Goal: Task Accomplishment & Management: Use online tool/utility

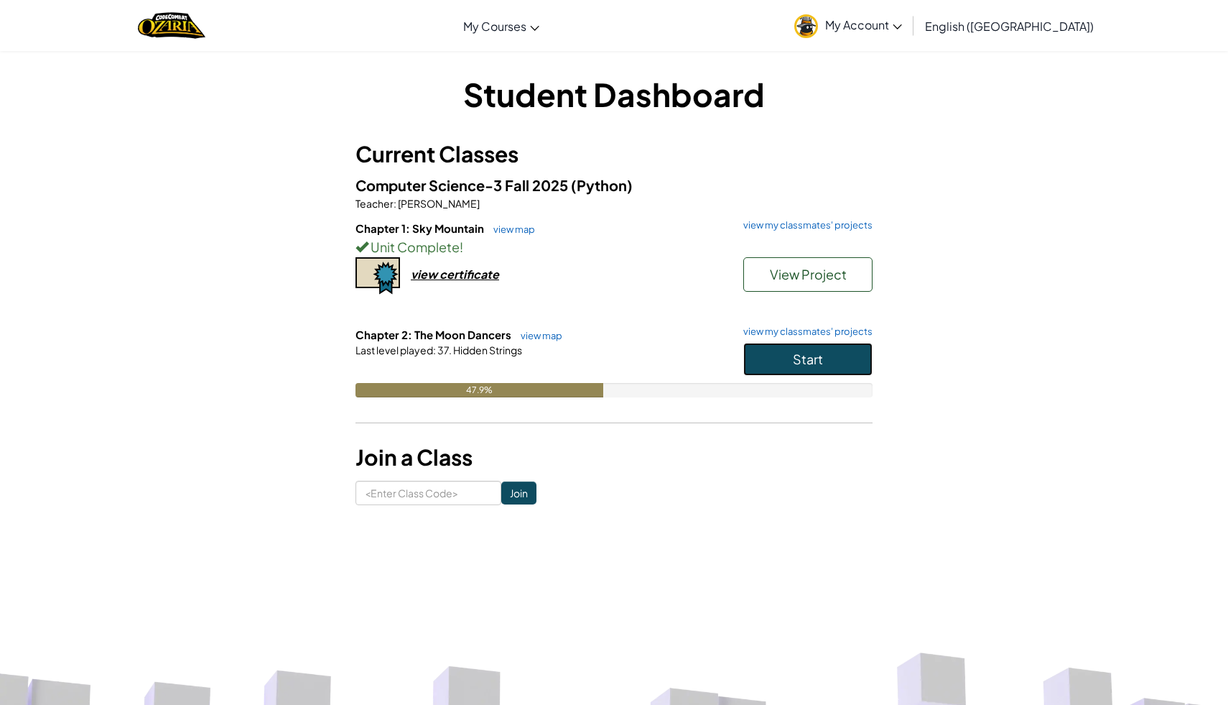
click at [768, 365] on button "Start" at bounding box center [807, 359] width 129 height 33
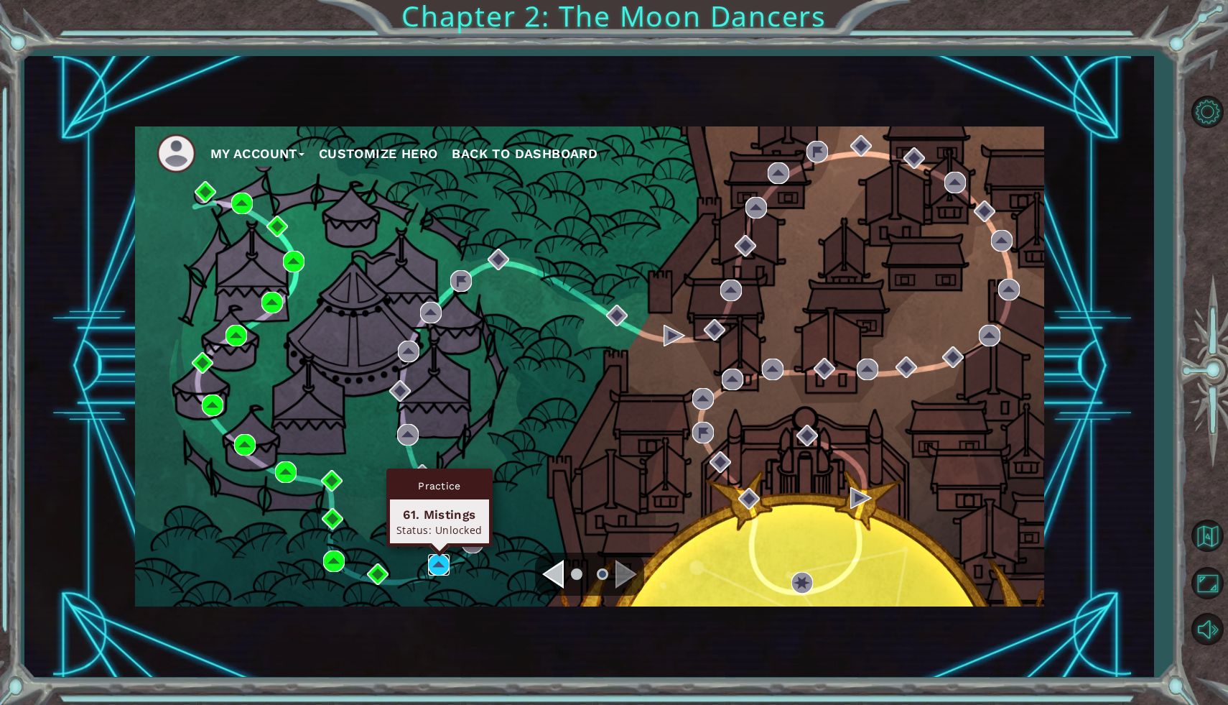
click at [442, 562] on img at bounding box center [439, 565] width 22 height 22
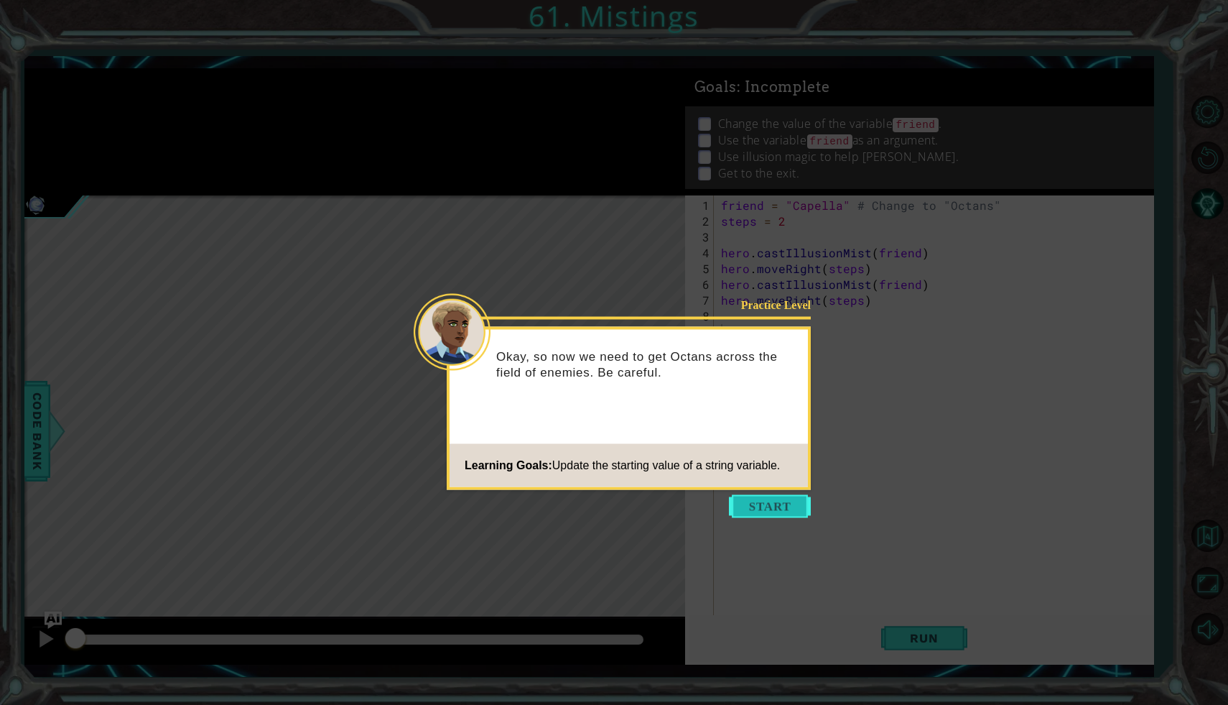
click at [783, 511] on button "Start" at bounding box center [770, 506] width 82 height 23
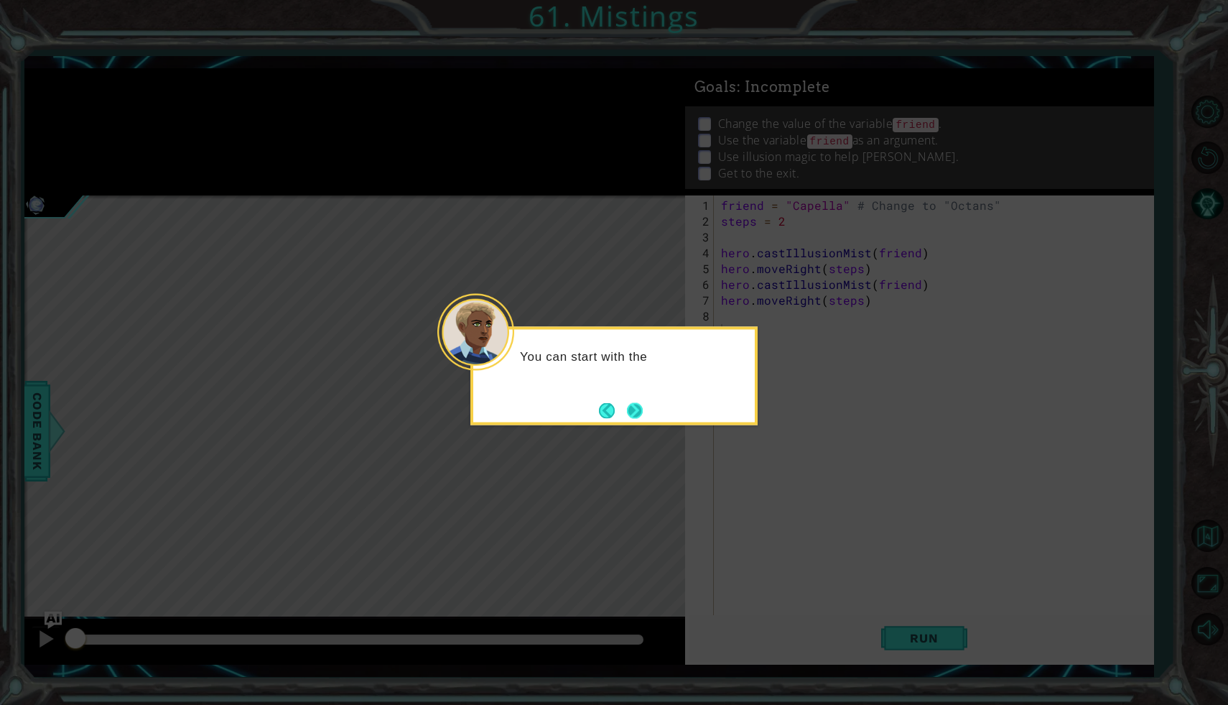
click at [643, 415] on button "Next" at bounding box center [635, 410] width 16 height 16
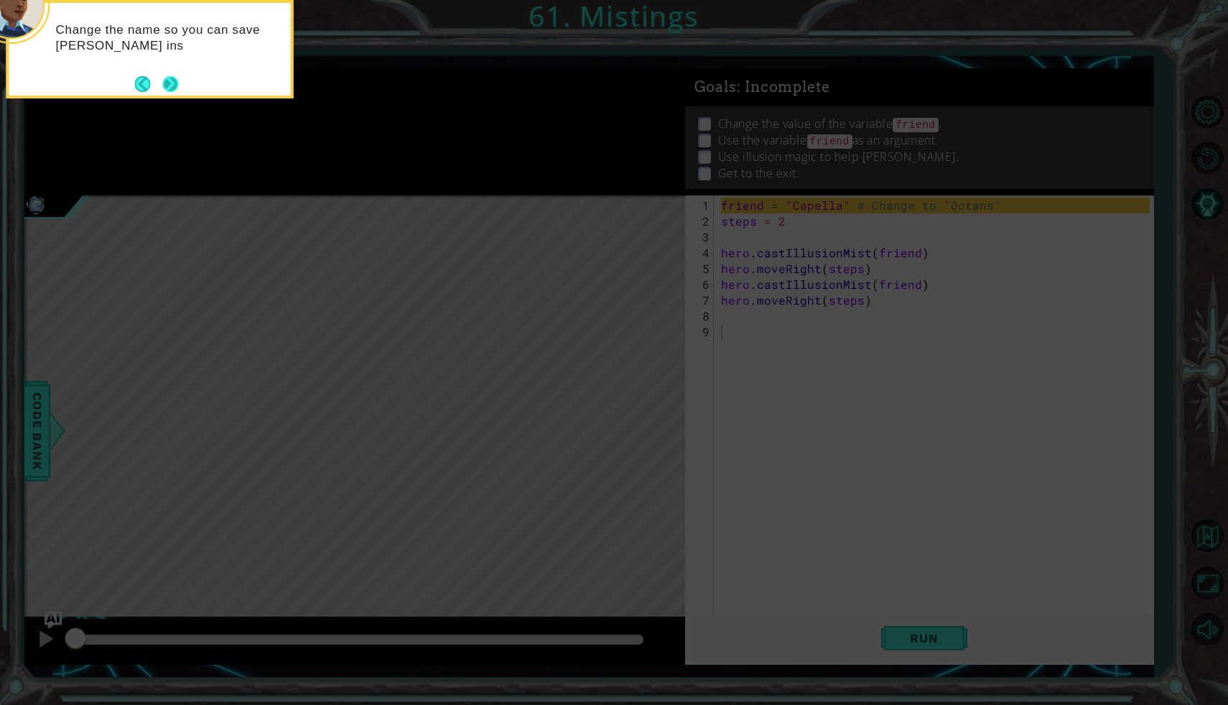
click at [172, 84] on button "Next" at bounding box center [171, 84] width 16 height 16
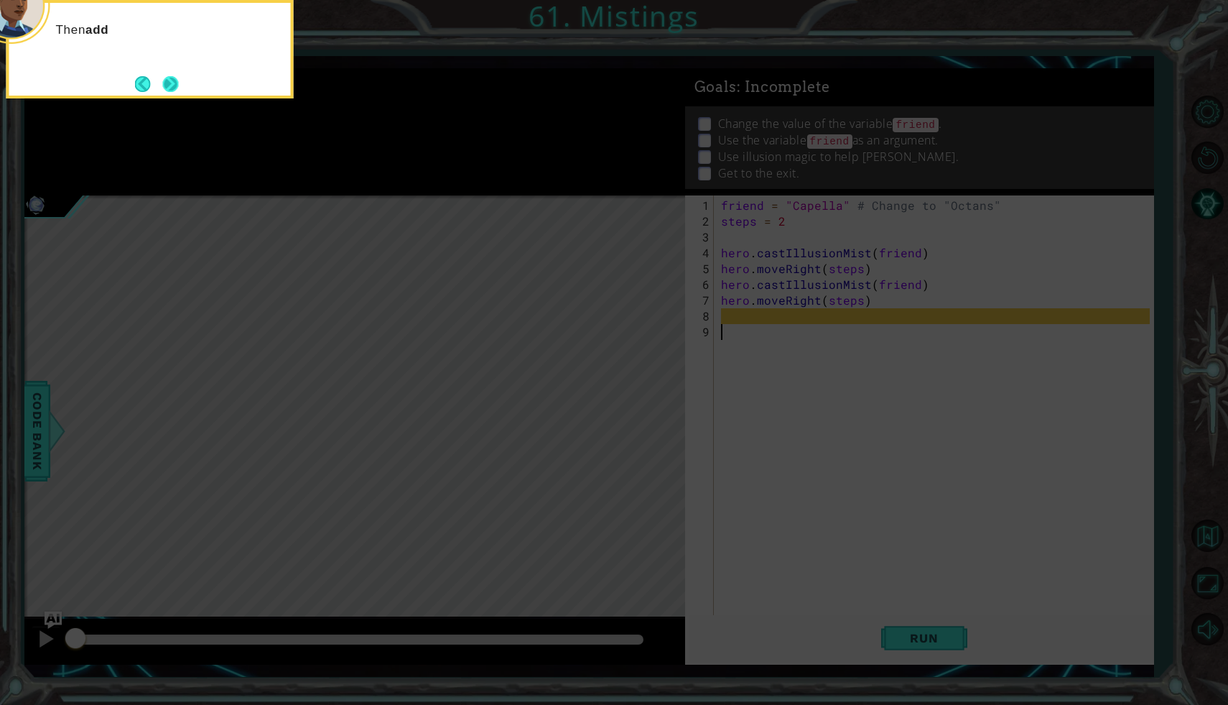
click at [174, 81] on button "Next" at bounding box center [170, 84] width 16 height 16
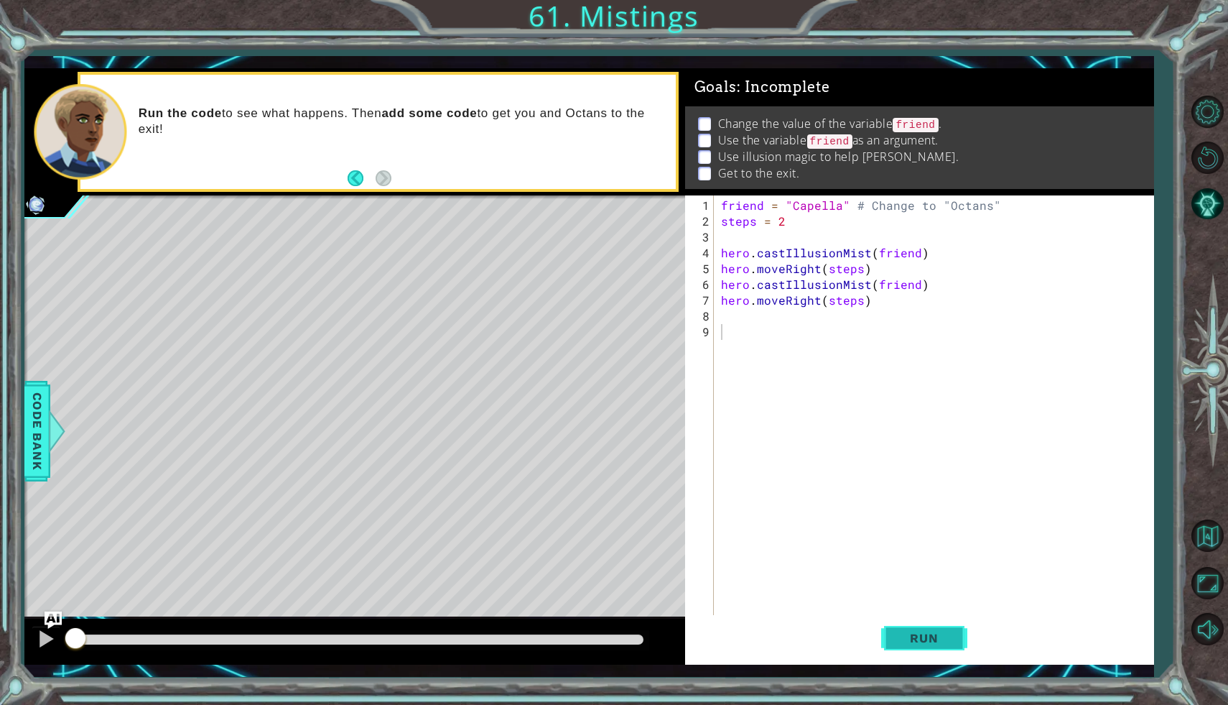
click at [891, 626] on button "Run" at bounding box center [924, 638] width 86 height 47
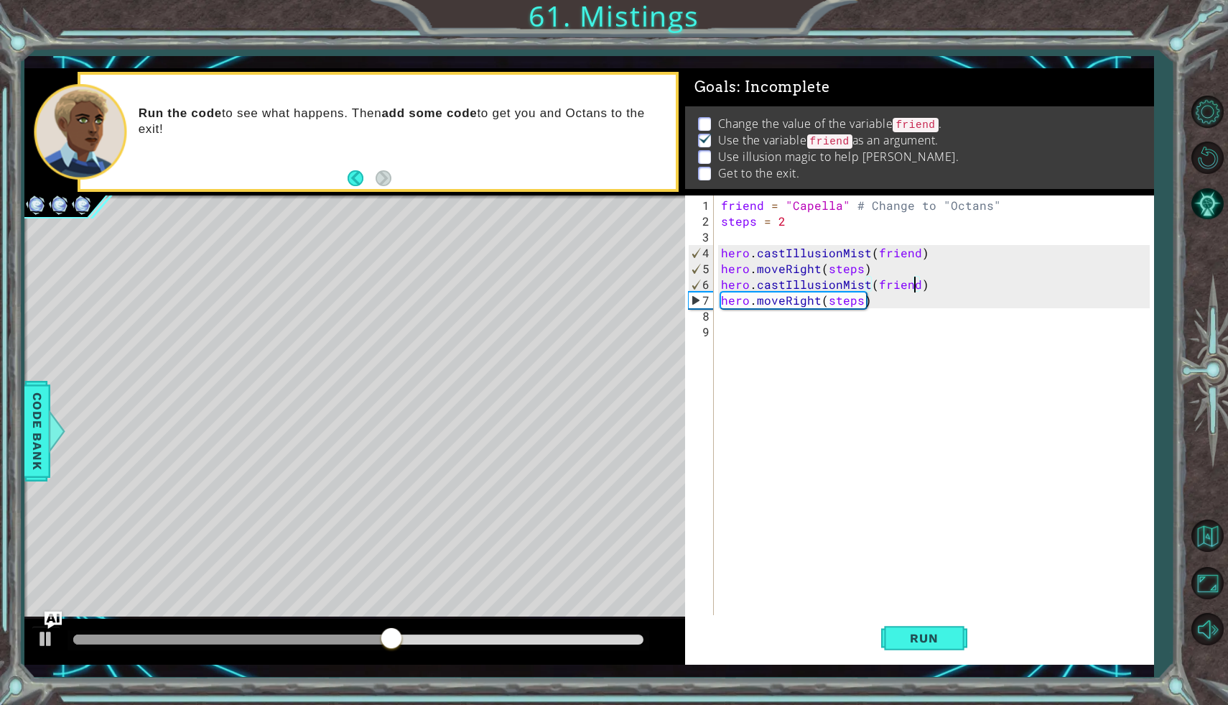
click at [914, 286] on div "friend = "Capella" # Change to "Octans" steps = 2 hero . castIllusionMist ( fri…" at bounding box center [937, 435] width 439 height 474
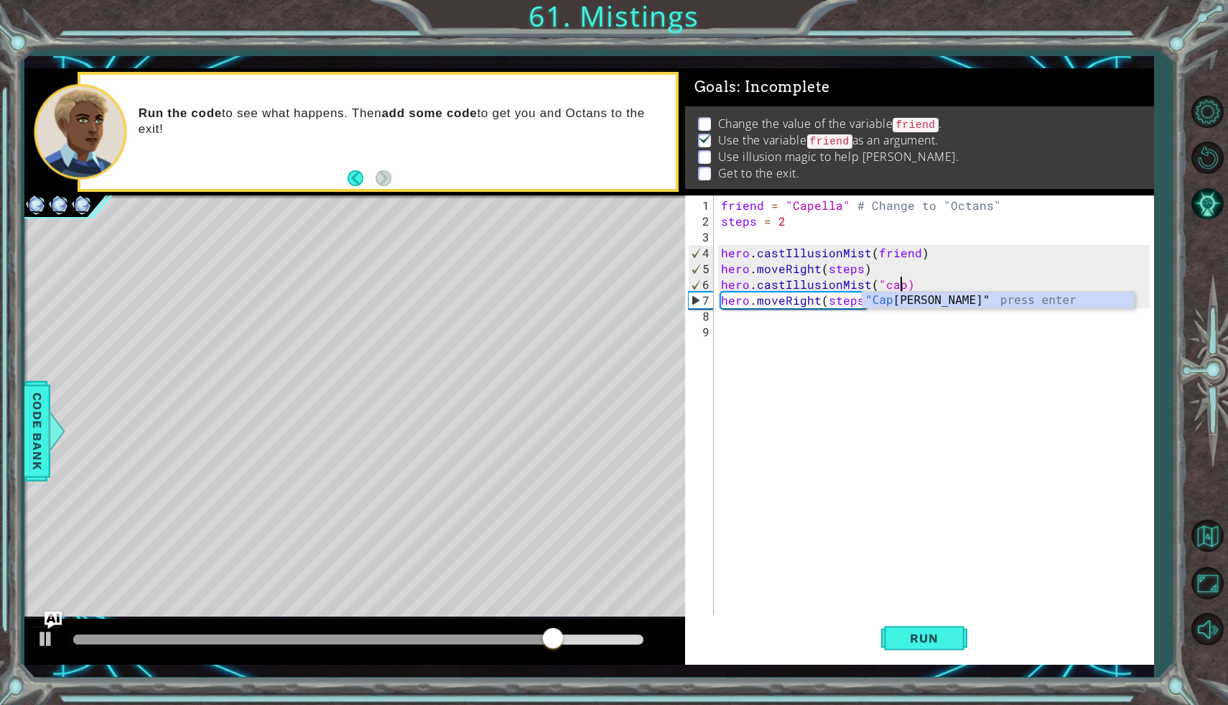
scroll to position [0, 11]
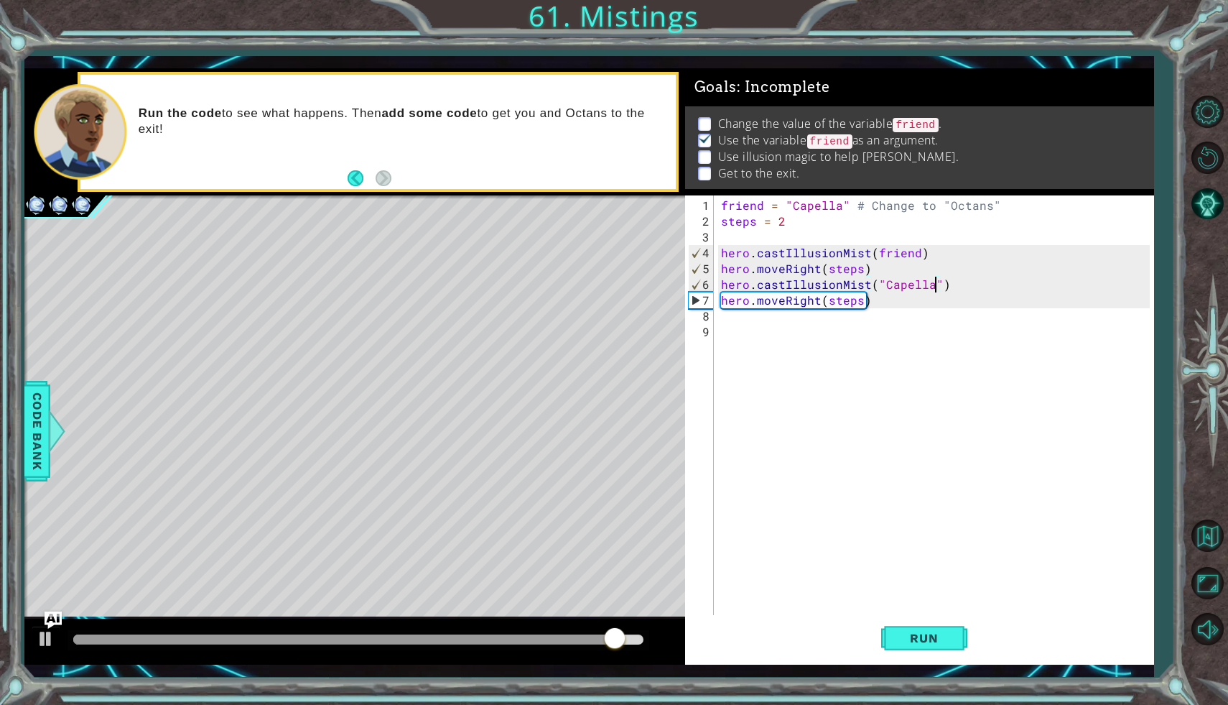
click at [913, 254] on div "friend = "Capella" # Change to "Octans" steps = 2 hero . castIllusionMist ( fri…" at bounding box center [937, 435] width 439 height 474
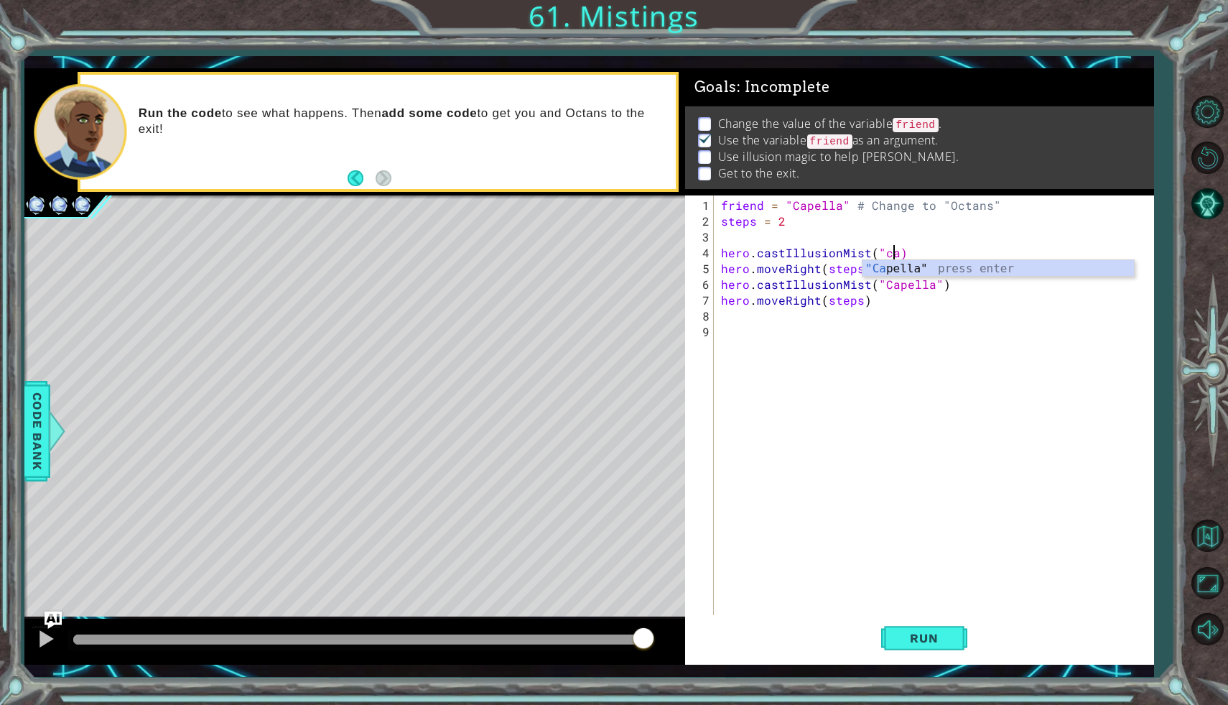
scroll to position [0, 10]
click at [936, 636] on span "Run" at bounding box center [924, 638] width 57 height 14
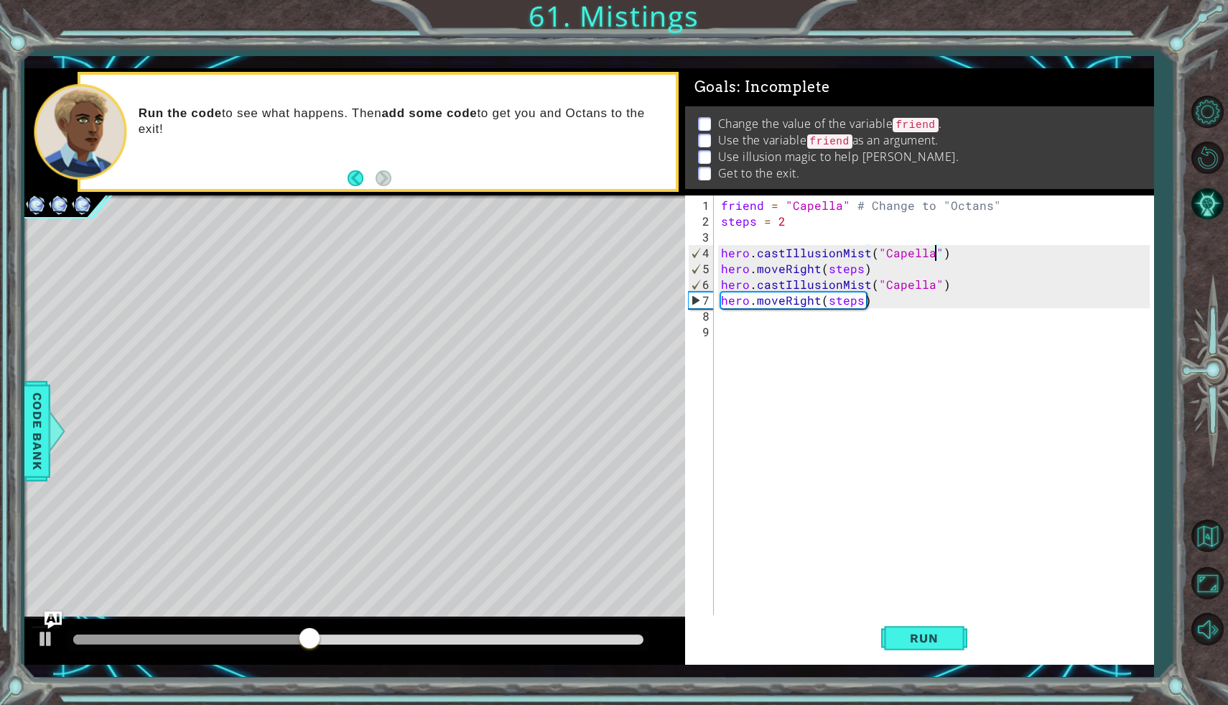
click at [763, 208] on div "friend = "Capella" # Change to "Octans" steps = 2 hero . castIllusionMist ( "Ca…" at bounding box center [937, 435] width 439 height 474
click at [817, 206] on div "friend = "Capella" # Change to "Octans" steps = 2 hero . castIllusionMist ( "Ca…" at bounding box center [937, 435] width 439 height 474
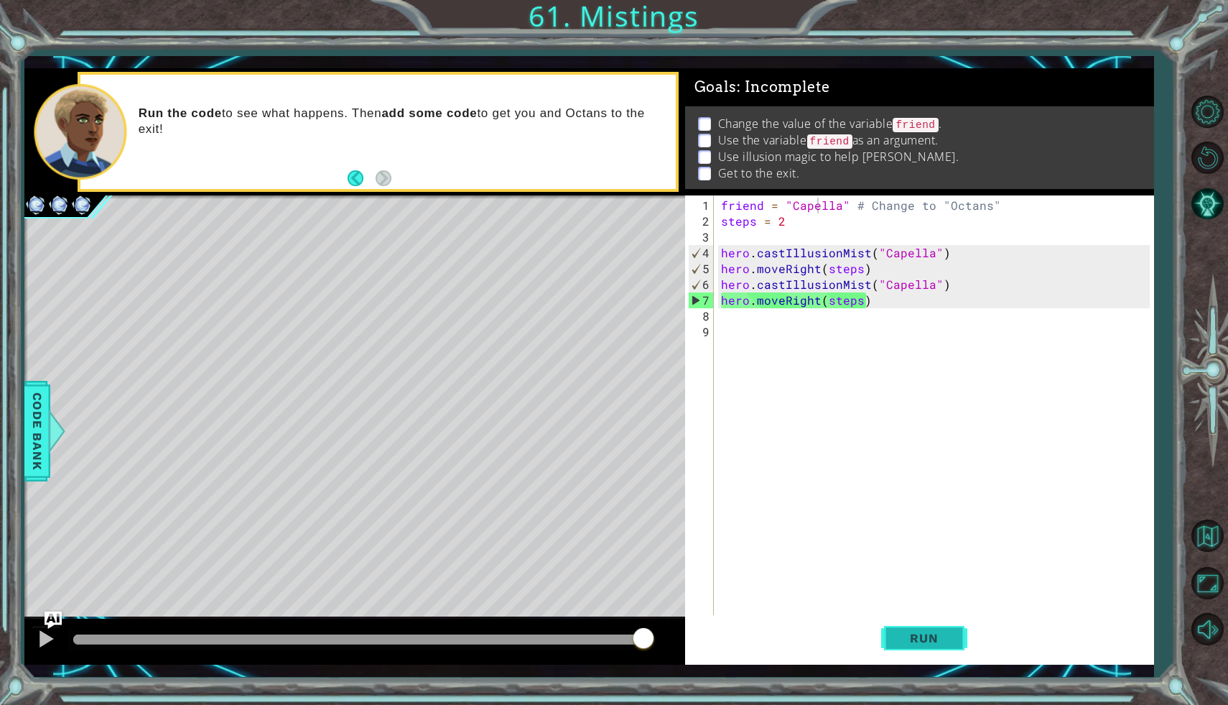
click at [906, 633] on span "Run" at bounding box center [924, 638] width 57 height 14
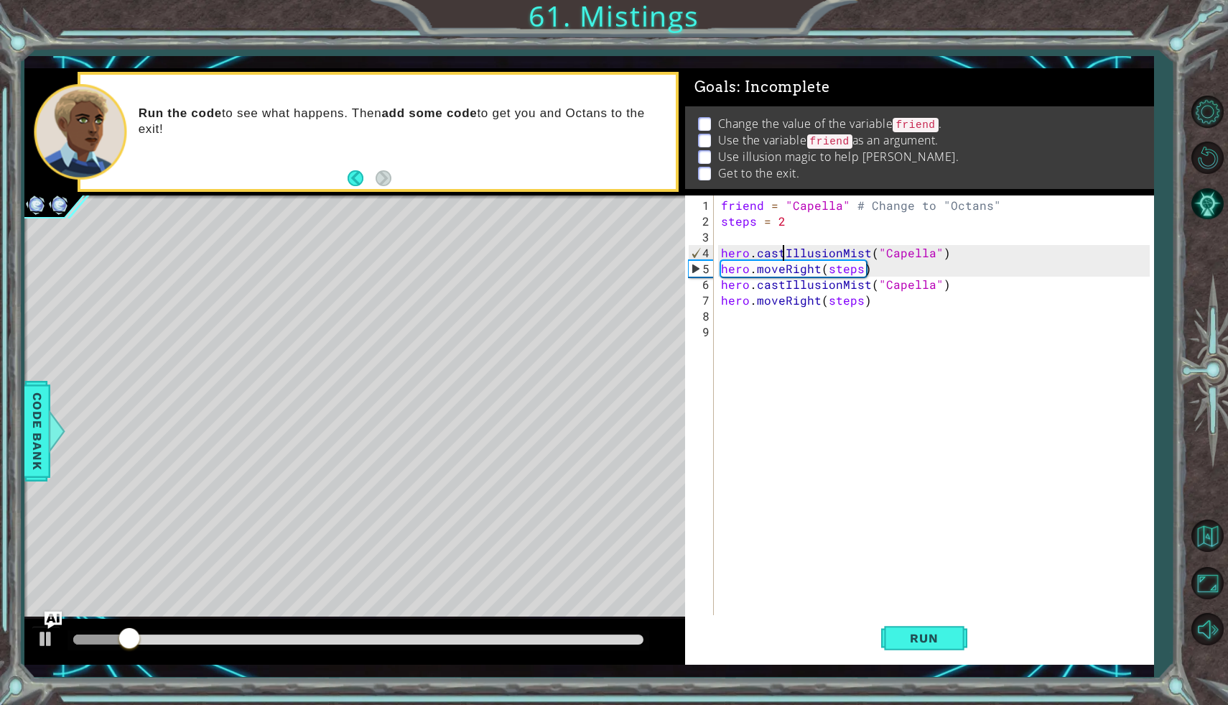
click at [783, 252] on div "friend = "Capella" # Change to "Octans" steps = 2 hero . castIllusionMist ( "Ca…" at bounding box center [937, 435] width 439 height 474
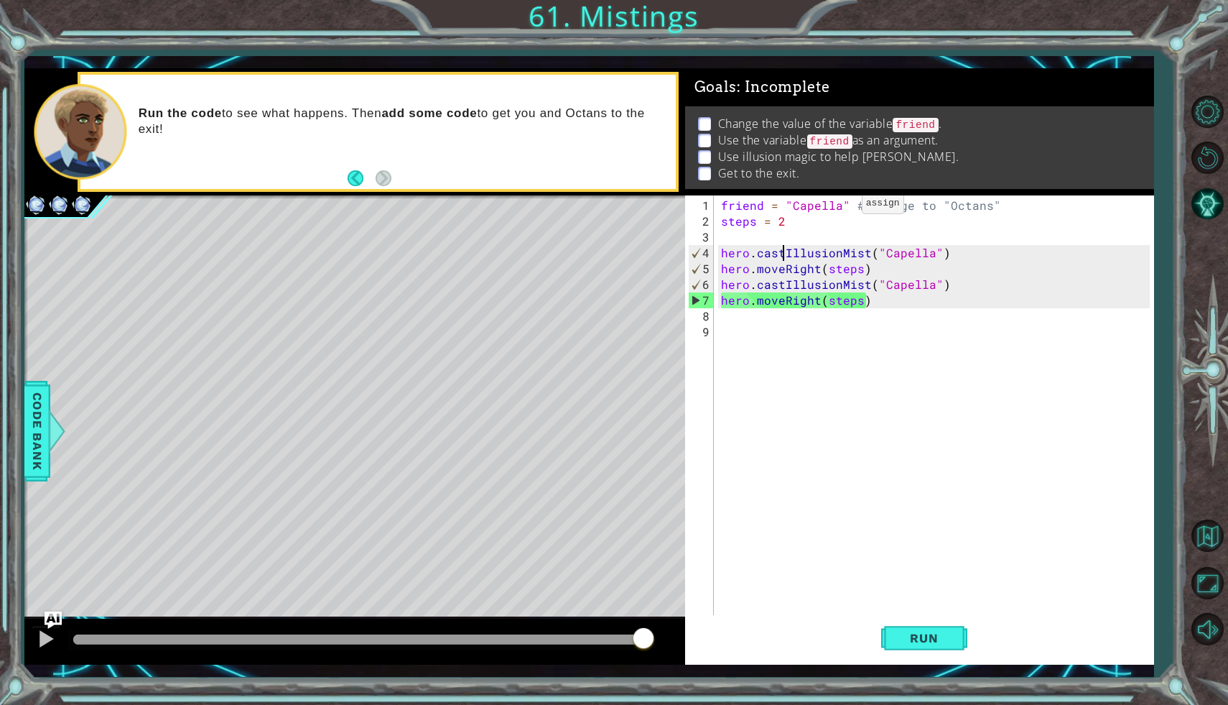
click at [837, 208] on div "friend = "Capella" # Change to "Octans" steps = 2 hero . castIllusionMist ( "Ca…" at bounding box center [937, 435] width 439 height 474
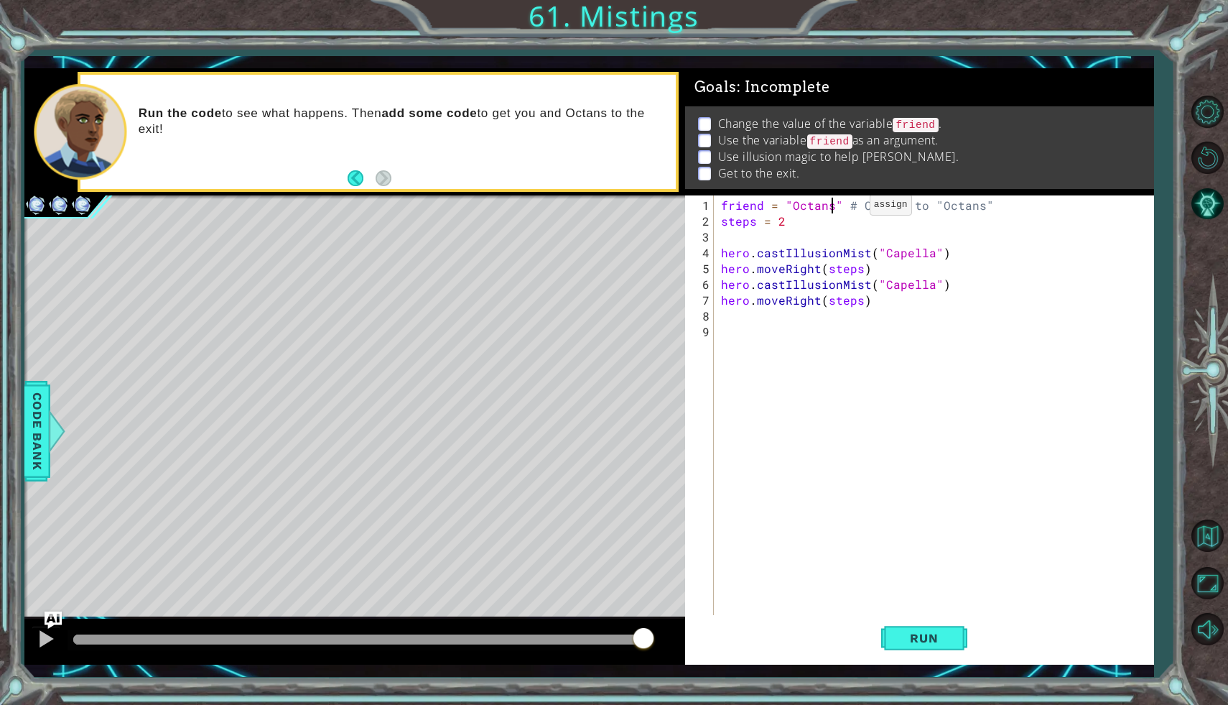
scroll to position [0, 6]
click at [930, 254] on div "friend = "Octans" # Change to "Octans" steps = 2 hero . castIllusionMist ( "Cap…" at bounding box center [937, 435] width 439 height 474
click at [915, 639] on span "Run" at bounding box center [924, 638] width 57 height 14
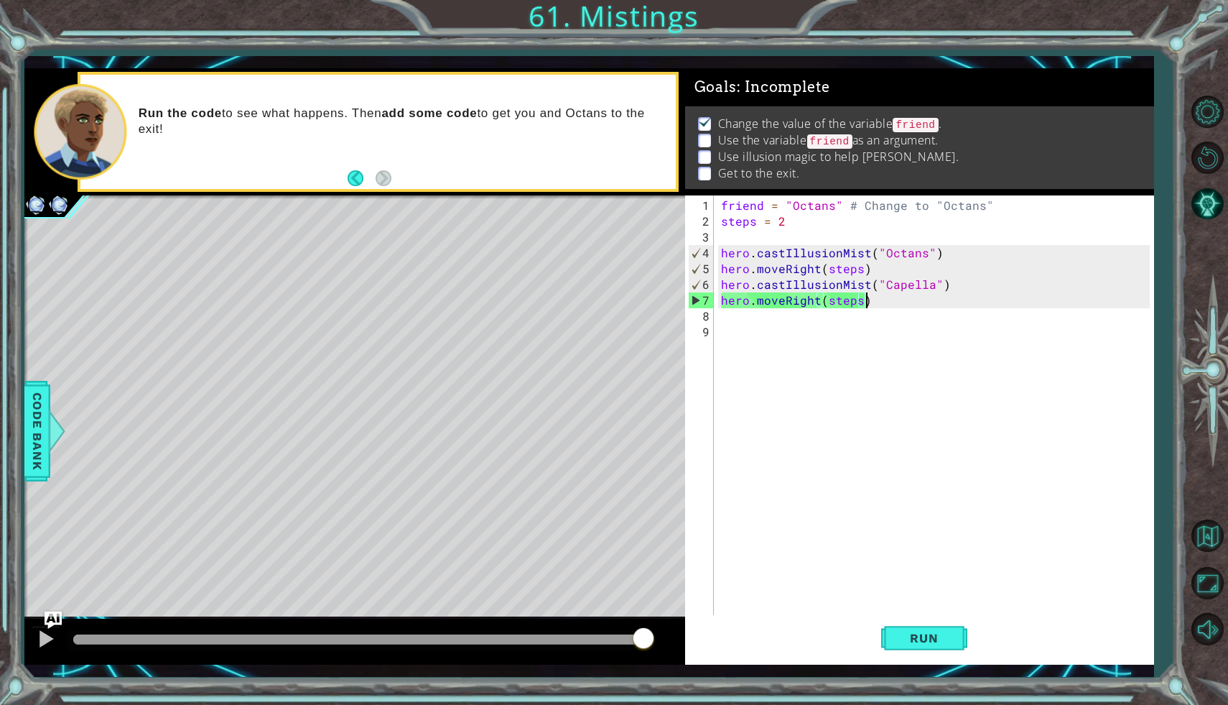
click at [925, 290] on div "friend = "Octans" # Change to "Octans" steps = 2 hero . castIllusionMist ( "Oct…" at bounding box center [937, 435] width 439 height 474
click at [929, 289] on div "friend = "Octans" # Change to "Octans" steps = 2 hero . castIllusionMist ( "Oct…" at bounding box center [937, 435] width 439 height 474
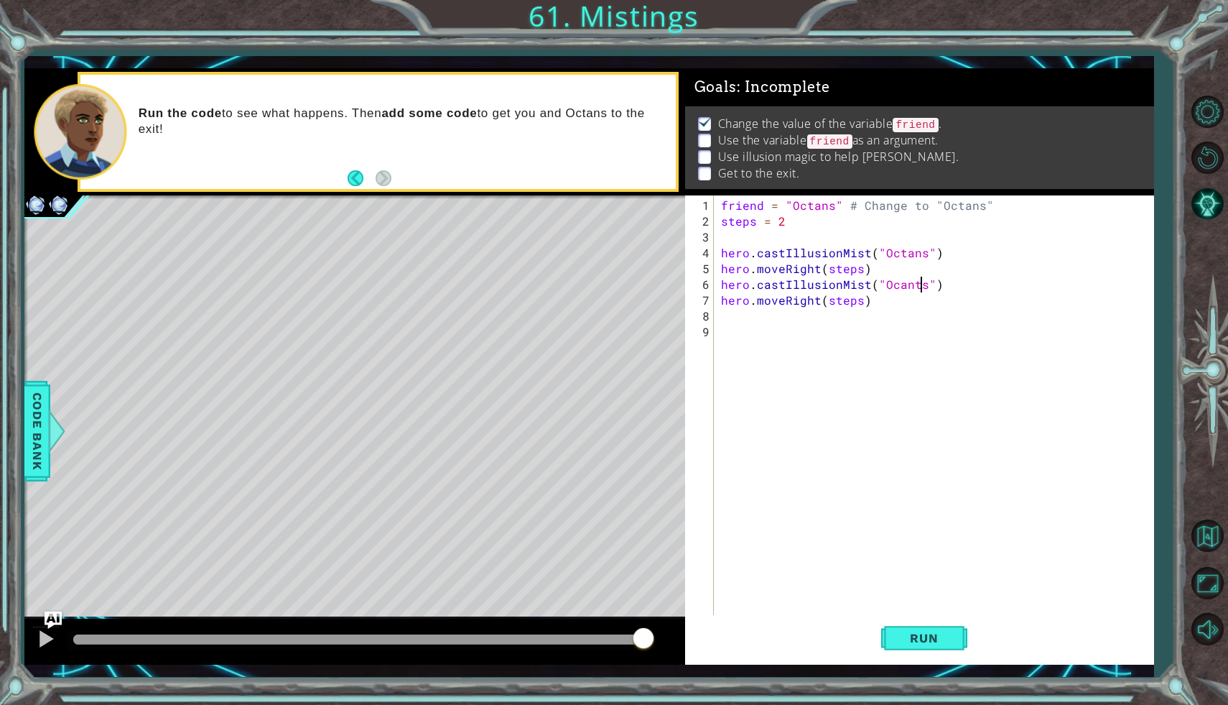
scroll to position [0, 12]
click at [724, 207] on div "friend = "Octans" # Change to "Octans" steps = 2 hero . castIllusionMist ( "Oct…" at bounding box center [937, 435] width 439 height 474
type textarea "friend = "Octans" # Change to "Octans""
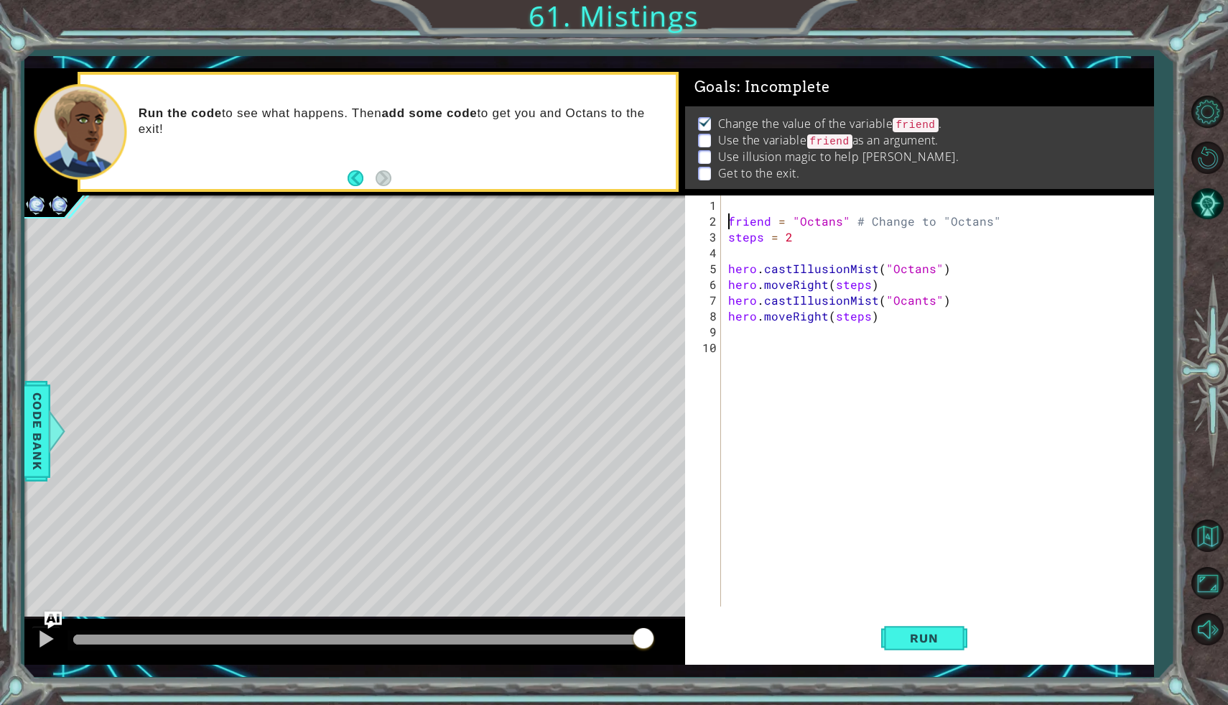
click at [740, 204] on div "friend = "Octans" # Change to "Octans" steps = 2 hero . castIllusionMist ( "Oct…" at bounding box center [941, 419] width 432 height 442
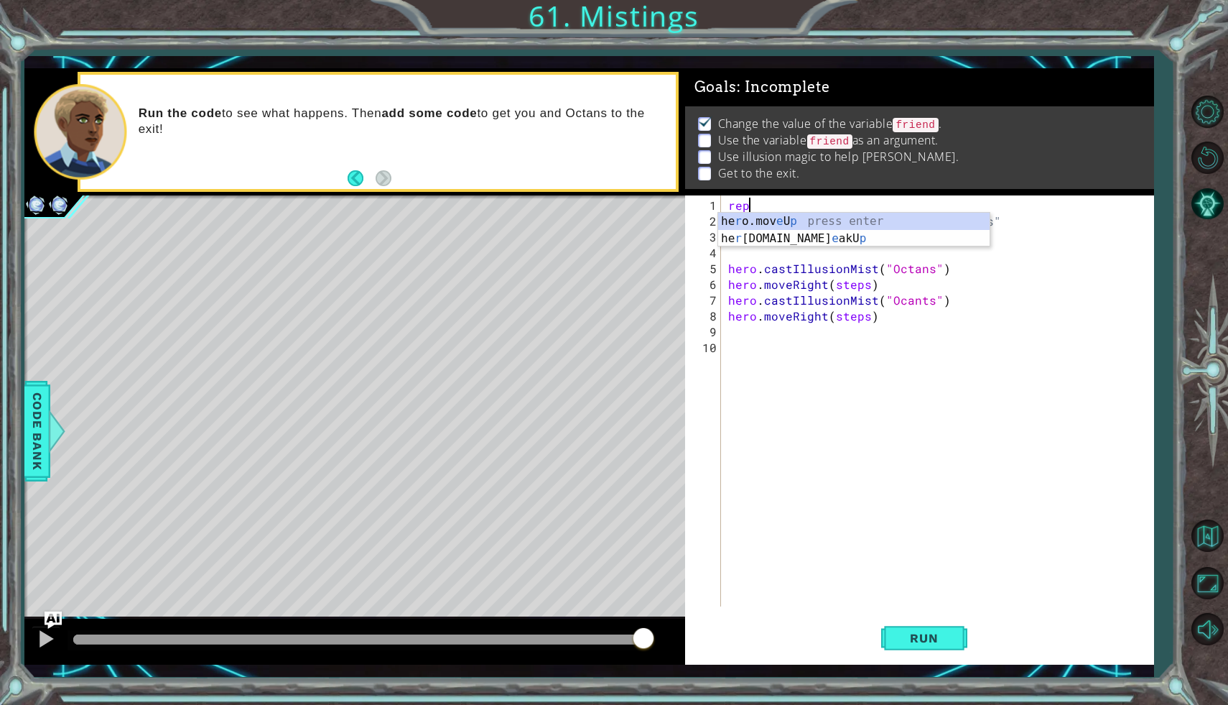
scroll to position [0, 0]
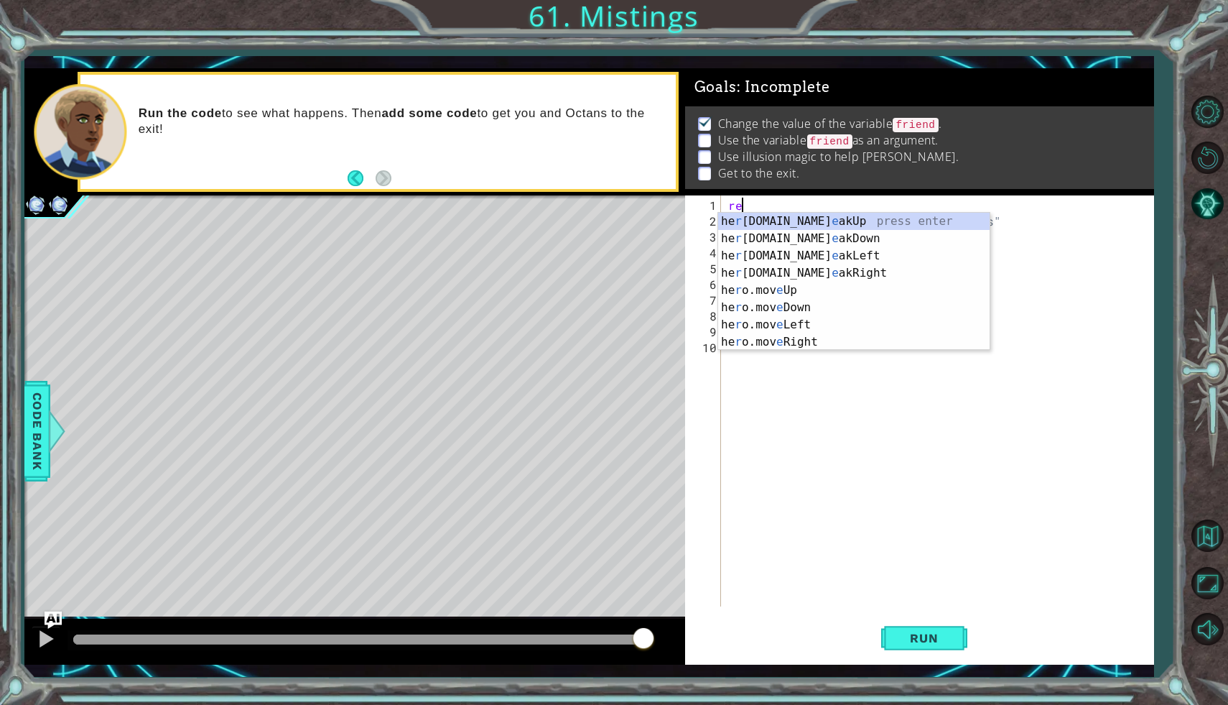
type textarea "r"
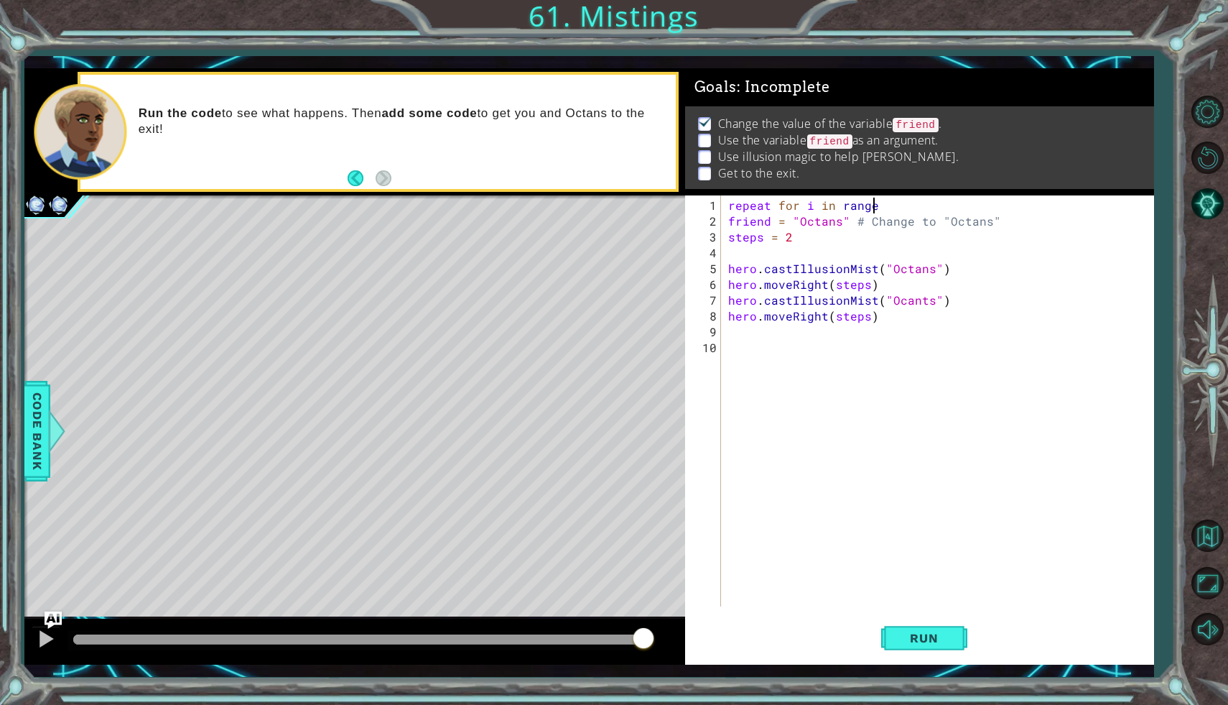
scroll to position [0, 9]
click at [729, 218] on div "repeat for i in range : friend = "Octans" # Change to "Octans" steps = 2 hero .…" at bounding box center [941, 419] width 432 height 442
click at [726, 233] on div "repeat for i in range : friend = "Octans" # Change to "Octans" steps = 2 hero .…" at bounding box center [941, 419] width 432 height 442
click at [731, 271] on div "repeat for i in range : friend = "Octans" # Change to "Octans" steps = 2 hero .…" at bounding box center [941, 419] width 432 height 442
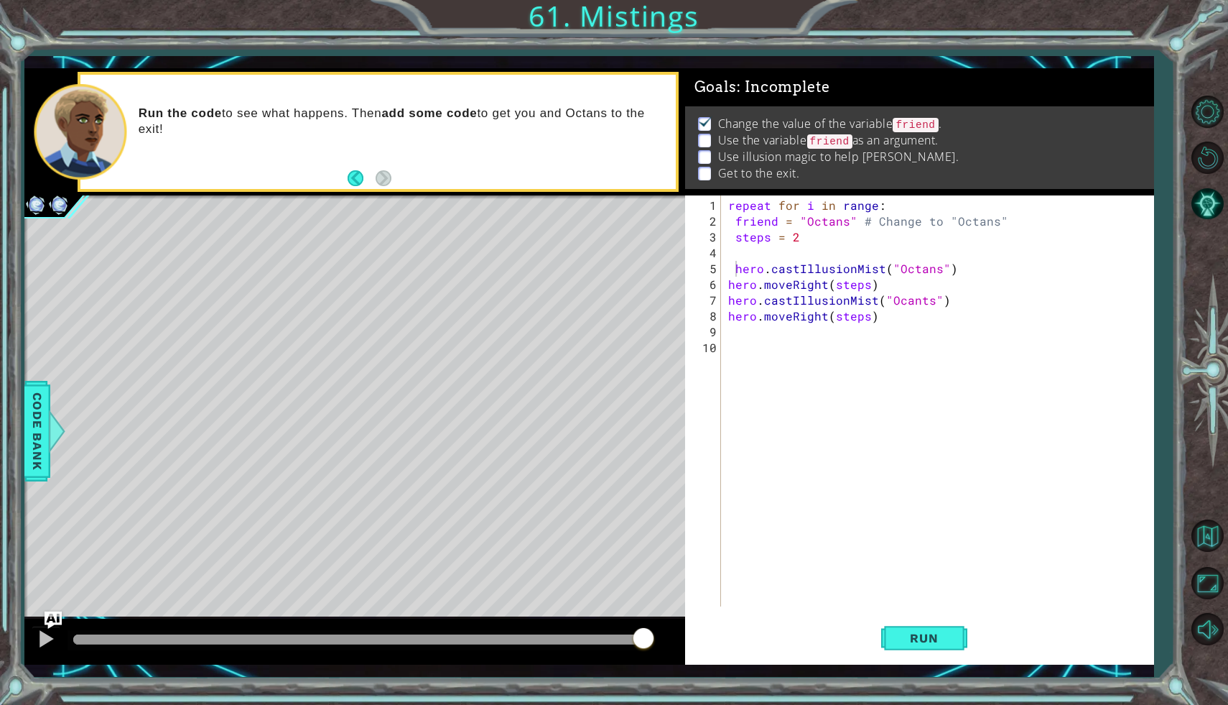
click at [724, 287] on div "hero.castIllusionMist("Octans") 1 2 3 4 5 6 7 8 9 10 repeat for i in range : fr…" at bounding box center [917, 400] width 465 height 411
click at [726, 284] on div "repeat for i in range : friend = "Octans" # Change to "Octans" steps = 2 hero .…" at bounding box center [941, 419] width 432 height 442
click at [727, 292] on div "repeat for i in range : friend = "Octans" # Change to "Octans" steps = 2 hero .…" at bounding box center [941, 419] width 432 height 442
click at [728, 321] on div "repeat for i in range : friend = "Octans" # Change to "Octans" steps = 2 hero .…" at bounding box center [941, 419] width 432 height 442
click at [893, 205] on div "repeat for i in range : friend = "Octans" # Change to "Octans" steps = 2 hero .…" at bounding box center [941, 419] width 432 height 442
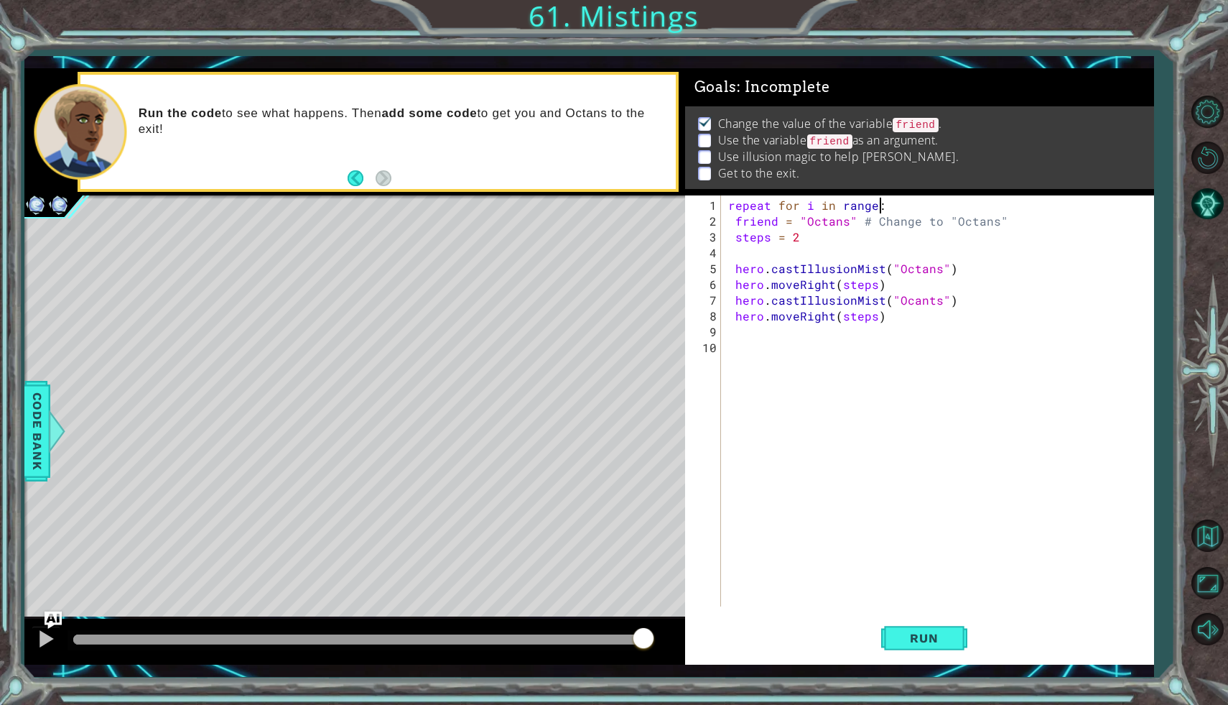
scroll to position [0, 9]
click at [952, 649] on button "Run" at bounding box center [924, 638] width 86 height 47
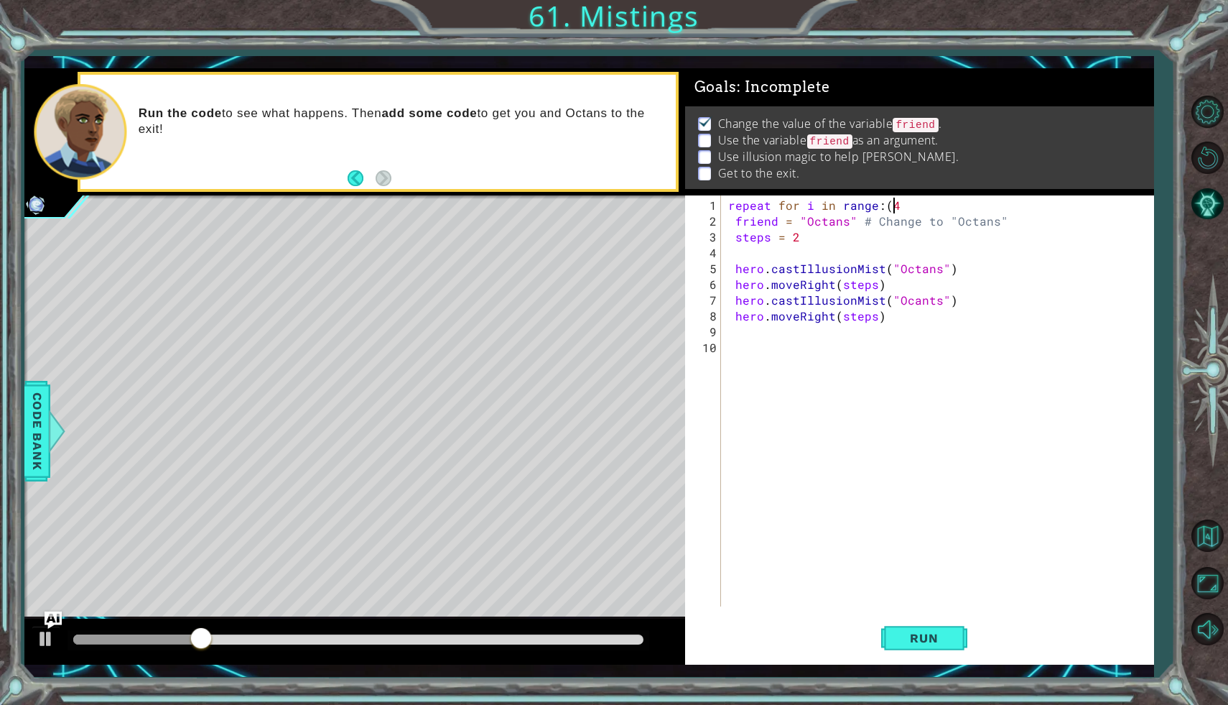
scroll to position [0, 10]
click at [934, 643] on span "Run" at bounding box center [924, 638] width 57 height 14
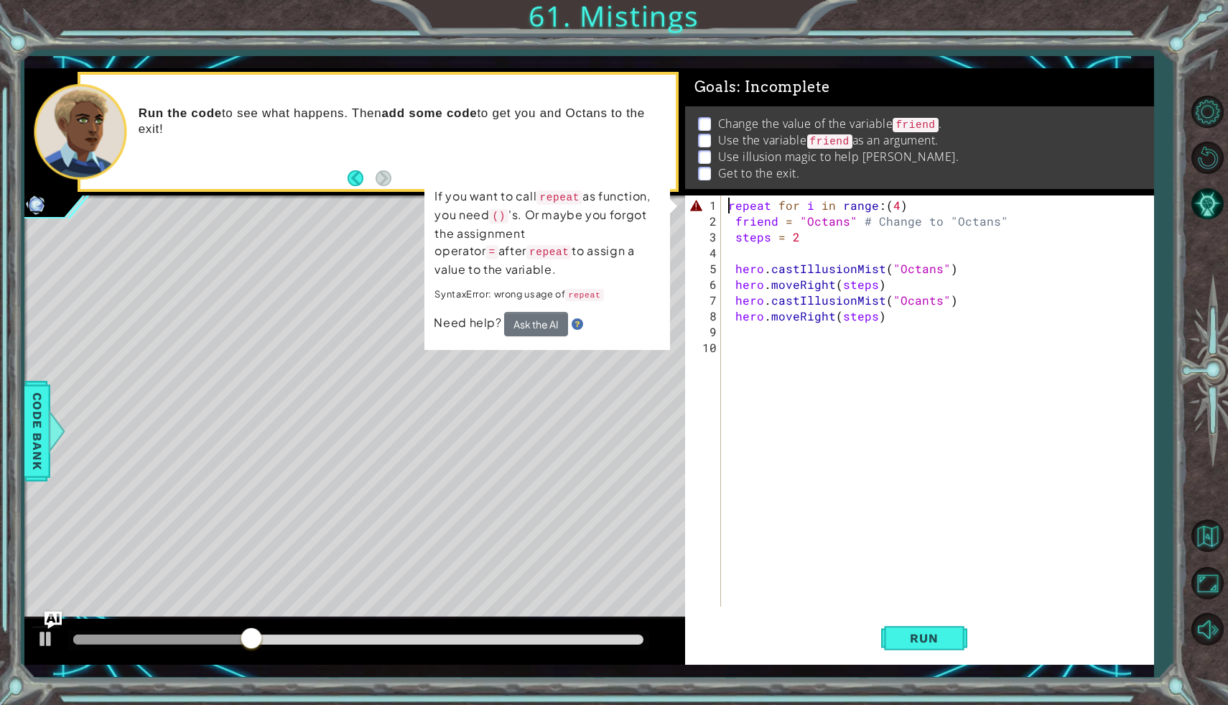
click at [725, 203] on div "repeat for i in range : ( 4 ) friend = "Octans" # Change to "Octans" steps = 2 …" at bounding box center [941, 419] width 432 height 442
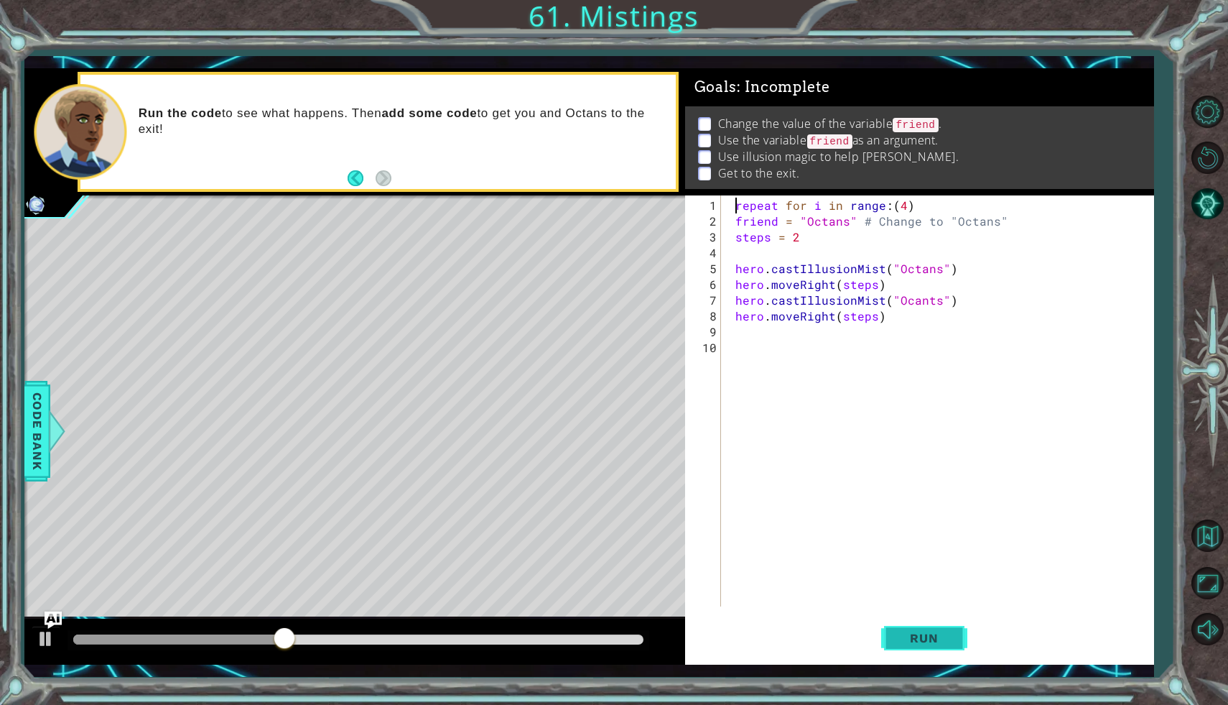
click at [934, 639] on span "Run" at bounding box center [924, 638] width 57 height 14
click at [882, 199] on div "repeat for i in range : ( 4 ) friend = "Octans" # Change to "Octans" steps = 2 …" at bounding box center [941, 419] width 432 height 442
click at [907, 650] on button "Run" at bounding box center [924, 638] width 86 height 47
click at [898, 208] on div "repeat for i in range : ( 4 ) friend = "Octans" # Change to "Octans" steps = 2 …" at bounding box center [941, 419] width 432 height 442
click at [934, 638] on span "Run" at bounding box center [924, 638] width 57 height 14
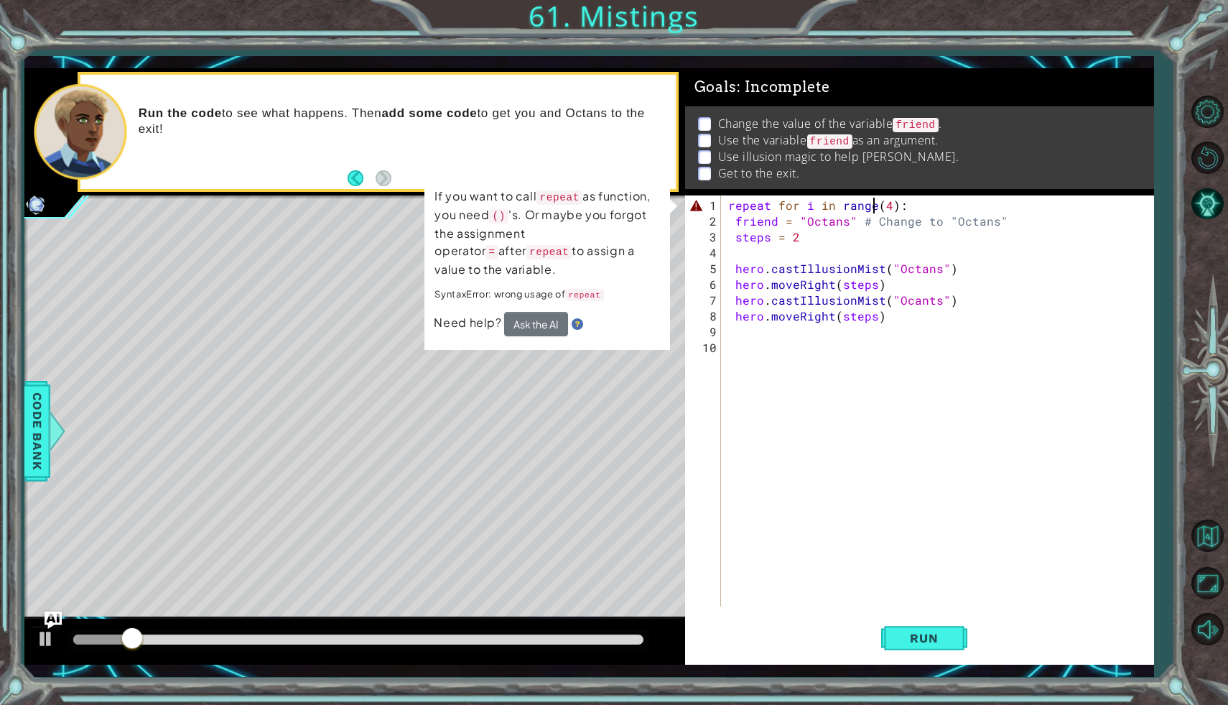
click at [873, 205] on div "repeat for i in range ( 4 ) : friend = "Octans" # Change to "Octans" steps = 2 …" at bounding box center [941, 419] width 432 height 442
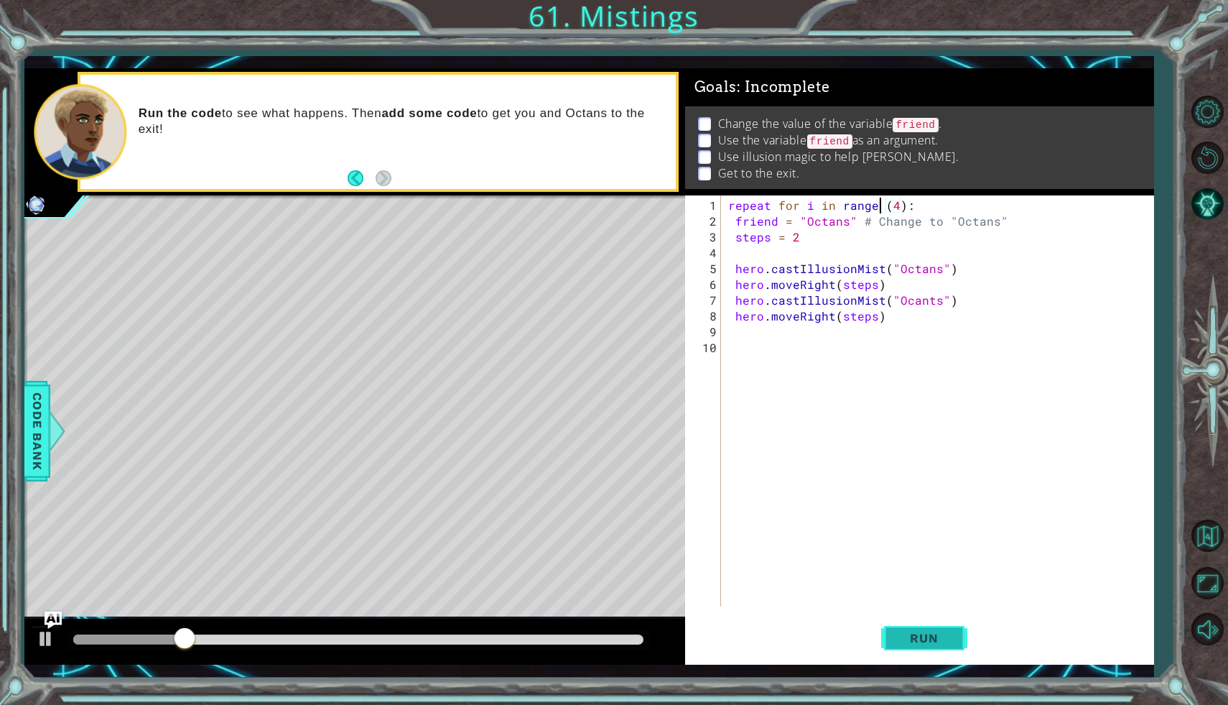
click at [933, 641] on span "Run" at bounding box center [924, 638] width 57 height 14
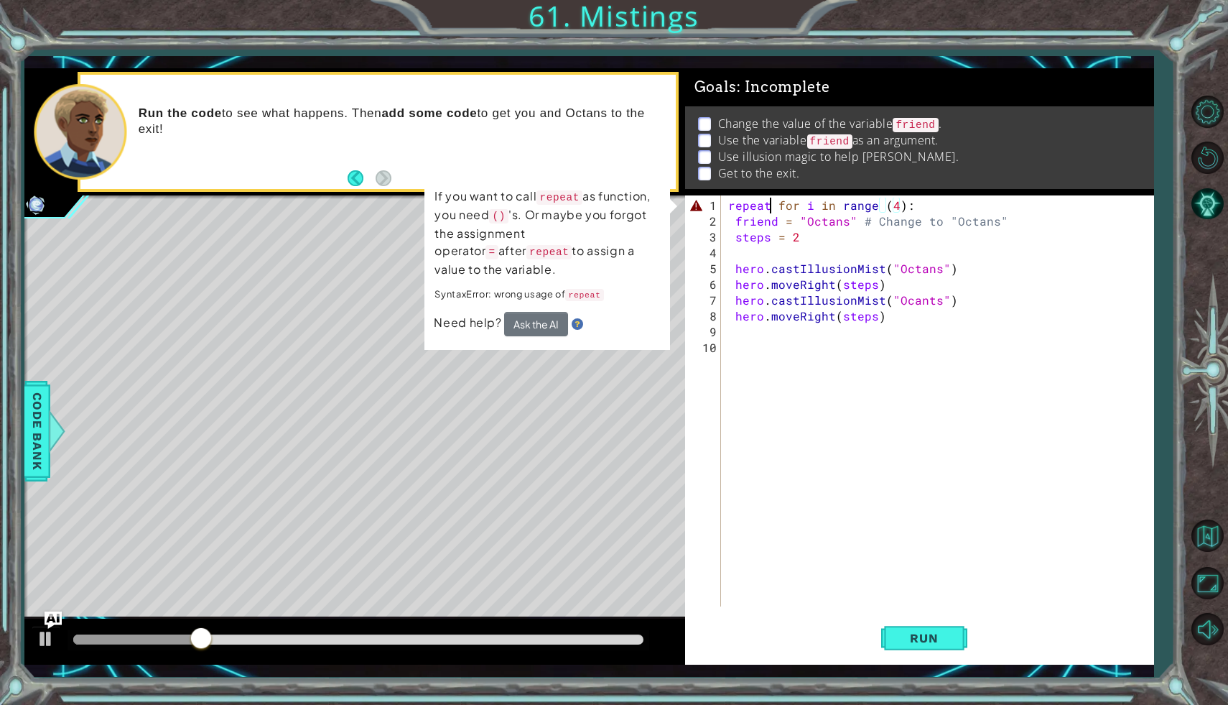
click at [773, 204] on div "repeat for i in range ( 4 ) : friend = "Octans" # Change to "Octans" steps = 2 …" at bounding box center [941, 419] width 432 height 442
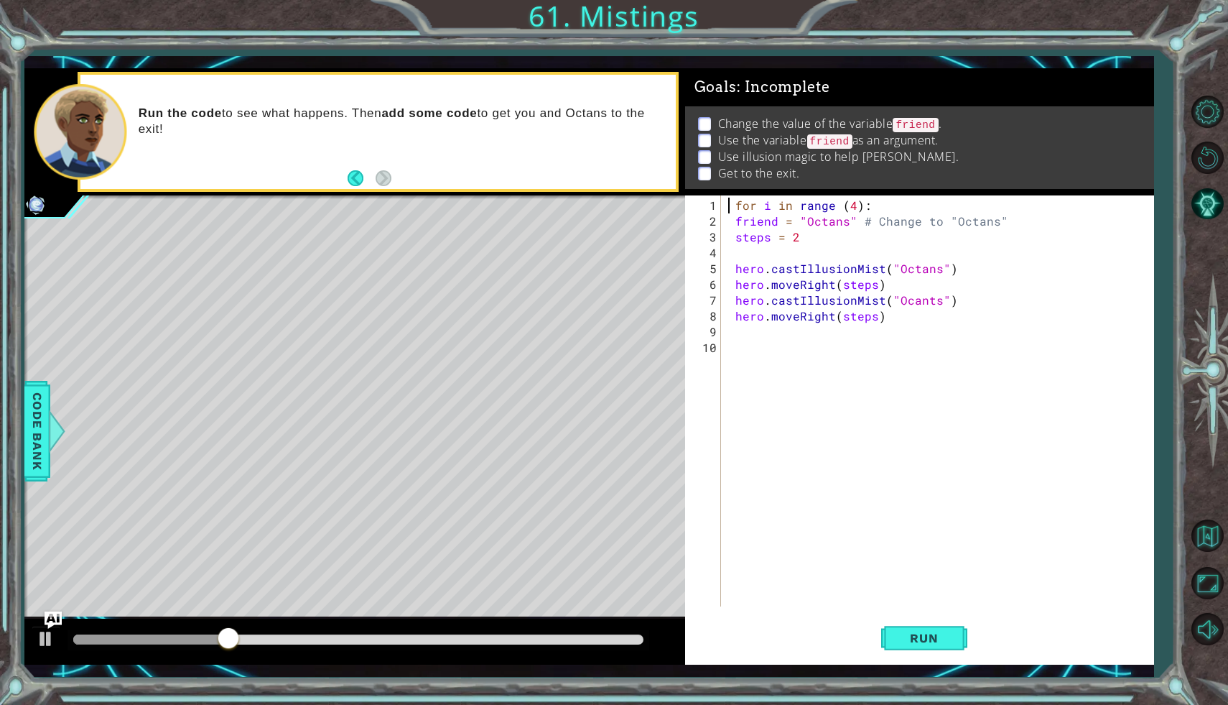
scroll to position [0, 8]
click at [737, 208] on div "for i in range ( 4 ) : friend = "Octans" # Change to "Octans" steps = 2 hero . …" at bounding box center [941, 419] width 432 height 442
click at [832, 208] on div "for i in range ( 4 ) : friend = "Octans" # Change to "Octans" steps = 2 hero . …" at bounding box center [941, 419] width 432 height 442
type textarea "for i in range(4):"
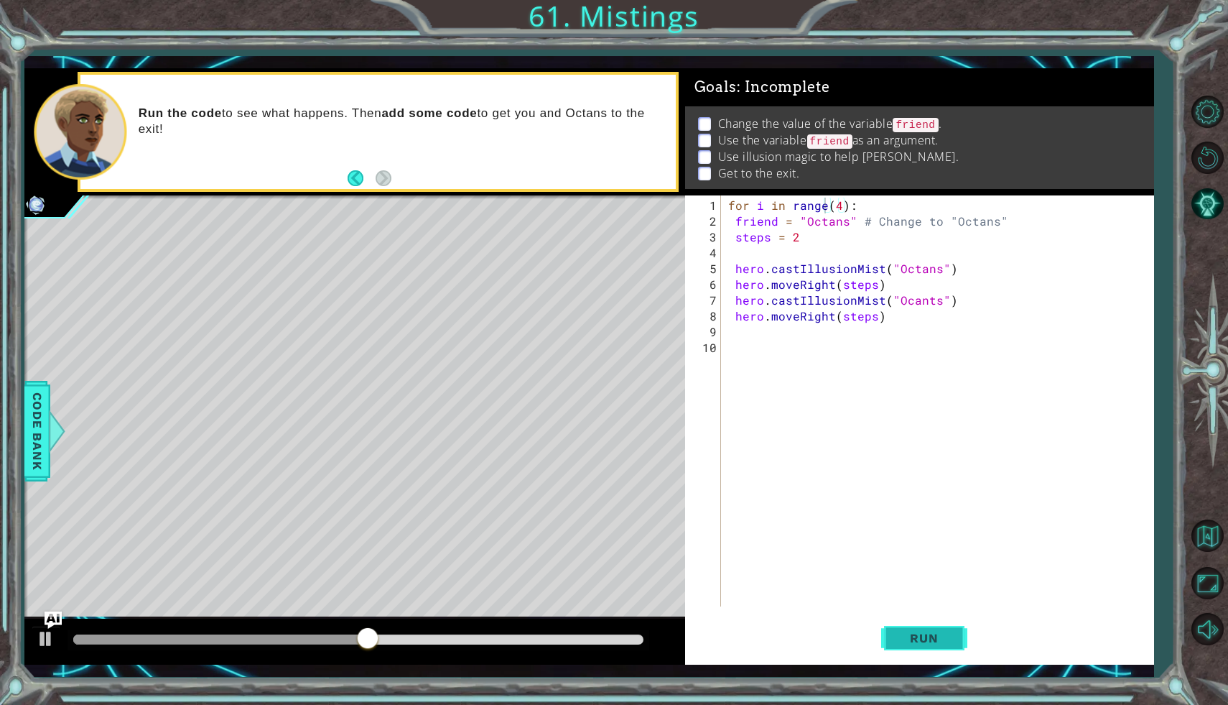
click at [937, 621] on button "Run" at bounding box center [924, 638] width 86 height 47
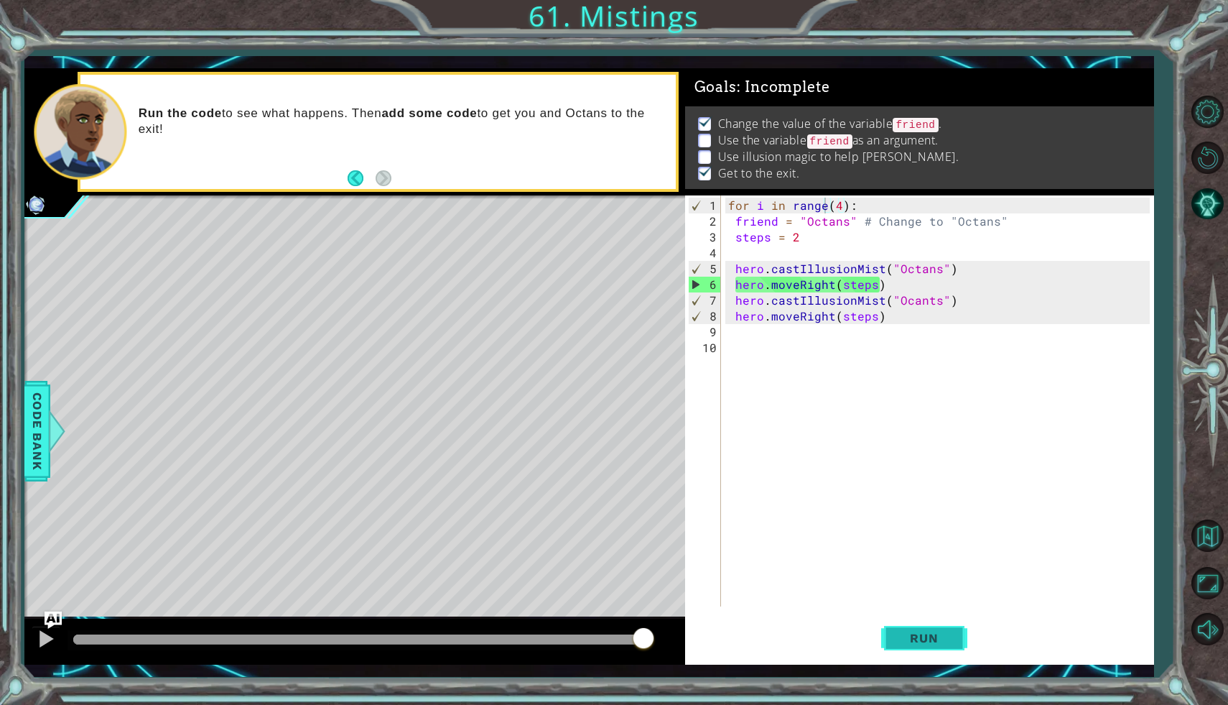
click at [901, 638] on span "Run" at bounding box center [924, 638] width 57 height 14
click at [935, 322] on div "for i in range ( 4 ) : friend = "Octans" # Change to "Octans" steps = 2 hero . …" at bounding box center [941, 419] width 432 height 442
click at [933, 639] on span "Run" at bounding box center [924, 638] width 57 height 14
click at [906, 302] on div "for i in range ( 4 ) : friend = "Octans" # Change to "Octans" steps = 2 hero . …" at bounding box center [941, 419] width 432 height 442
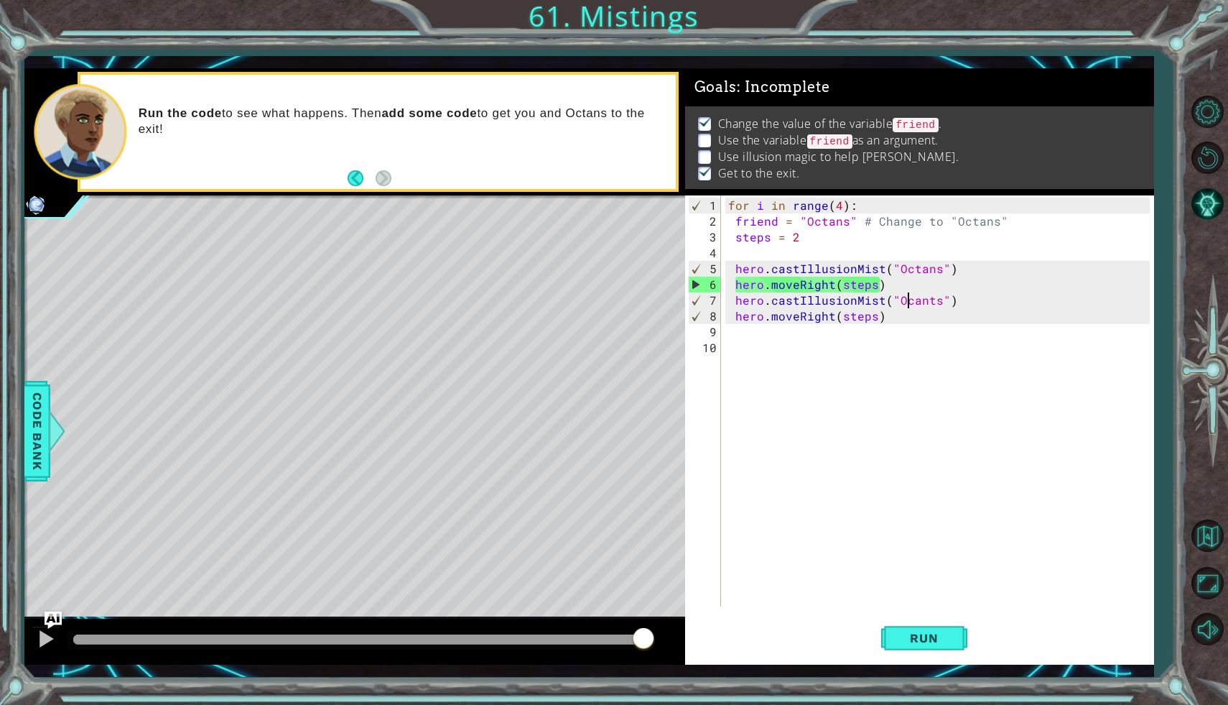
scroll to position [0, 11]
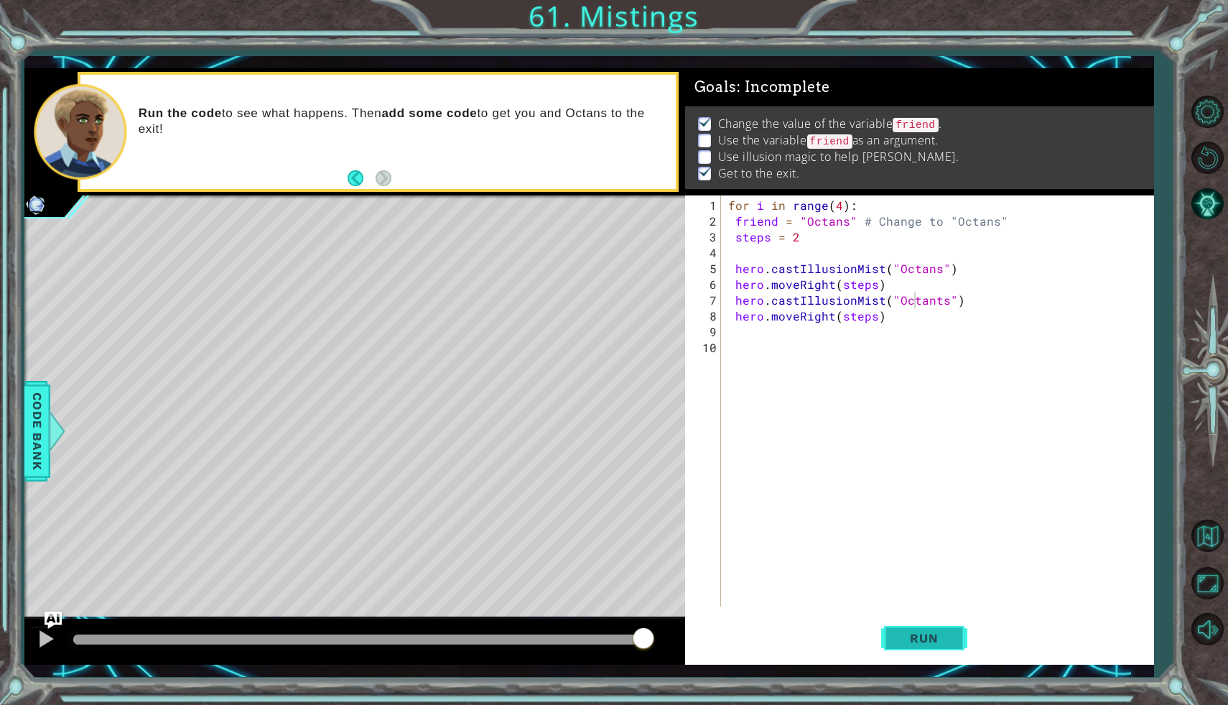
click at [936, 623] on button "Run" at bounding box center [924, 638] width 86 height 47
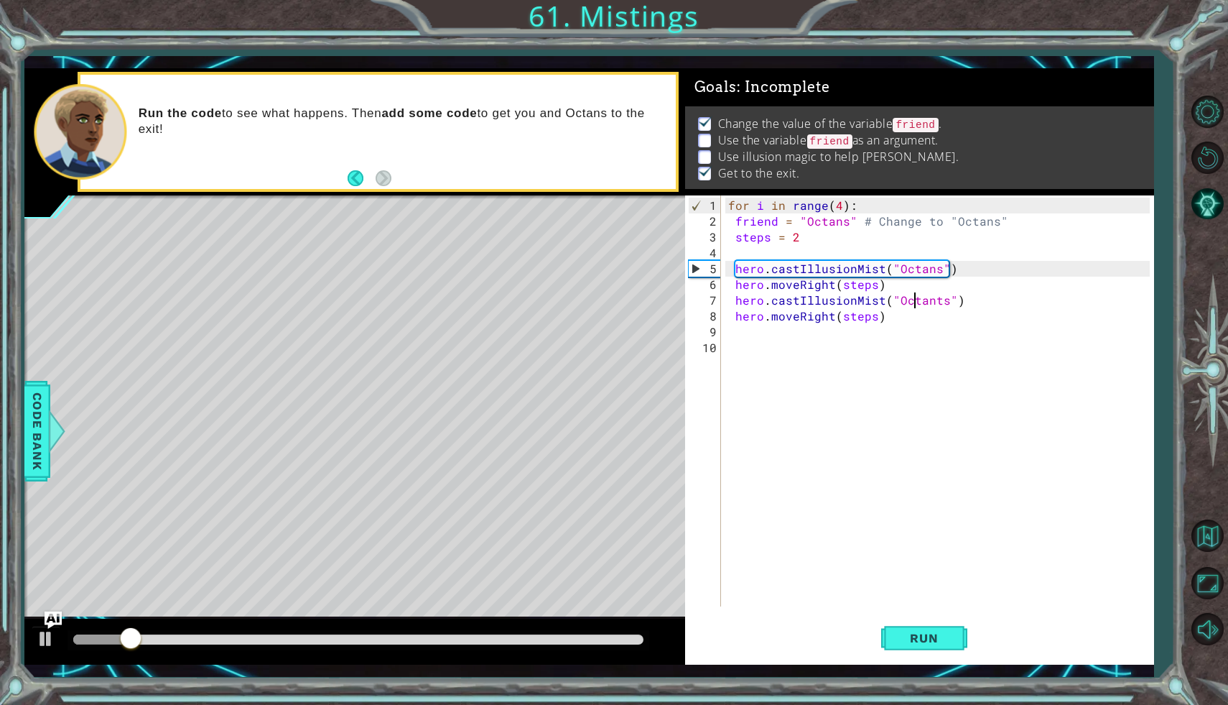
click at [934, 305] on div "for i in range ( 4 ) : friend = "Octans" # Change to "Octans" steps = 2 hero . …" at bounding box center [941, 419] width 432 height 442
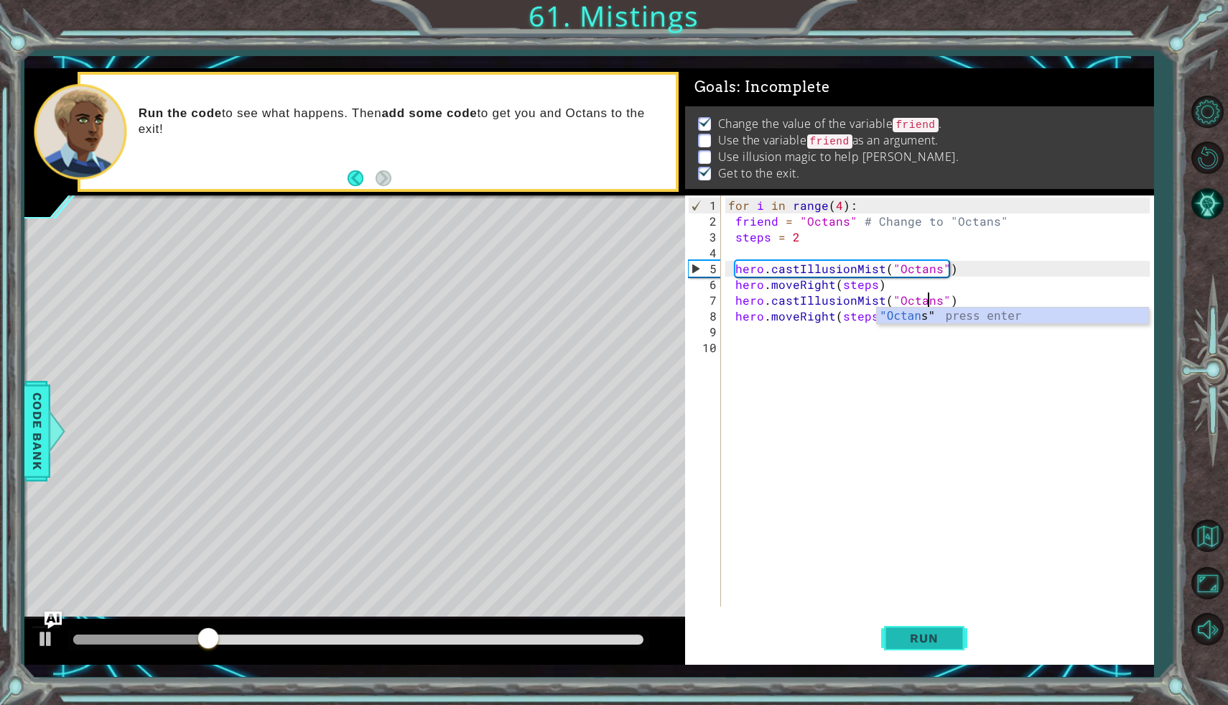
click at [919, 645] on button "Run" at bounding box center [924, 638] width 86 height 47
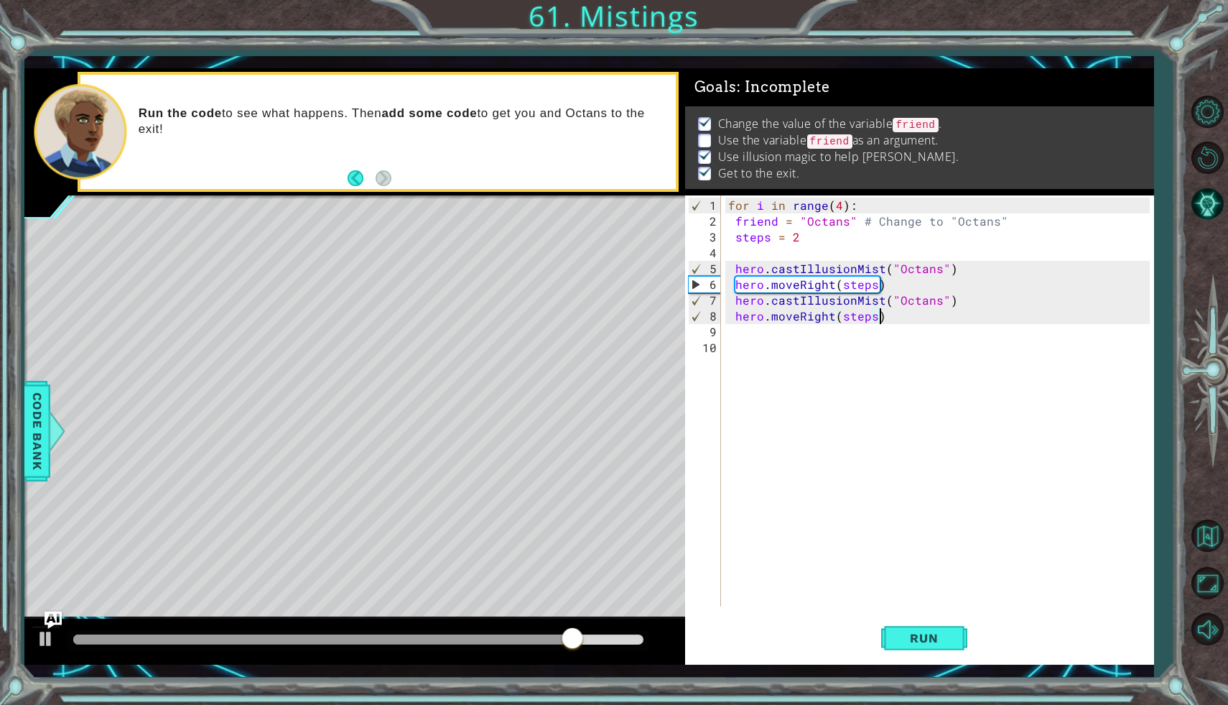
click at [934, 308] on div "for i in range ( 4 ) : friend = "Octans" # Change to "Octans" steps = 2 hero . …" at bounding box center [941, 419] width 432 height 442
click at [934, 302] on div "for i in range ( 4 ) : friend = "Octans" # Change to "Octans" steps = 2 hero . …" at bounding box center [941, 419] width 432 height 442
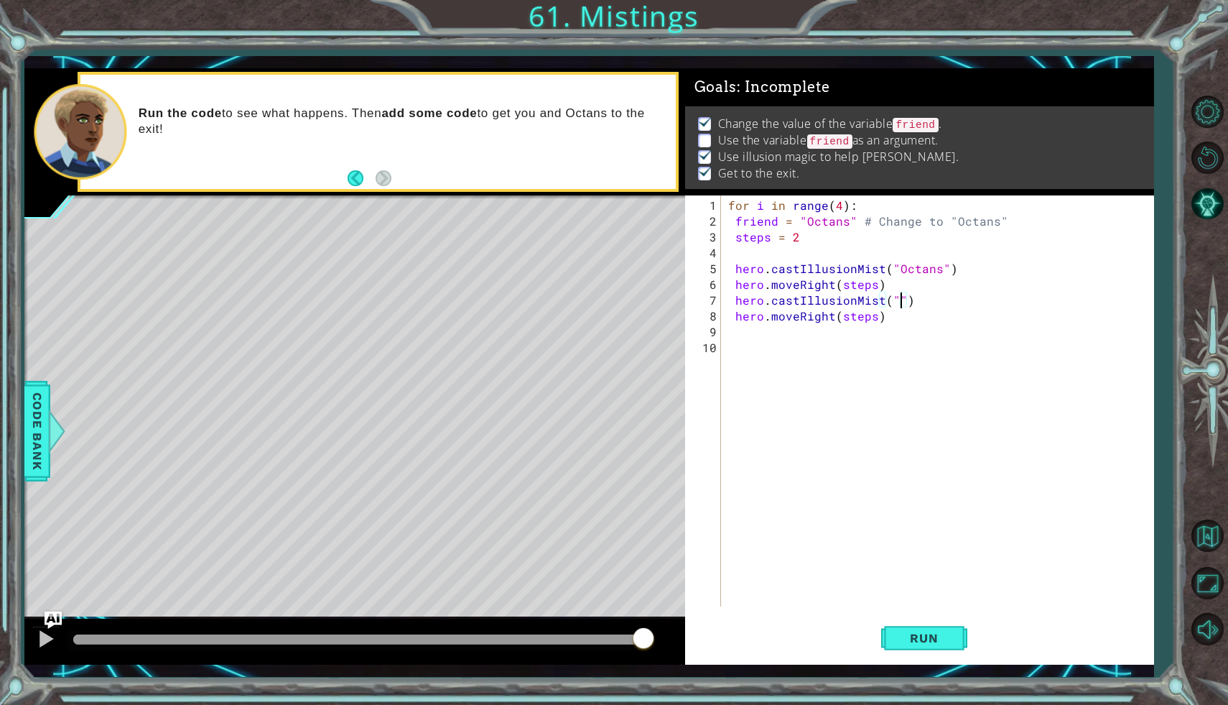
click at [901, 301] on div "for i in range ( 4 ) : friend = "Octans" # Change to "Octans" steps = 2 hero . …" at bounding box center [941, 419] width 432 height 442
type textarea "hero.castIllusionMist(friend)"
click at [931, 639] on span "Run" at bounding box center [924, 638] width 57 height 14
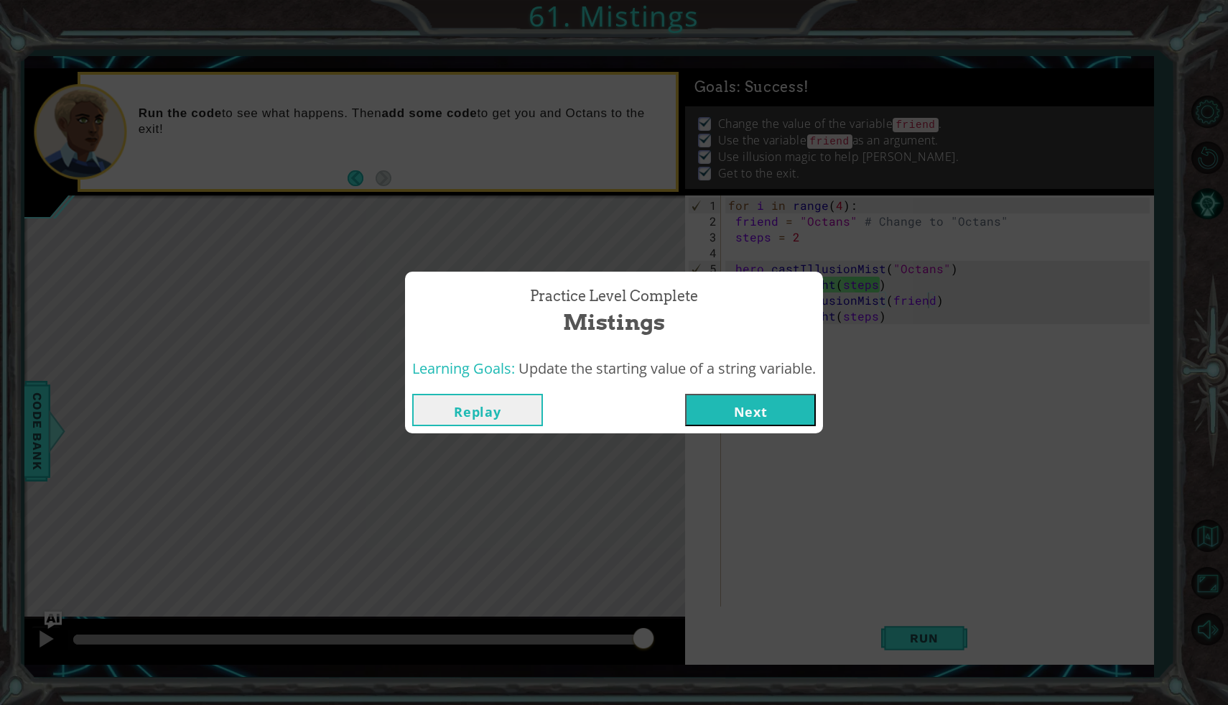
click at [768, 417] on button "Next" at bounding box center [750, 410] width 131 height 32
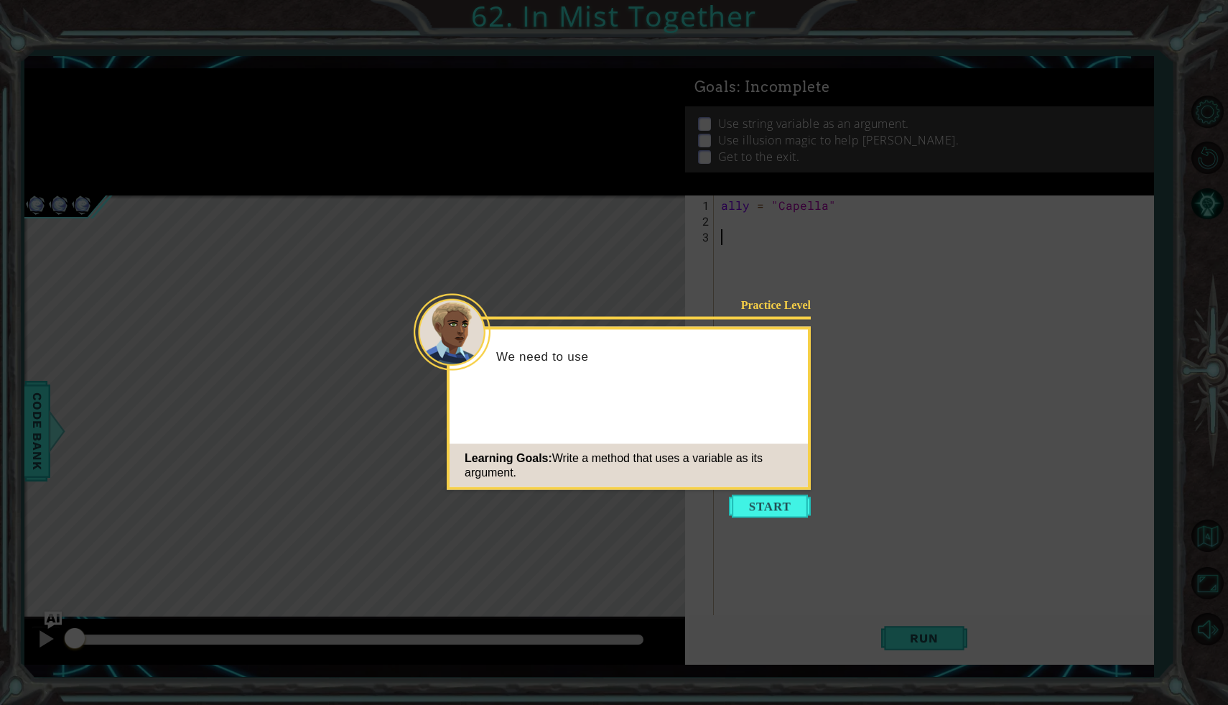
click at [1168, 578] on icon at bounding box center [614, 352] width 1228 height 705
click at [800, 519] on icon at bounding box center [614, 352] width 1228 height 705
click at [796, 510] on button "Start" at bounding box center [770, 506] width 82 height 23
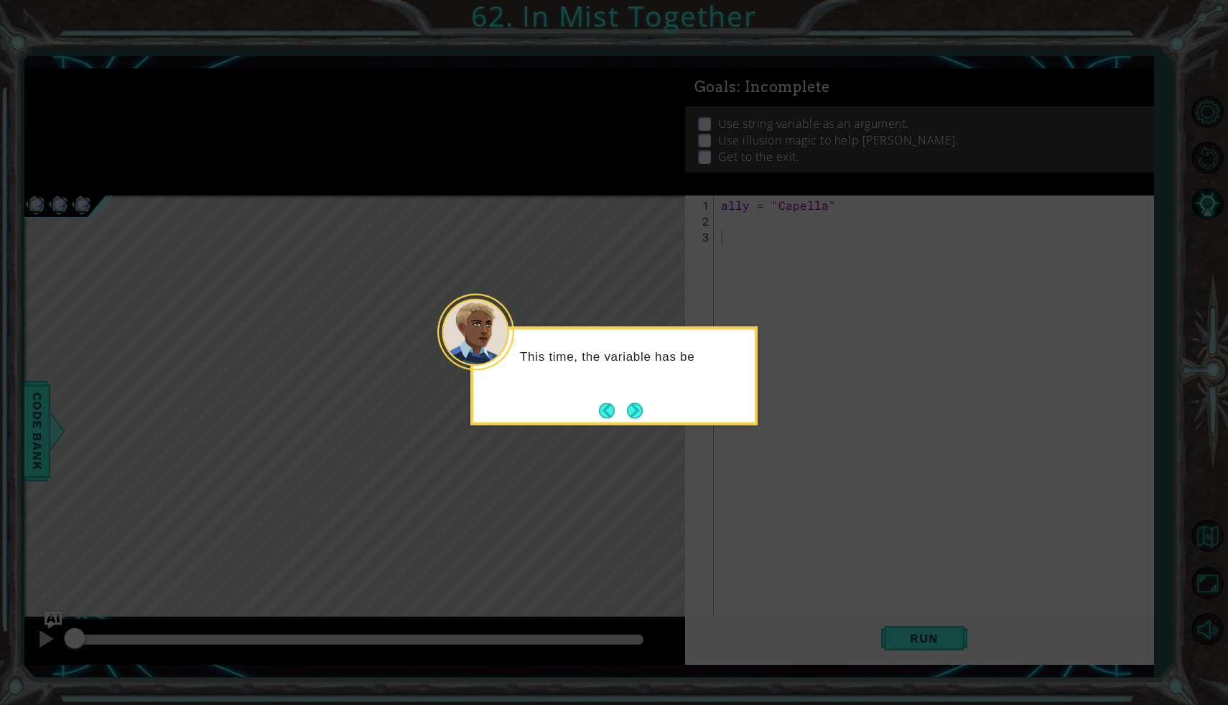
click at [1177, 548] on icon at bounding box center [614, 352] width 1228 height 705
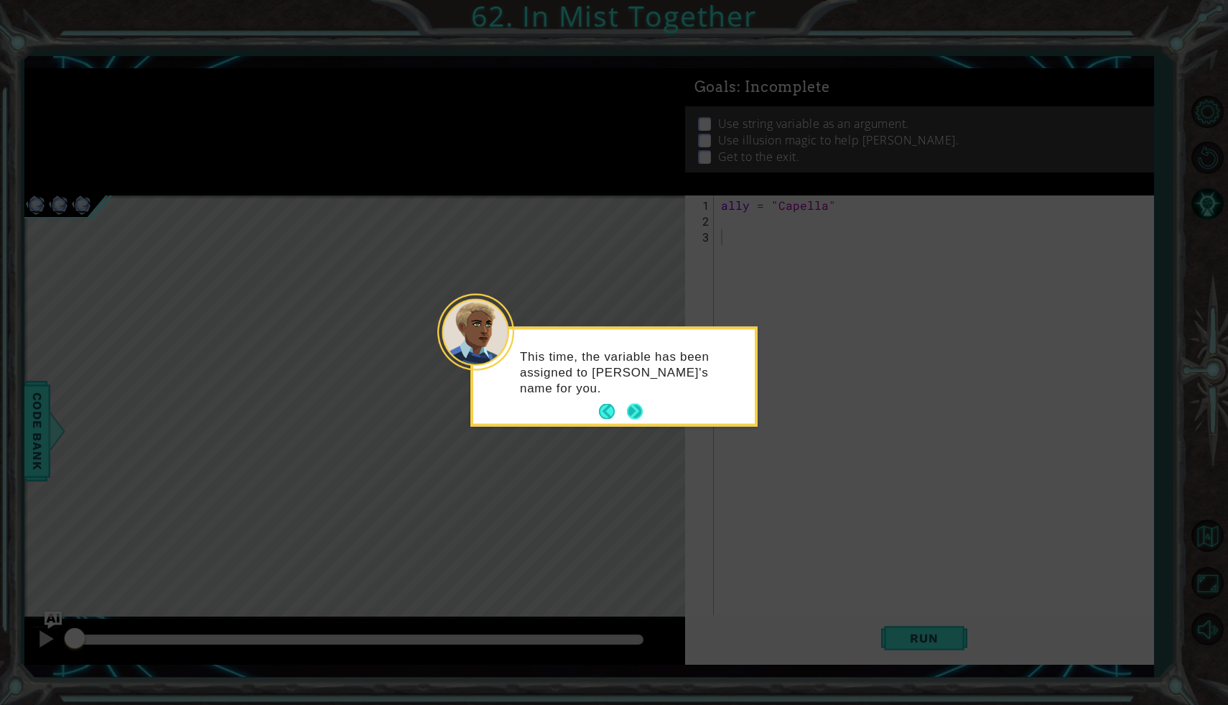
click at [643, 406] on button "Next" at bounding box center [635, 411] width 24 height 24
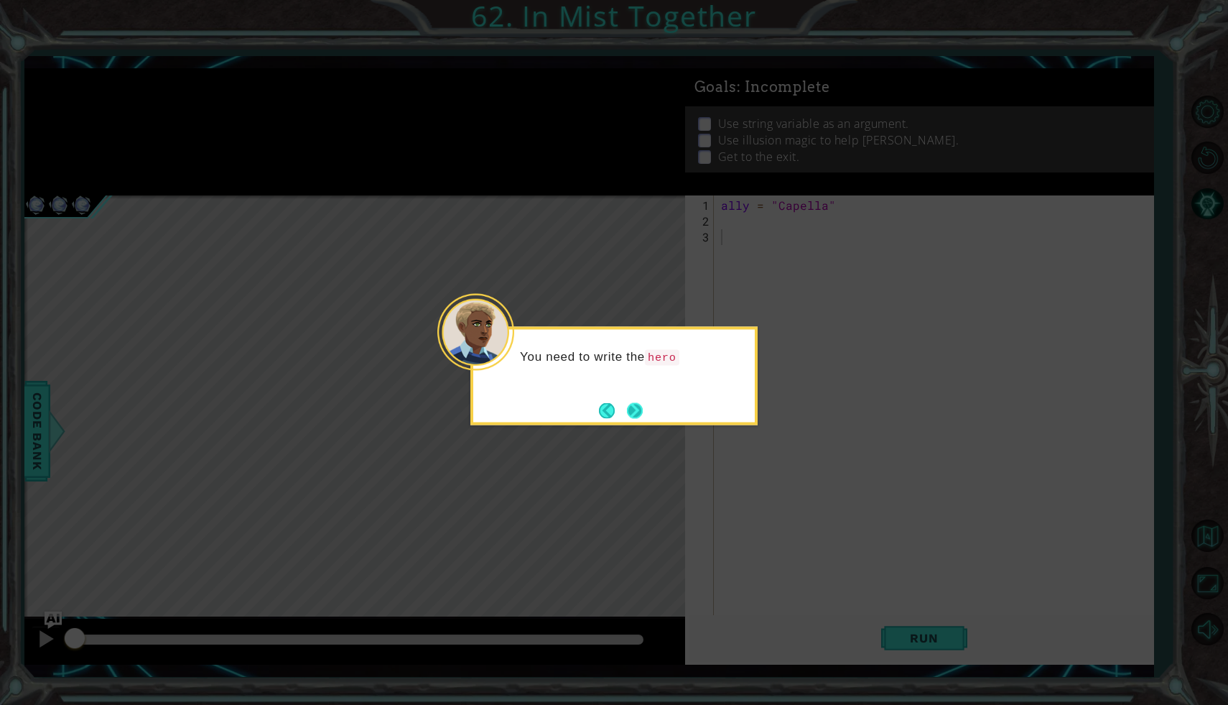
click at [628, 406] on button "Next" at bounding box center [635, 410] width 16 height 16
click at [633, 407] on button "Next" at bounding box center [635, 410] width 16 height 16
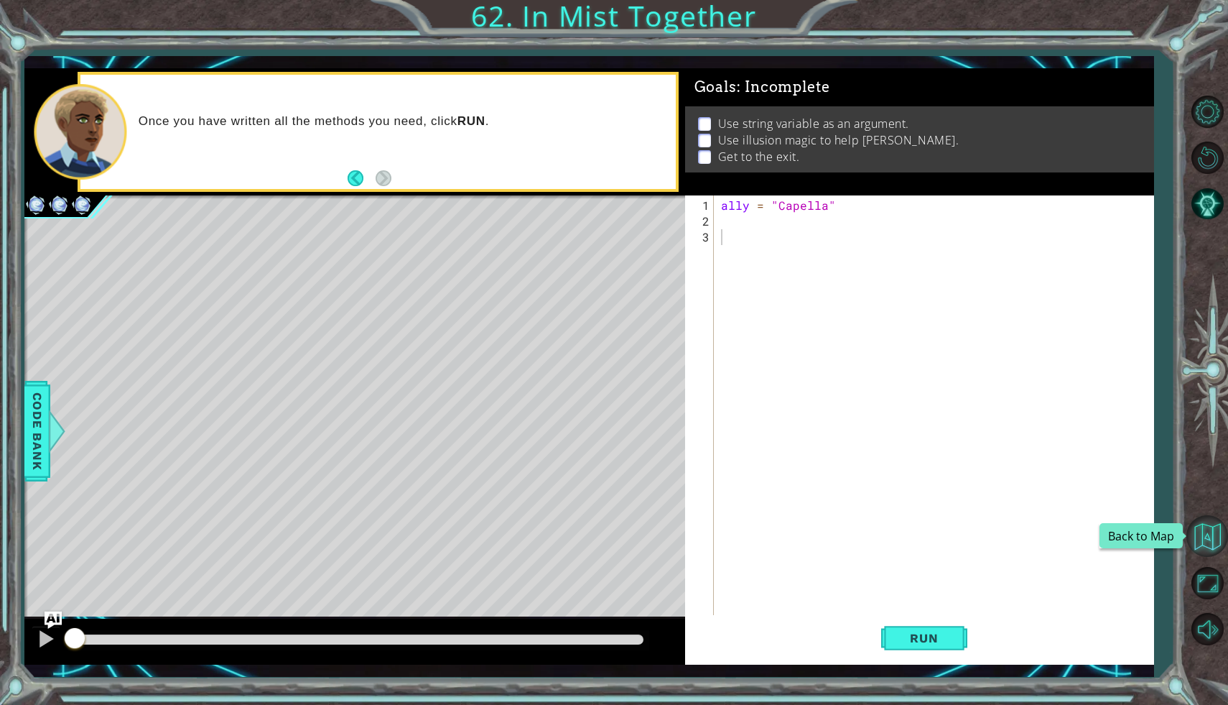
click at [1204, 526] on button "Back to Map" at bounding box center [1207, 536] width 42 height 42
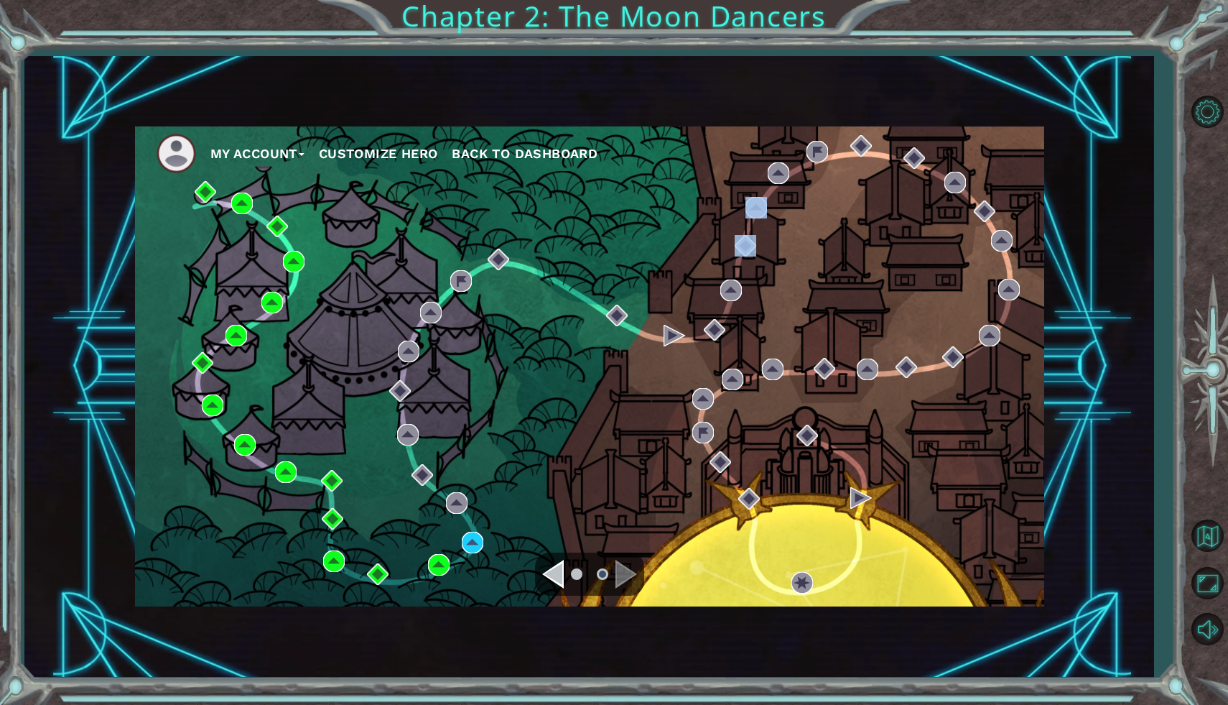
drag, startPoint x: 777, startPoint y: 264, endPoint x: 777, endPoint y: 177, distance: 87.6
click at [777, 198] on div "My Account Customize Hero Back to Dashboard" at bounding box center [589, 366] width 909 height 480
click at [474, 150] on span "Back to Dashboard" at bounding box center [525, 153] width 146 height 15
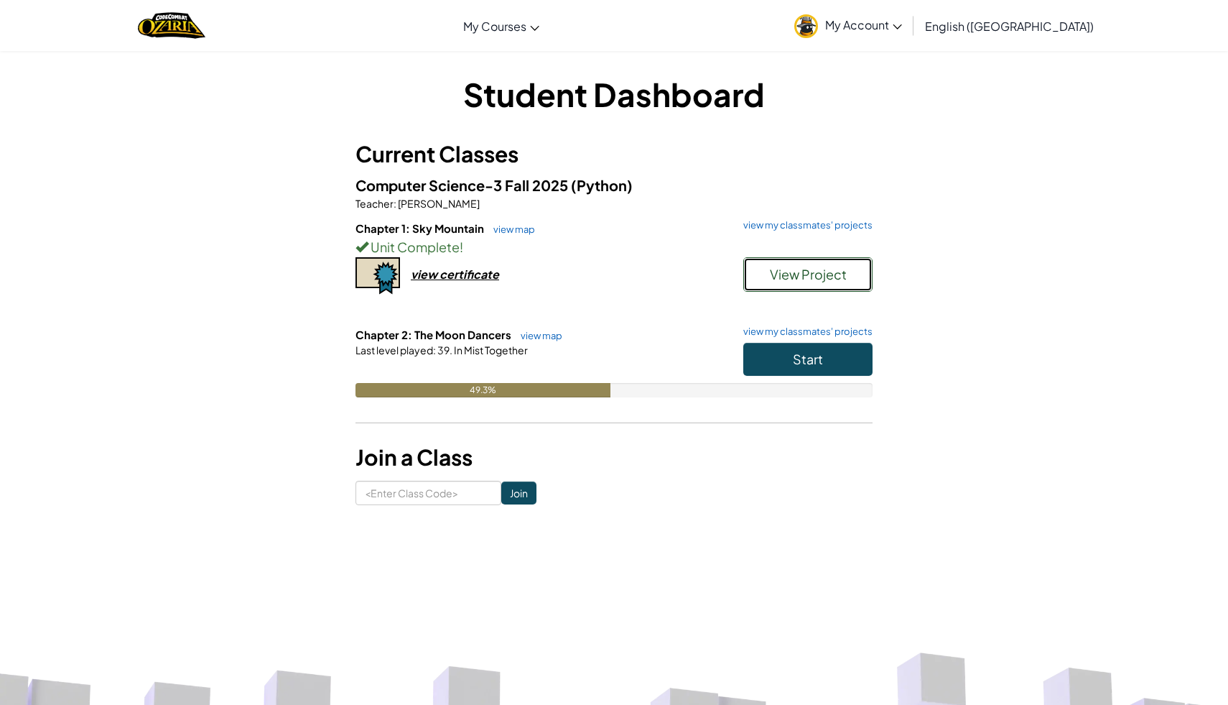
click at [799, 264] on button "View Project" at bounding box center [807, 274] width 129 height 34
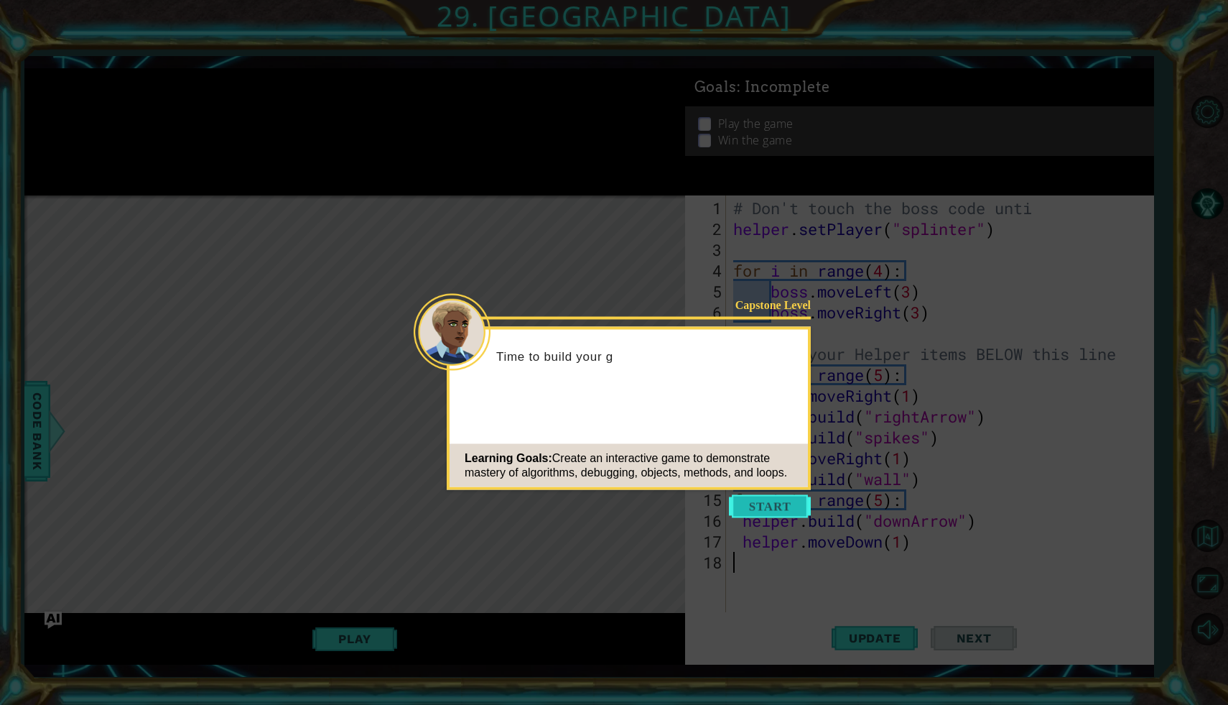
click at [787, 508] on button "Start" at bounding box center [770, 506] width 82 height 23
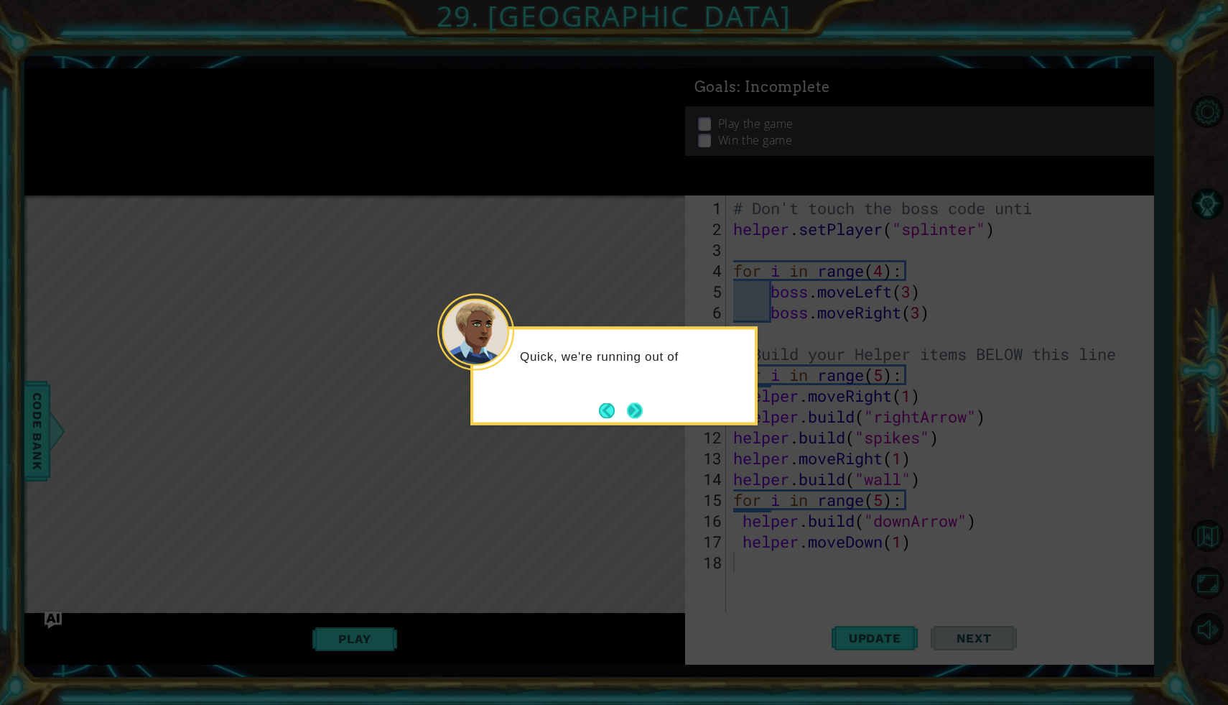
click at [638, 408] on button "Next" at bounding box center [635, 410] width 16 height 16
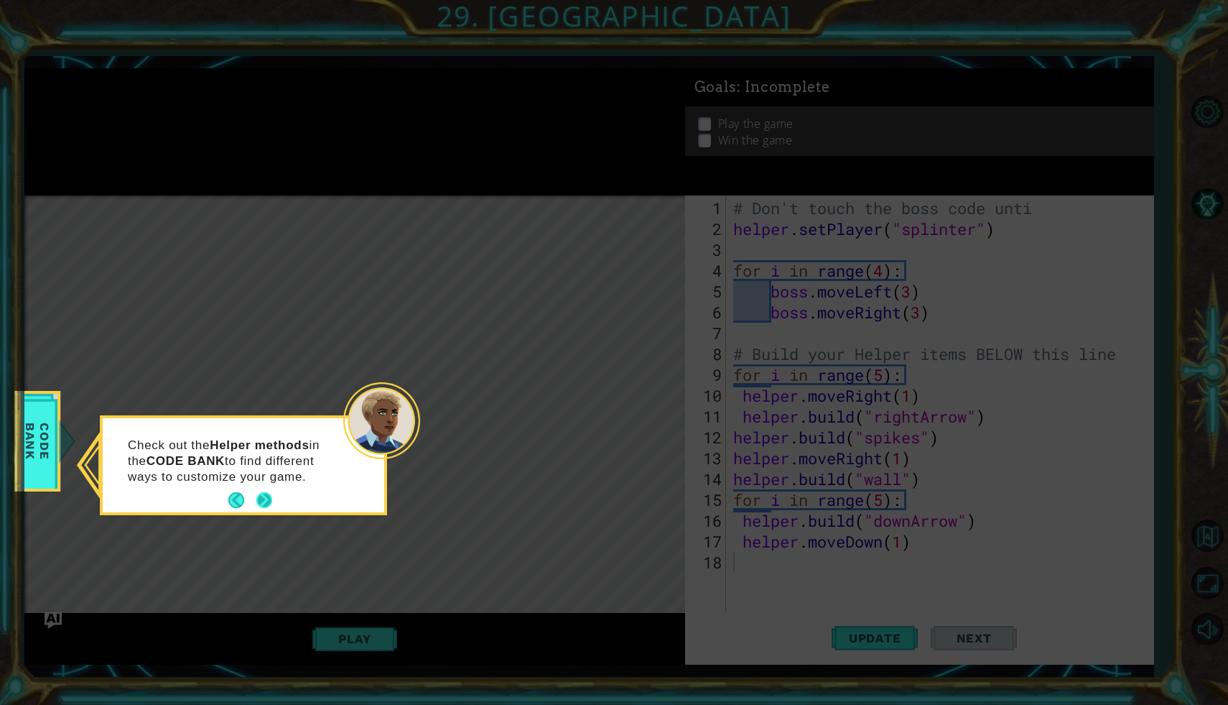
click at [271, 495] on button "Next" at bounding box center [264, 500] width 16 height 16
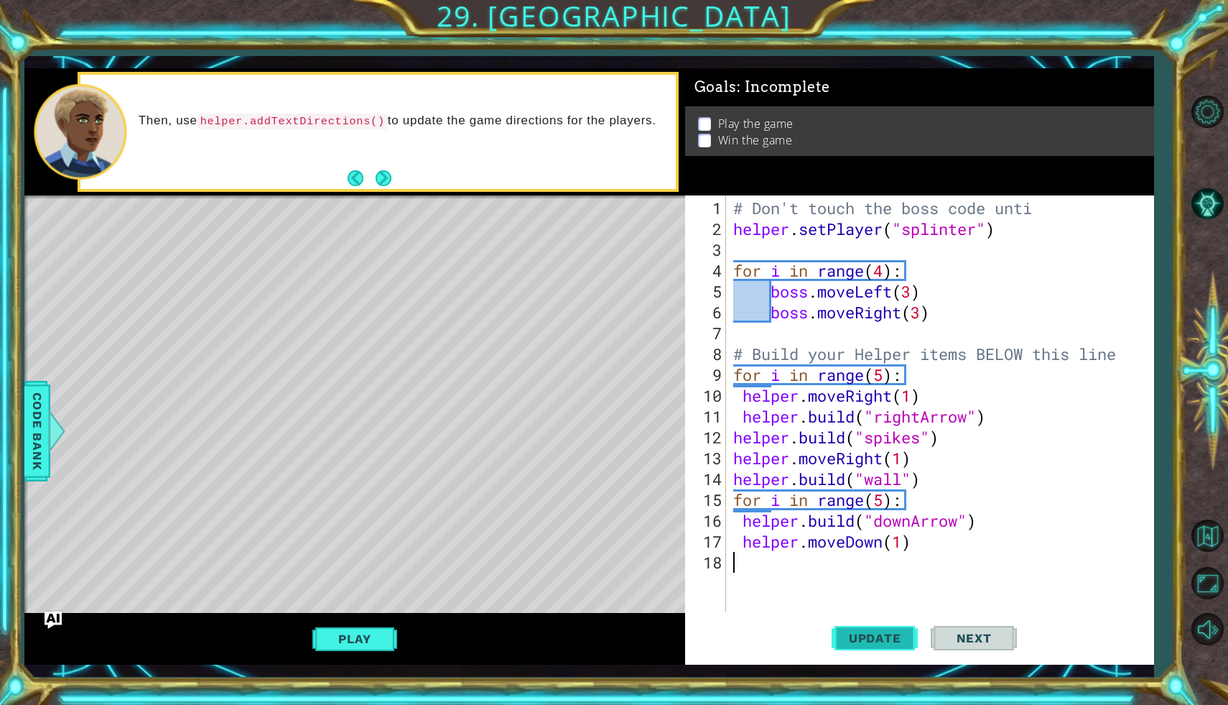
click at [889, 628] on button "Update" at bounding box center [875, 638] width 86 height 47
click at [360, 637] on button "Play" at bounding box center [354, 638] width 84 height 27
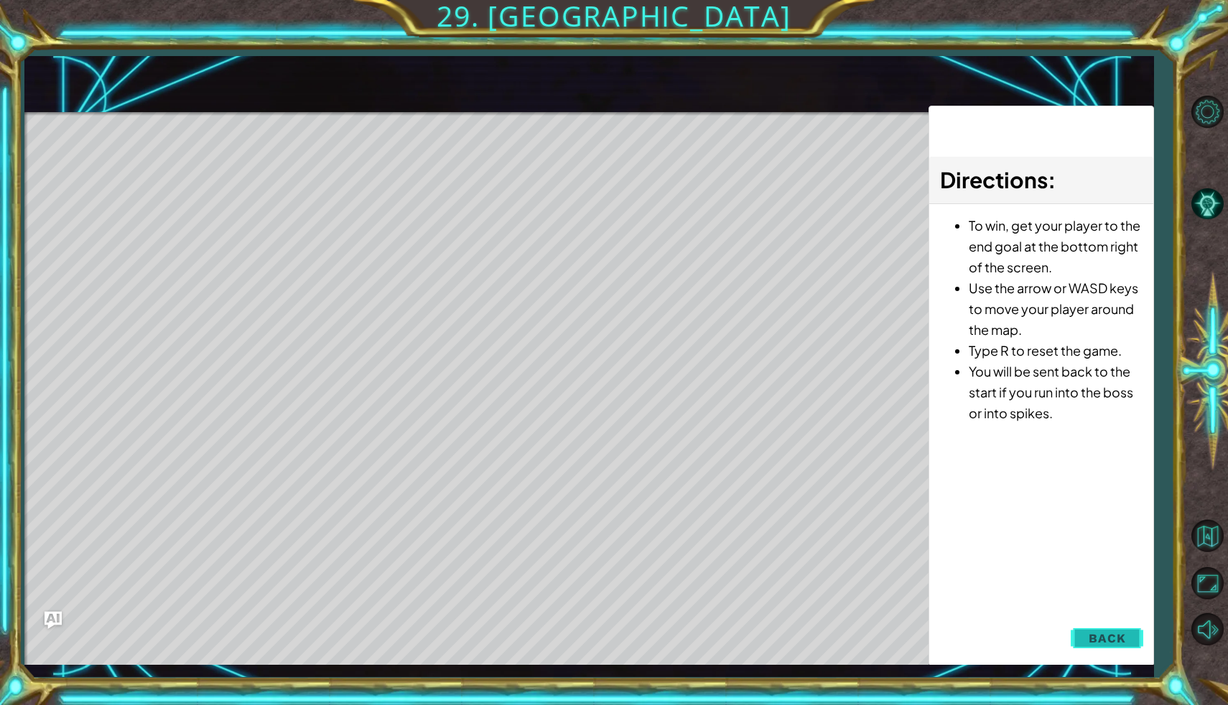
click at [1120, 631] on span "Back" at bounding box center [1107, 638] width 37 height 14
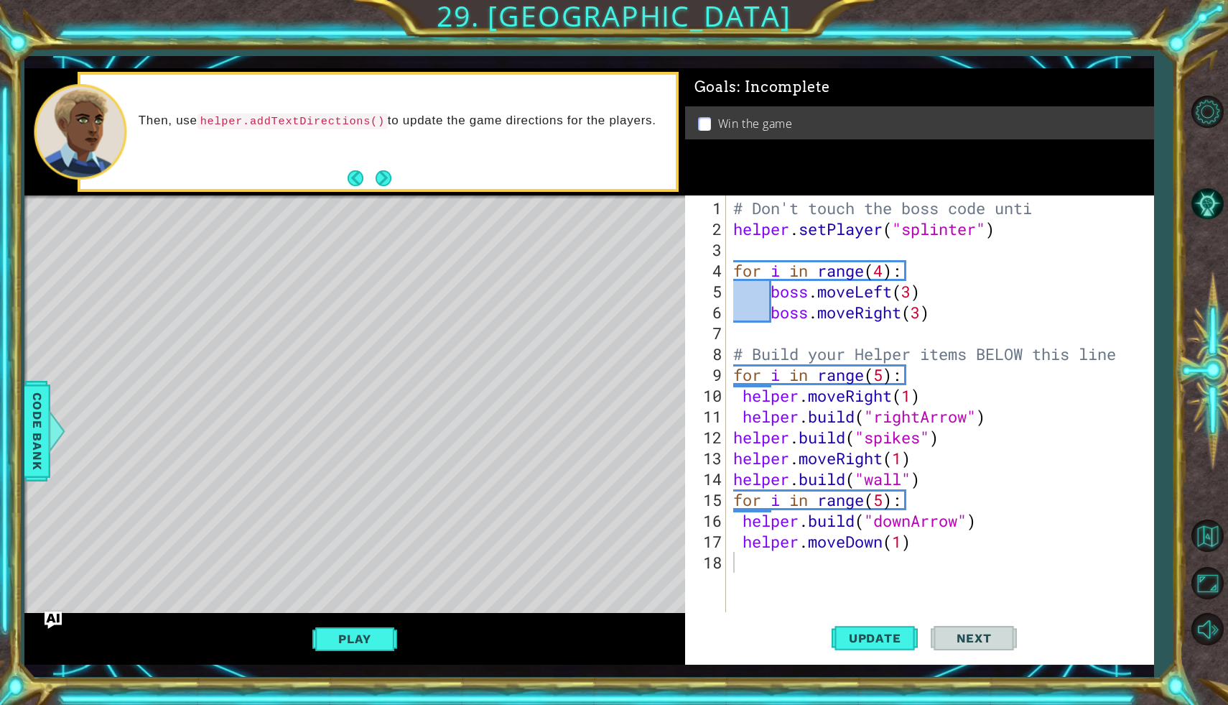
click at [915, 300] on div "# Don't touch the boss code unti helper . setPlayer ( "splinter" ) for i in ran…" at bounding box center [943, 427] width 427 height 458
click at [915, 297] on div "# Don't touch the boss code unti helper . setPlayer ( "splinter" ) for i in ran…" at bounding box center [943, 427] width 427 height 458
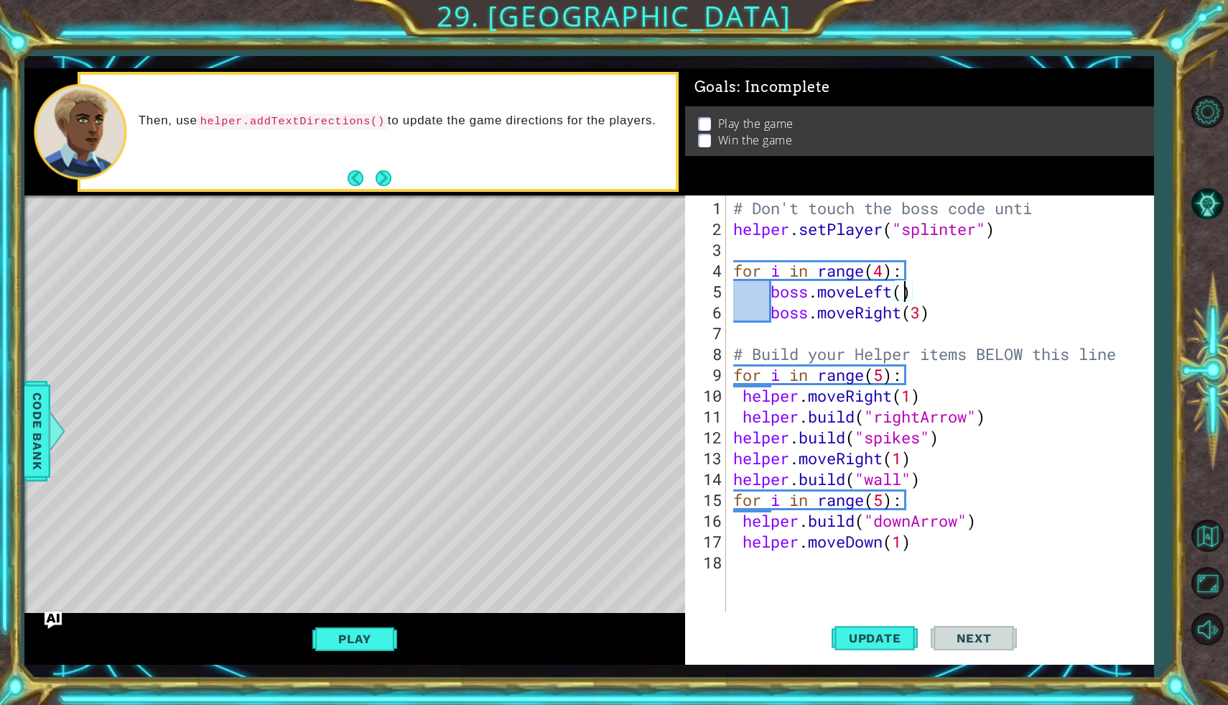
scroll to position [0, 8]
click at [924, 311] on div "# Don't touch the boss code unti helper . setPlayer ( "splinter" ) for i in ran…" at bounding box center [943, 427] width 427 height 458
click at [901, 315] on div "# Don't touch the boss code unti helper . setPlayer ( "splinter" ) for i in ran…" at bounding box center [943, 427] width 427 height 458
click at [893, 311] on div "# Don't touch the boss code unti helper . setPlayer ( "splinter" ) for i in ran…" at bounding box center [943, 427] width 427 height 458
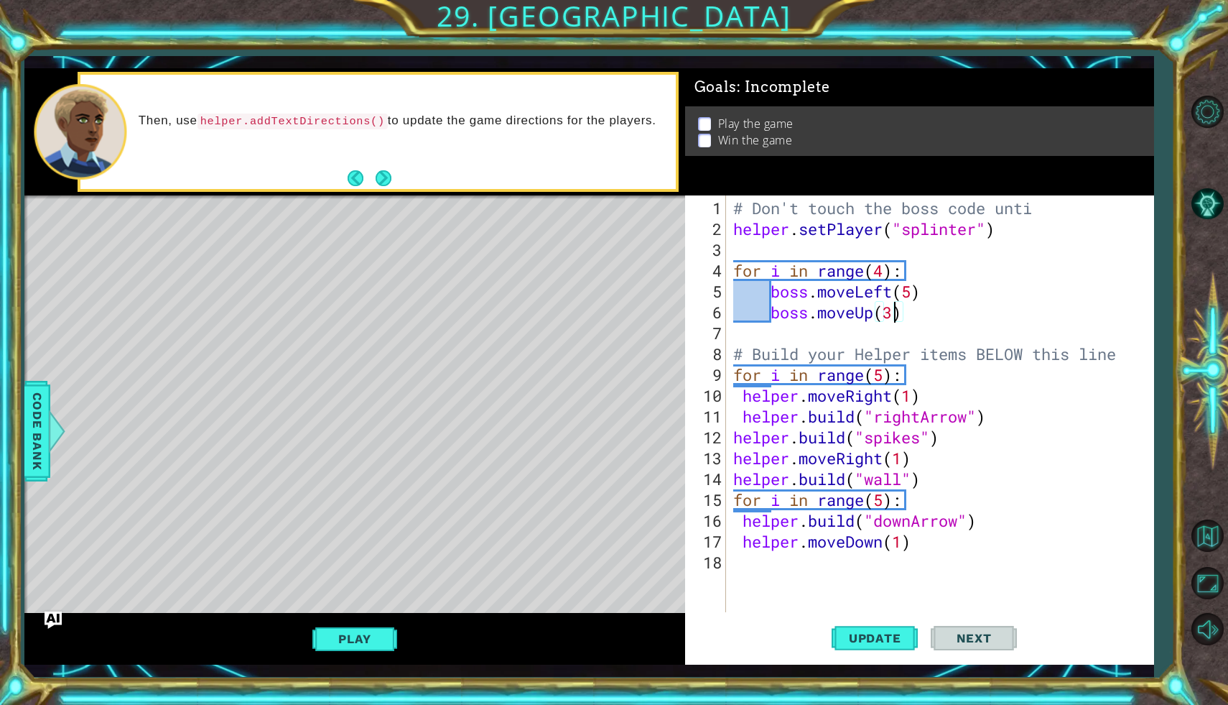
type textarea "boss.moveUp(1)"
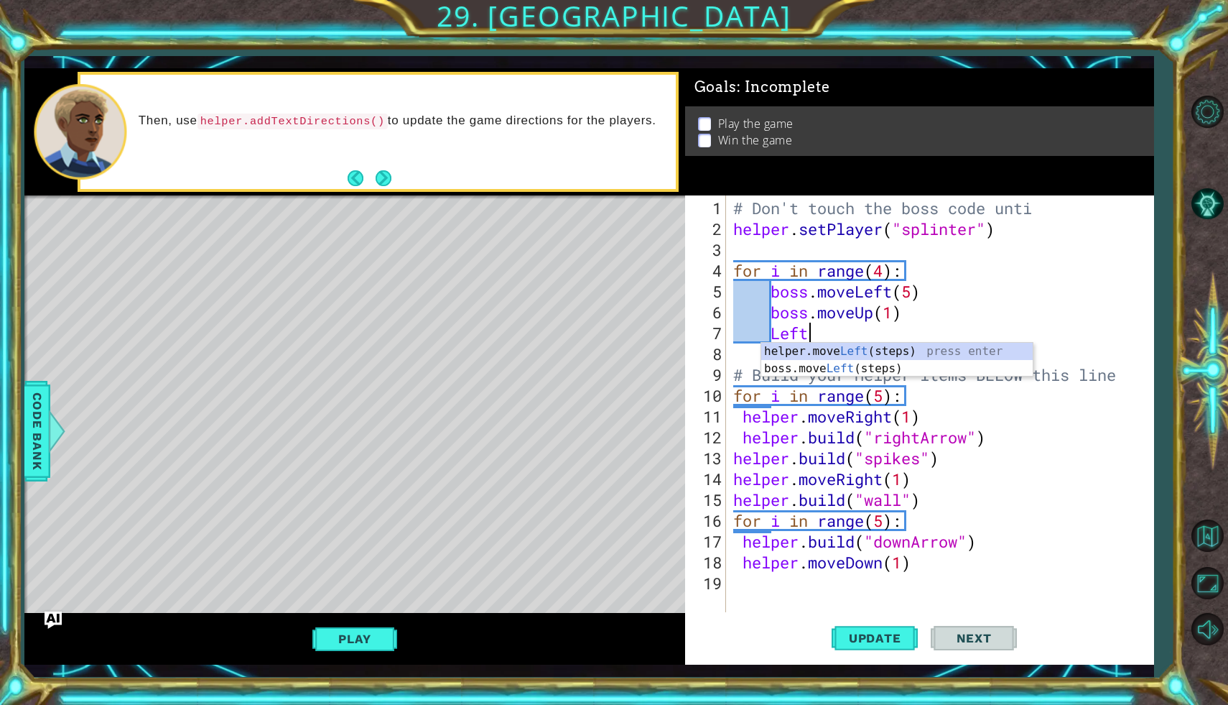
scroll to position [0, 3]
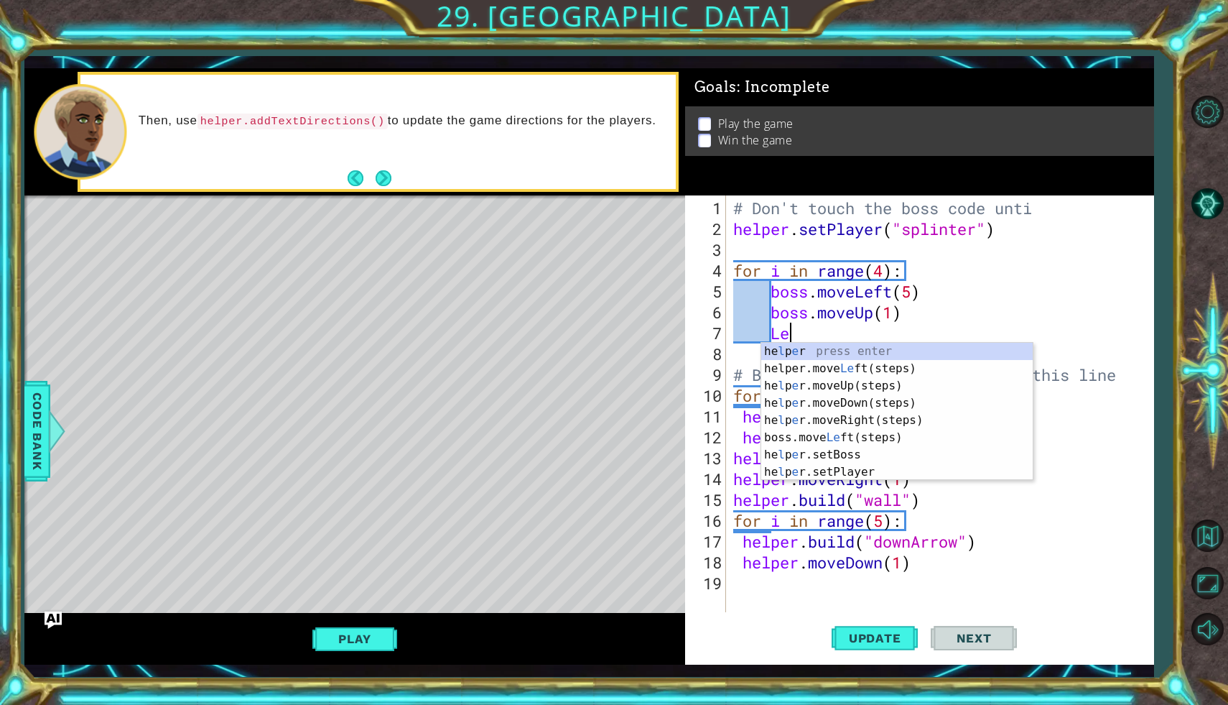
type textarea "L"
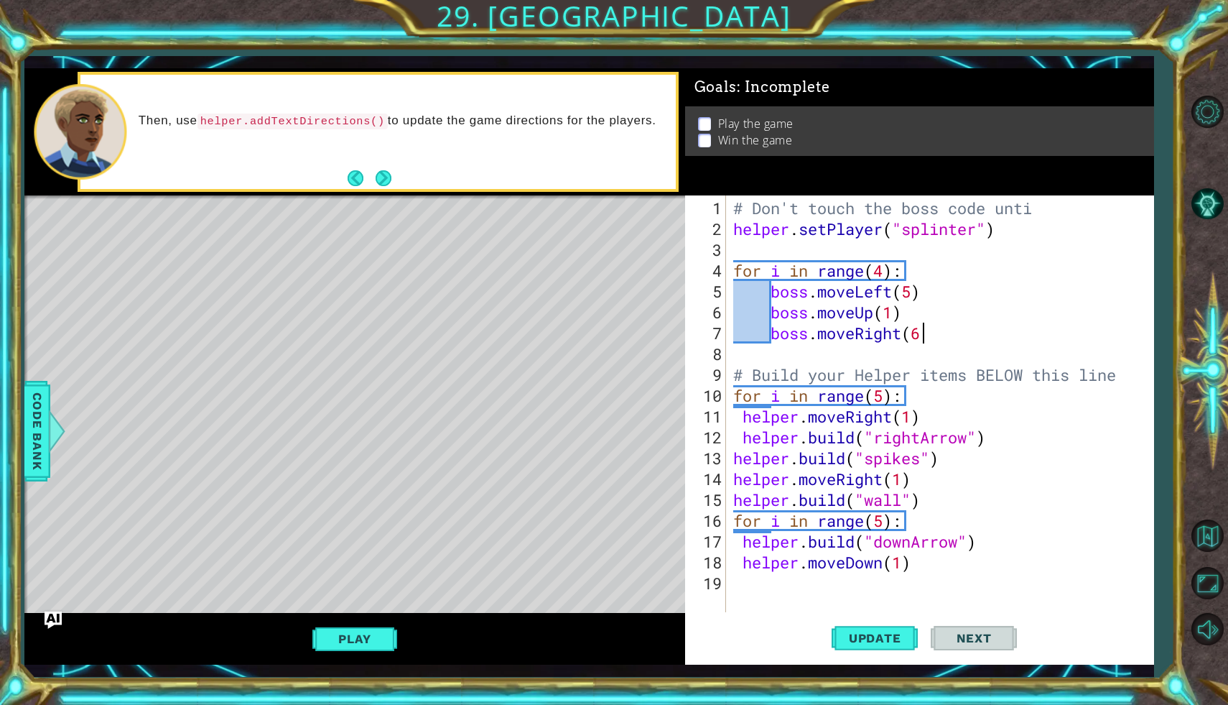
scroll to position [0, 8]
type textarea "boss.moveRight(6)"
click at [874, 633] on span "Update" at bounding box center [875, 638] width 81 height 14
click at [344, 641] on button "Play" at bounding box center [354, 638] width 84 height 27
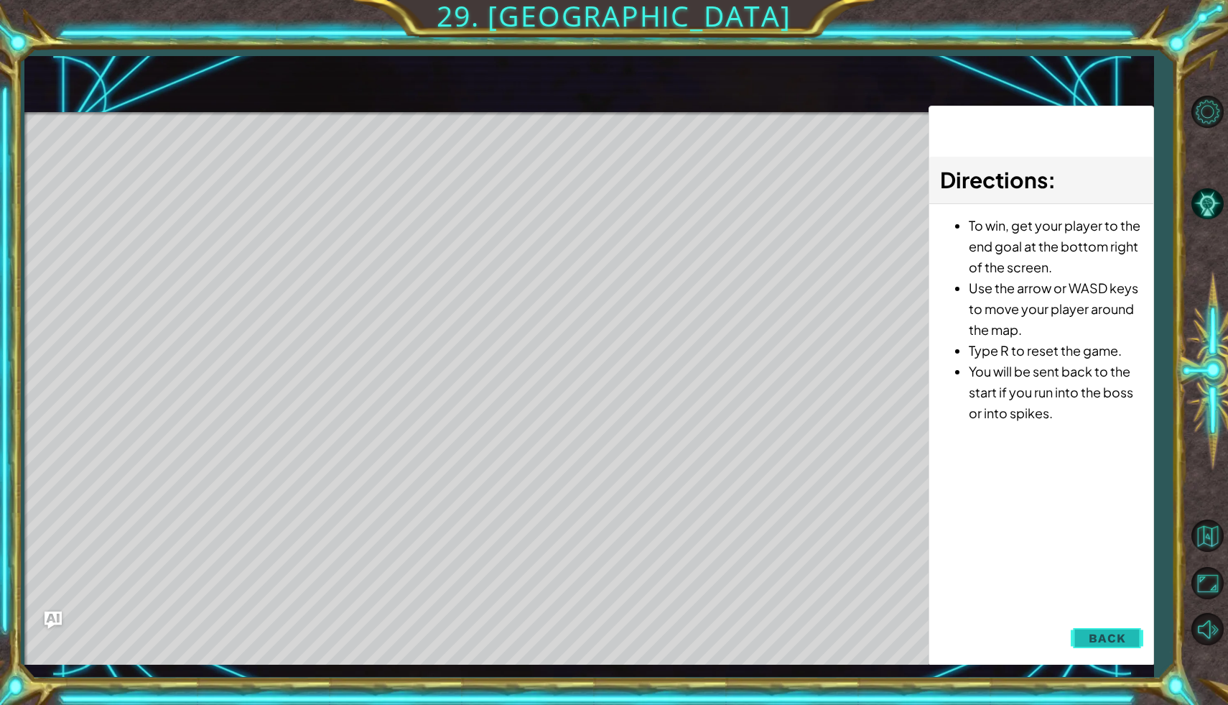
click at [1094, 636] on span "Back" at bounding box center [1107, 638] width 37 height 14
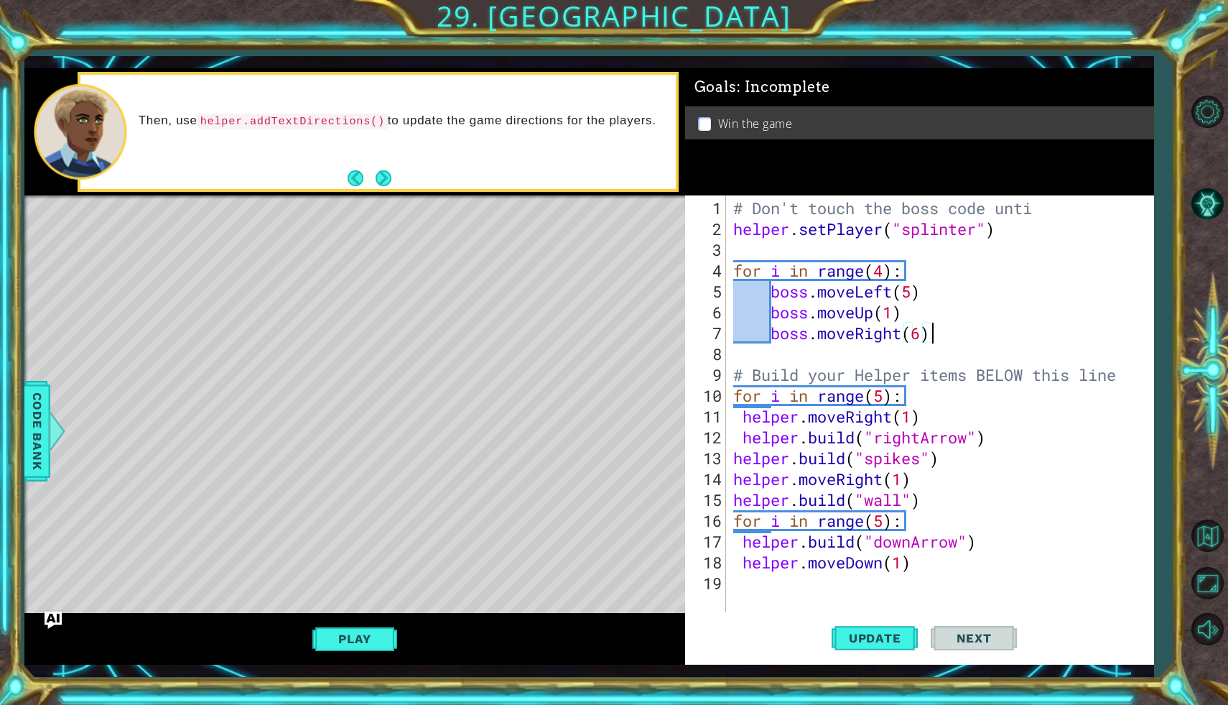
click at [944, 335] on div "# Don't touch the boss code unti helper . setPlayer ( "splinter" ) for i in ran…" at bounding box center [943, 427] width 427 height 458
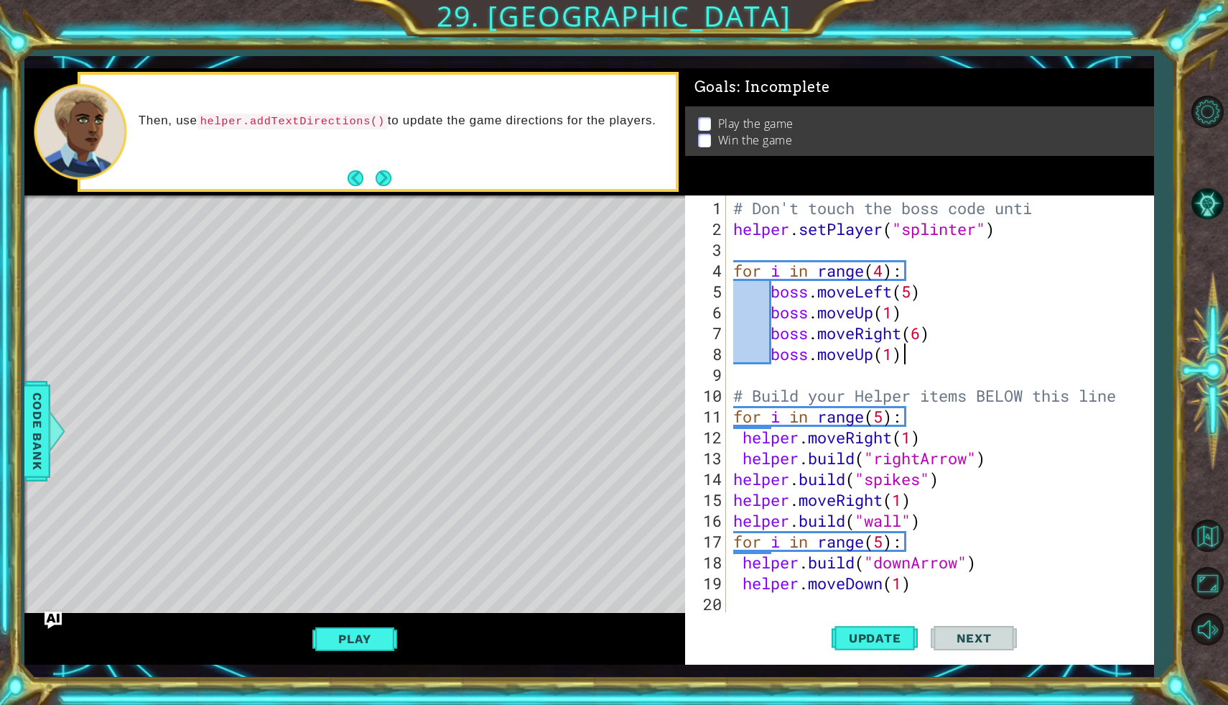
scroll to position [0, 7]
type textarea "boss.moveUp(1)"
click at [896, 638] on span "Update" at bounding box center [875, 638] width 81 height 14
click at [372, 643] on button "Play" at bounding box center [354, 638] width 84 height 27
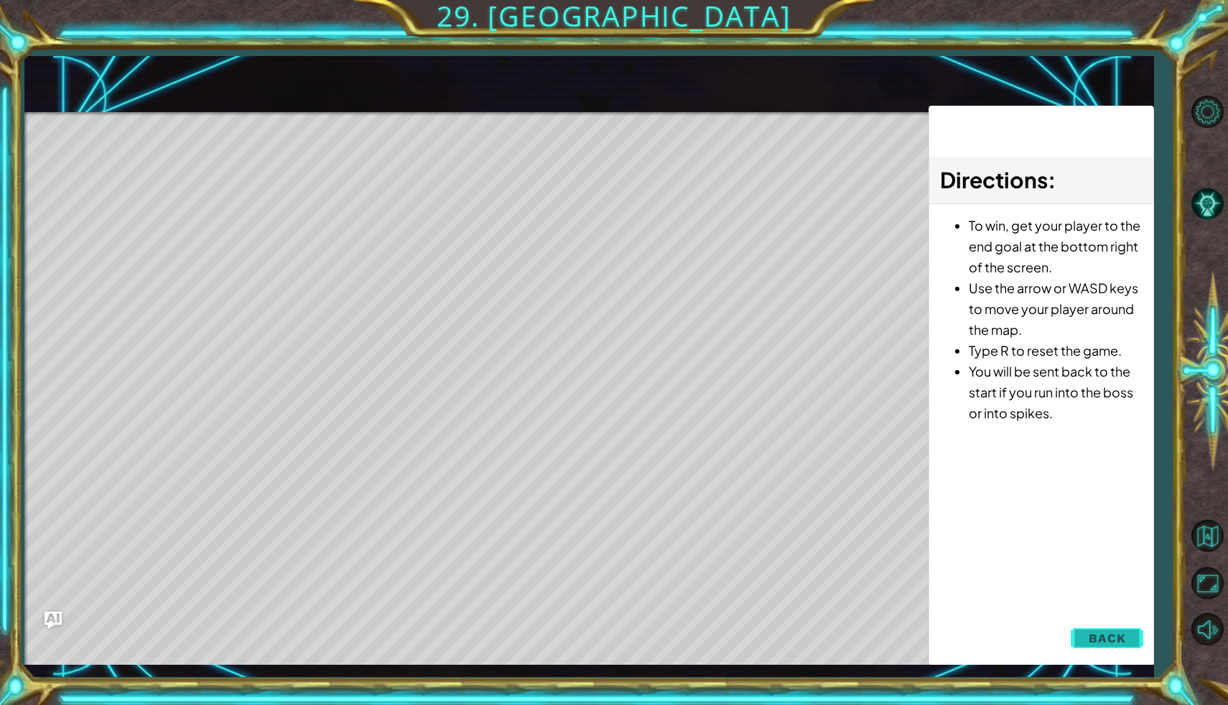
click at [1110, 642] on span "Back" at bounding box center [1107, 638] width 37 height 14
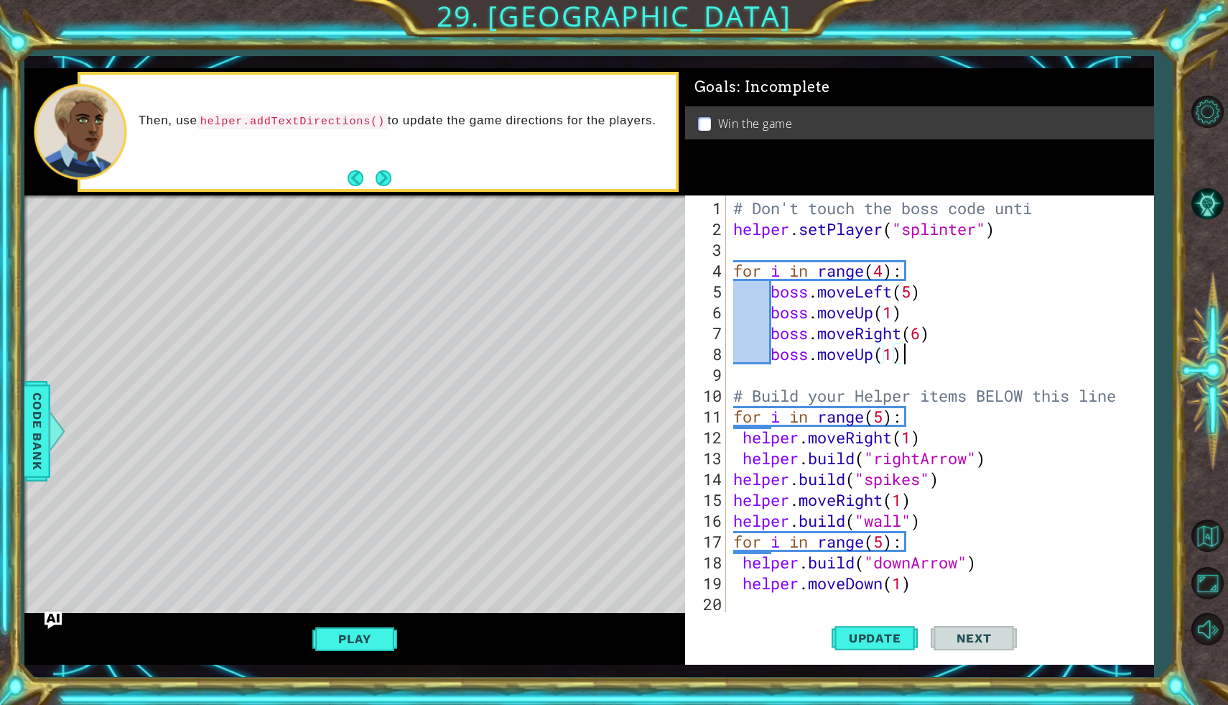
click at [907, 358] on div "# Don't touch the boss code unti helper . setPlayer ( "splinter" ) for i in ran…" at bounding box center [943, 427] width 427 height 458
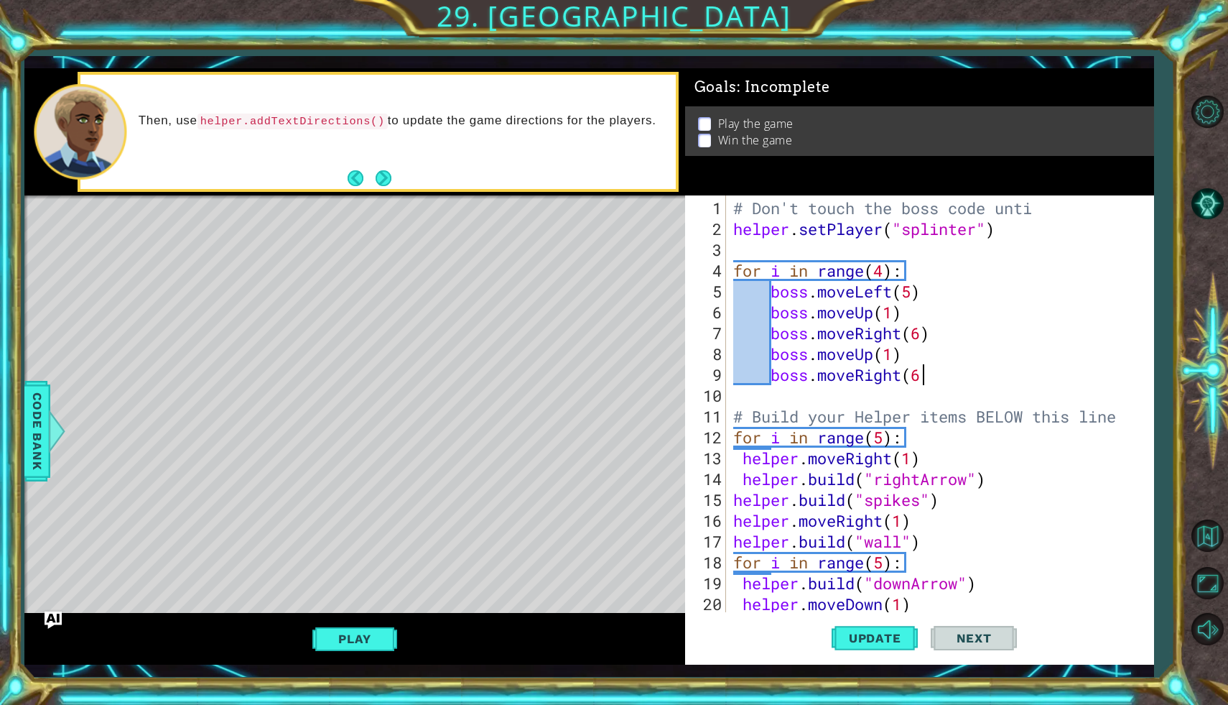
scroll to position [0, 8]
click at [911, 295] on div "# Don't touch the boss code unti helper . setPlayer ( "splinter" ) for i in ran…" at bounding box center [943, 427] width 427 height 458
type textarea "boss.moveLeft(6)"
click at [953, 396] on div "# Don't touch the boss code unti helper . setPlayer ( "splinter" ) for i in ran…" at bounding box center [943, 427] width 427 height 458
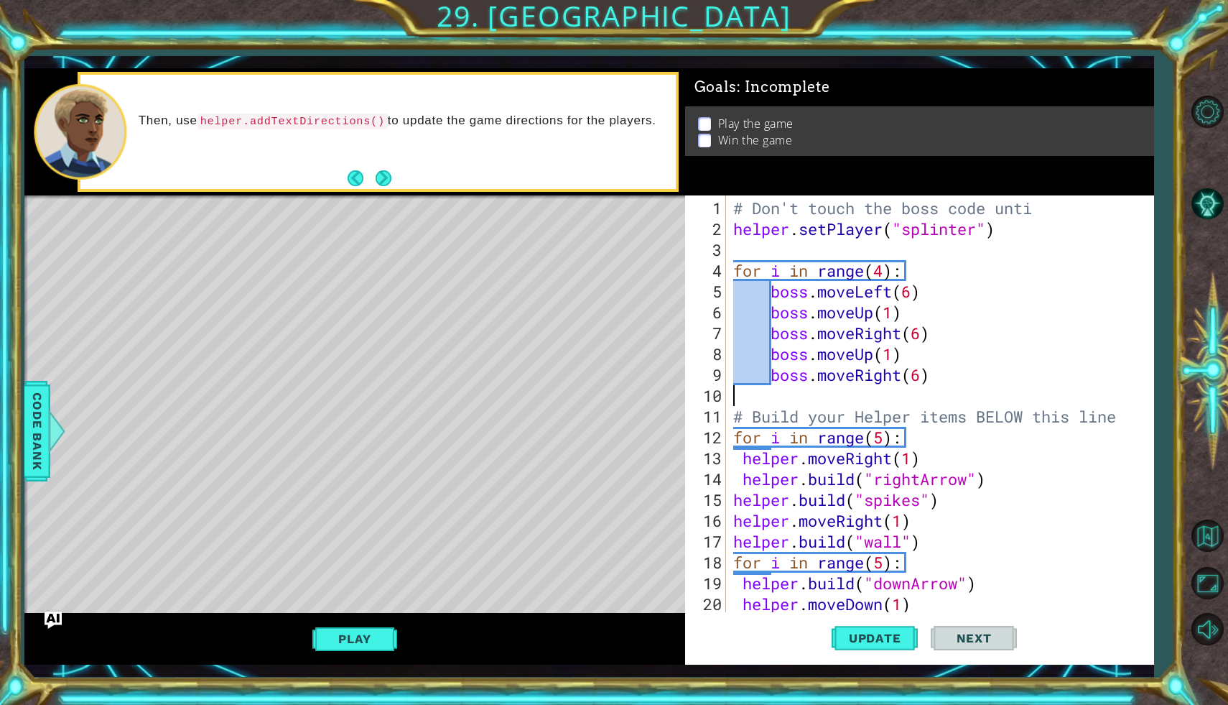
click at [939, 378] on div "# Don't touch the boss code unti helper . setPlayer ( "splinter" ) for i in ran…" at bounding box center [943, 427] width 427 height 458
type textarea "boss.moveRight(6)"
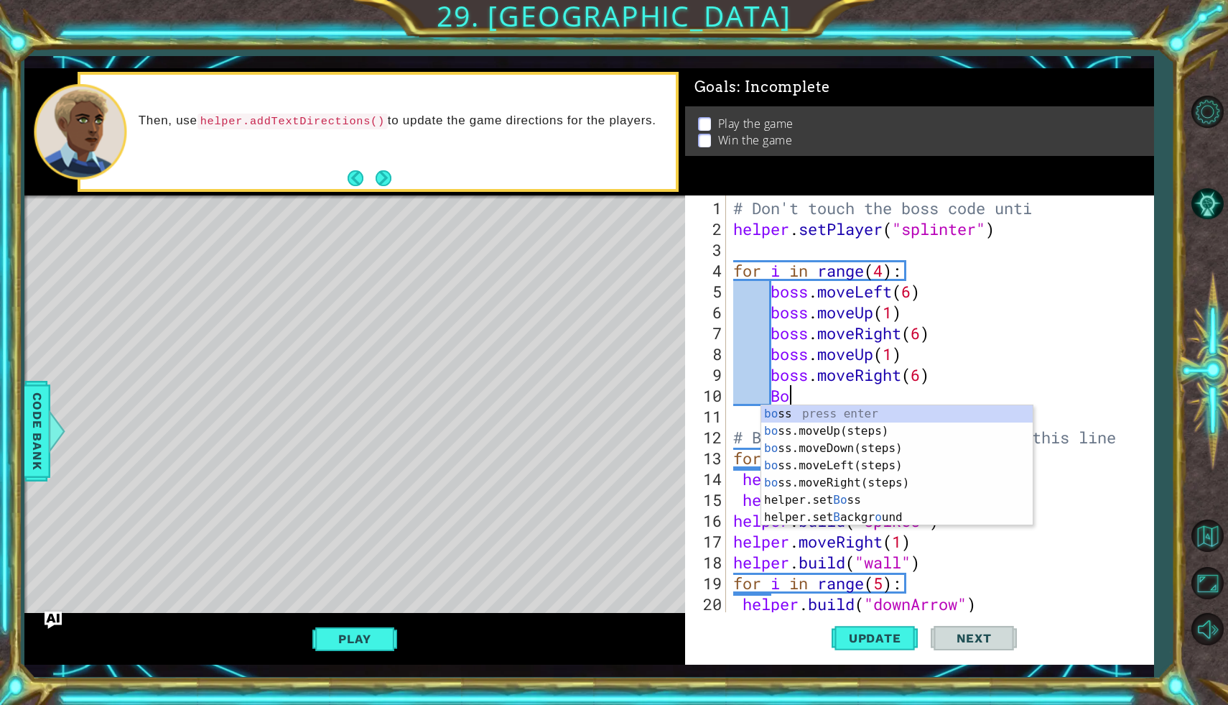
type textarea "B"
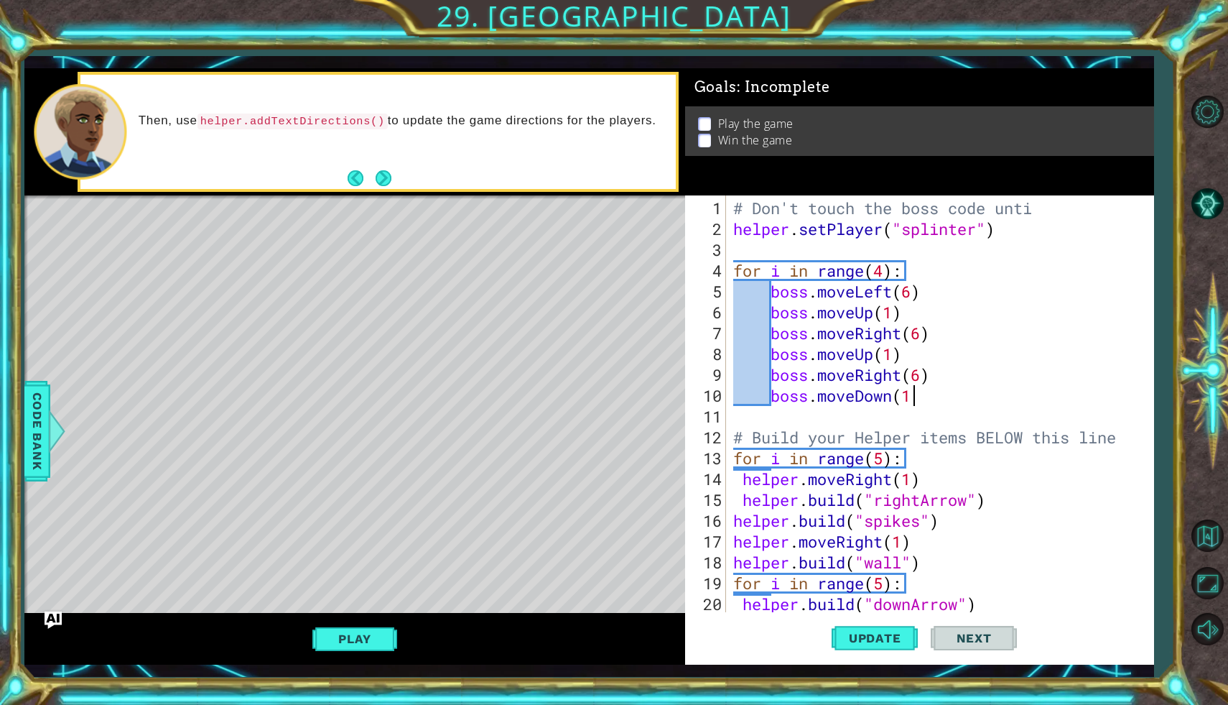
type textarea "boss.moveDown(1)"
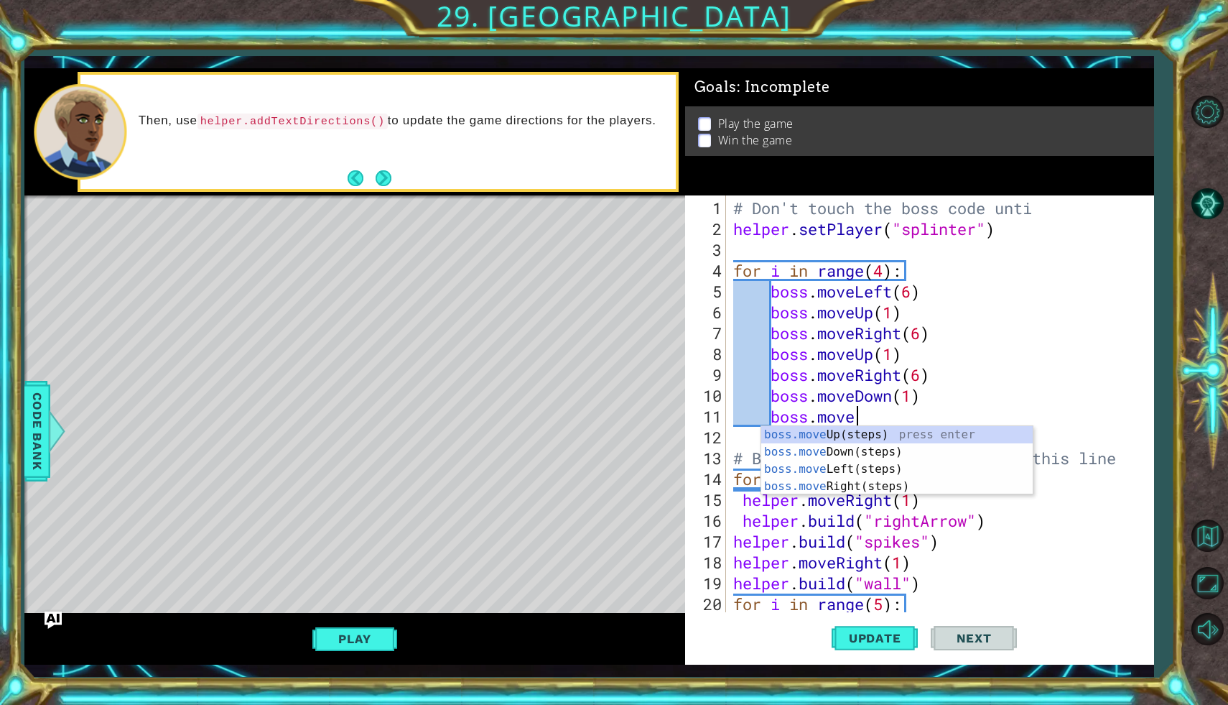
scroll to position [0, 5]
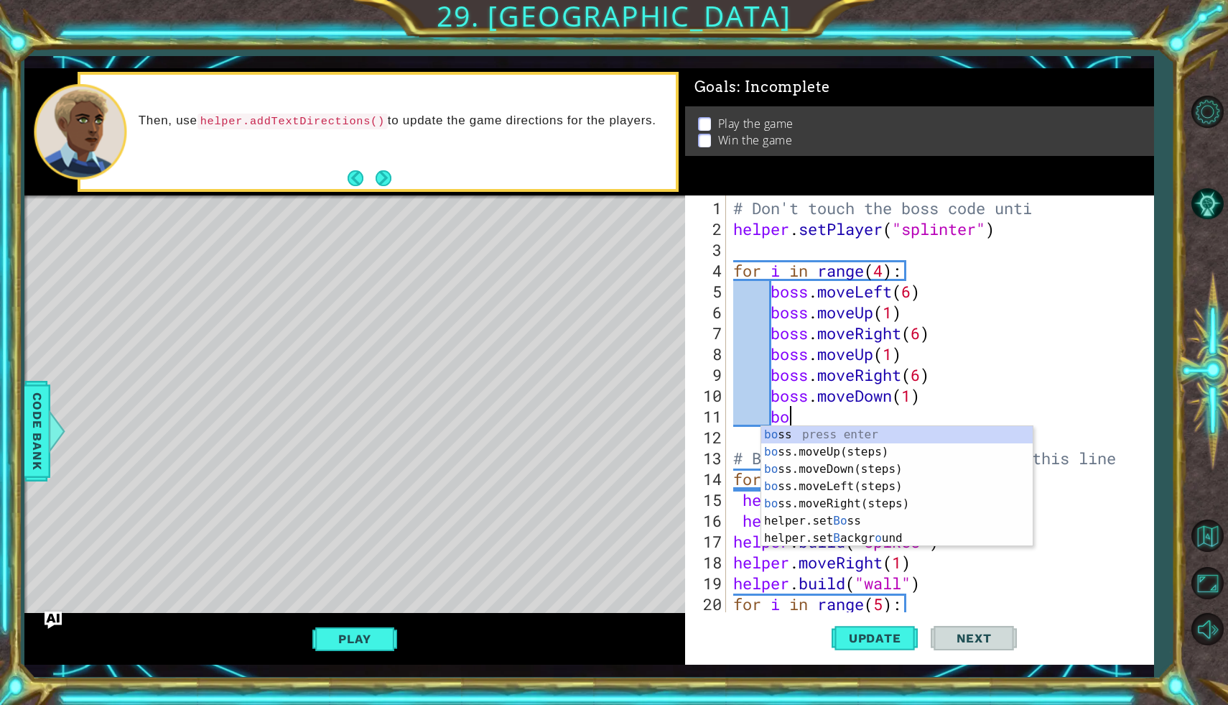
type textarea "b"
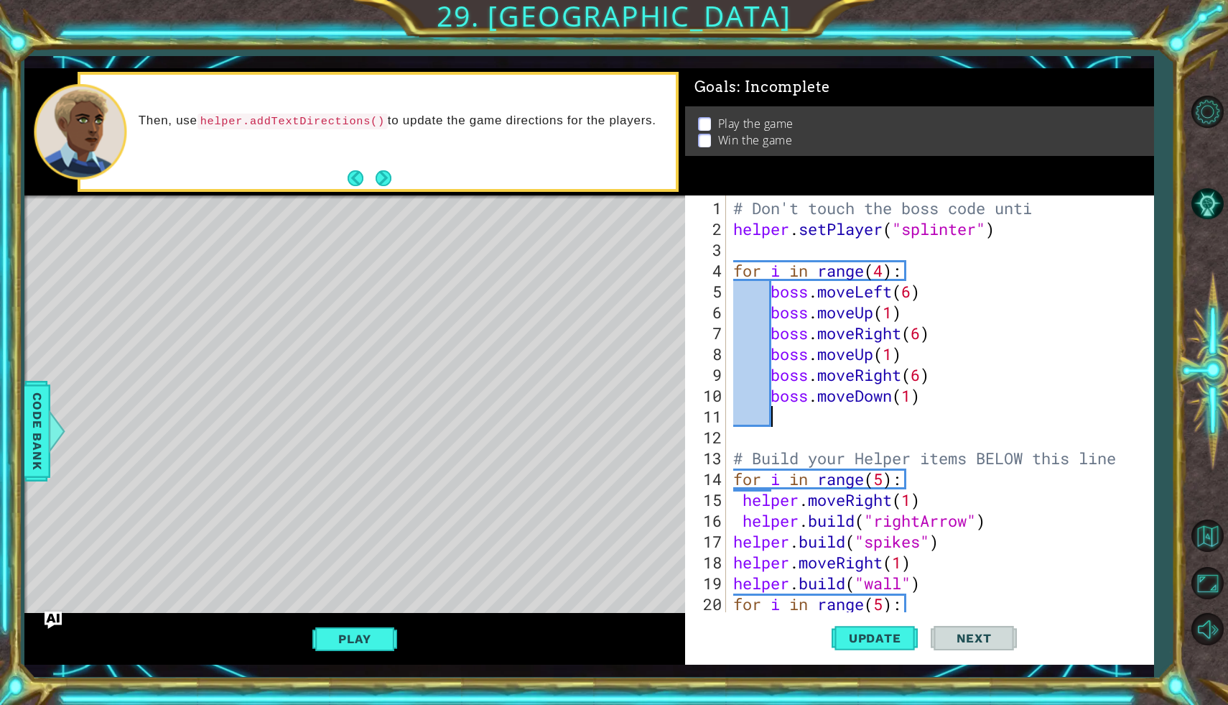
scroll to position [0, 1]
click at [903, 631] on span "Update" at bounding box center [875, 638] width 81 height 14
click at [872, 631] on span "Update" at bounding box center [875, 638] width 81 height 14
click at [378, 636] on button "Play" at bounding box center [354, 638] width 84 height 27
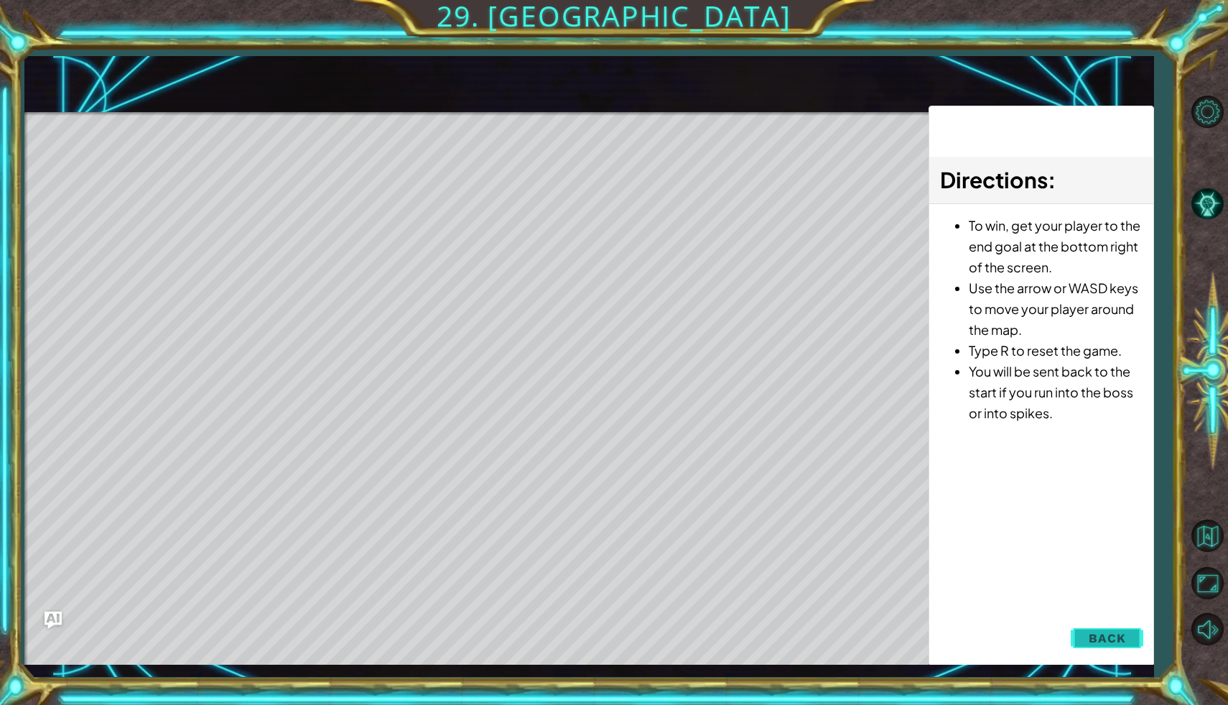
click at [1104, 626] on button "Back" at bounding box center [1107, 637] width 73 height 29
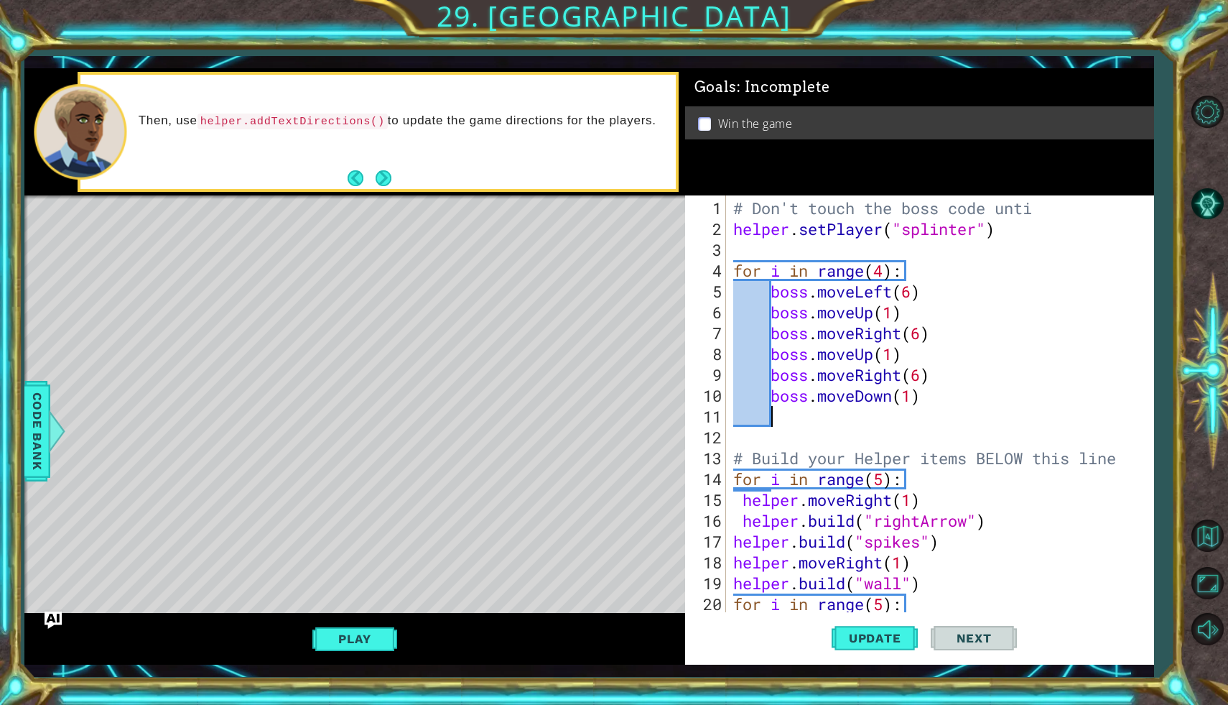
click at [931, 407] on div "# Don't touch the boss code unti helper . setPlayer ( "splinter" ) for i in ran…" at bounding box center [943, 427] width 427 height 458
click at [933, 393] on div "# Don't touch the boss code unti helper . setPlayer ( "splinter" ) for i in ran…" at bounding box center [943, 427] width 427 height 458
click at [902, 382] on div "# Don't touch the boss code unti helper . setPlayer ( "splinter" ) for i in ran…" at bounding box center [943, 427] width 427 height 458
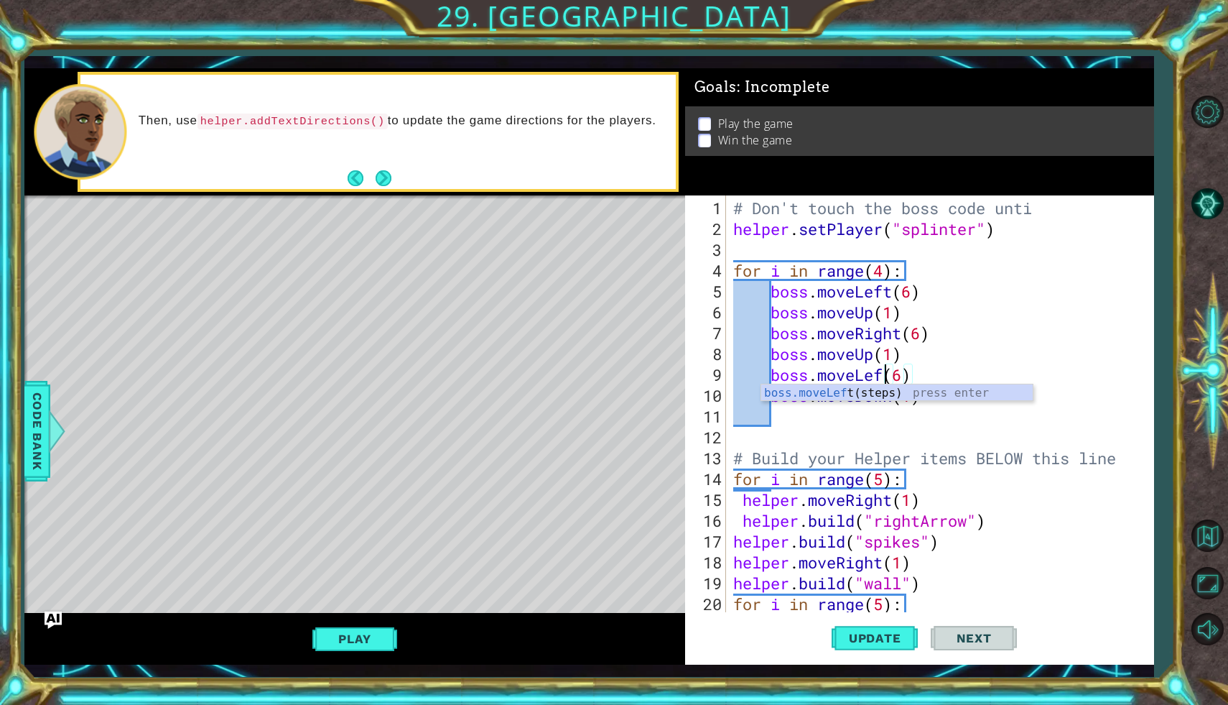
scroll to position [0, 7]
click at [959, 311] on div "# Don't touch the boss code unti helper . setPlayer ( "splinter" ) for i in ran…" at bounding box center [943, 427] width 427 height 458
click at [901, 382] on div "# Don't touch the boss code unti helper . setPlayer ( "splinter" ) for i in ran…" at bounding box center [943, 427] width 427 height 458
click at [886, 399] on div "# Don't touch the boss code unti helper . setPlayer ( "splinter" ) for i in ran…" at bounding box center [943, 427] width 427 height 458
click at [893, 399] on div "# Don't touch the boss code unti helper . setPlayer ( "splinter" ) for i in ran…" at bounding box center [943, 427] width 427 height 458
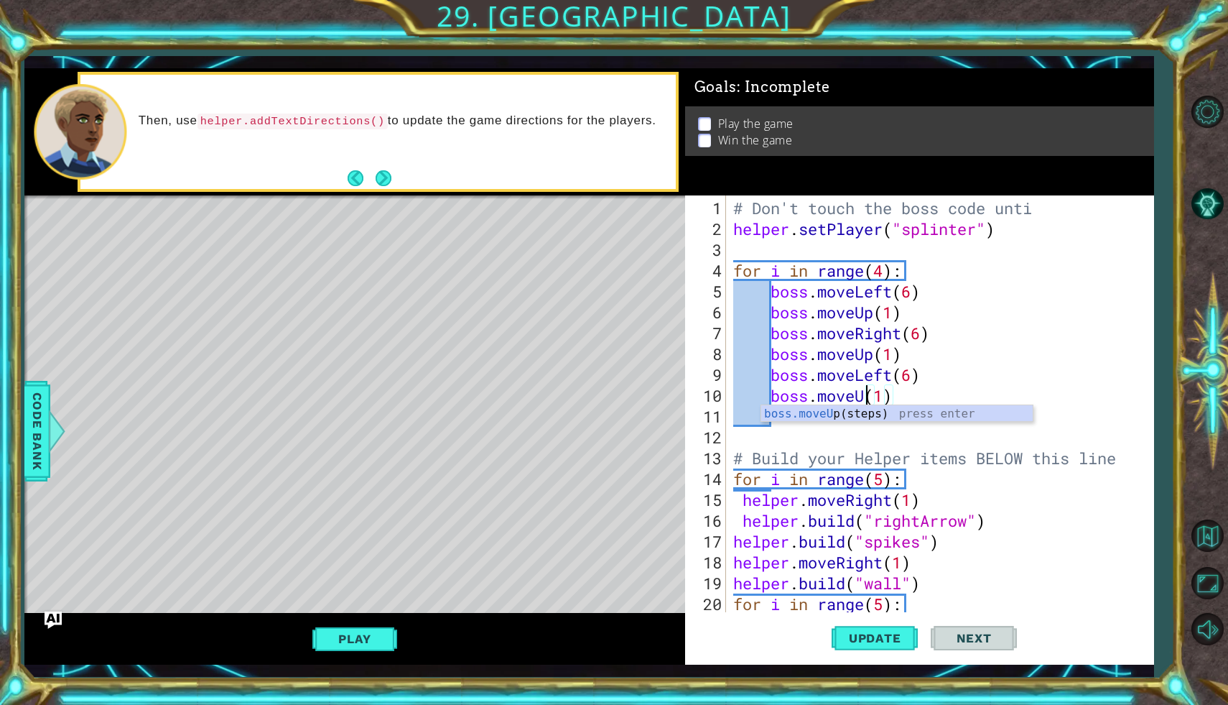
scroll to position [0, 6]
type textarea "boss.moveUp(1)"
click at [779, 425] on div "# Don't touch the boss code unti helper . setPlayer ( "splinter" ) for i in ran…" at bounding box center [943, 427] width 427 height 458
click at [781, 412] on div "# Don't touch the boss code unti helper . setPlayer ( "splinter" ) for i in ran…" at bounding box center [943, 427] width 427 height 458
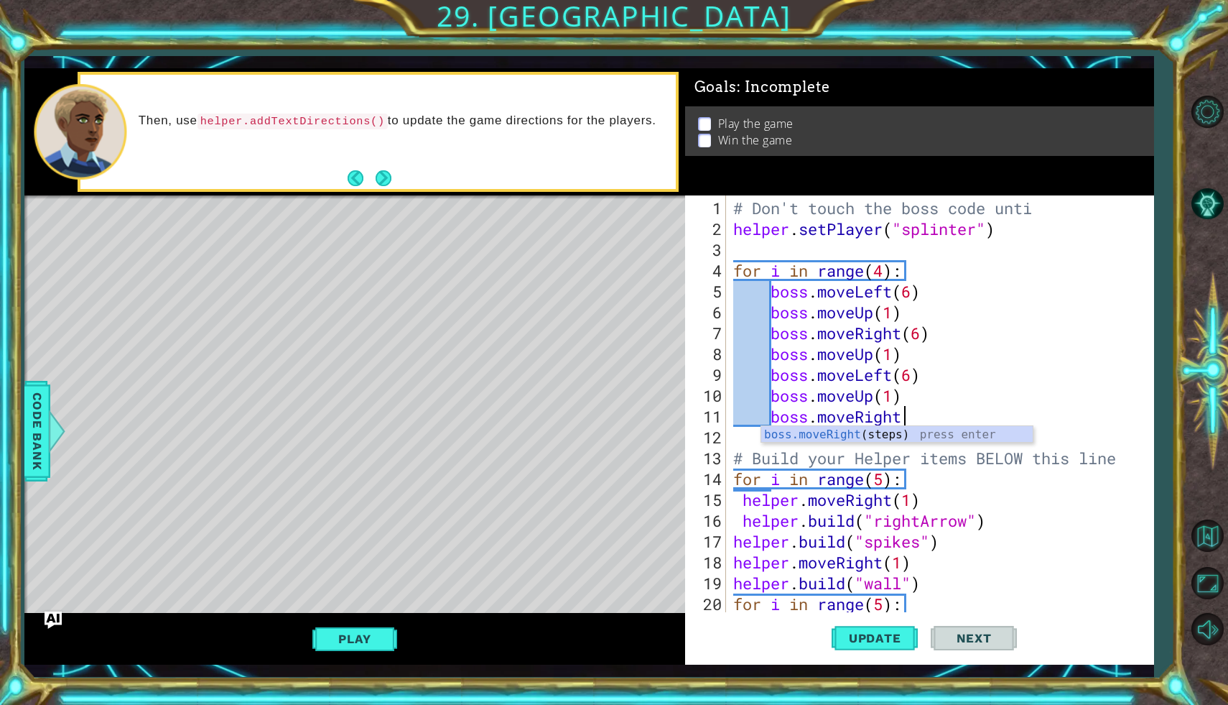
scroll to position [0, 7]
type textarea "boss.moveRight(6)"
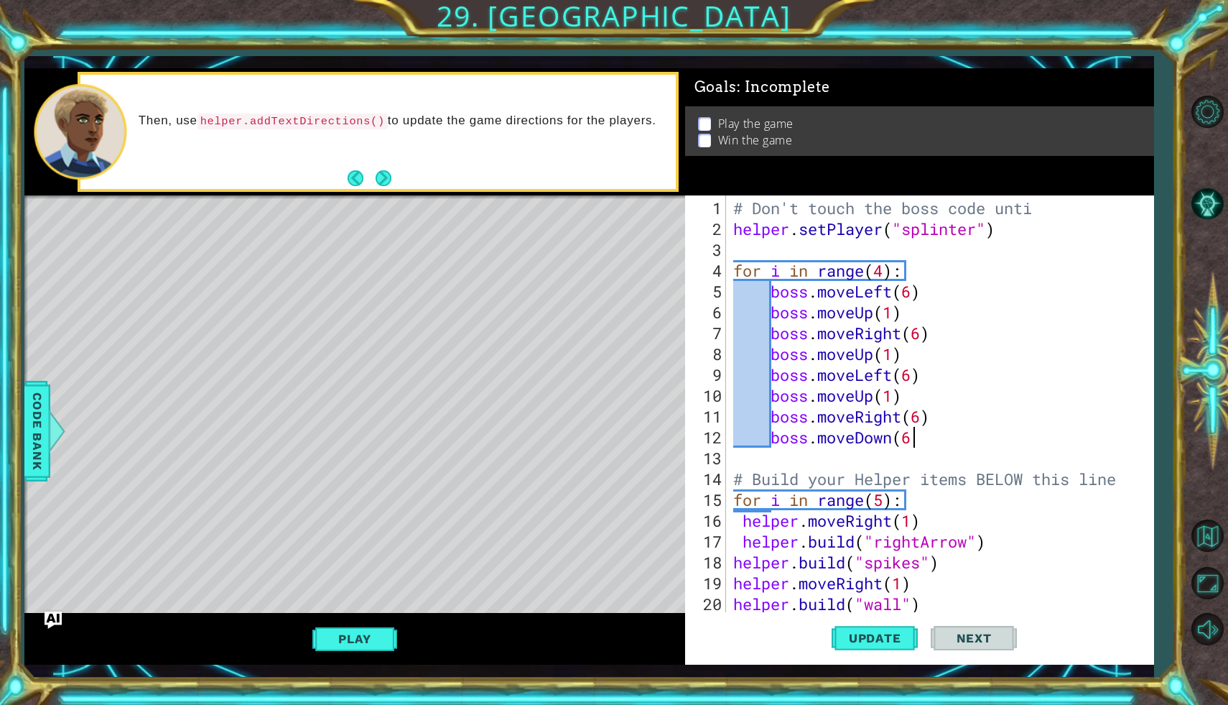
type textarea "boss.moveDown(6)"
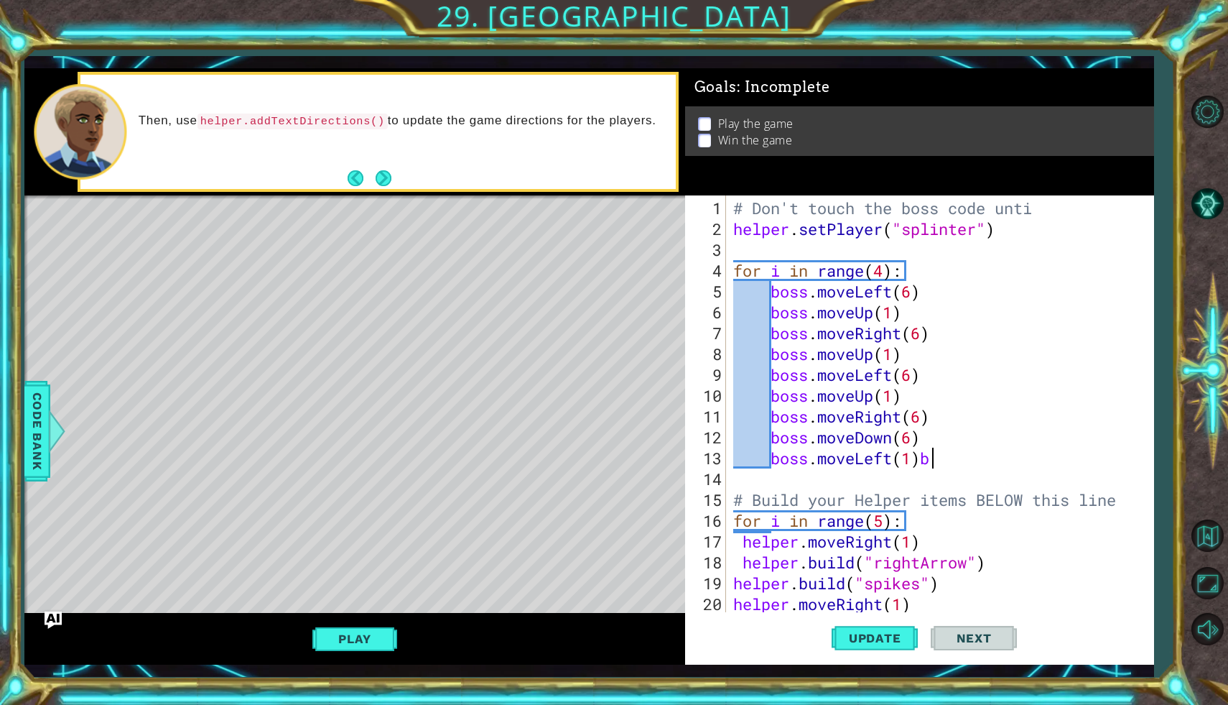
type textarea "boss.moveLeft(1)"
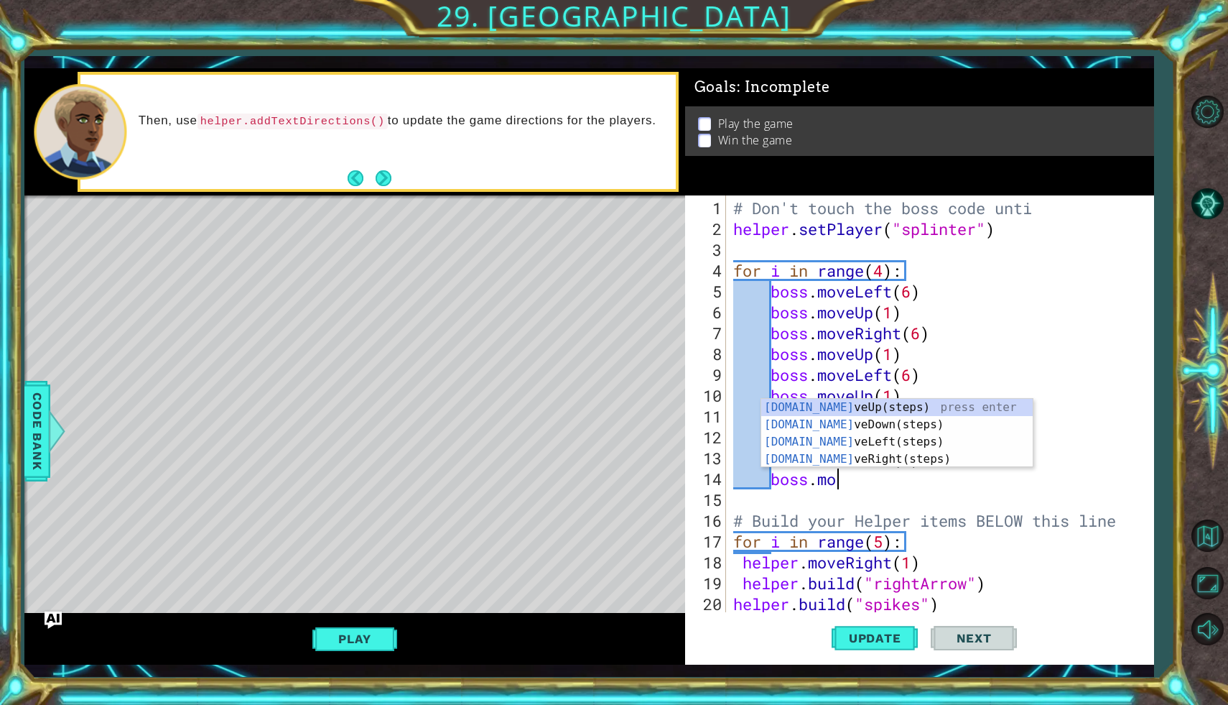
scroll to position [0, 5]
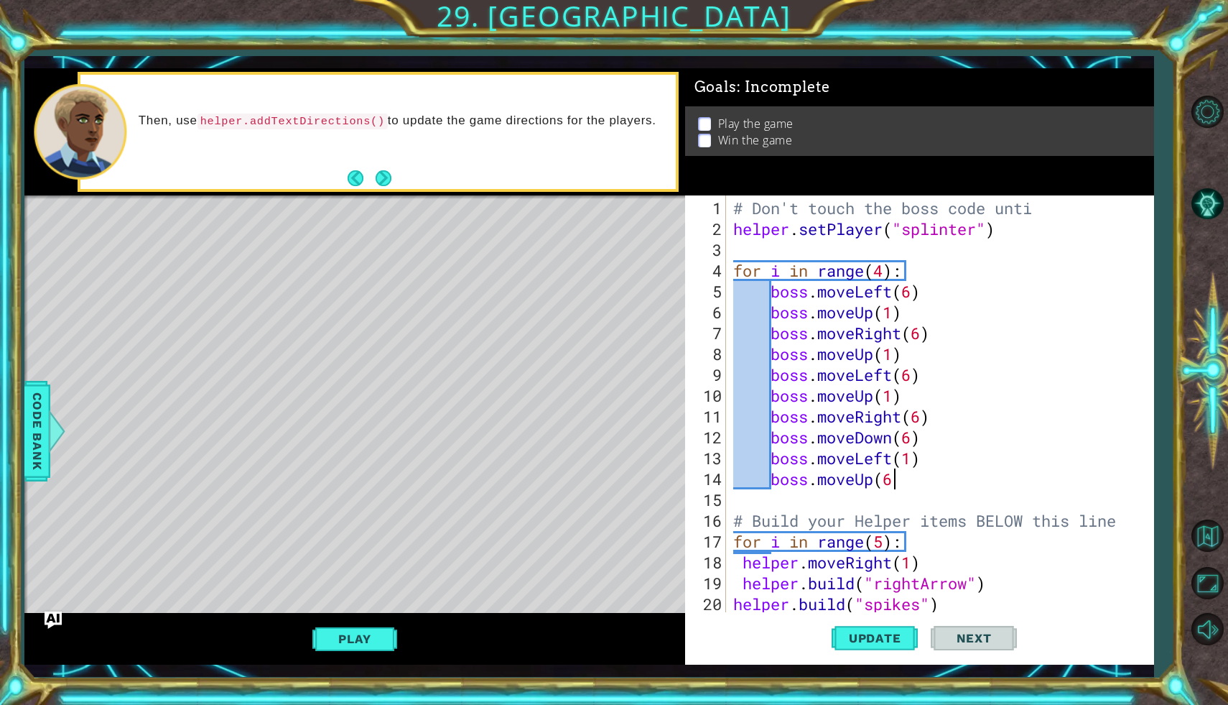
type textarea "boss.moveUp(6)"
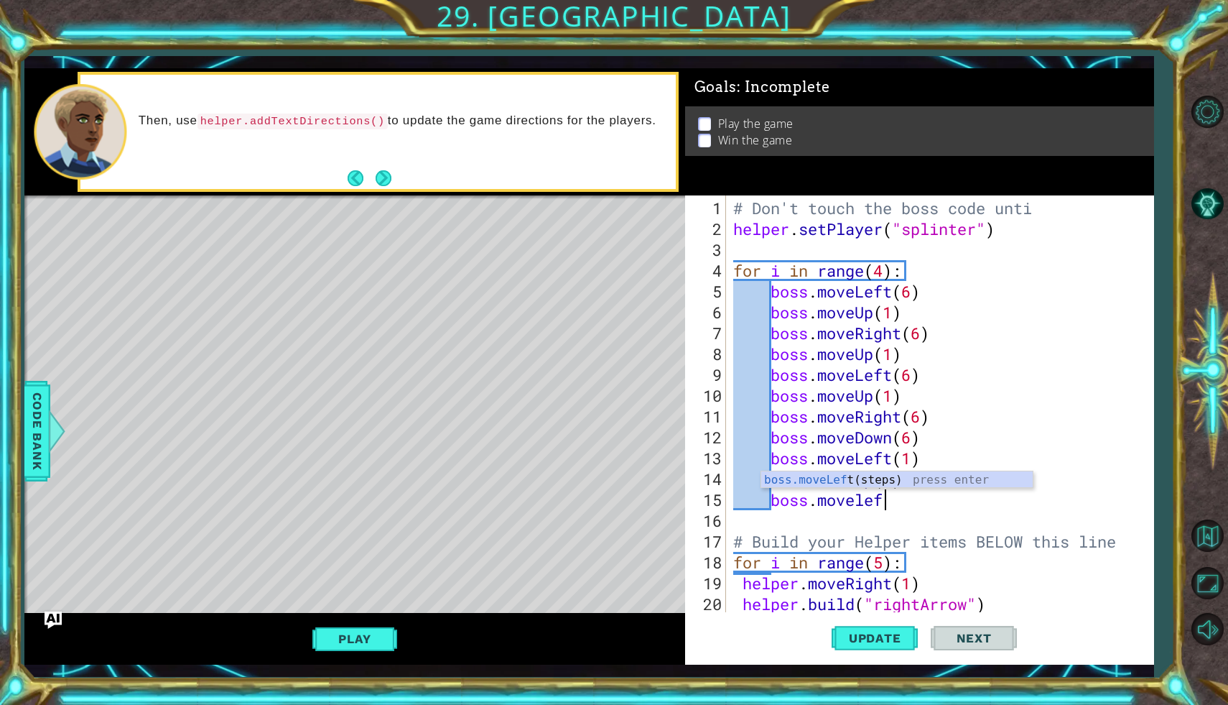
scroll to position [0, 6]
click at [891, 399] on div "# Don't touch the boss code unti helper . setPlayer ( "splinter" ) for i in ran…" at bounding box center [943, 427] width 427 height 458
click at [914, 494] on div "# Don't touch the boss code unti helper . setPlayer ( "splinter" ) for i in ran…" at bounding box center [943, 427] width 427 height 458
type textarea "boss.moveLeft(1)"
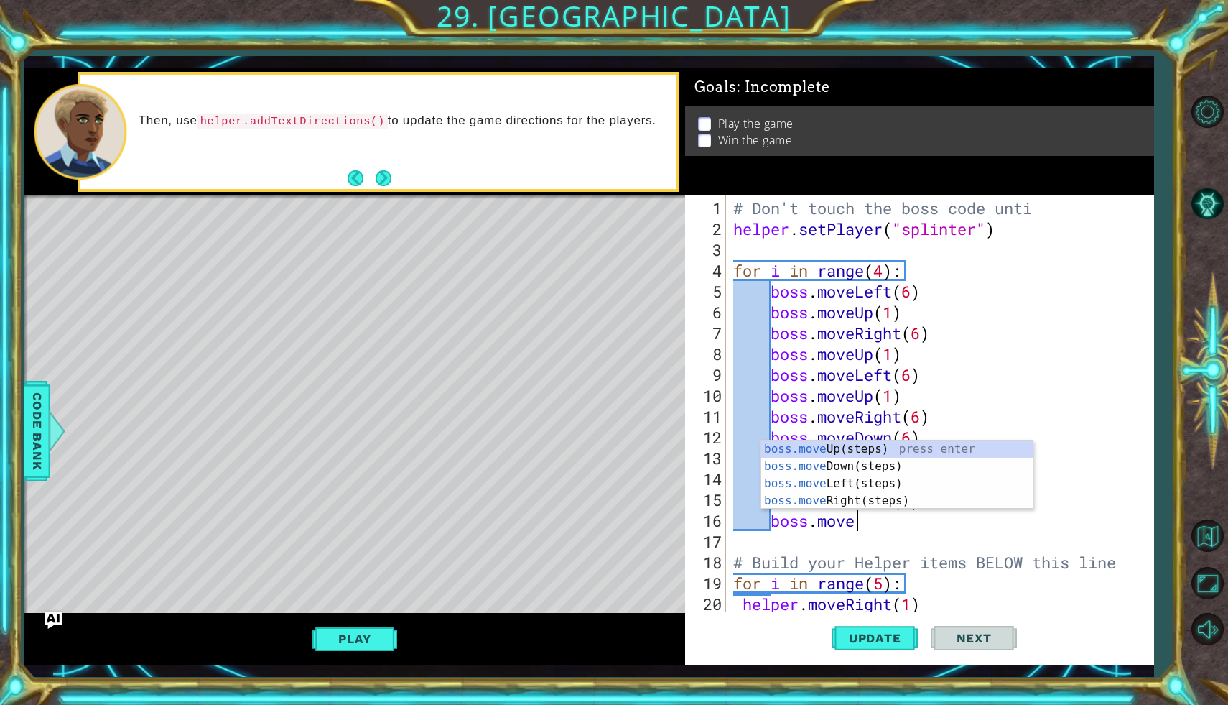
scroll to position [0, 5]
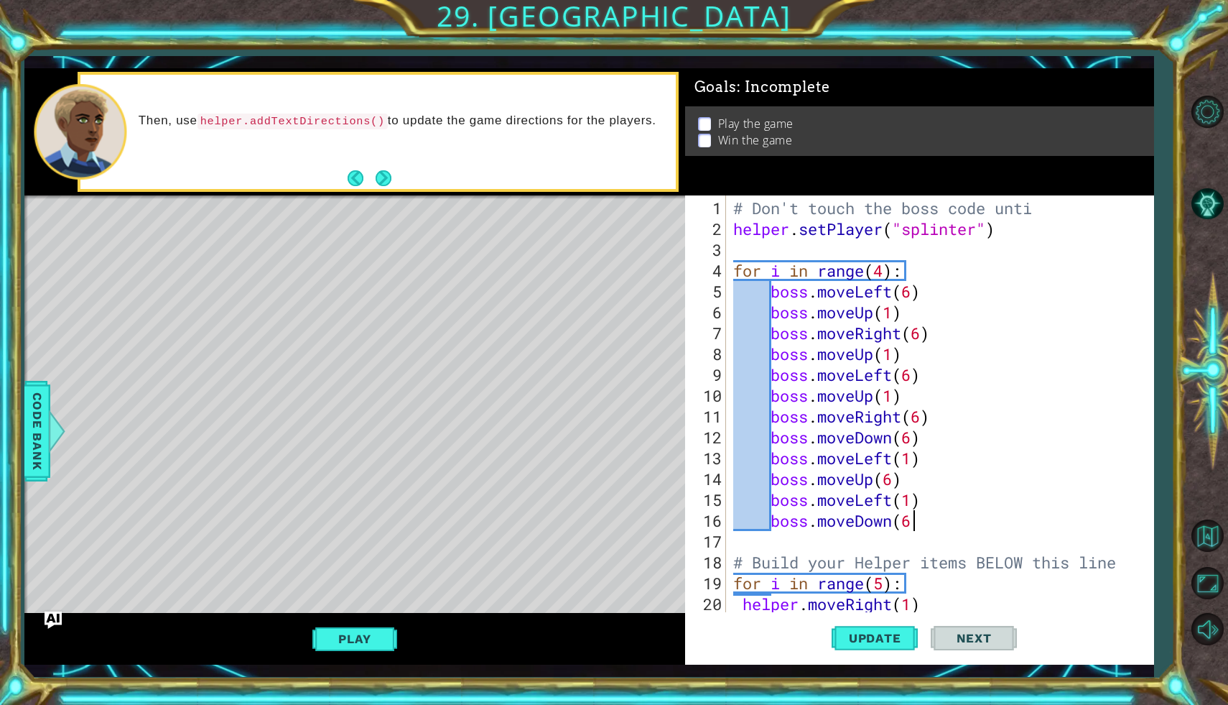
type textarea "boss.moveDown(6)"
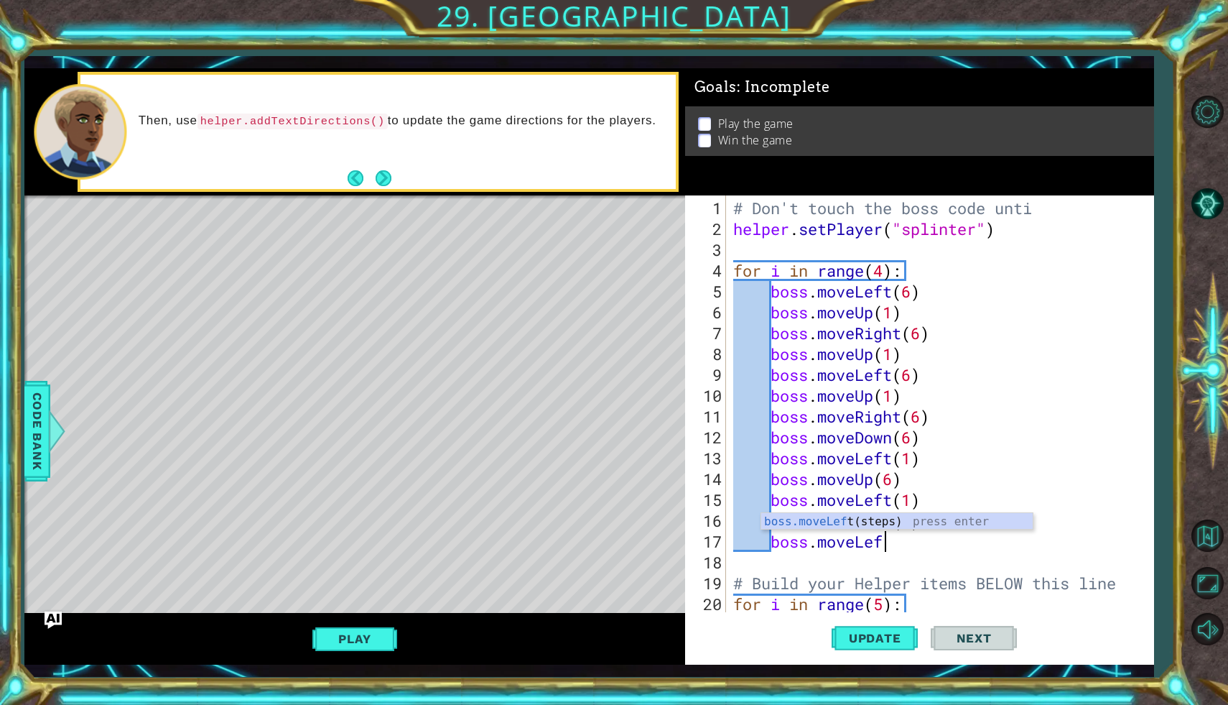
scroll to position [0, 6]
type textarea "boss.moveLeft(1)"
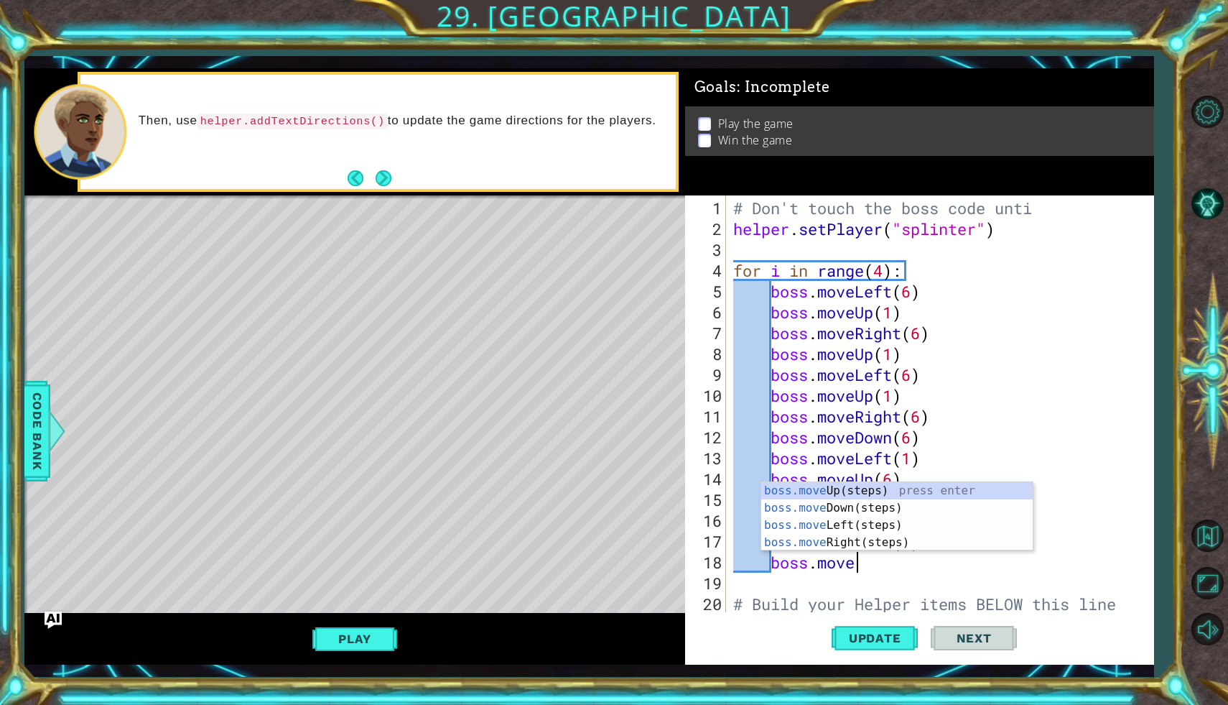
type textarea "boss.movele"
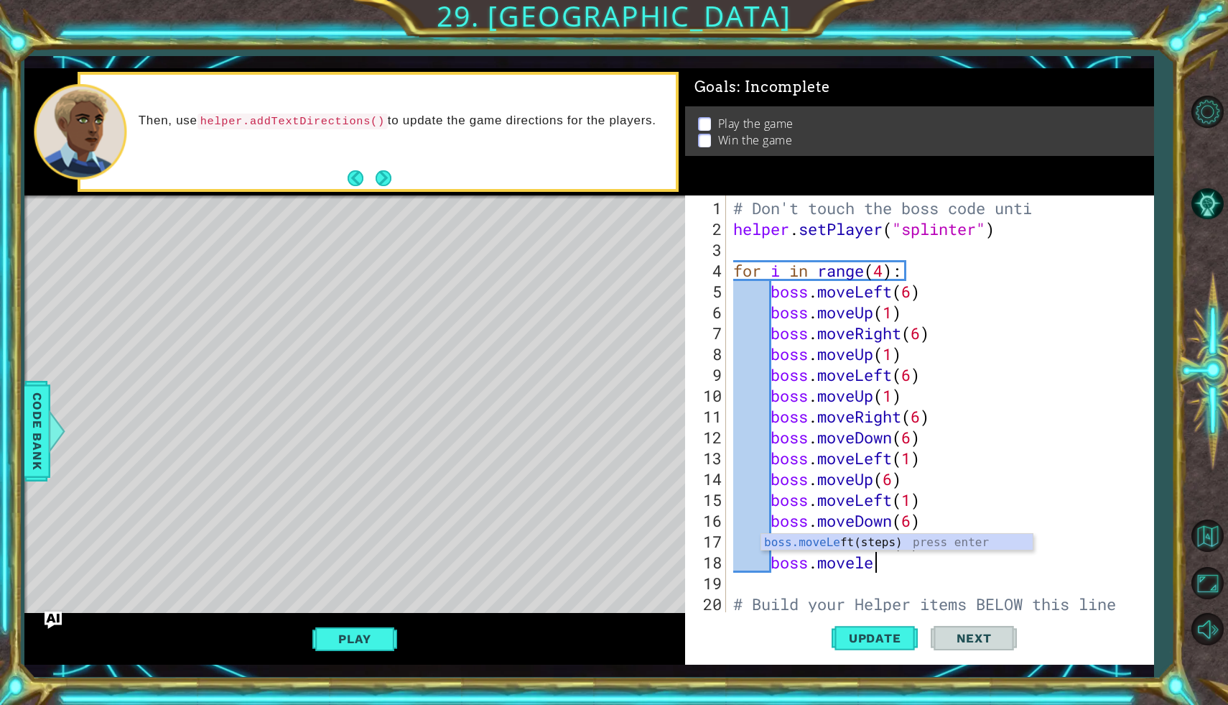
scroll to position [0, 1]
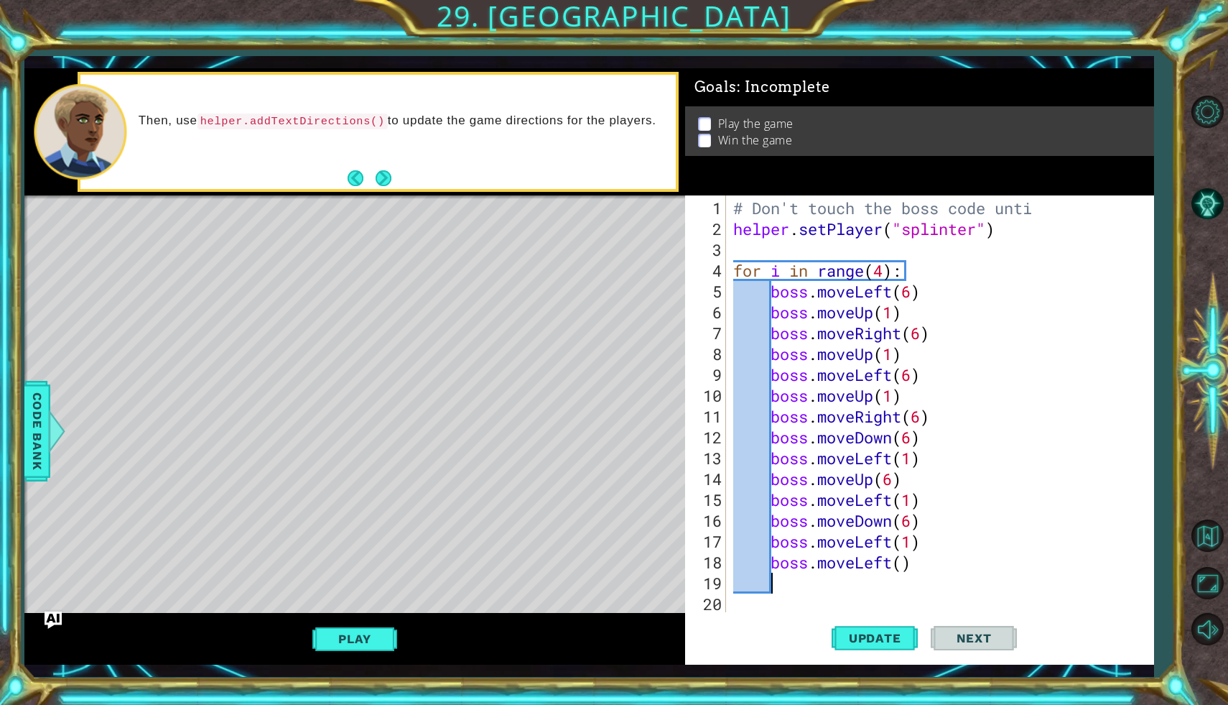
click at [906, 565] on div "# Don't touch the boss code unti helper . setPlayer ( "splinter" ) for i in ran…" at bounding box center [943, 427] width 427 height 458
click at [894, 564] on div "# Don't touch the boss code unti helper . setPlayer ( "splinter" ) for i in ran…" at bounding box center [943, 427] width 427 height 458
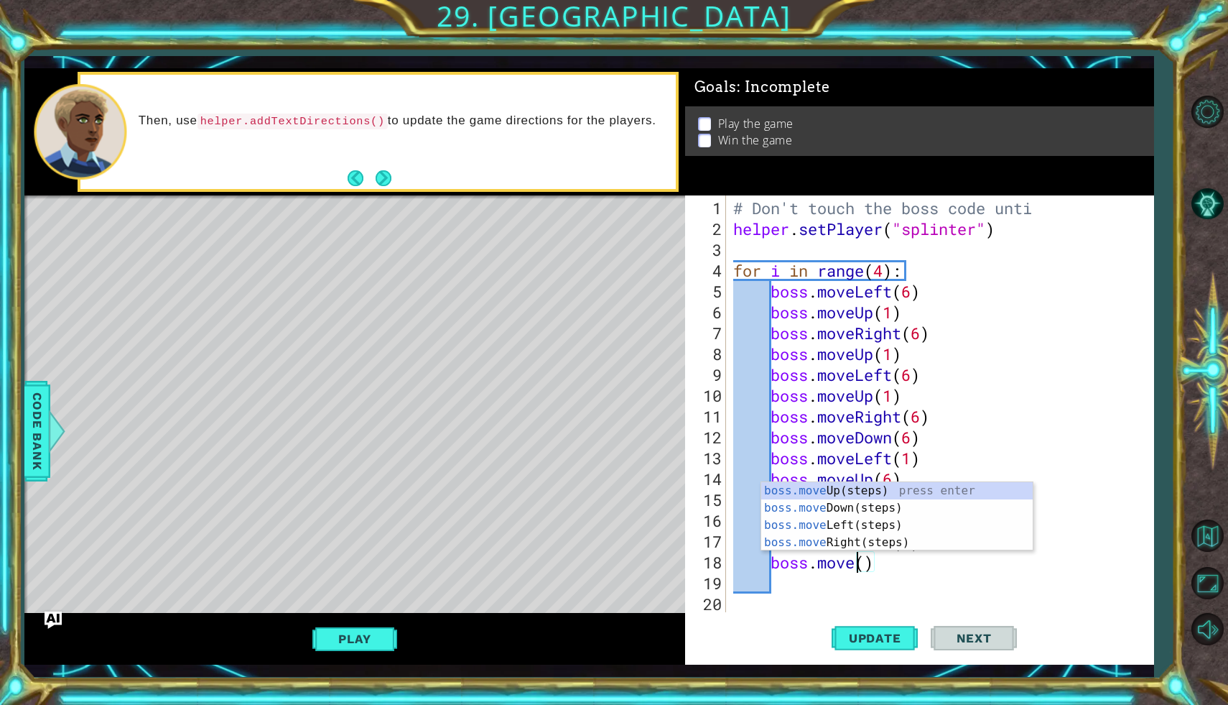
scroll to position [0, 6]
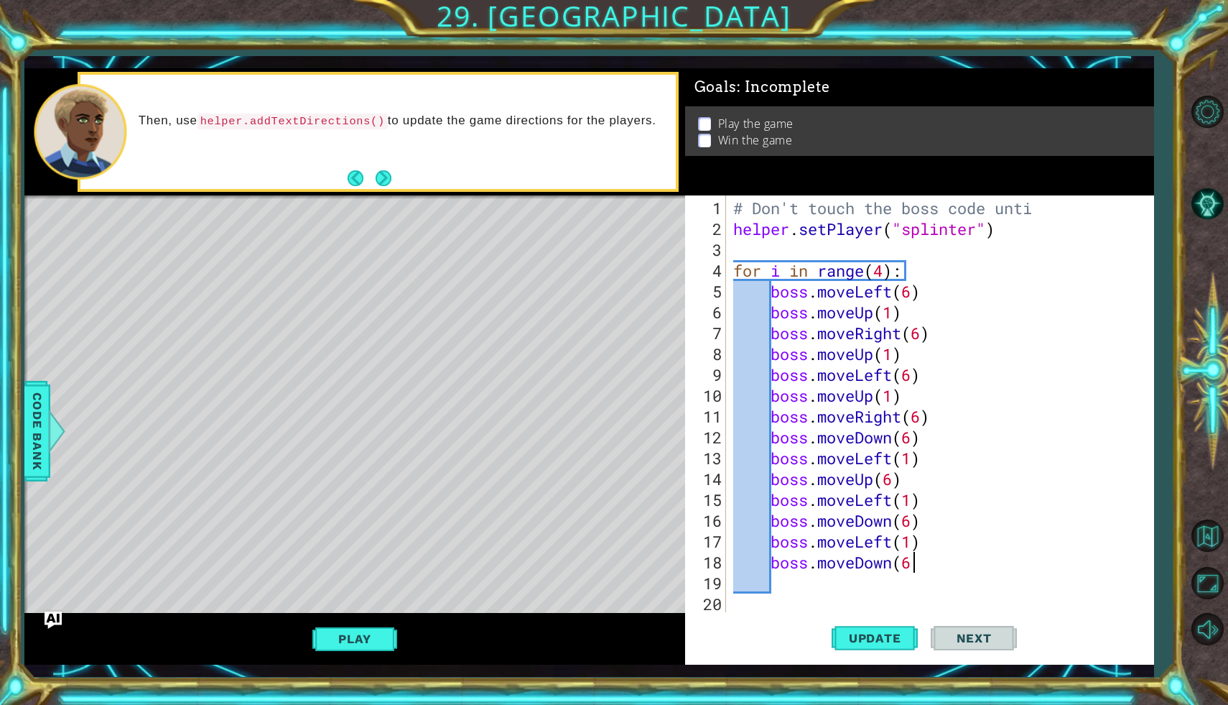
type textarea "boss.moveDown(6)"
click at [901, 636] on span "Update" at bounding box center [875, 638] width 81 height 14
click at [377, 631] on button "Play" at bounding box center [354, 638] width 84 height 27
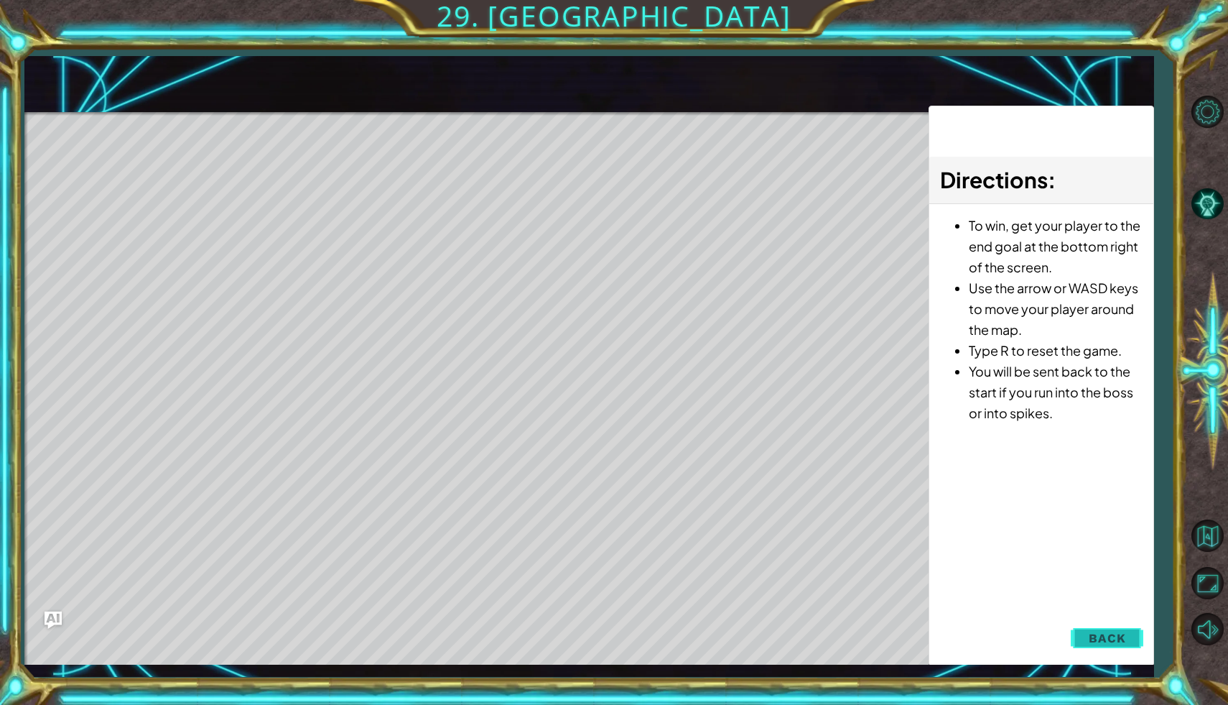
click at [1107, 641] on span "Back" at bounding box center [1107, 638] width 37 height 14
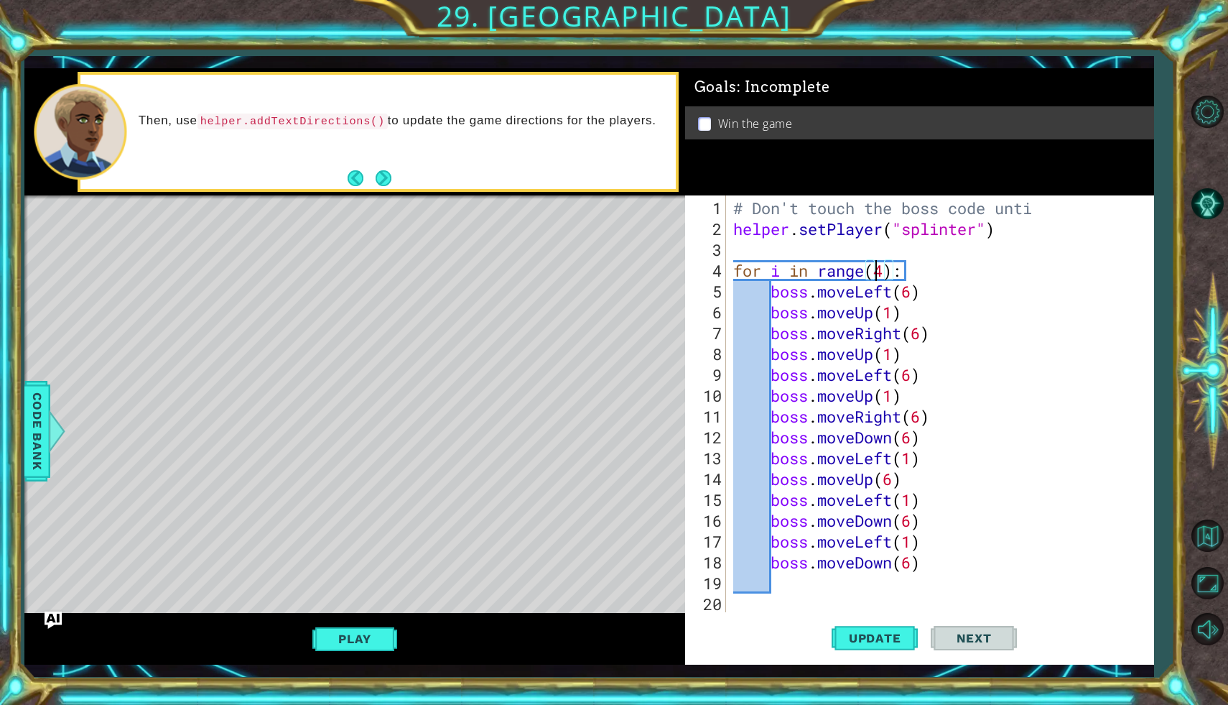
click at [879, 278] on div "# Don't touch the boss code unti helper . setPlayer ( "splinter" ) for i in ran…" at bounding box center [943, 427] width 427 height 458
click at [880, 278] on div "# Don't touch the boss code unti helper . setPlayer ( "splinter" ) for i in ran…" at bounding box center [943, 427] width 427 height 458
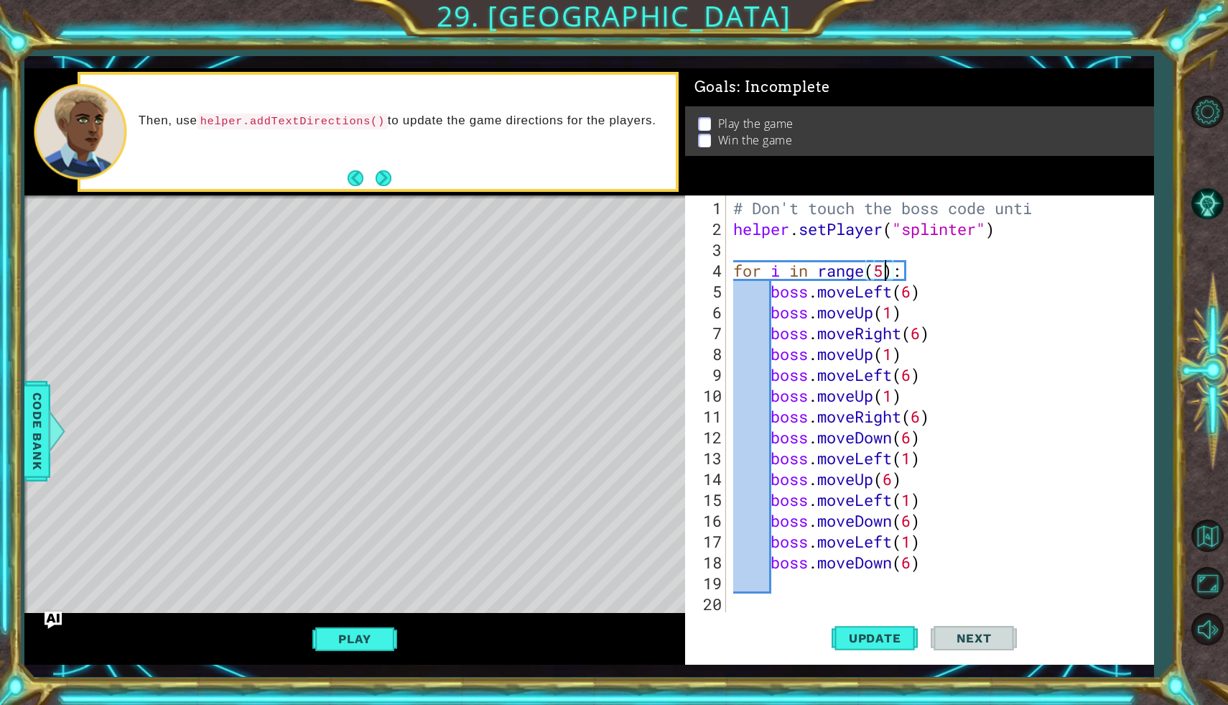
scroll to position [0, 0]
click at [887, 630] on button "Update" at bounding box center [875, 638] width 86 height 47
click at [361, 627] on button "Play" at bounding box center [354, 638] width 84 height 27
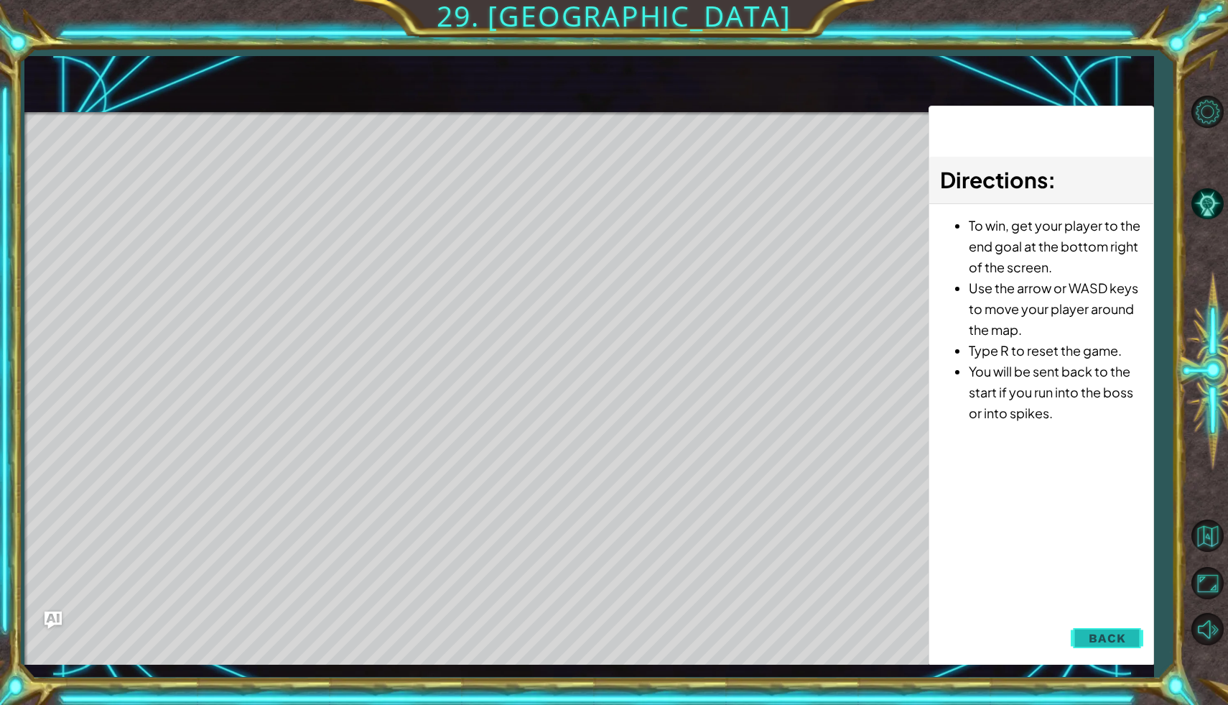
click at [1088, 624] on button "Back" at bounding box center [1107, 637] width 73 height 29
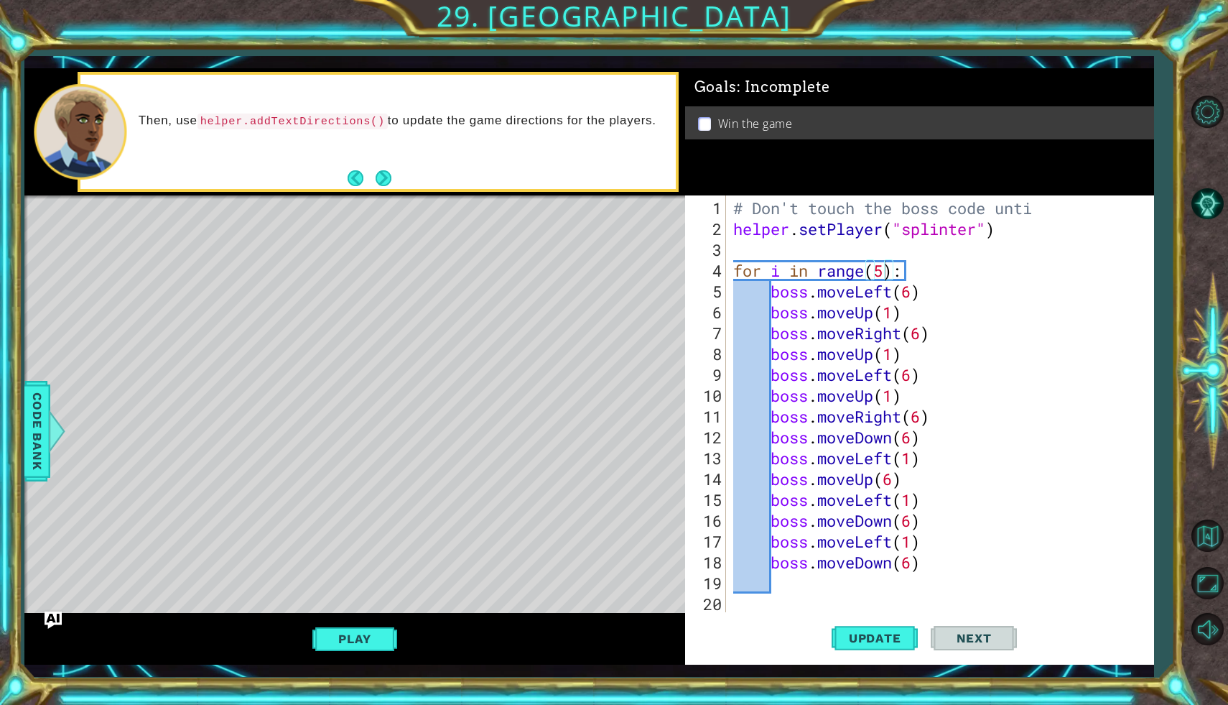
type textarea "boss.moveRight(6)"
click at [932, 419] on div "# Don't touch the boss code unti helper . setPlayer ( "splinter" ) for i in ran…" at bounding box center [943, 427] width 427 height 458
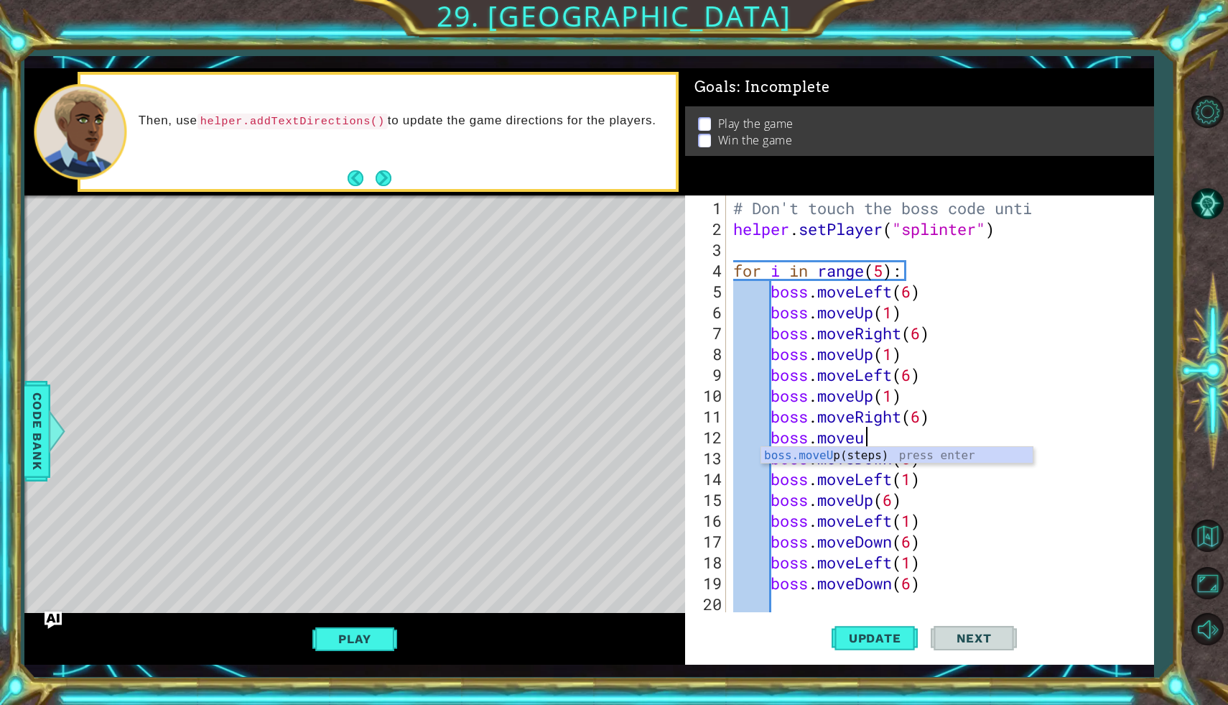
type textarea "boss.moveup"
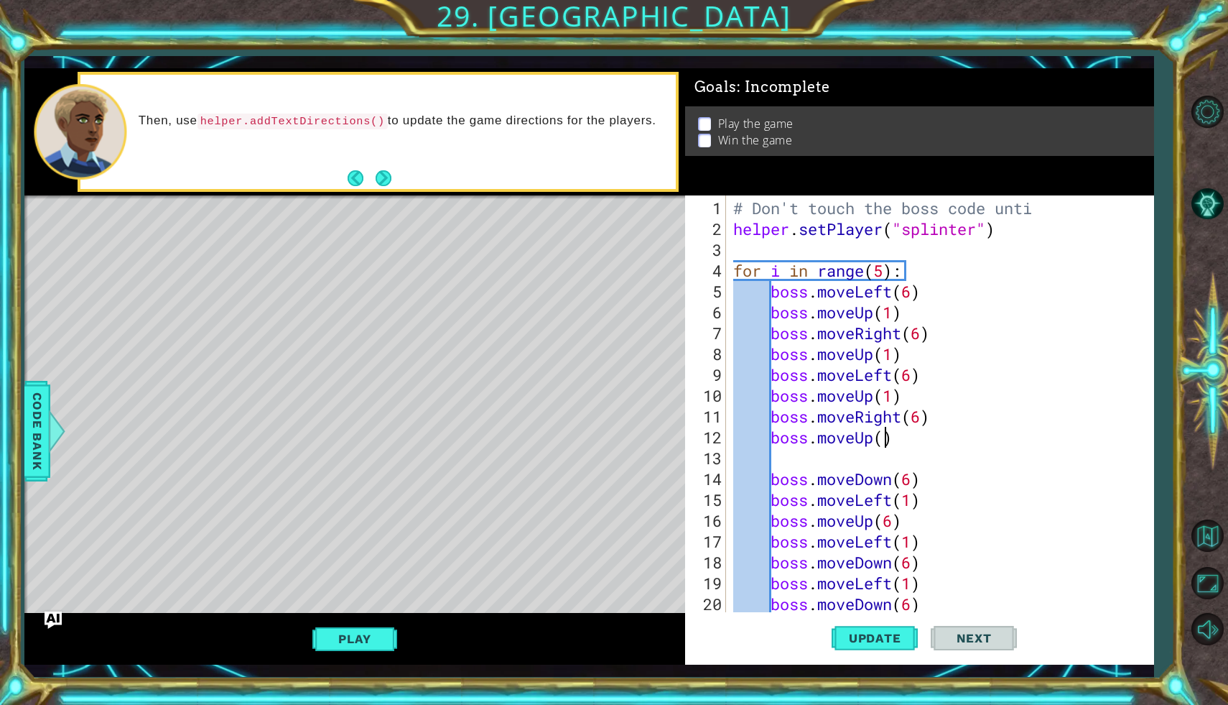
click at [886, 439] on div "# Don't touch the boss code unti helper . setPlayer ( "splinter" ) for i in ran…" at bounding box center [943, 427] width 427 height 458
type textarea "boss.moveUp(1)"
click at [914, 438] on div "# Don't touch the boss code unti helper . setPlayer ( "splinter" ) for i in ran…" at bounding box center [943, 427] width 427 height 458
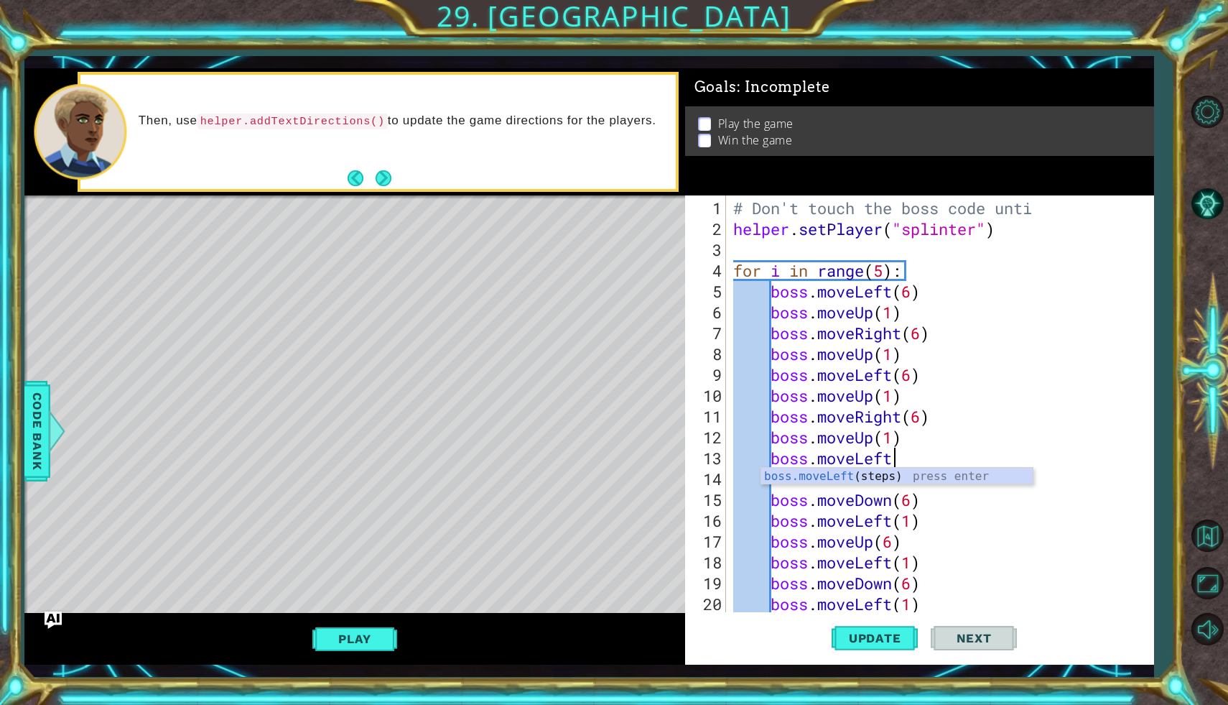
scroll to position [0, 6]
type textarea "boss.moveLeft(6)"
click at [835, 473] on div "# Don't touch the boss code unti helper . setPlayer ( "splinter" ) for i in ran…" at bounding box center [943, 427] width 427 height 458
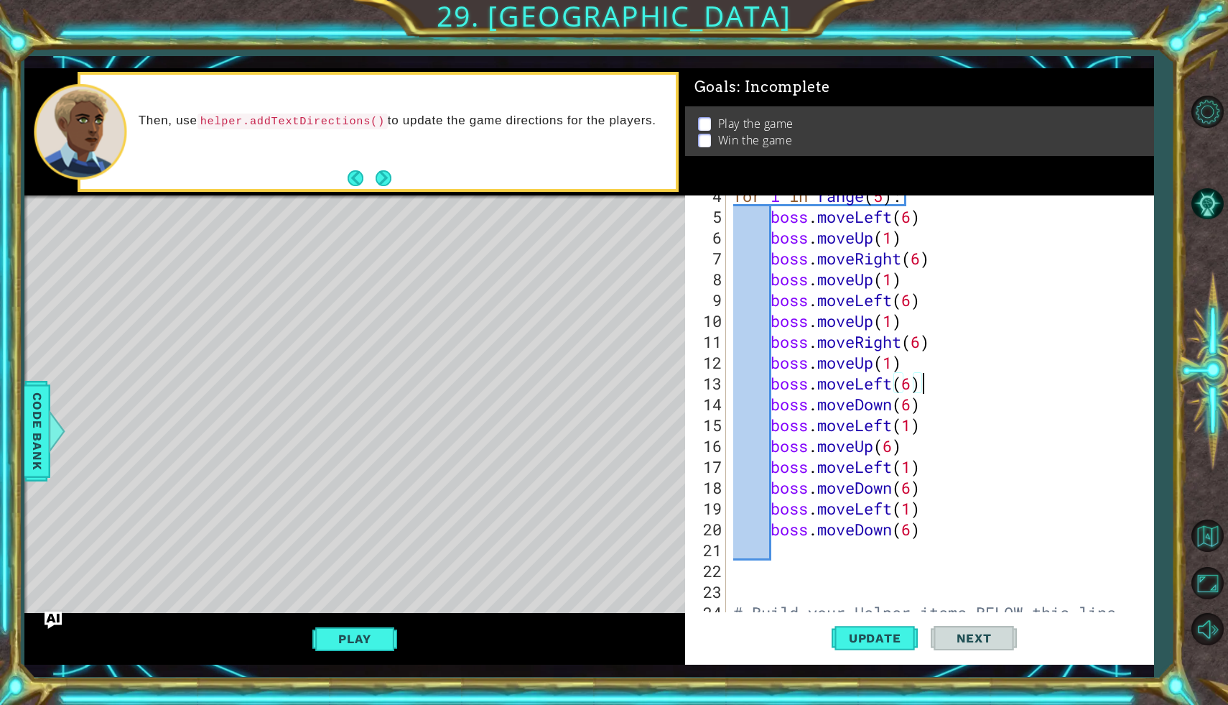
scroll to position [75, 0]
click at [896, 427] on div "for i in range ( 5 ) : boss . moveLeft ( 6 ) boss . moveUp ( 1 ) boss . moveRig…" at bounding box center [943, 414] width 427 height 458
click at [914, 478] on div "for i in range ( 5 ) : boss . moveLeft ( 6 ) boss . moveUp ( 1 ) boss . moveRig…" at bounding box center [943, 414] width 427 height 458
click at [898, 474] on div "for i in range ( 5 ) : boss . moveLeft ( 6 ) boss . moveUp ( 1 ) boss . moveRig…" at bounding box center [943, 414] width 427 height 458
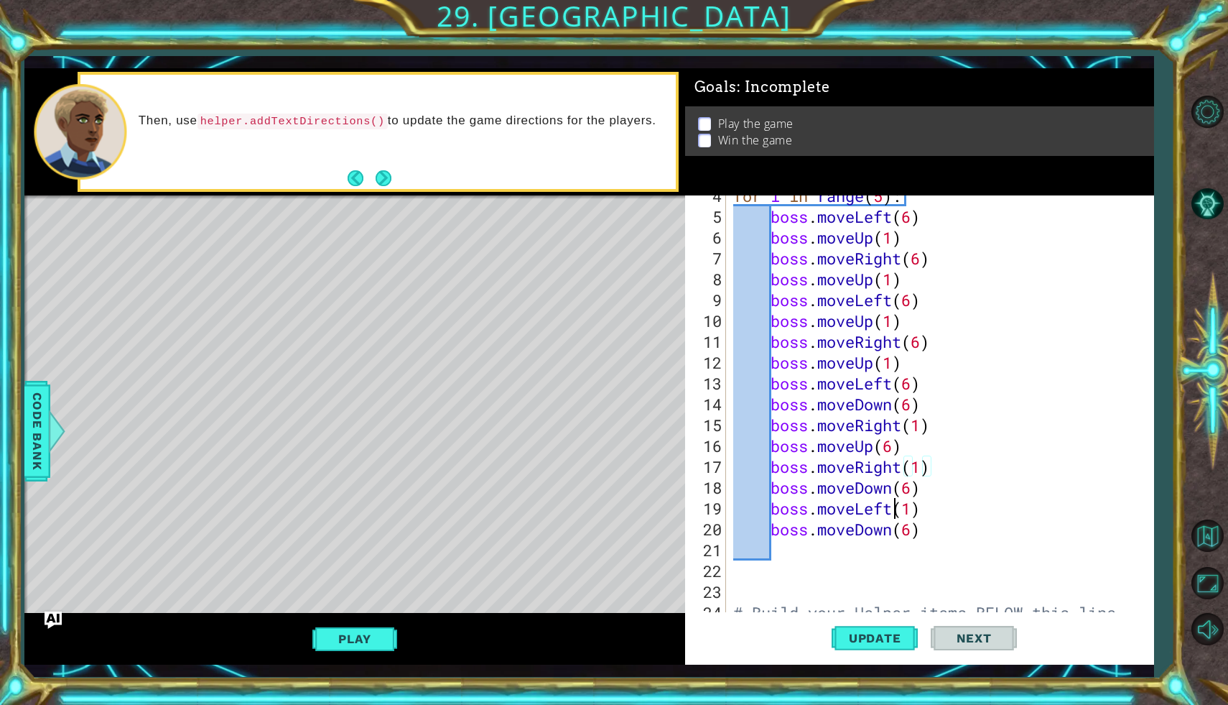
click at [891, 511] on div "for i in range ( 5 ) : boss . moveLeft ( 6 ) boss . moveUp ( 1 ) boss . moveRig…" at bounding box center [943, 414] width 427 height 458
type textarea "boss.moveright(1)"
click at [924, 537] on div "for i in range ( 5 ) : boss . moveLeft ( 6 ) boss . moveUp ( 1 ) boss . moveRig…" at bounding box center [943, 414] width 427 height 458
click at [894, 641] on span "Update" at bounding box center [875, 638] width 81 height 14
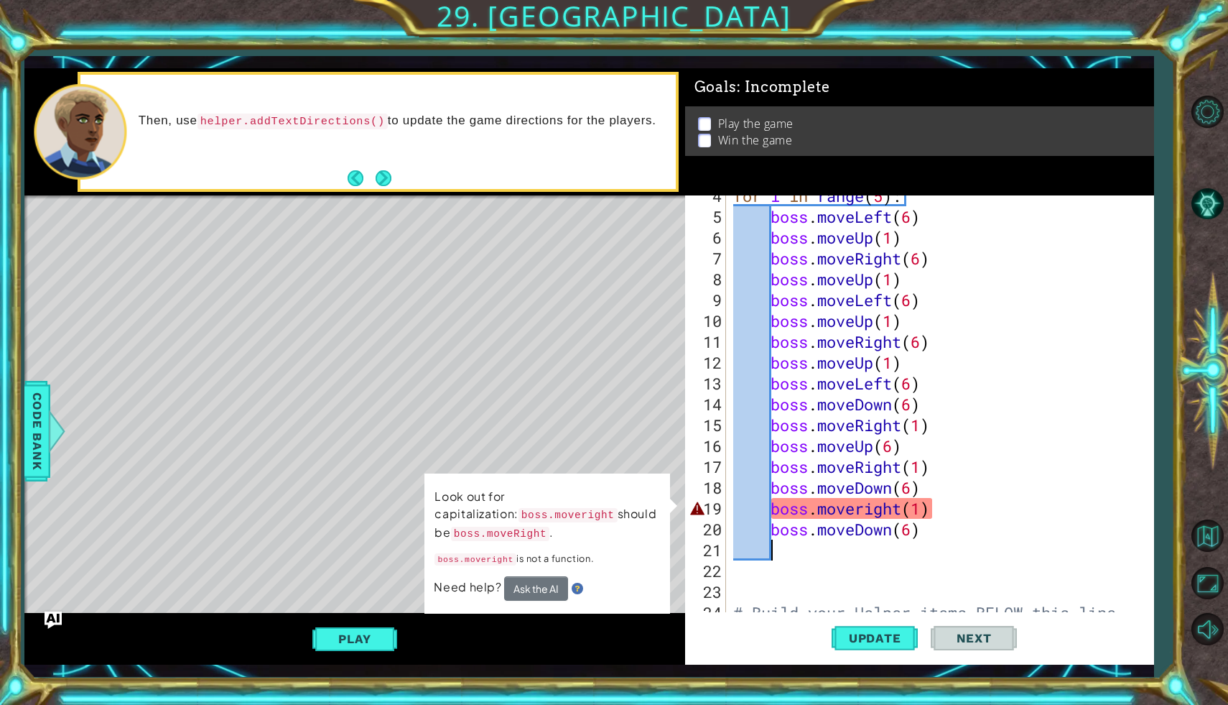
click at [865, 514] on div "for i in range ( 5 ) : boss . moveLeft ( 6 ) boss . moveUp ( 1 ) boss . moveRig…" at bounding box center [943, 414] width 427 height 458
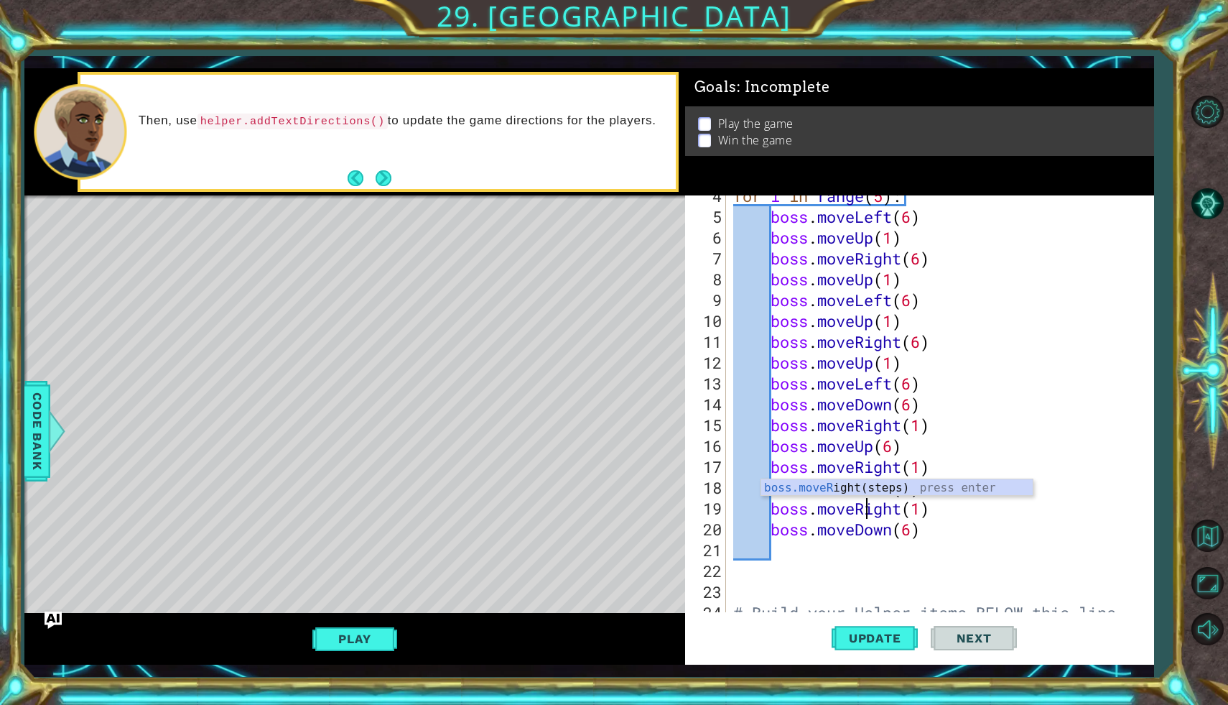
scroll to position [0, 6]
click at [889, 638] on span "Update" at bounding box center [875, 638] width 81 height 14
click at [369, 622] on div "Play" at bounding box center [354, 639] width 661 height 52
click at [373, 628] on button "Play" at bounding box center [354, 638] width 84 height 27
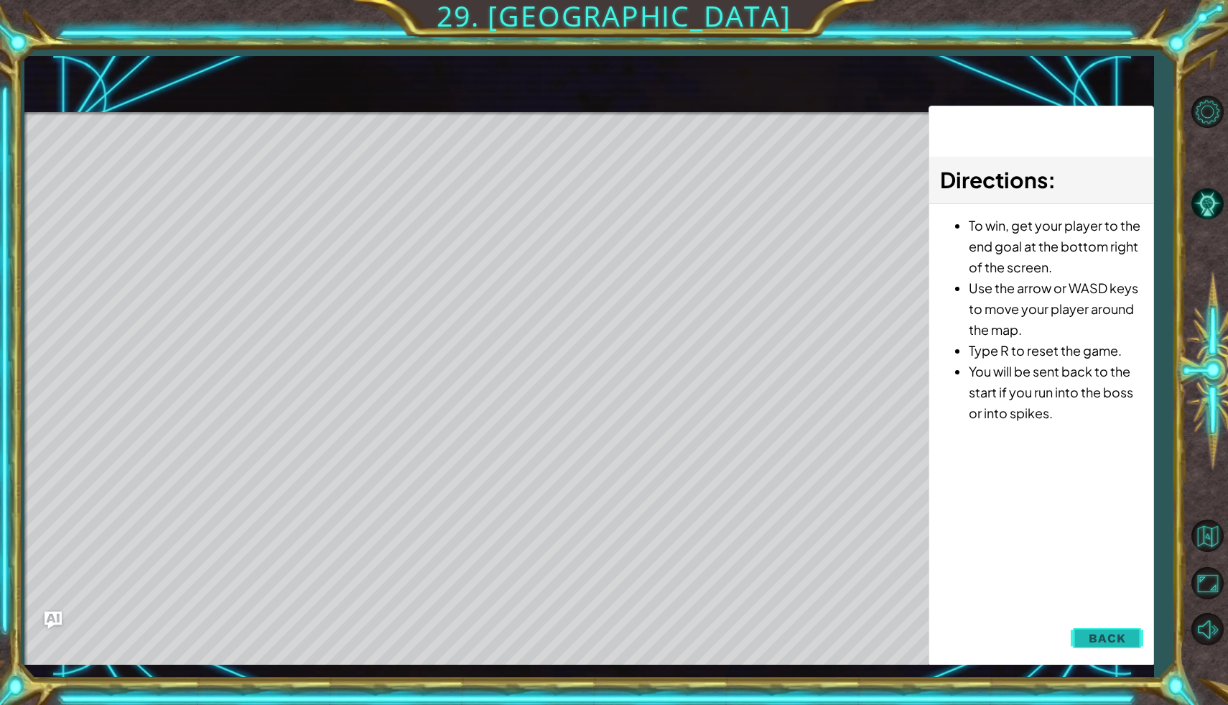
click at [1091, 635] on span "Back" at bounding box center [1107, 638] width 37 height 14
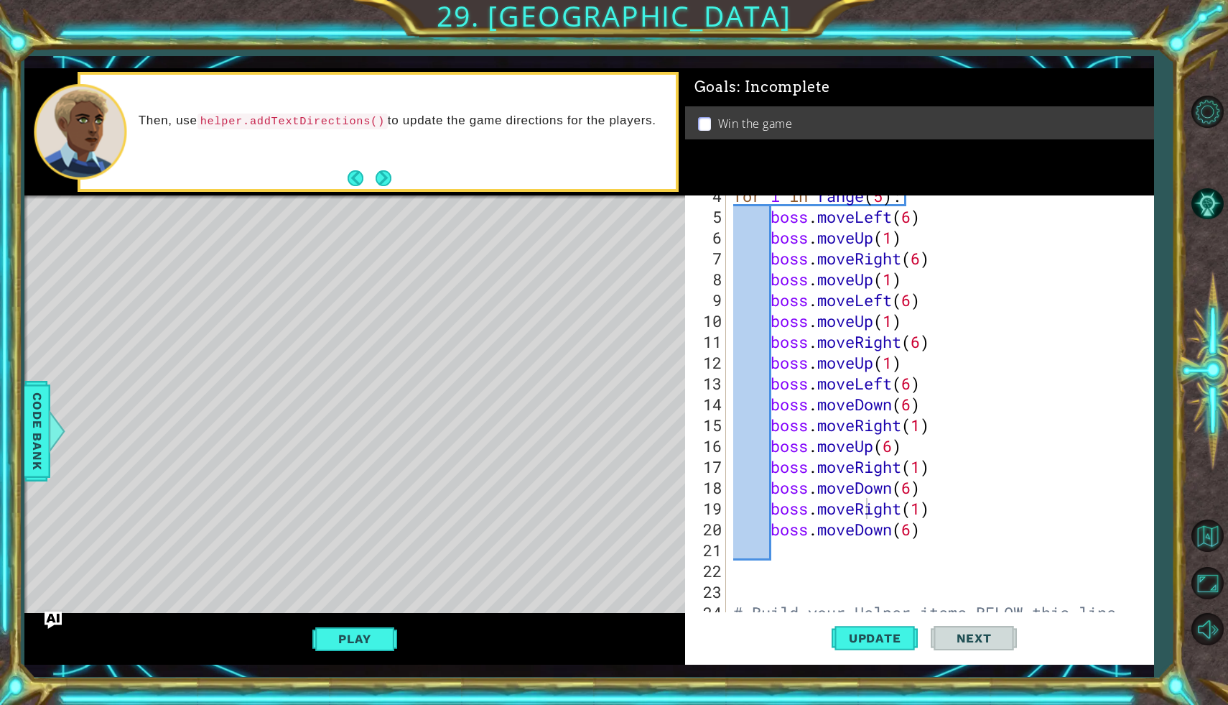
type textarea "boss.moveDown(6)"
click at [926, 530] on div "for i in range ( 5 ) : boss . moveLeft ( 6 ) boss . moveUp ( 1 ) boss . moveRig…" at bounding box center [943, 414] width 427 height 458
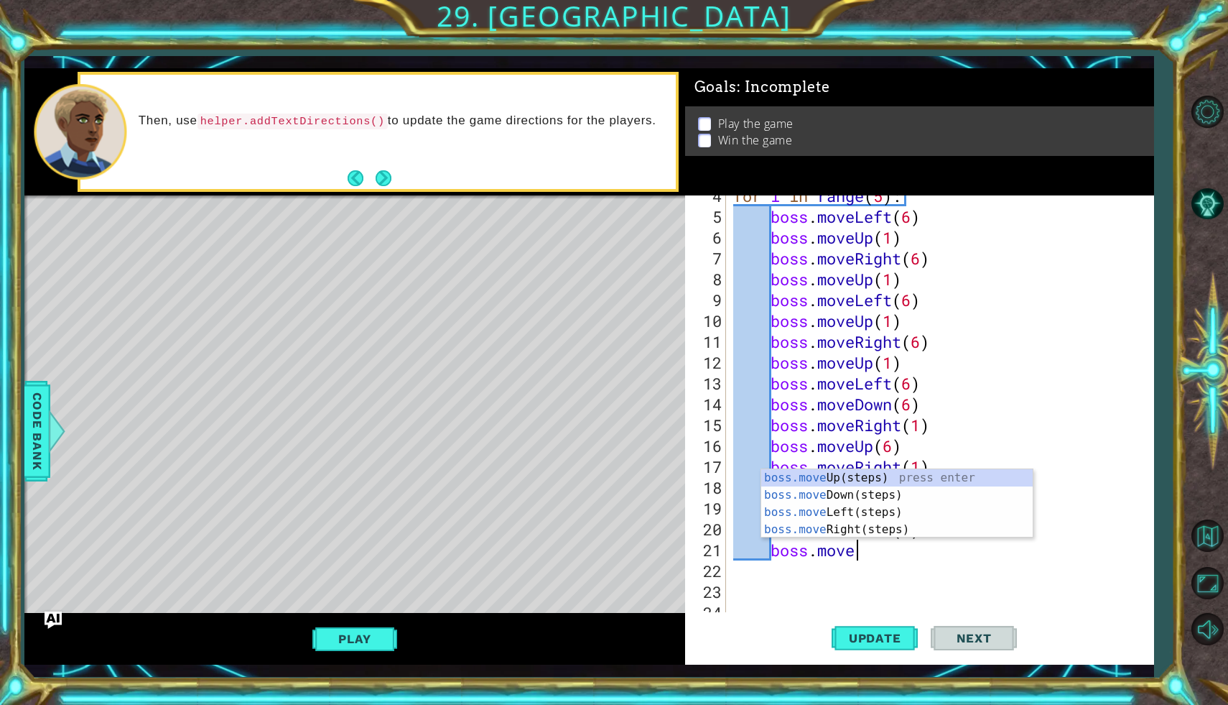
type textarea "boss.moveRi"
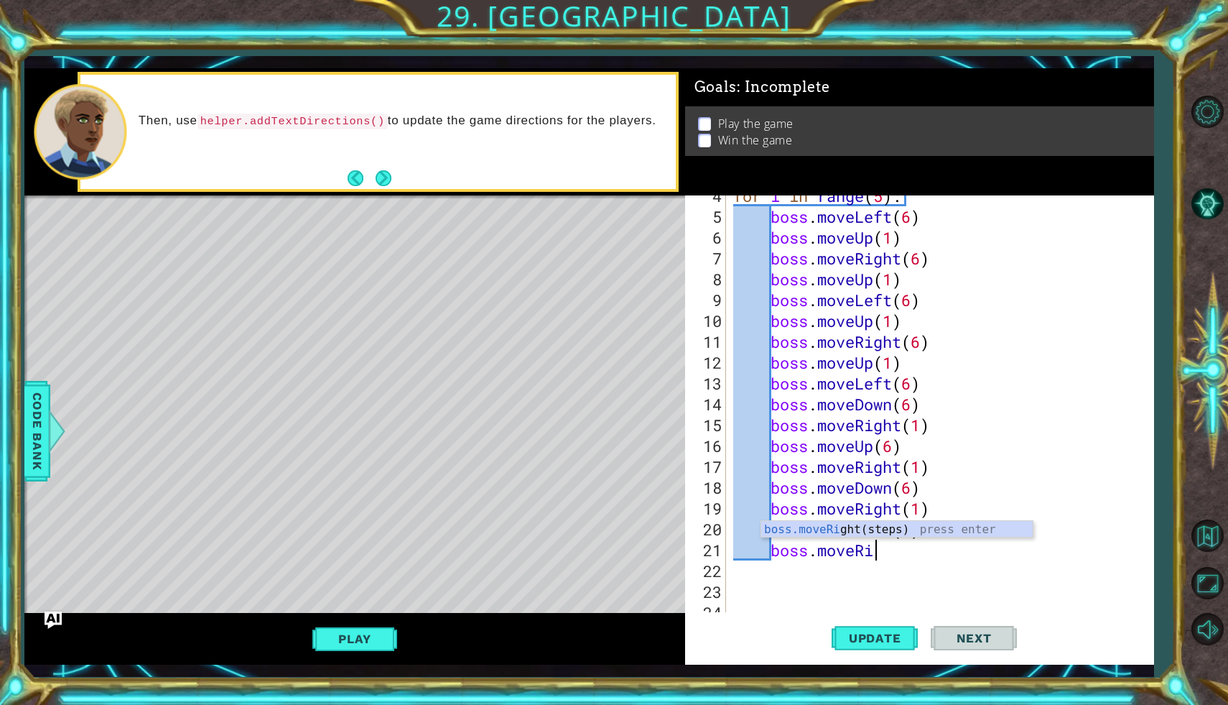
scroll to position [0, 1]
click at [914, 554] on div "for i in range ( 5 ) : boss . moveLeft ( 6 ) boss . moveUp ( 1 ) boss . moveRig…" at bounding box center [943, 414] width 427 height 458
type textarea "boss.moveRight(1)"
click at [789, 567] on div "for i in range ( 5 ) : boss . moveLeft ( 6 ) boss . moveUp ( 1 ) boss . moveRig…" at bounding box center [943, 414] width 427 height 458
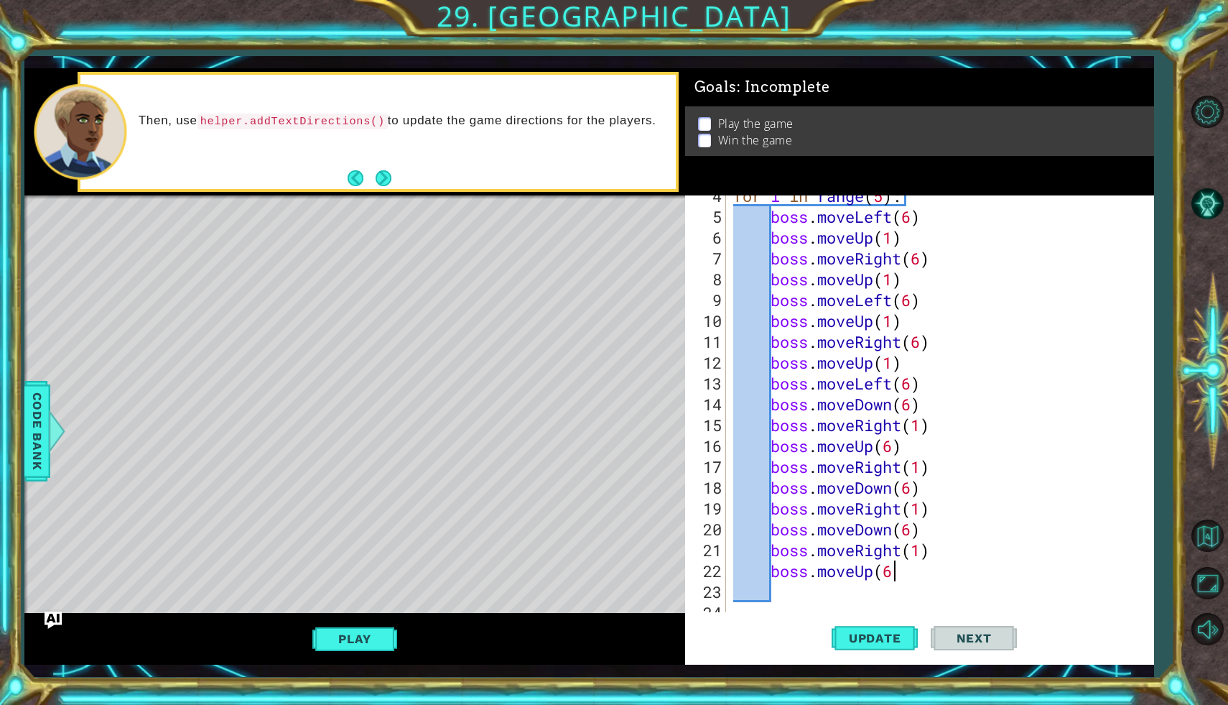
scroll to position [0, 7]
click at [888, 529] on div "for i in range ( 5 ) : boss . moveLeft ( 6 ) boss . moveUp ( 1 ) boss . moveRig…" at bounding box center [943, 414] width 427 height 458
click at [899, 531] on div "for i in range ( 5 ) : boss . moveLeft ( 6 ) boss . moveUp ( 1 ) boss . moveRig…" at bounding box center [943, 414] width 427 height 458
click at [895, 529] on div "for i in range ( 5 ) : boss . moveLeft ( 6 ) boss . moveUp ( 1 ) boss . moveRig…" at bounding box center [943, 414] width 427 height 458
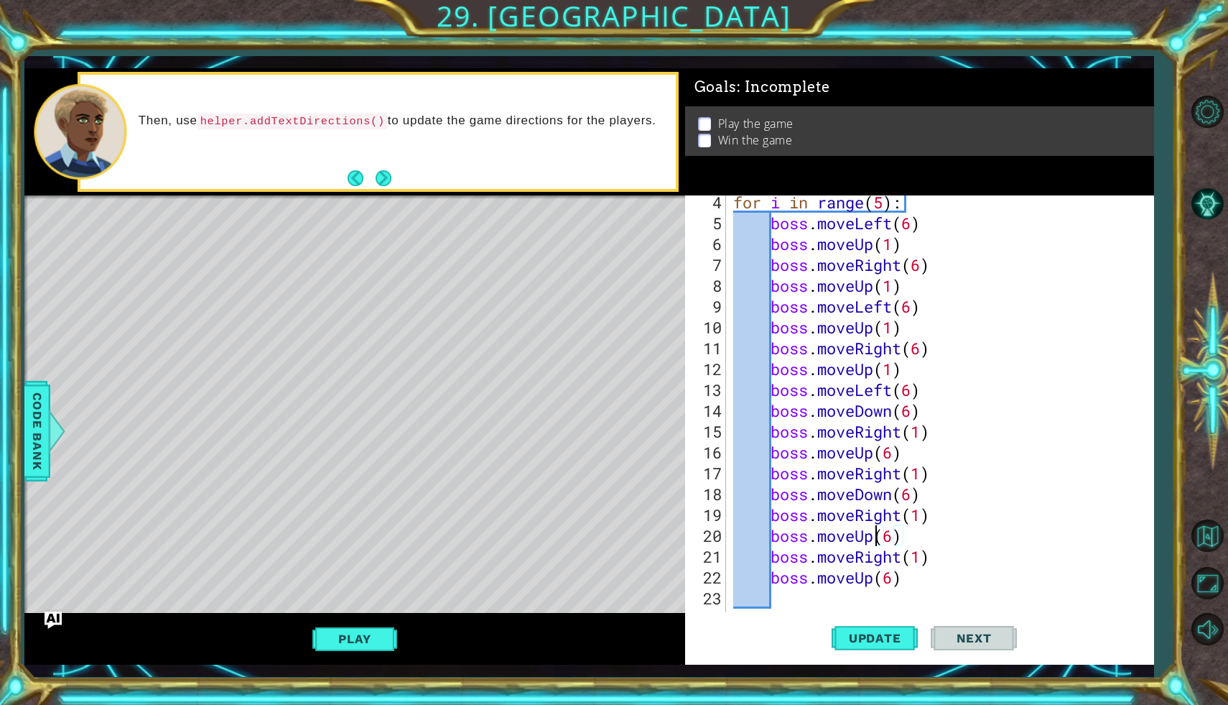
scroll to position [70, 0]
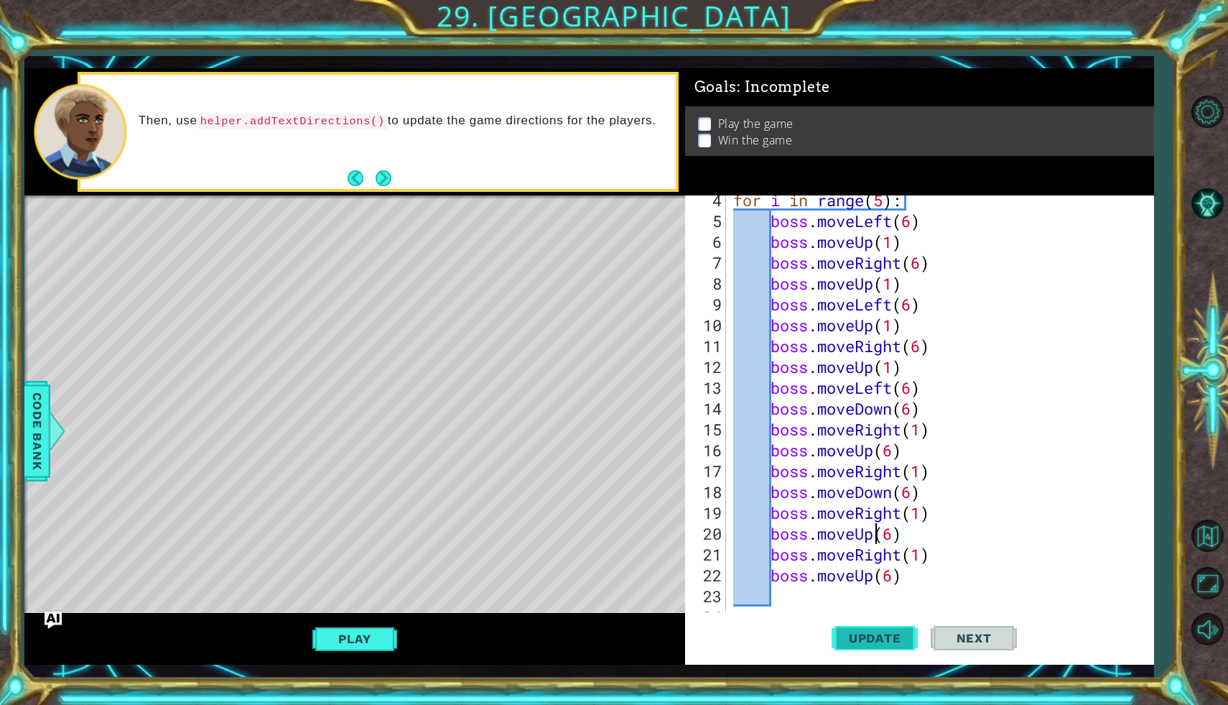
type textarea "boss.moveUp(6)"
click at [905, 644] on span "Update" at bounding box center [875, 638] width 81 height 14
click at [351, 641] on button "Play" at bounding box center [354, 638] width 84 height 27
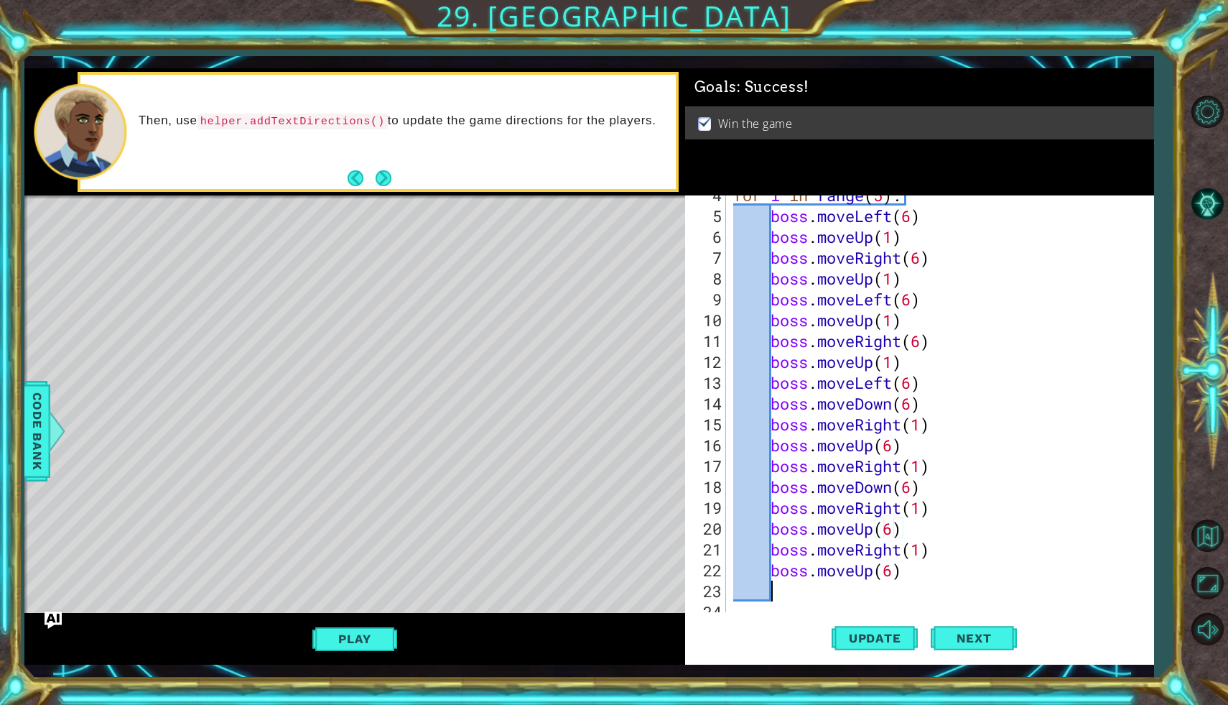
scroll to position [0, 1]
click at [878, 579] on div "for i in range ( 5 ) : boss . moveLeft ( 6 ) boss . moveUp ( 1 ) boss . moveRig…" at bounding box center [943, 414] width 427 height 458
click at [878, 572] on div "for i in range ( 5 ) : boss . moveLeft ( 6 ) boss . moveUp ( 1 ) boss . moveRig…" at bounding box center [943, 414] width 427 height 458
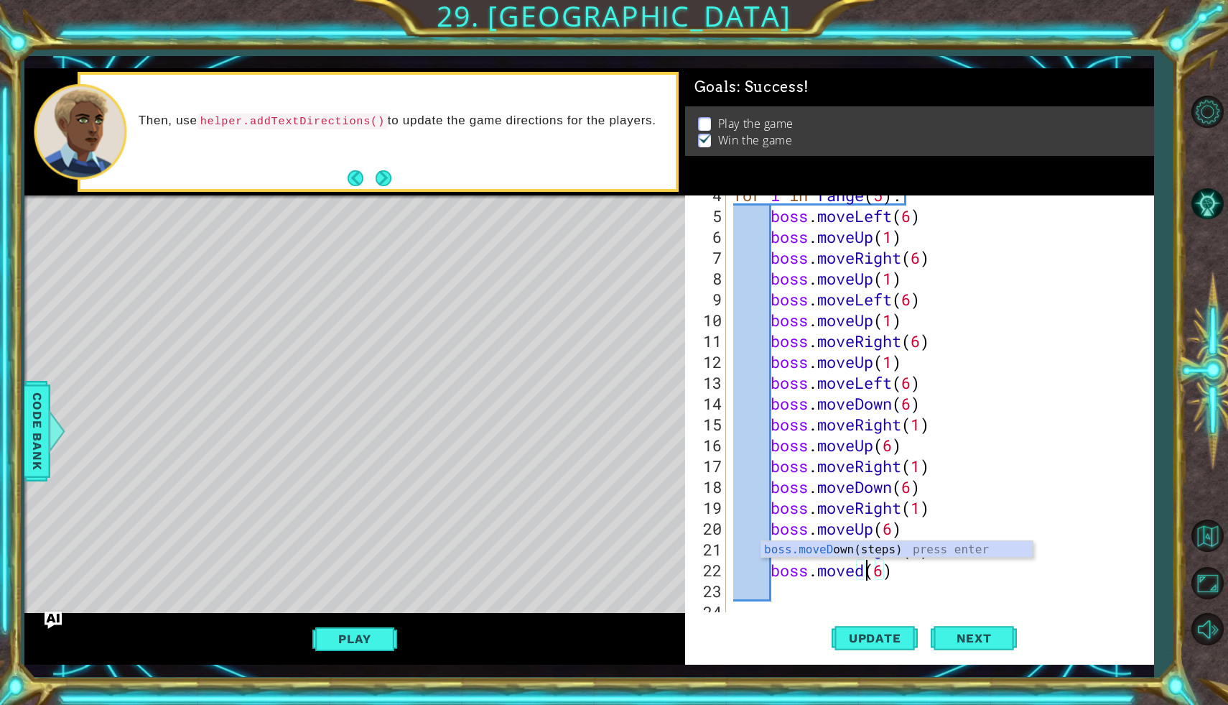
scroll to position [0, 6]
type textarea "boss.moveDown(6)"
click at [803, 588] on div "for i in range ( 5 ) : boss . moveLeft ( 6 ) boss . moveUp ( 1 ) boss . moveRig…" at bounding box center [943, 414] width 427 height 458
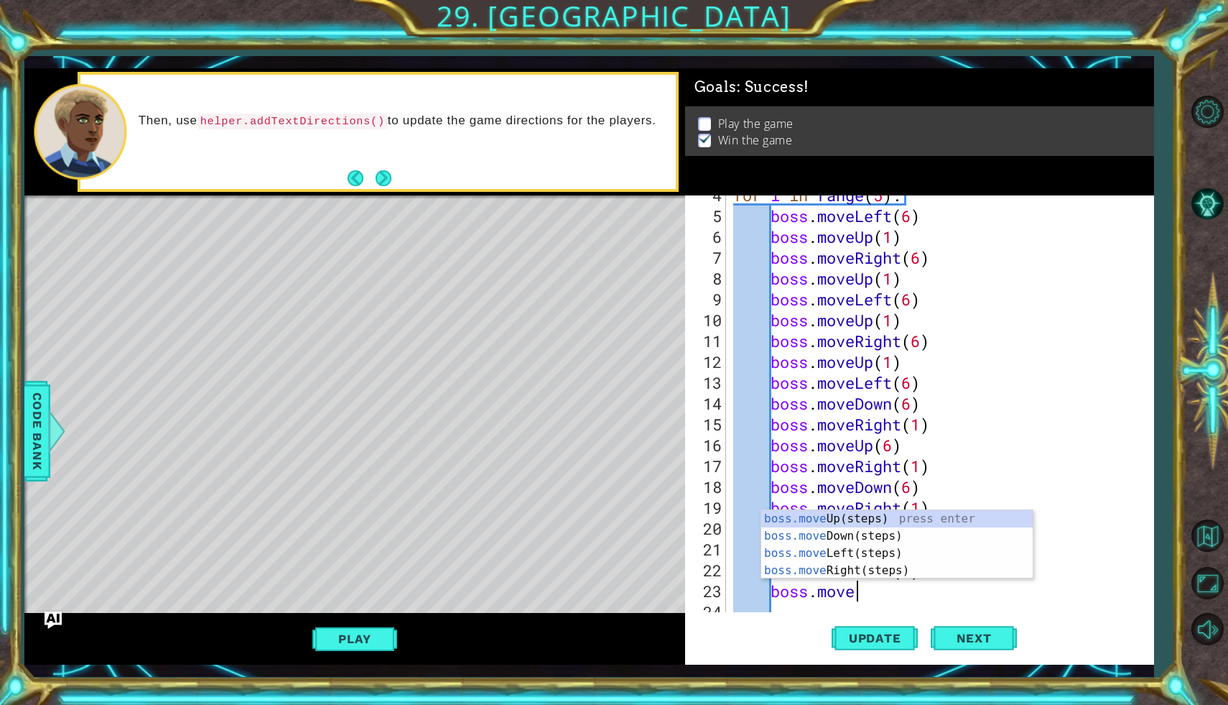
scroll to position [0, 5]
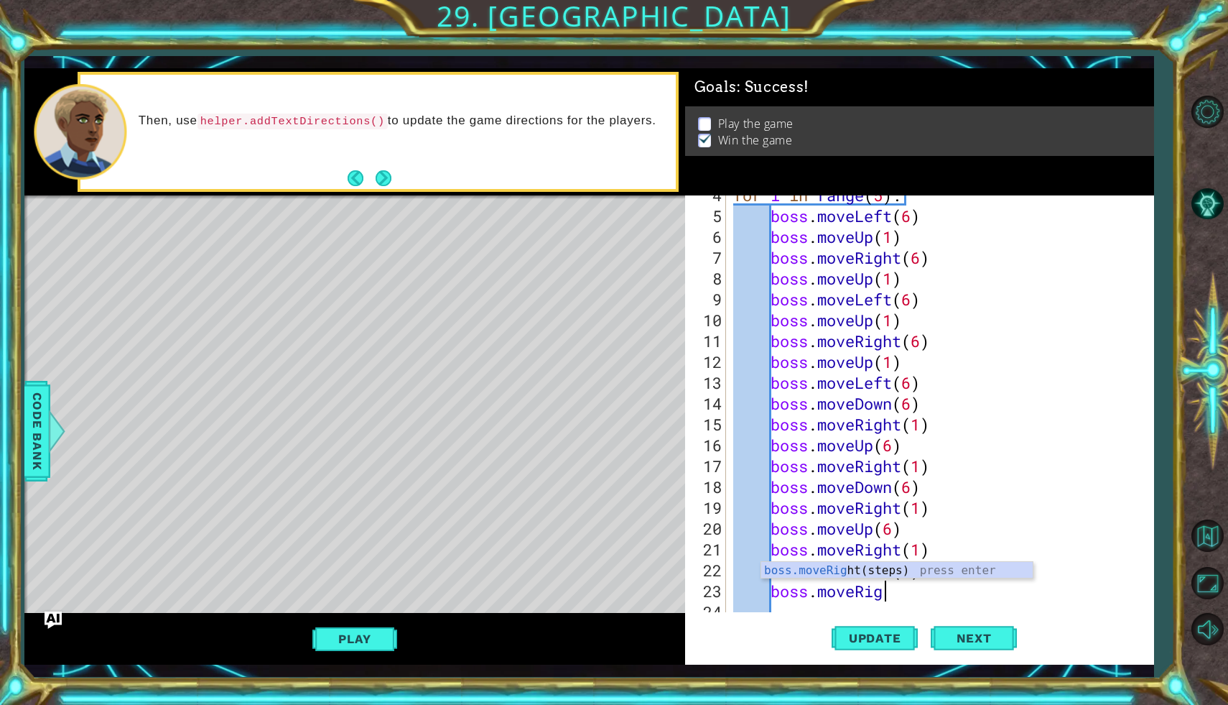
type textarea "boss.moveRigh"
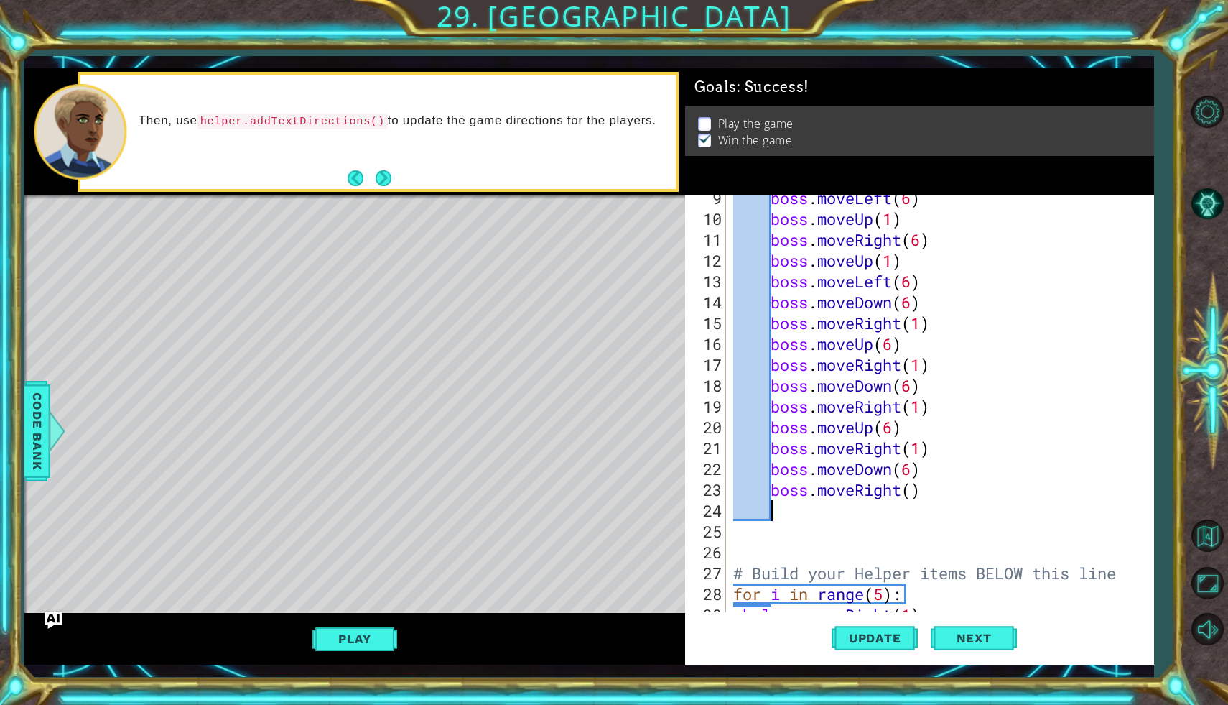
scroll to position [182, 0]
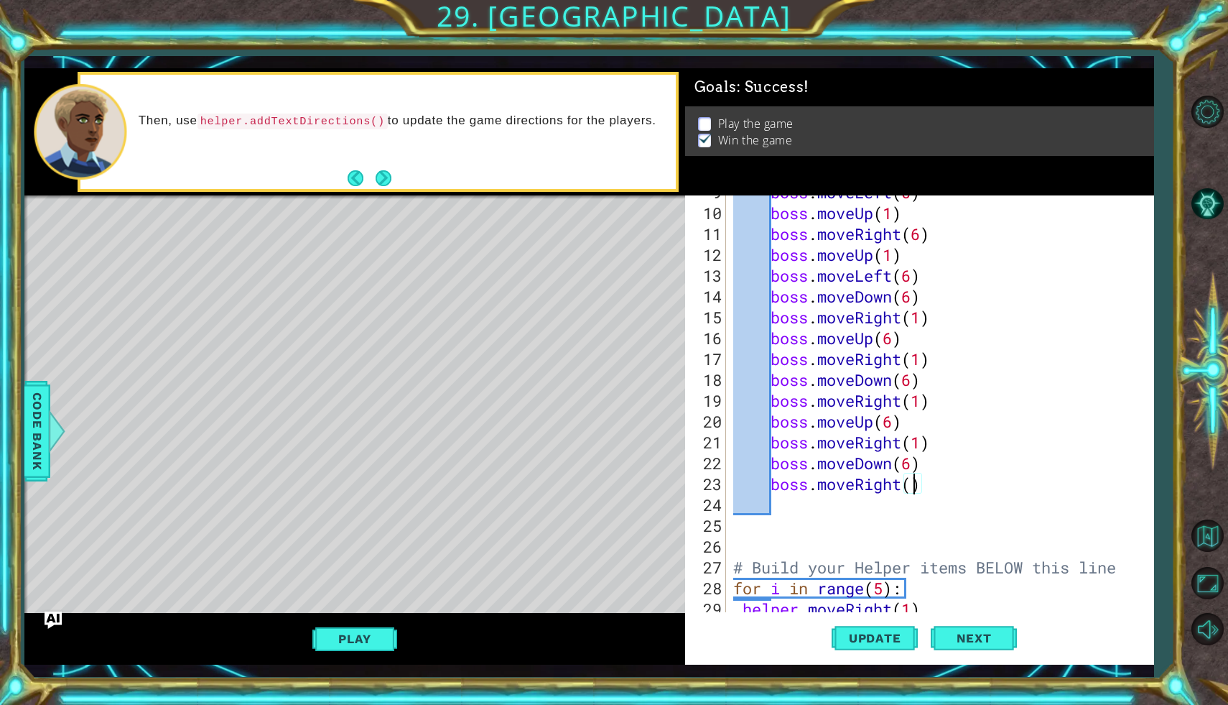
click at [916, 489] on div "boss . moveLeft ( 6 ) boss . moveUp ( 1 ) boss . moveRight ( 6 ) boss . moveUp …" at bounding box center [943, 411] width 427 height 458
type textarea "boss.moveRight(1)"
click at [771, 502] on div "boss . moveLeft ( 6 ) boss . moveUp ( 1 ) boss . moveRight ( 6 ) boss . moveUp …" at bounding box center [943, 411] width 427 height 458
type textarea "boss.moveUp(6)"
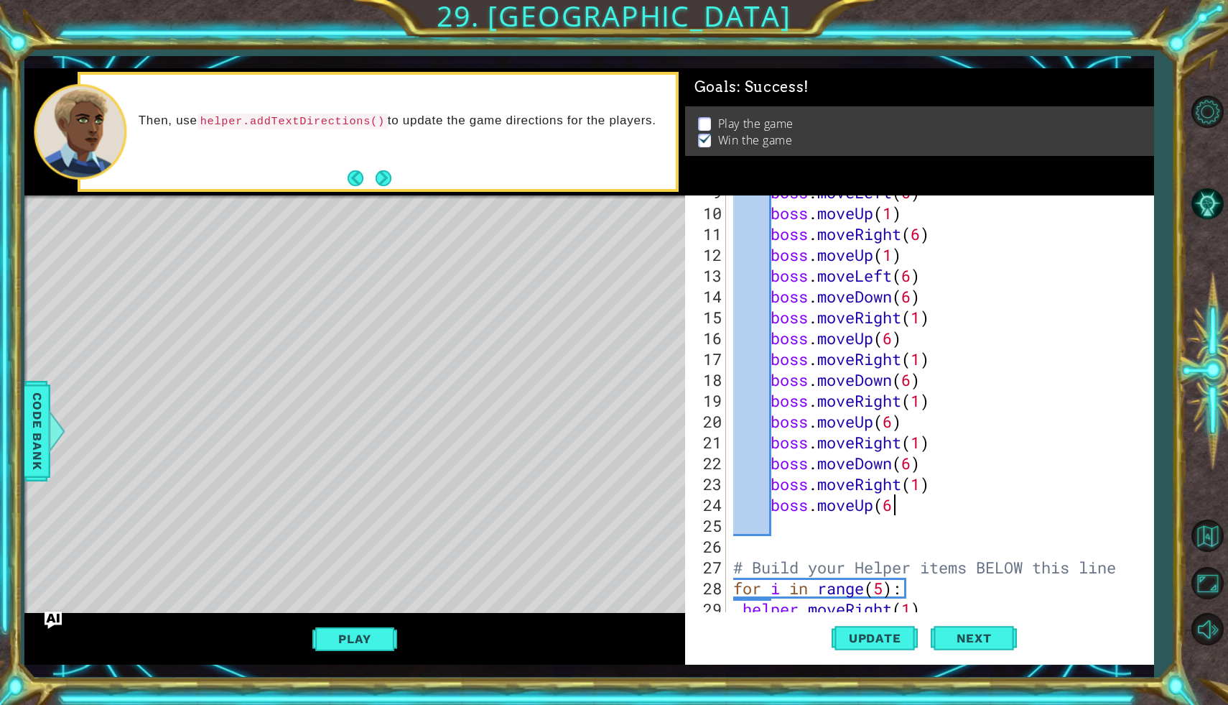
scroll to position [0, 7]
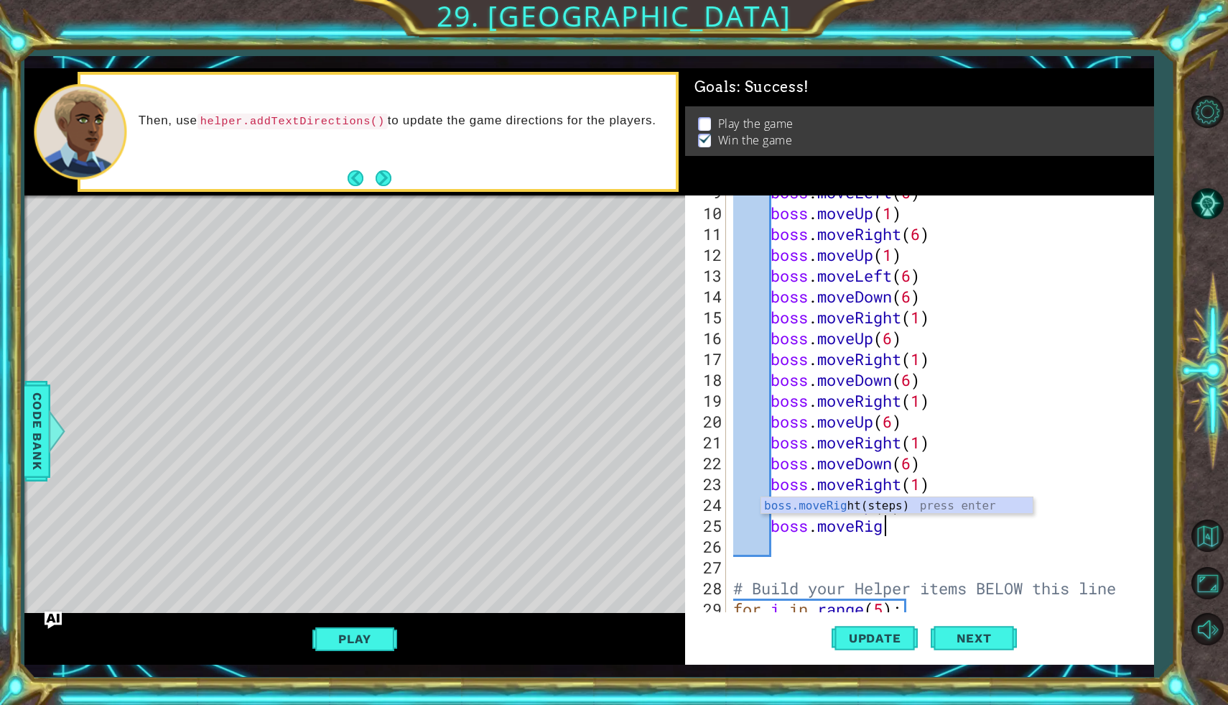
type textarea "boss.moveRight"
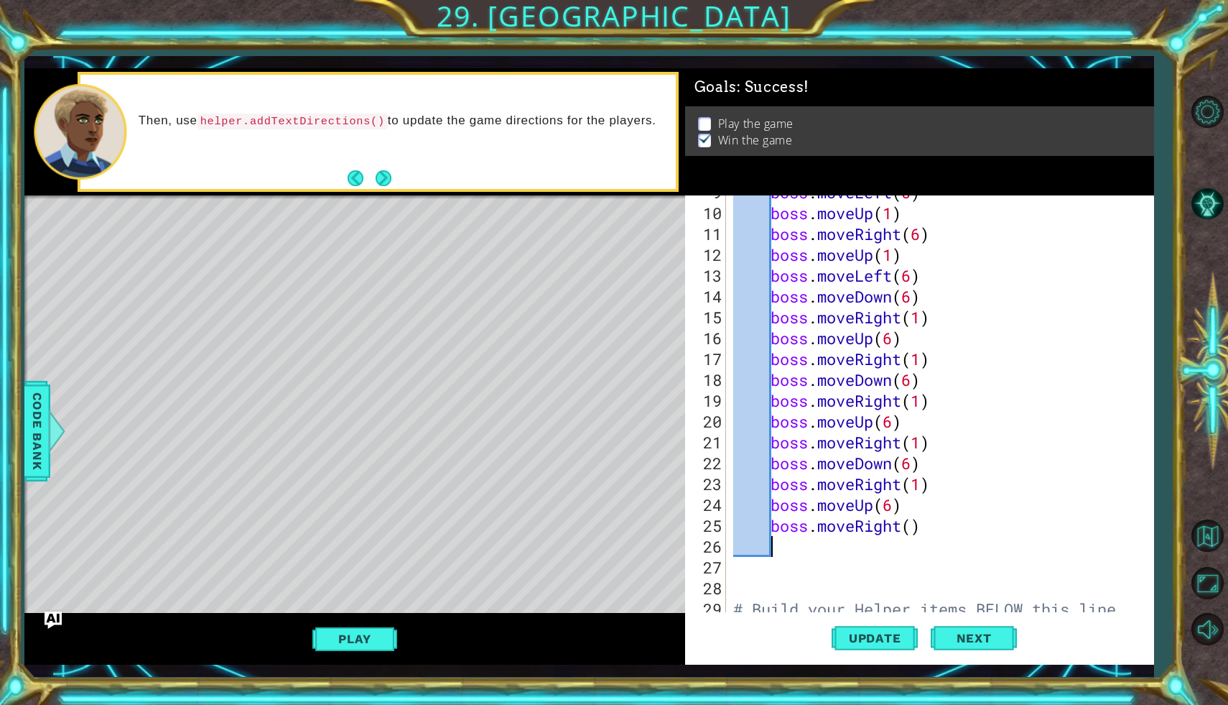
click at [914, 526] on div "boss . moveLeft ( 6 ) boss . moveUp ( 1 ) boss . moveRight ( 6 ) boss . moveUp …" at bounding box center [943, 411] width 427 height 458
type textarea "boss.moveRight(1)"
click at [797, 542] on div "boss . moveLeft ( 6 ) boss . moveUp ( 1 ) boss . moveRight ( 6 ) boss . moveUp …" at bounding box center [943, 411] width 427 height 458
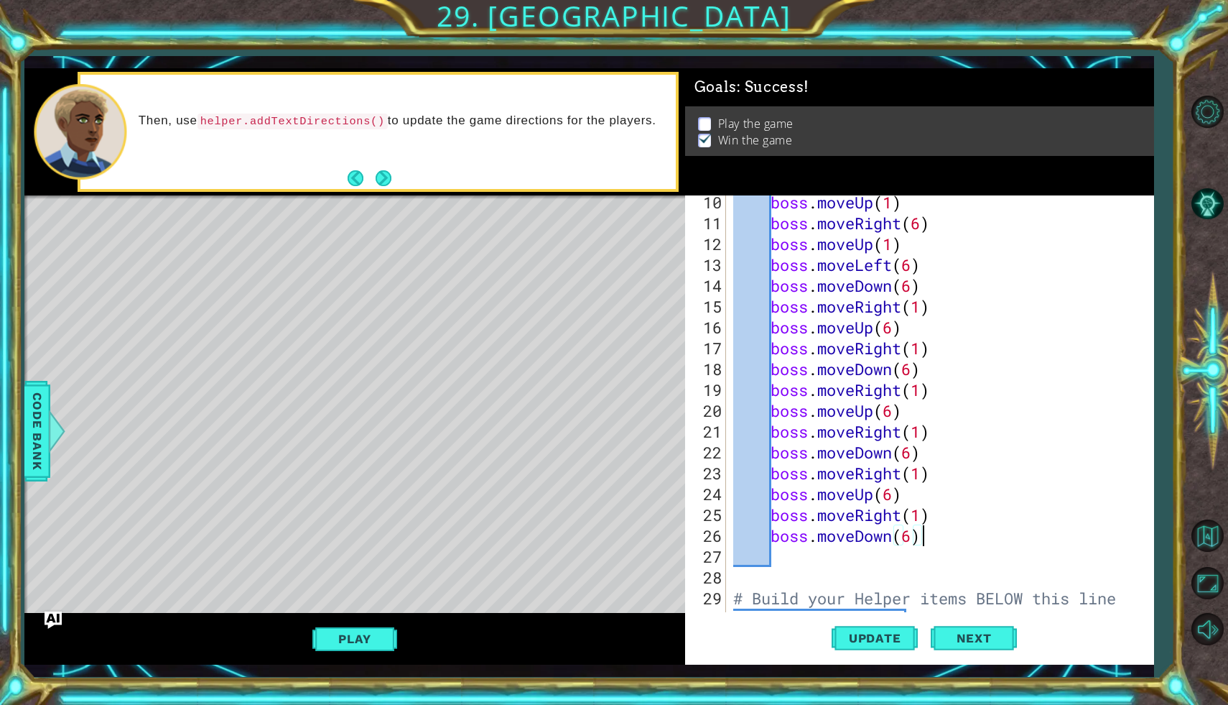
scroll to position [396, 0]
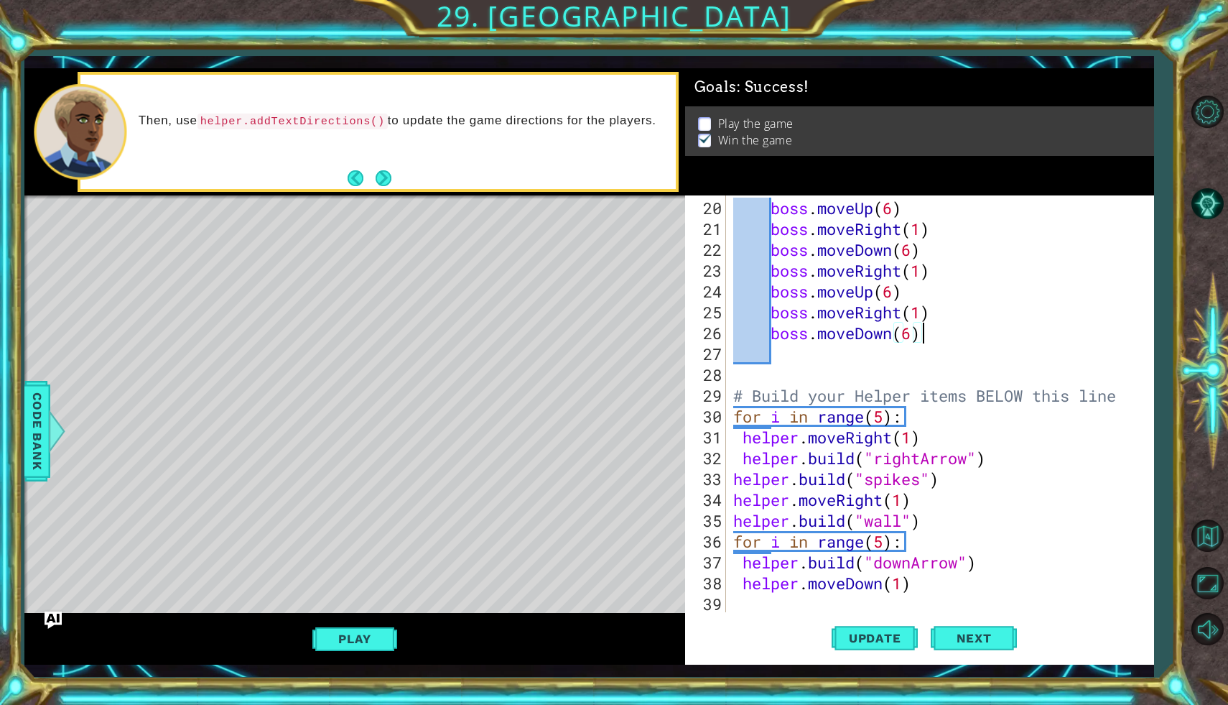
click at [915, 429] on div "boss . moveUp ( 6 ) boss . moveRight ( 1 ) boss . moveDown ( 6 ) boss . moveRig…" at bounding box center [943, 427] width 427 height 458
click at [853, 417] on div "boss . moveUp ( 6 ) boss . moveRight ( 1 ) boss . moveDown ( 6 ) boss . moveRig…" at bounding box center [943, 427] width 427 height 458
click at [916, 438] on div "boss . moveUp ( 6 ) boss . moveRight ( 1 ) boss . moveDown ( 6 ) boss . moveRig…" at bounding box center [943, 427] width 427 height 458
click at [892, 437] on div "boss . moveUp ( 6 ) boss . moveRight ( 1 ) boss . moveDown ( 6 ) boss . moveRig…" at bounding box center [943, 427] width 427 height 458
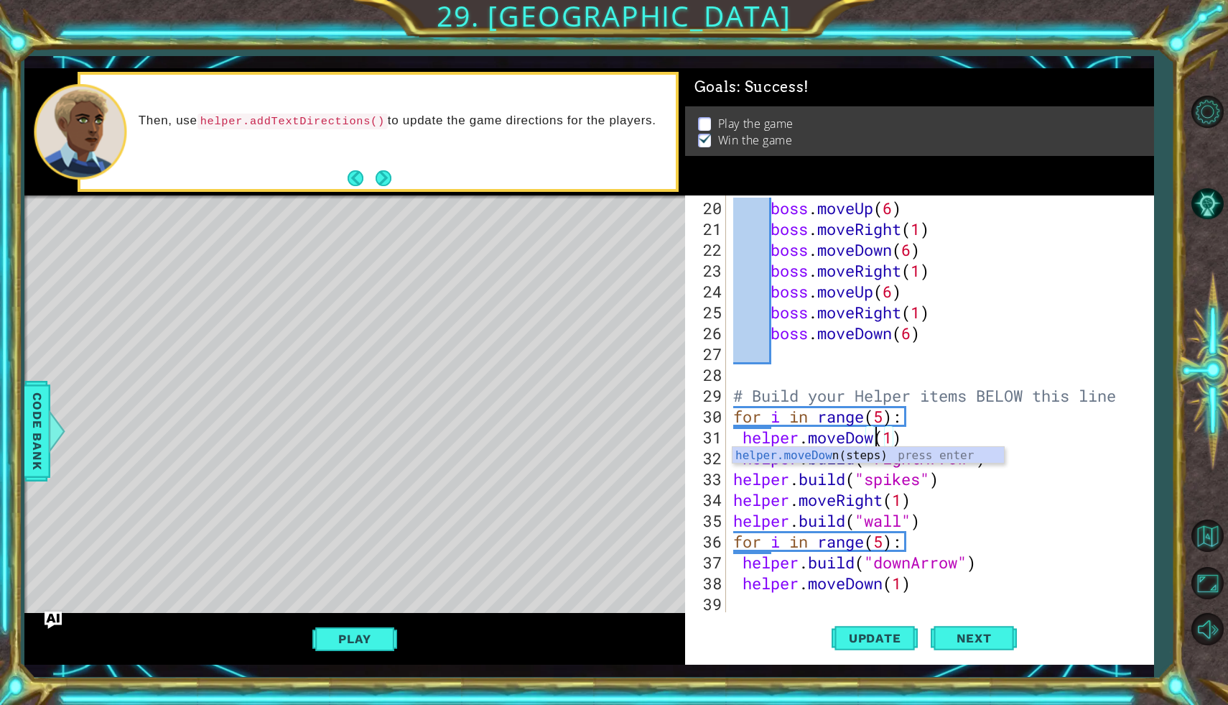
scroll to position [0, 6]
click at [905, 434] on div "boss . moveUp ( 6 ) boss . moveRight ( 1 ) boss . moveDown ( 6 ) boss . moveRig…" at bounding box center [943, 427] width 427 height 458
click at [918, 460] on div "boss . moveUp ( 6 ) boss . moveRight ( 1 ) boss . moveDown ( 6 ) boss . moveRig…" at bounding box center [943, 427] width 427 height 458
click at [921, 459] on div "boss . moveUp ( 6 ) boss . moveRight ( 1 ) boss . moveDown ( 6 ) boss . moveRig…" at bounding box center [943, 427] width 427 height 458
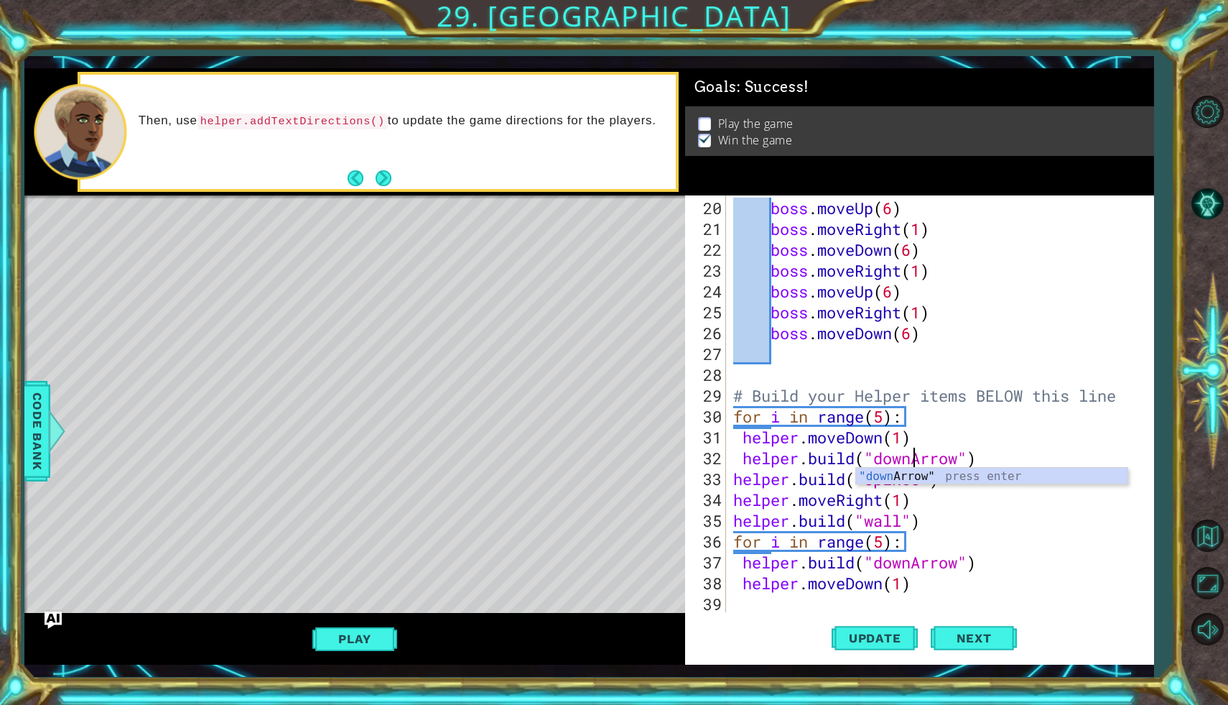
scroll to position [0, 8]
click at [905, 514] on div "boss . moveUp ( 6 ) boss . moveRight ( 1 ) boss . moveDown ( 6 ) boss . moveRig…" at bounding box center [943, 427] width 427 height 458
click at [926, 487] on div "boss . moveUp ( 6 ) boss . moveRight ( 1 ) boss . moveDown ( 6 ) boss . moveRig…" at bounding box center [943, 427] width 427 height 458
click at [926, 477] on div "boss . moveUp ( 6 ) boss . moveRight ( 1 ) boss . moveDown ( 6 ) boss . moveRig…" at bounding box center [943, 427] width 427 height 458
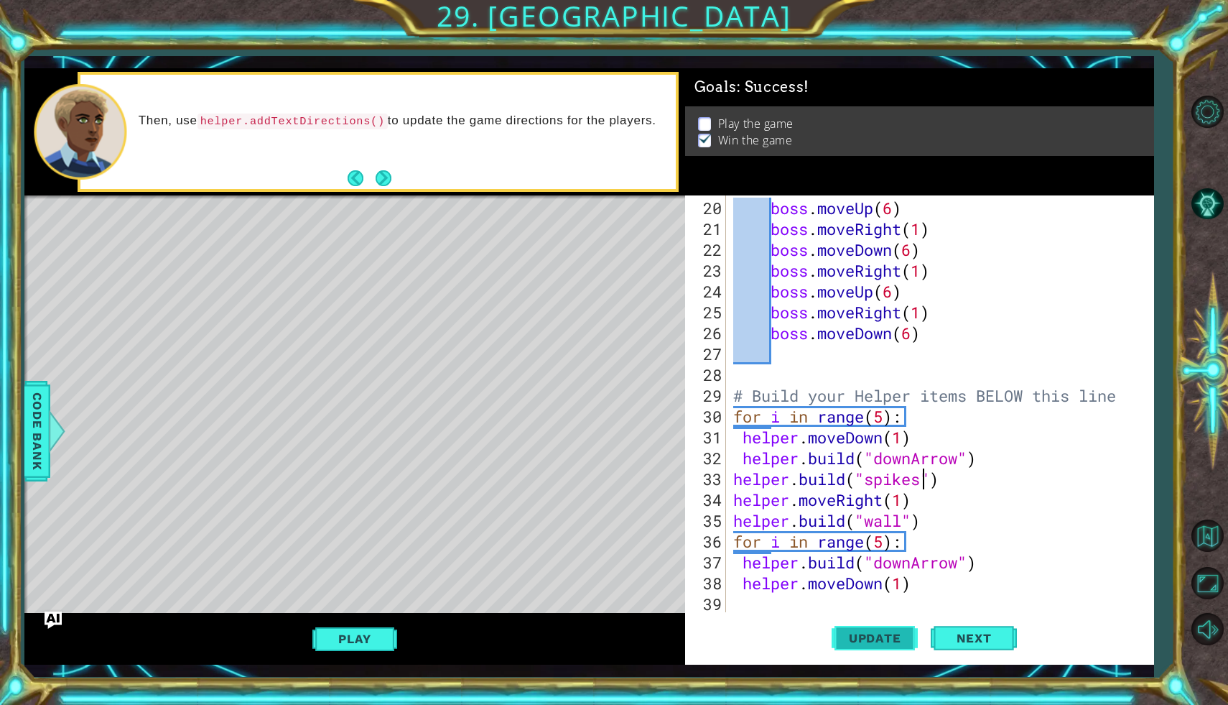
click at [862, 641] on span "Update" at bounding box center [875, 638] width 81 height 14
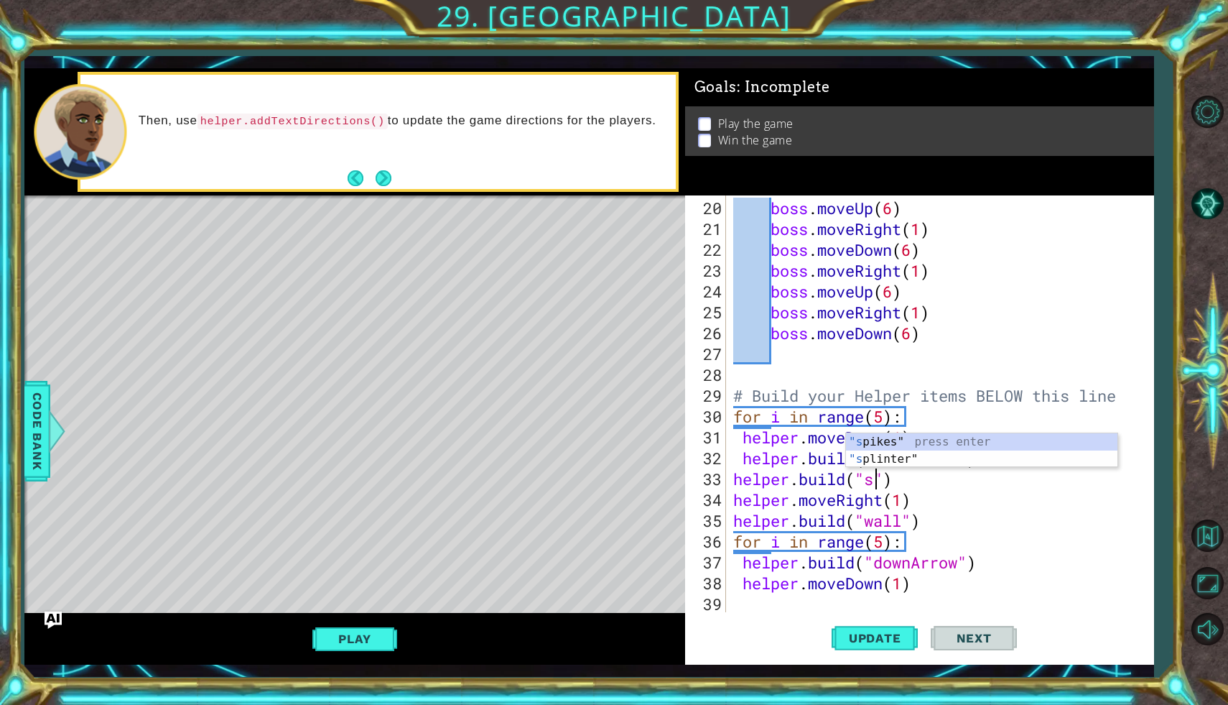
scroll to position [0, 6]
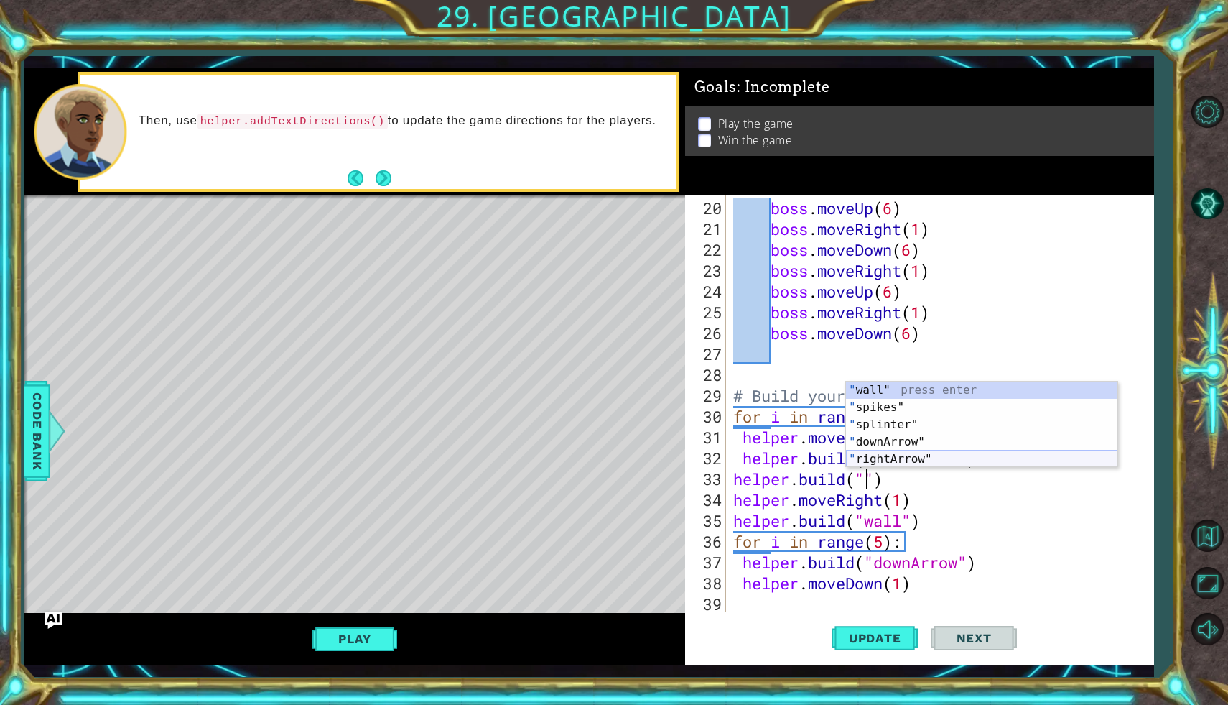
click at [888, 475] on div "boss . moveUp ( 6 ) boss . moveRight ( 1 ) boss . moveDown ( 6 ) boss . moveRig…" at bounding box center [943, 427] width 427 height 458
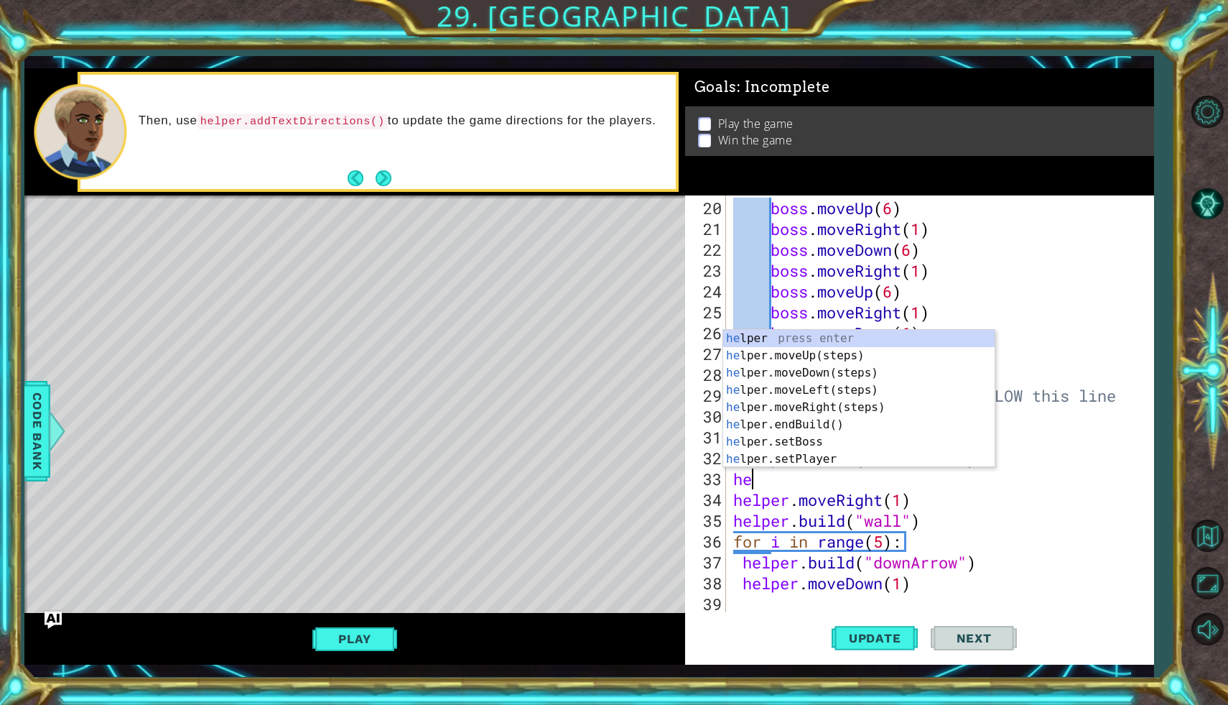
scroll to position [0, 0]
type textarea "h"
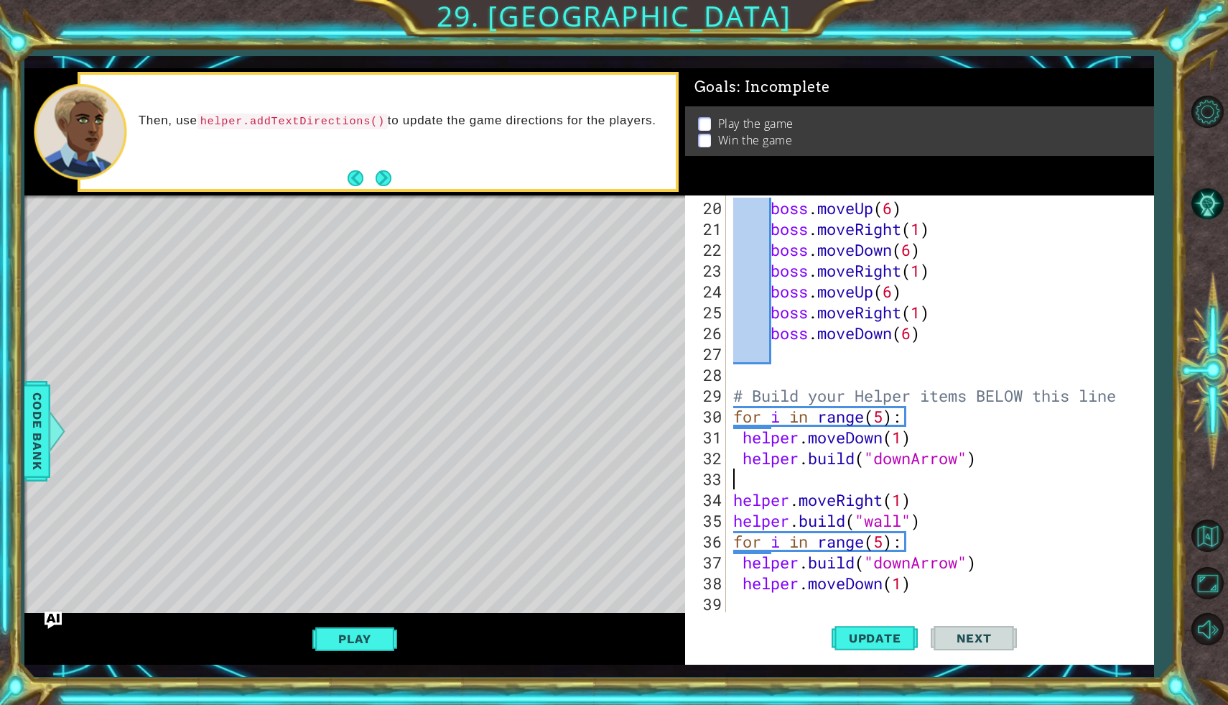
scroll to position [396, 0]
click at [863, 461] on div "boss . moveUp ( 6 ) boss . moveRight ( 1 ) boss . moveDown ( 6 ) boss . moveRig…" at bounding box center [943, 427] width 427 height 458
type textarea "[DOMAIN_NAME]("downArrow")"
click at [862, 461] on div "boss . moveUp ( 6 ) boss . moveRight ( 1 ) boss . moveDown ( 6 ) boss . moveRig…" at bounding box center [943, 427] width 427 height 458
click at [876, 643] on span "Update" at bounding box center [875, 638] width 81 height 14
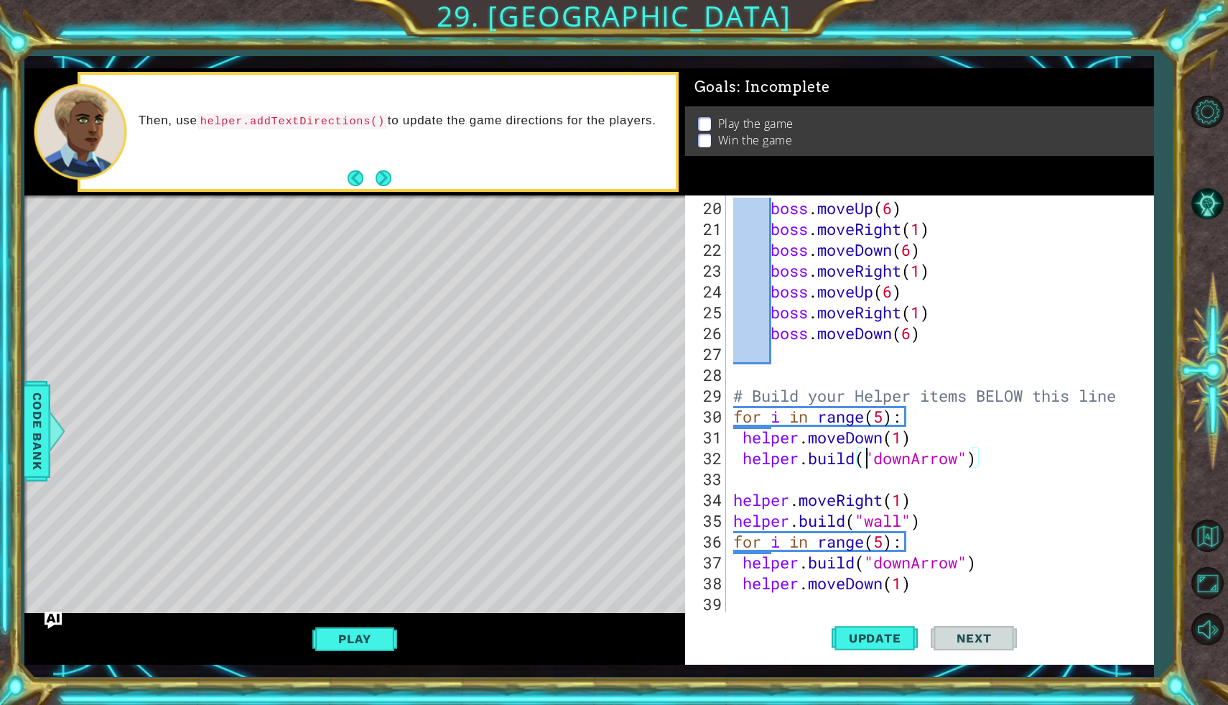
click at [815, 472] on div "boss . moveUp ( 6 ) boss . moveRight ( 1 ) boss . moveDown ( 6 ) boss . moveRig…" at bounding box center [943, 427] width 427 height 458
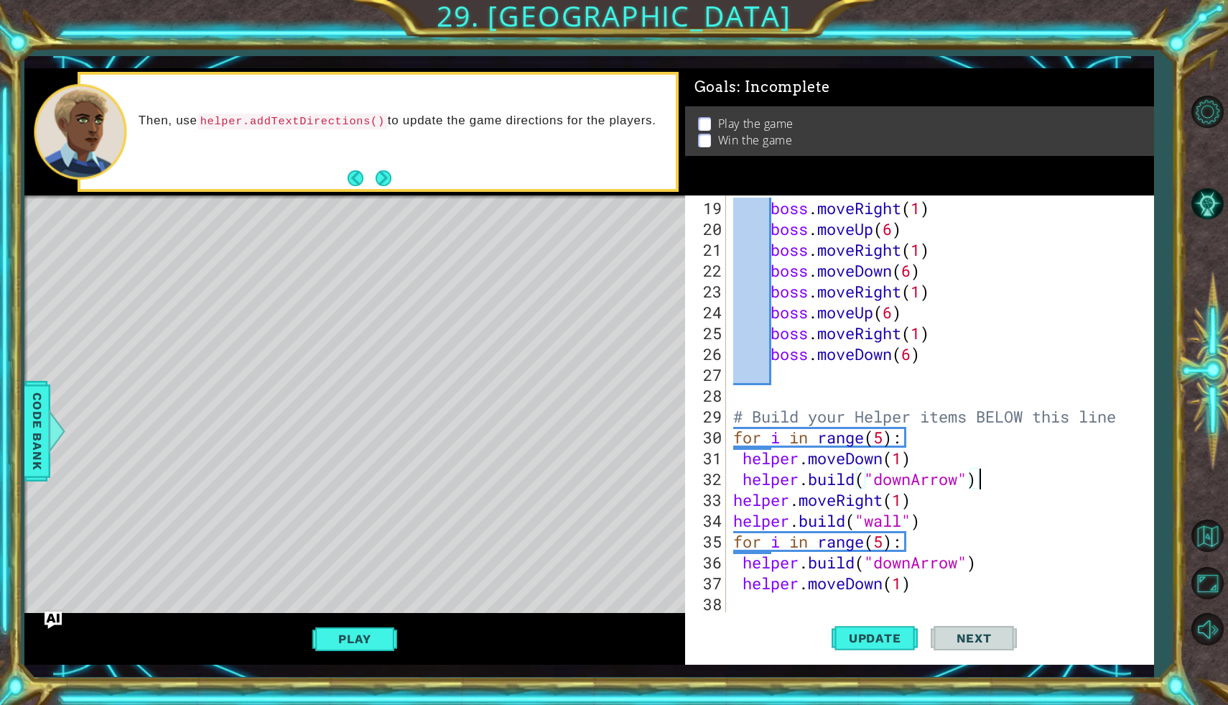
scroll to position [375, 0]
click at [859, 521] on div "boss . moveRight ( 1 ) boss . moveUp ( 6 ) boss . moveRight ( 1 ) boss . moveDo…" at bounding box center [943, 427] width 427 height 458
click at [906, 521] on div "boss . moveRight ( 1 ) boss . moveUp ( 6 ) boss . moveRight ( 1 ) boss . moveDo…" at bounding box center [943, 427] width 427 height 458
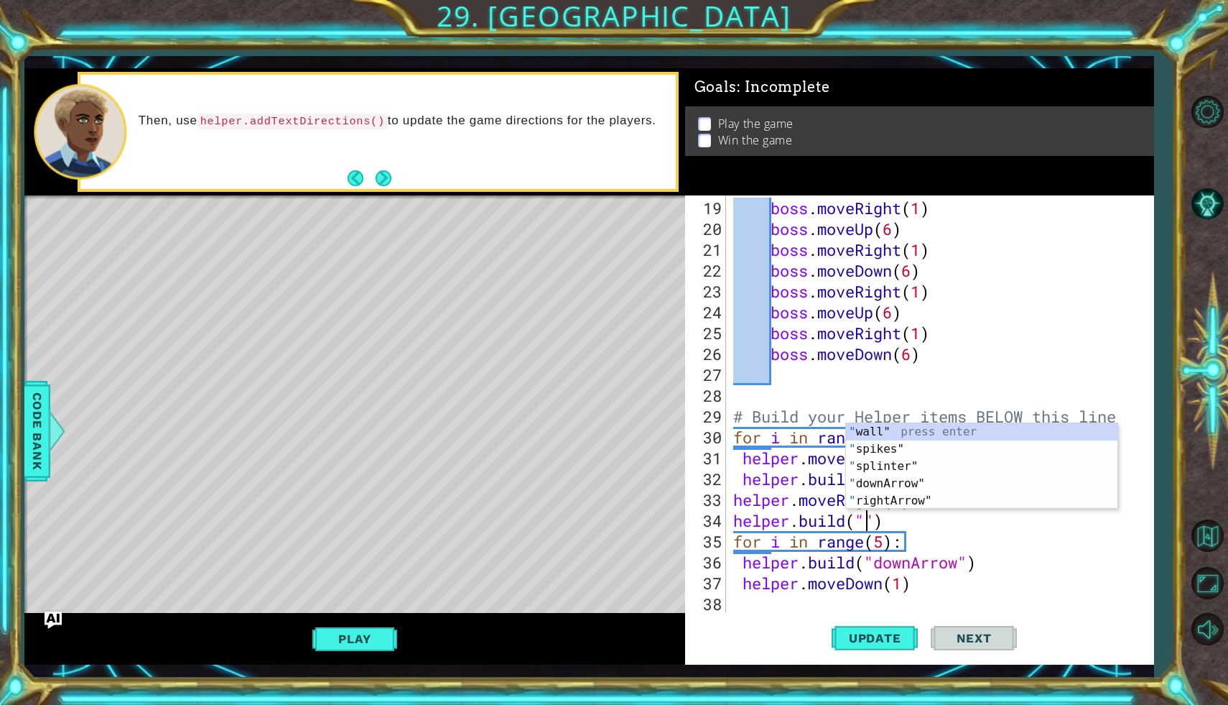
click at [898, 516] on div "boss . moveRight ( 1 ) boss . moveUp ( 6 ) boss . moveRight ( 1 ) boss . moveDo…" at bounding box center [943, 427] width 427 height 458
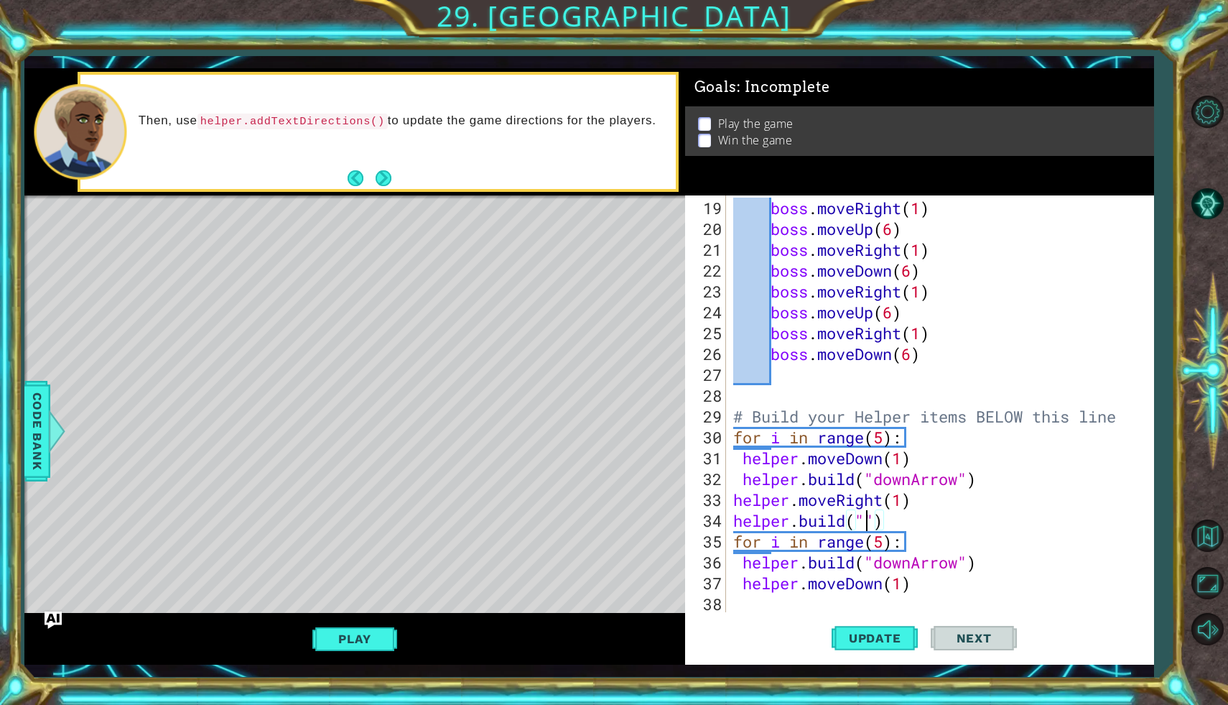
click at [865, 521] on div "boss . moveRight ( 1 ) boss . moveUp ( 6 ) boss . moveRight ( 1 ) boss . moveDo…" at bounding box center [943, 427] width 427 height 458
click at [900, 553] on div "boss . moveRight ( 1 ) boss . moveUp ( 6 ) boss . moveRight ( 1 ) boss . moveDo…" at bounding box center [943, 427] width 427 height 458
click at [980, 522] on div "boss . moveRight ( 1 ) boss . moveUp ( 6 ) boss . moveRight ( 1 ) boss . moveDo…" at bounding box center [943, 427] width 427 height 458
type textarea "[DOMAIN_NAME]("rightArrow")"
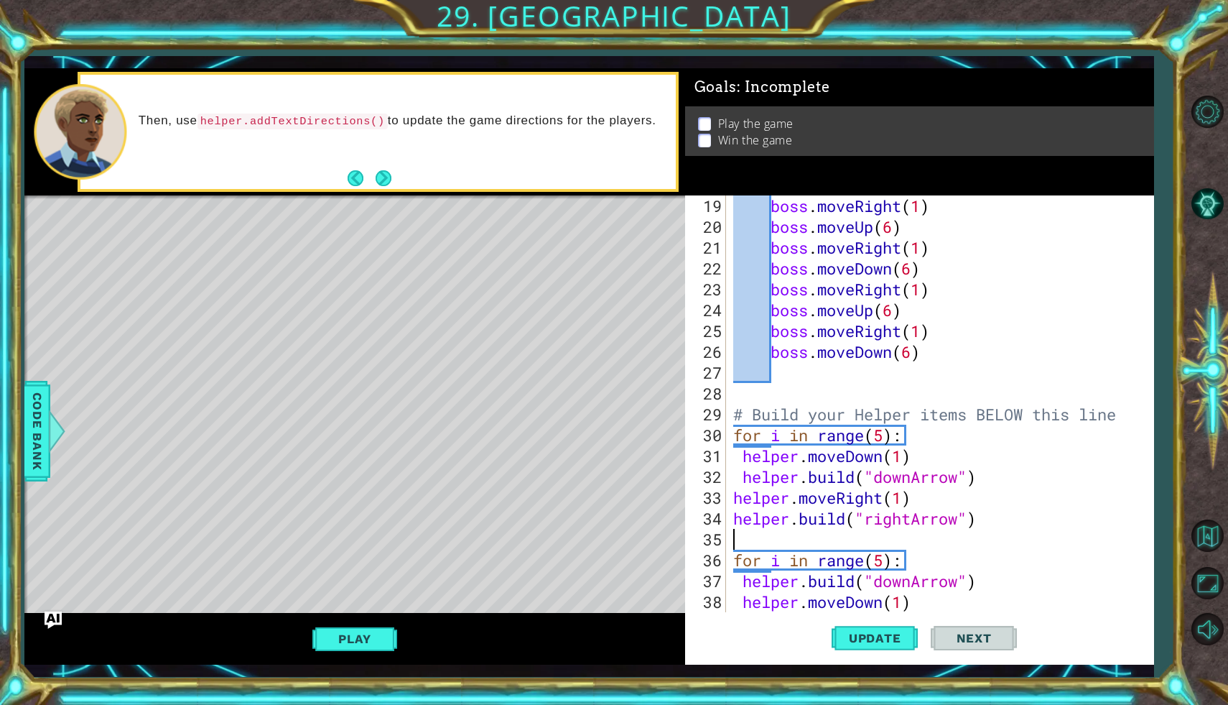
scroll to position [396, 0]
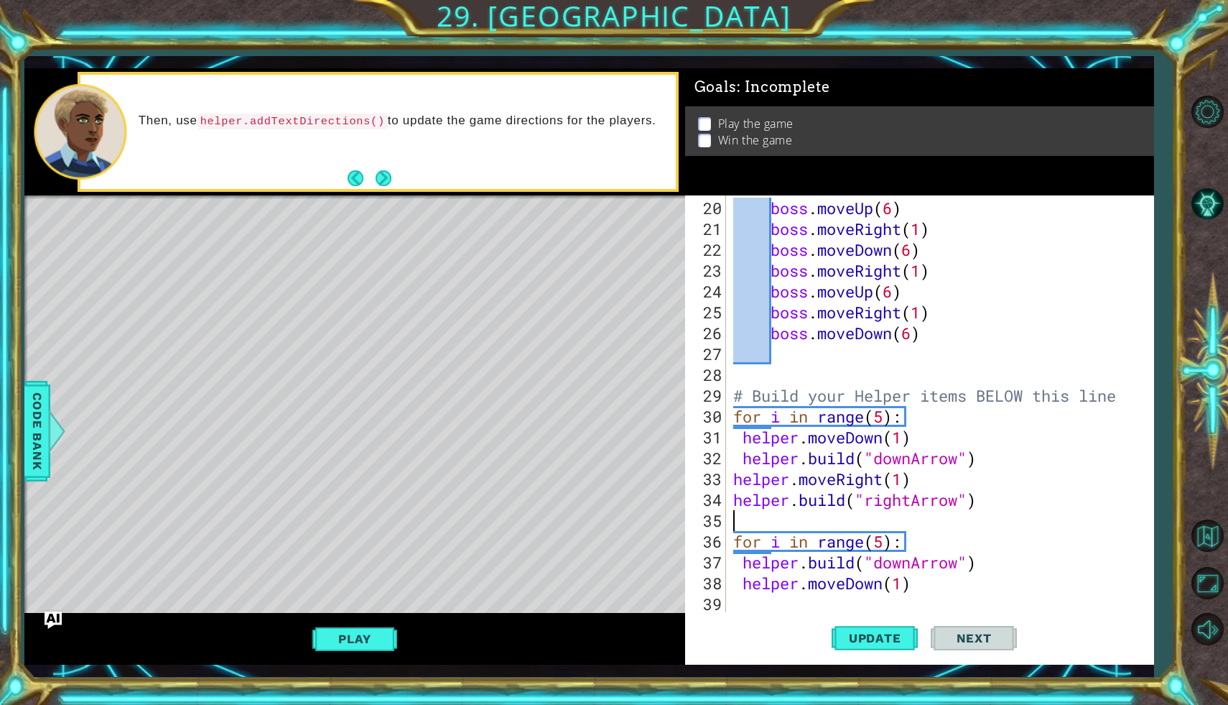
click at [919, 542] on div "boss . moveUp ( 6 ) boss . moveRight ( 1 ) boss . moveDown ( 6 ) boss . moveRig…" at bounding box center [943, 427] width 427 height 458
type textarea "for i in range(5):"
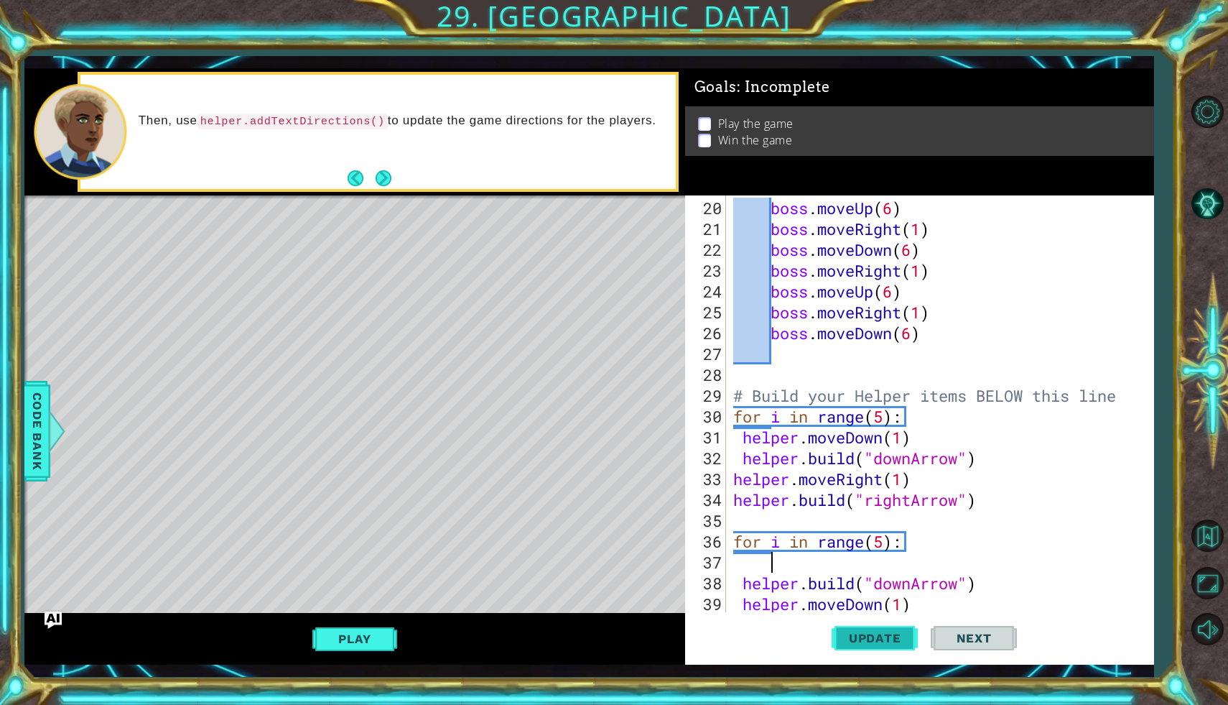
click at [898, 635] on span "Update" at bounding box center [875, 638] width 81 height 14
click at [891, 624] on button "Update" at bounding box center [875, 638] width 86 height 47
click at [891, 621] on button "Update" at bounding box center [875, 638] width 86 height 47
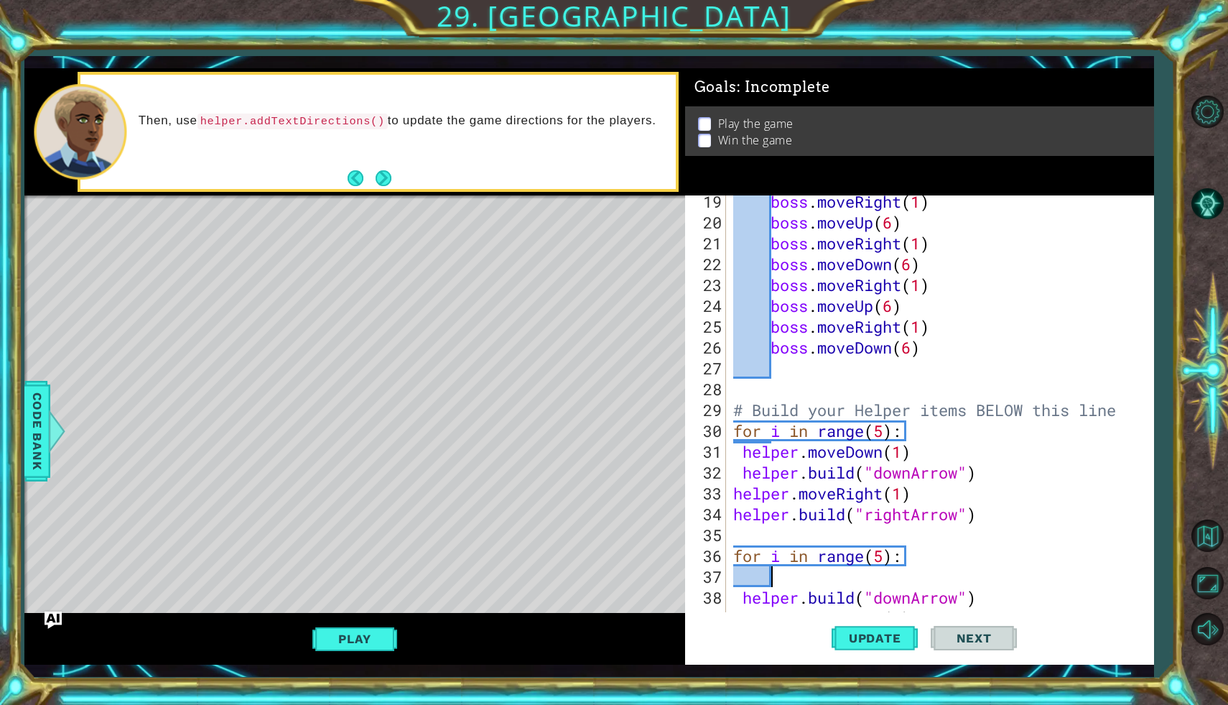
scroll to position [417, 0]
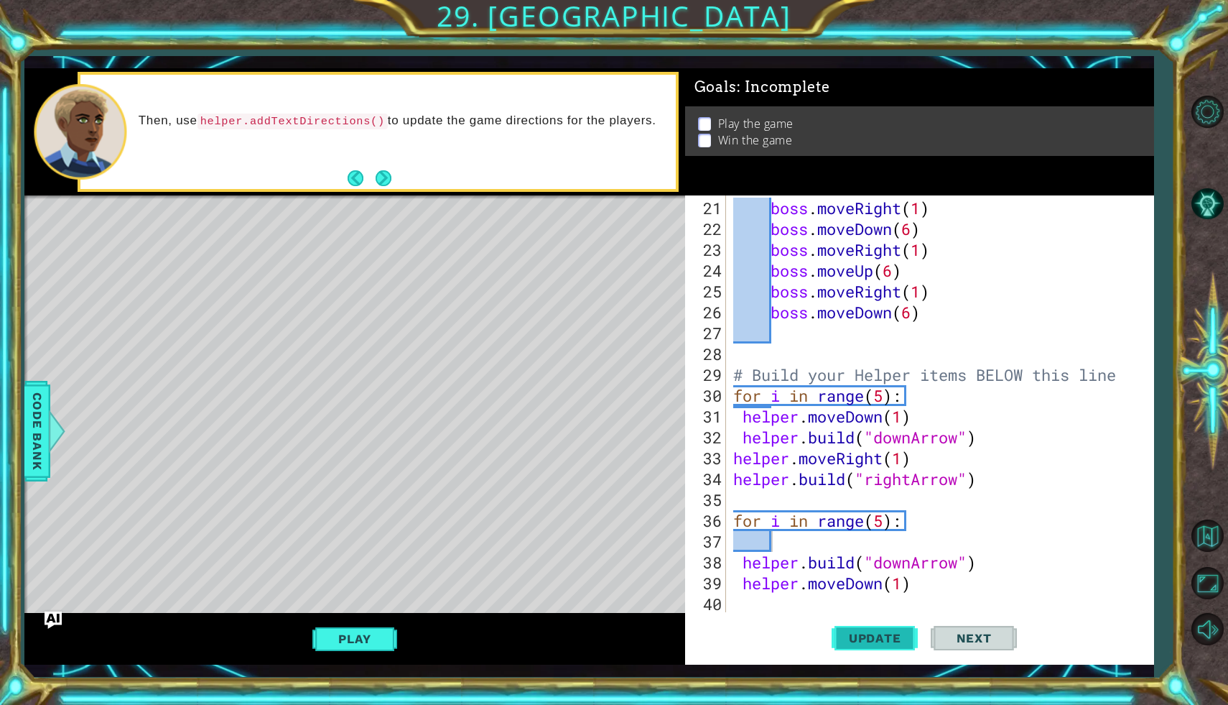
click at [888, 642] on span "Update" at bounding box center [875, 638] width 81 height 14
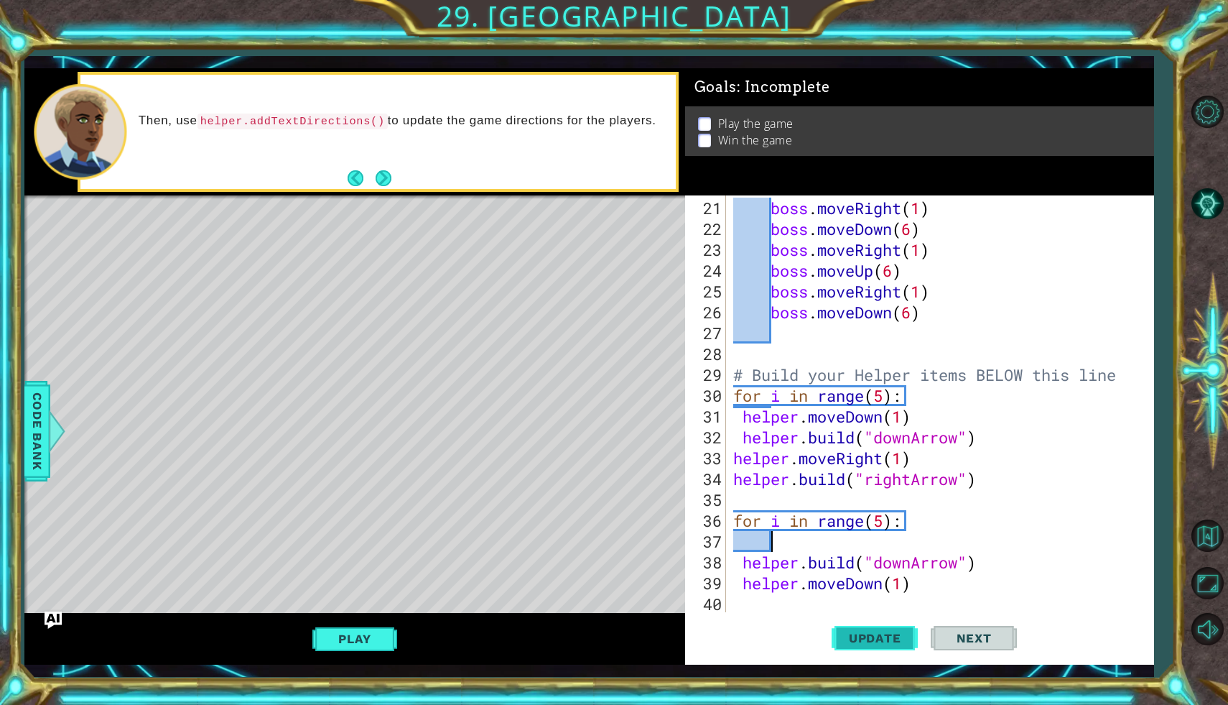
click at [888, 642] on span "Update" at bounding box center [875, 638] width 81 height 14
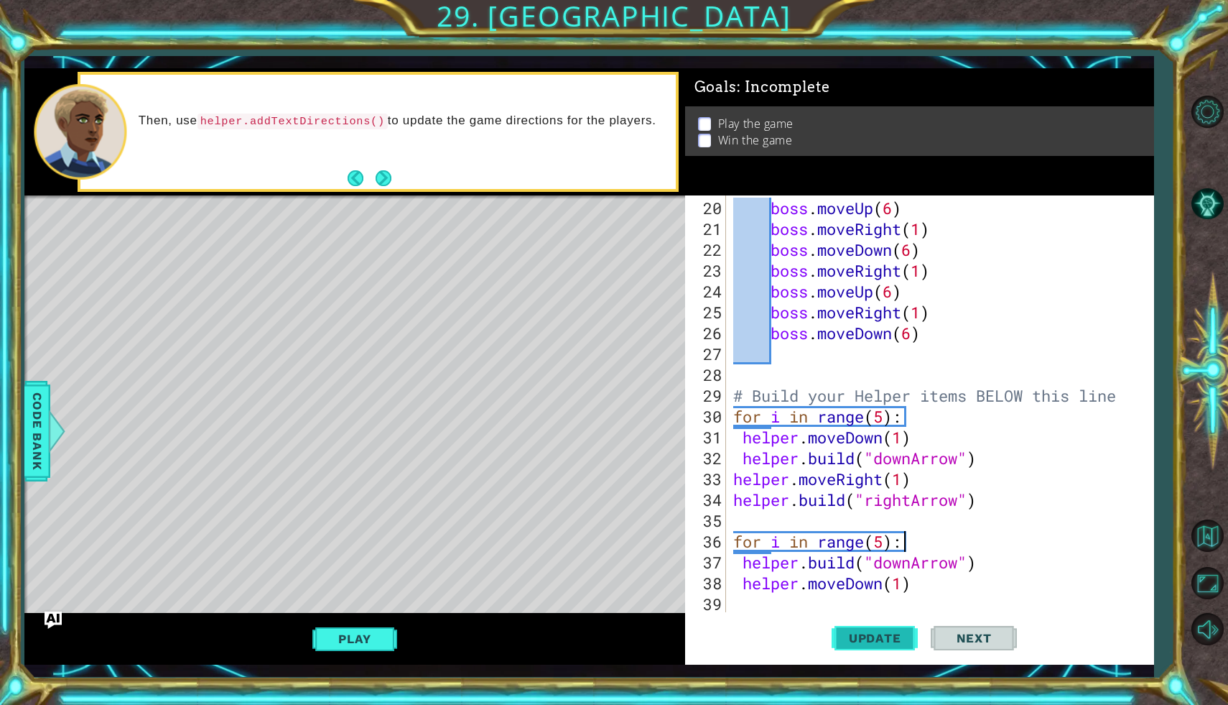
click at [853, 632] on span "Update" at bounding box center [875, 638] width 81 height 14
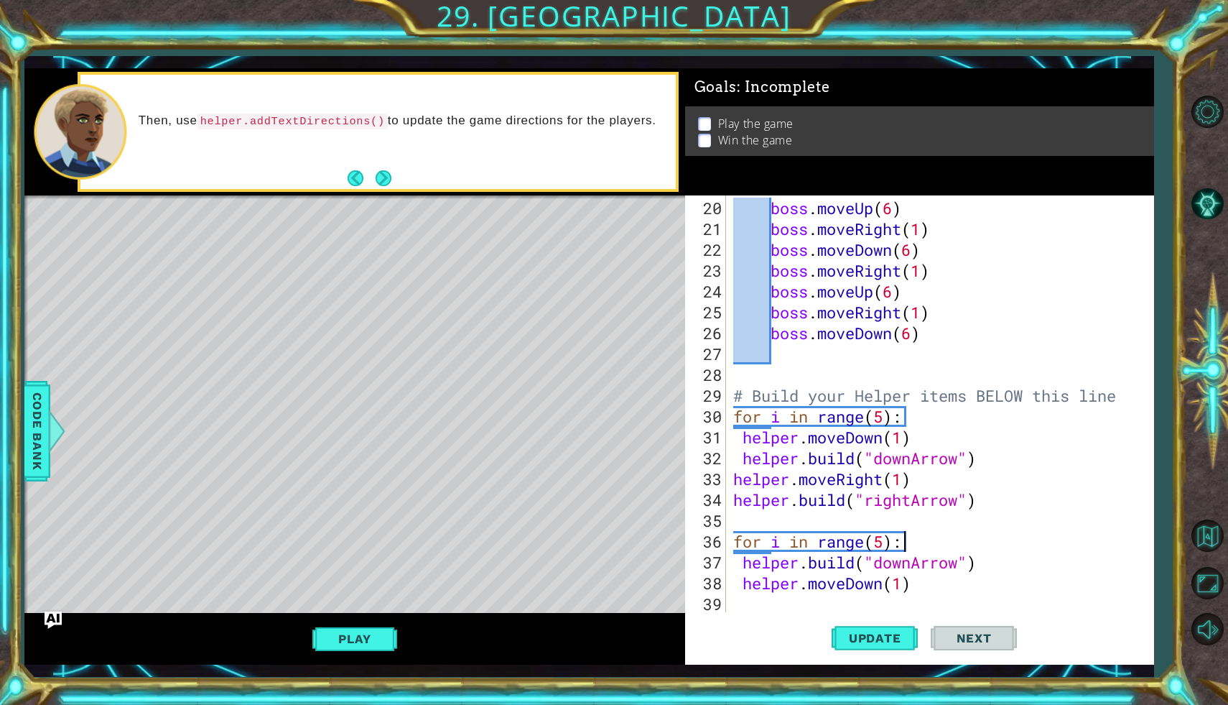
click at [734, 481] on div "boss . moveUp ( 6 ) boss . moveRight ( 1 ) boss . moveDown ( 6 ) boss . moveRig…" at bounding box center [943, 427] width 427 height 458
click at [733, 482] on div "boss . moveUp ( 6 ) boss . moveRight ( 1 ) boss . moveDown ( 6 ) boss . moveRig…" at bounding box center [943, 427] width 427 height 458
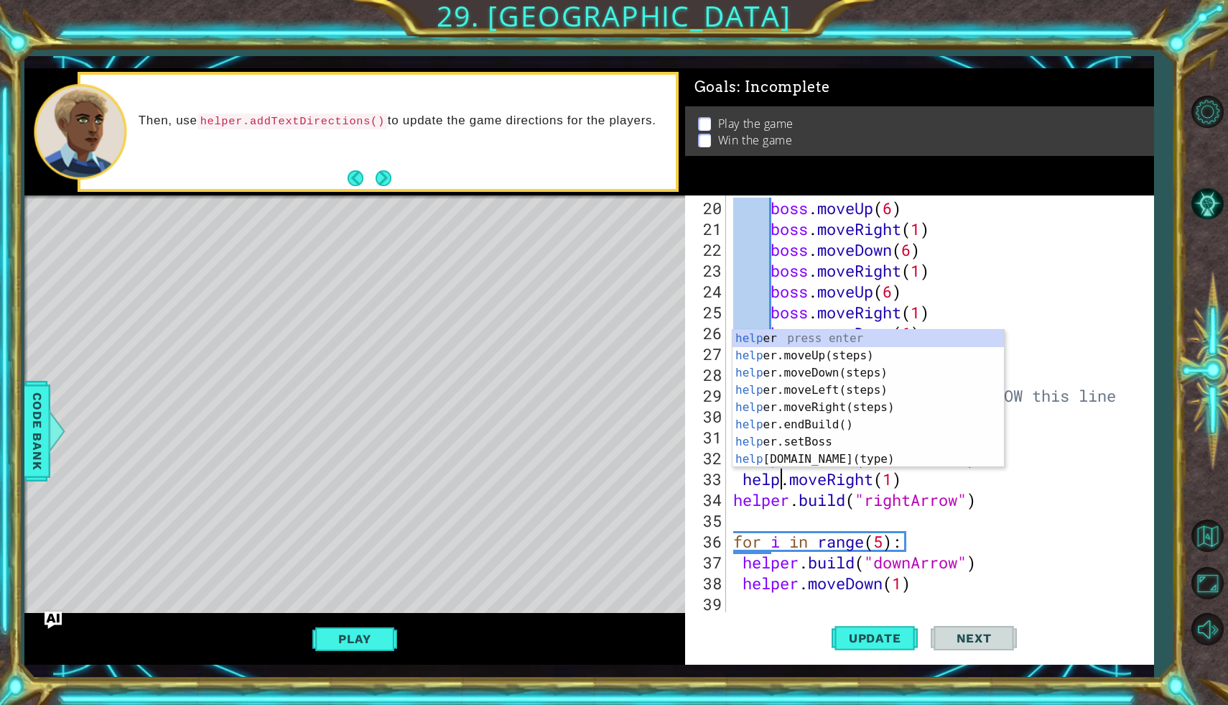
scroll to position [0, 3]
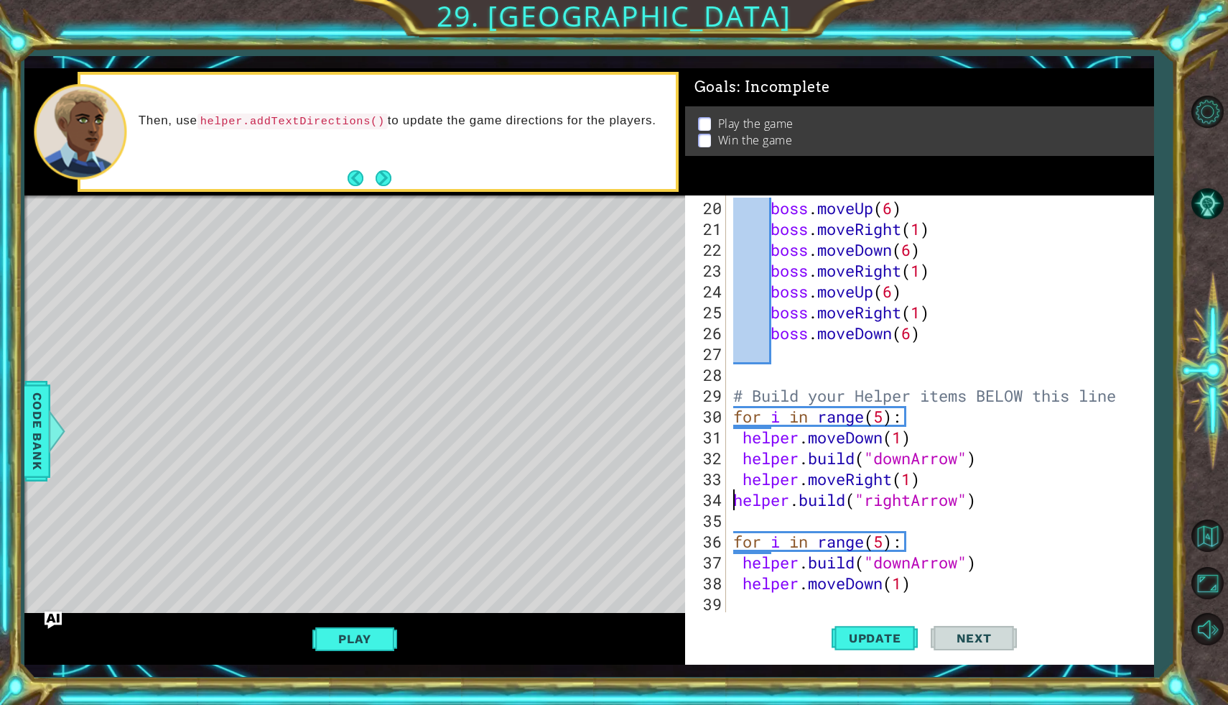
click at [733, 501] on div "boss . moveUp ( 6 ) boss . moveRight ( 1 ) boss . moveDown ( 6 ) boss . moveRig…" at bounding box center [943, 427] width 427 height 458
click at [898, 631] on span "Update" at bounding box center [875, 638] width 81 height 14
click at [914, 550] on div "boss . moveUp ( 6 ) boss . moveRight ( 1 ) boss . moveDown ( 6 ) boss . moveRig…" at bounding box center [943, 427] width 427 height 458
click at [880, 641] on span "Update" at bounding box center [875, 638] width 81 height 14
click at [901, 440] on div "boss . moveUp ( 6 ) boss . moveRight ( 1 ) boss . moveDown ( 6 ) boss . moveRig…" at bounding box center [943, 427] width 427 height 458
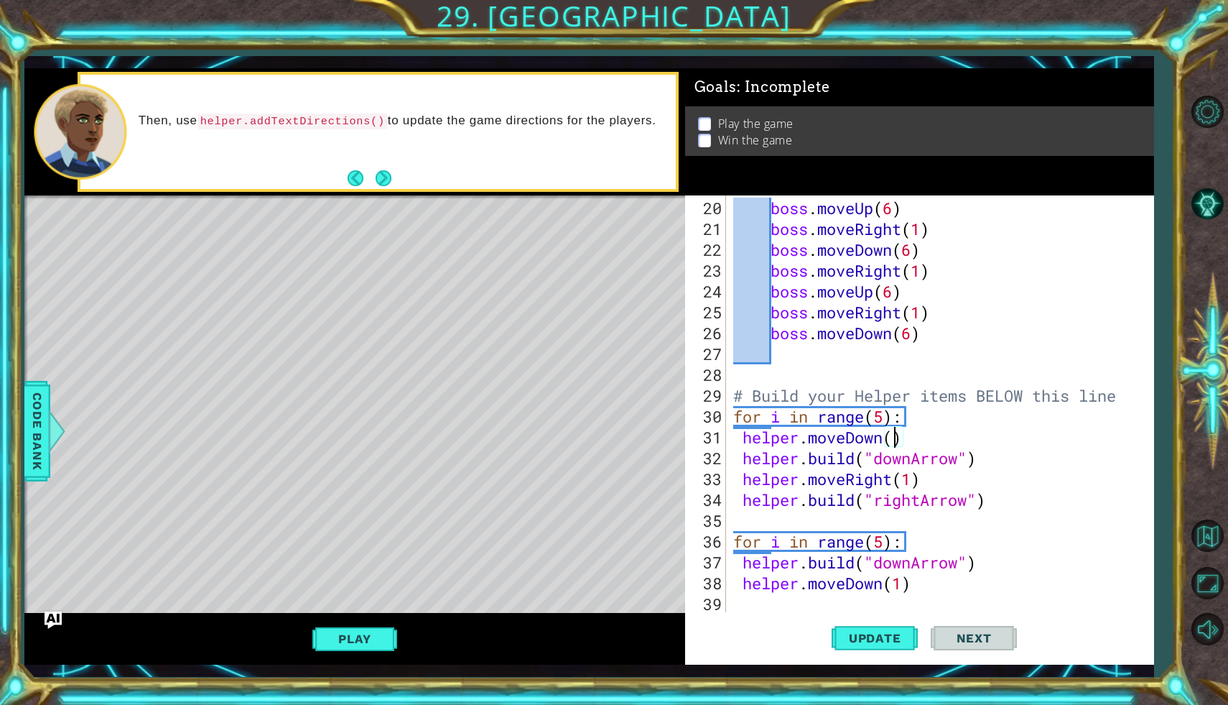
scroll to position [0, 7]
click at [880, 633] on span "Update" at bounding box center [875, 638] width 81 height 14
click at [913, 478] on div "boss . moveUp ( 6 ) boss . moveRight ( 1 ) boss . moveDown ( 6 ) boss . moveRig…" at bounding box center [943, 427] width 427 height 458
click at [894, 635] on span "Update" at bounding box center [875, 638] width 81 height 14
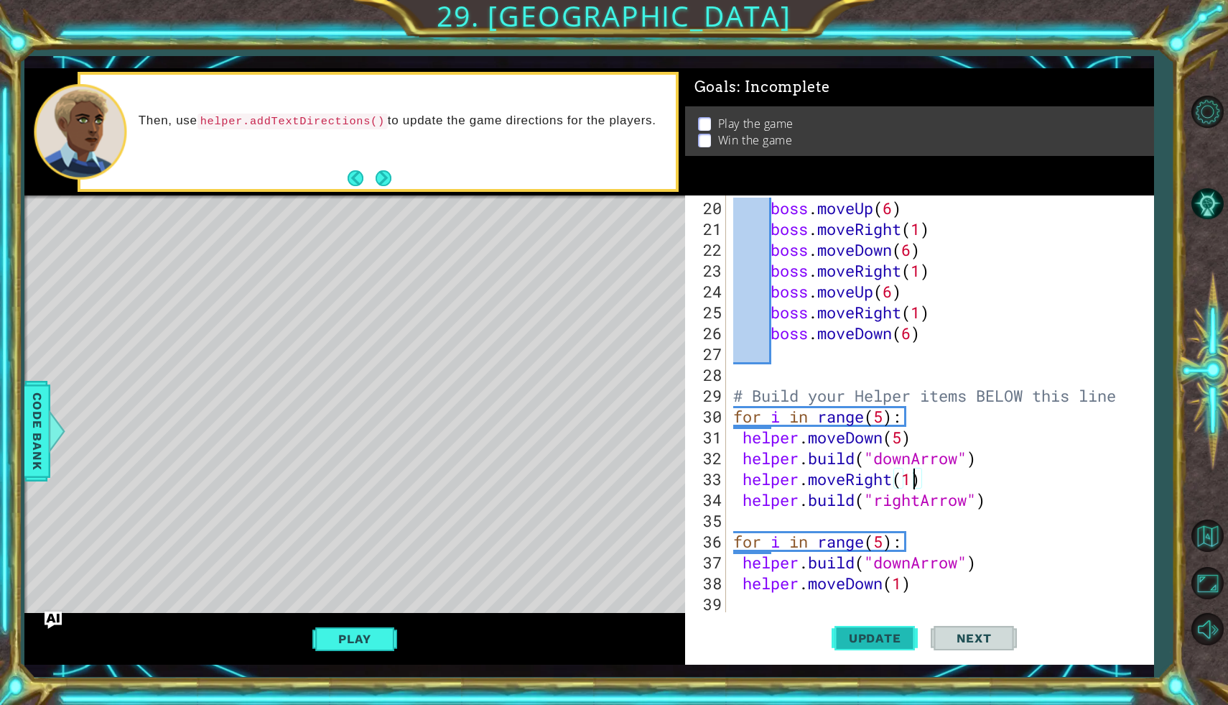
click at [894, 635] on span "Update" at bounding box center [875, 638] width 81 height 14
click at [888, 643] on span "Update" at bounding box center [875, 638] width 81 height 14
click at [1005, 496] on div "boss . moveUp ( 6 ) boss . moveRight ( 1 ) boss . moveDown ( 6 ) boss . moveRig…" at bounding box center [943, 427] width 427 height 458
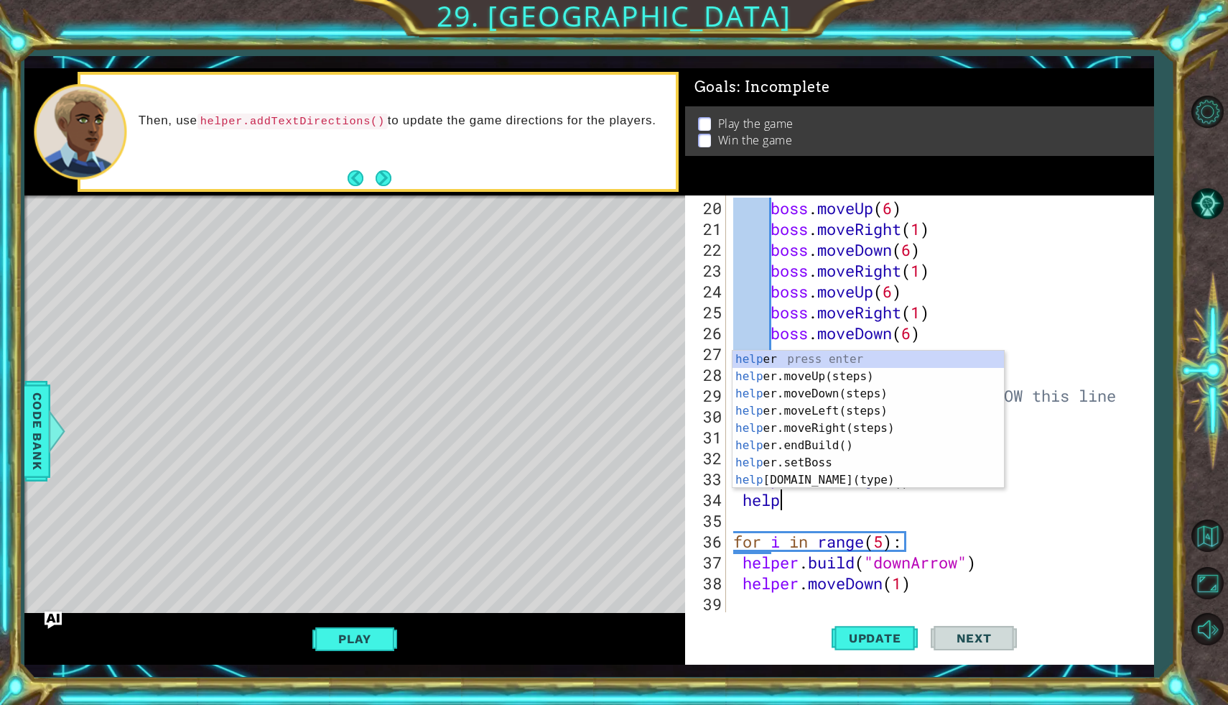
scroll to position [0, 1]
type textarea "h"
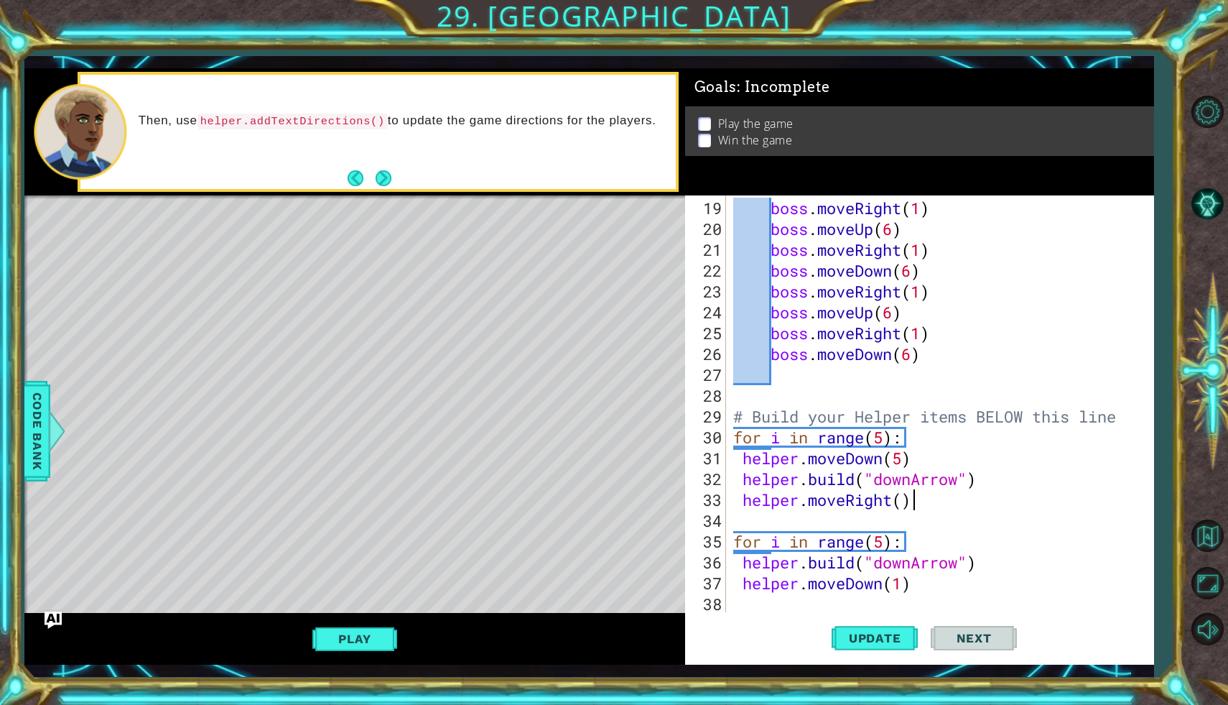
scroll to position [375, 0]
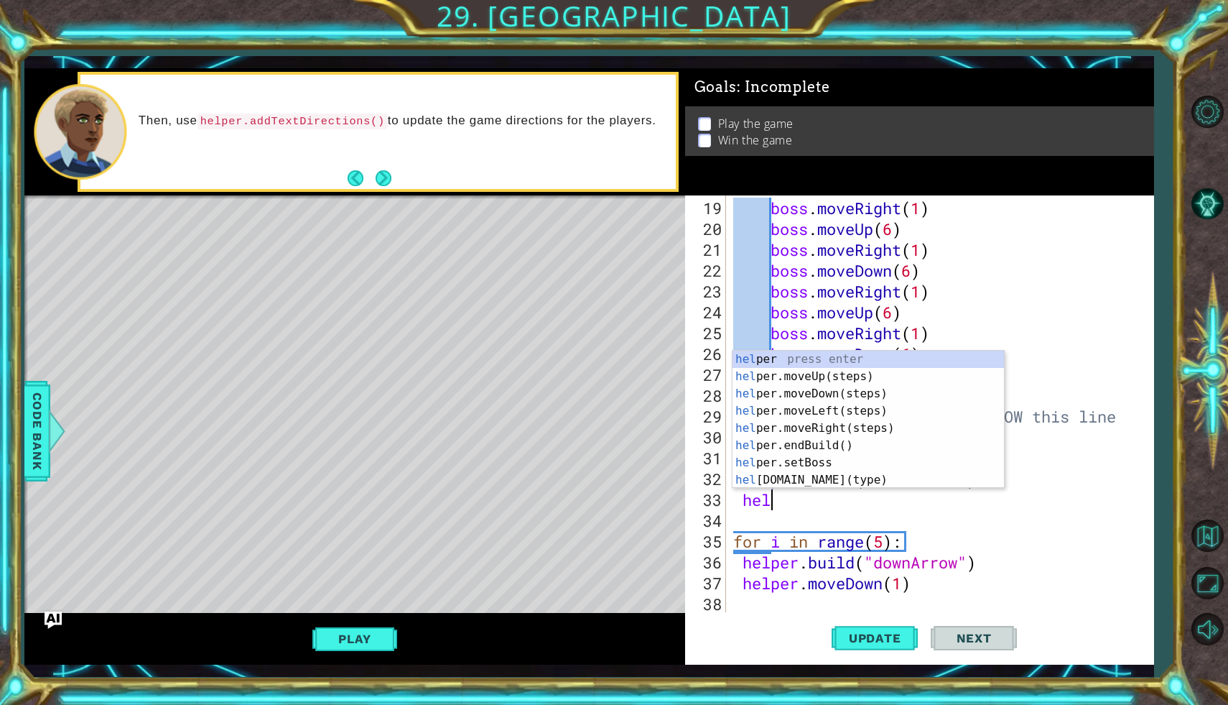
type textarea "h"
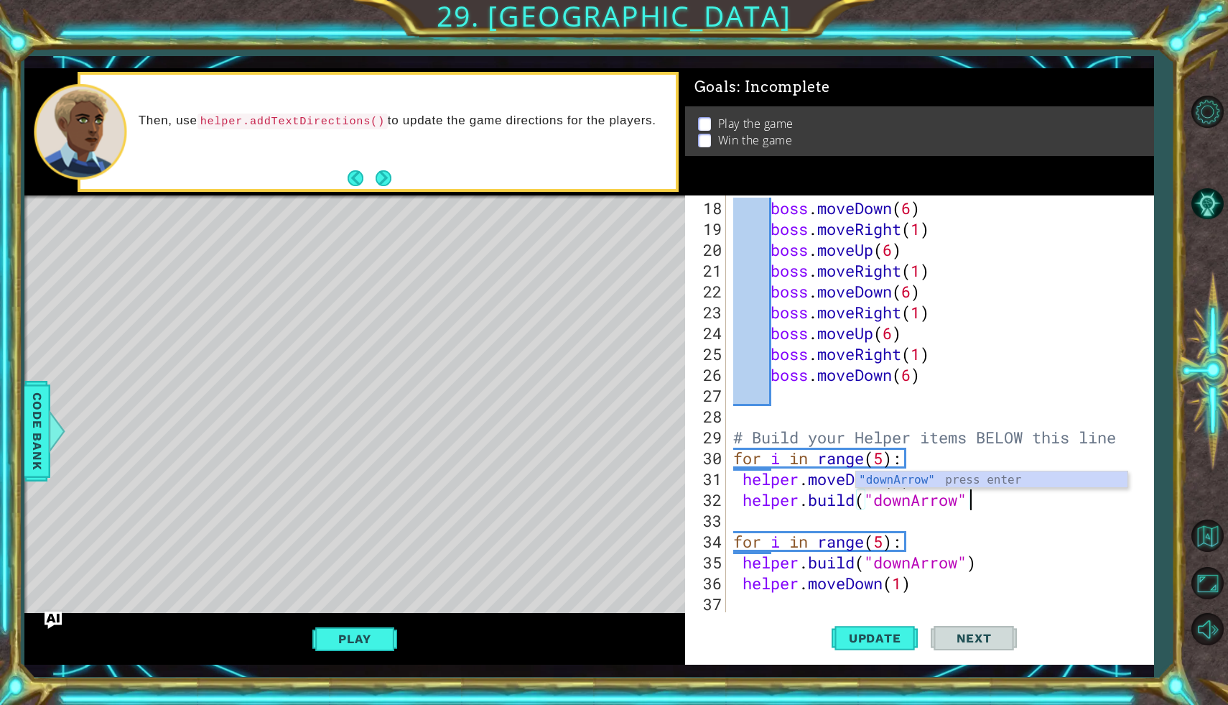
scroll to position [354, 0]
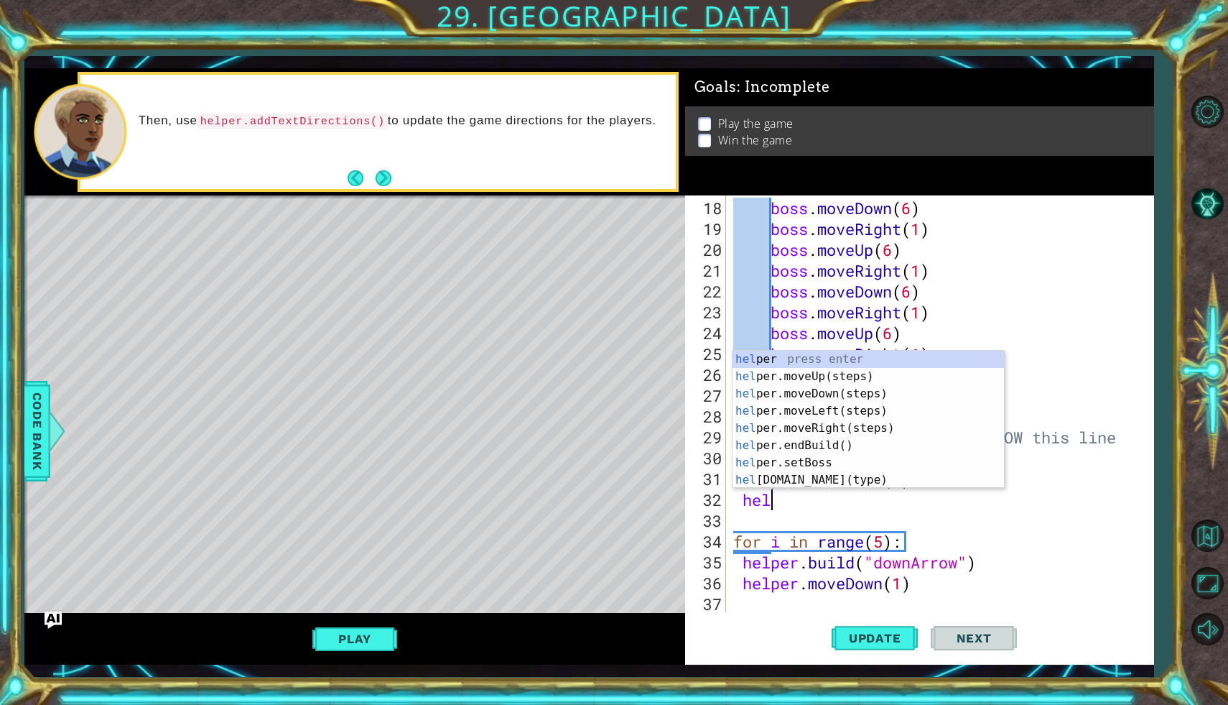
type textarea "h"
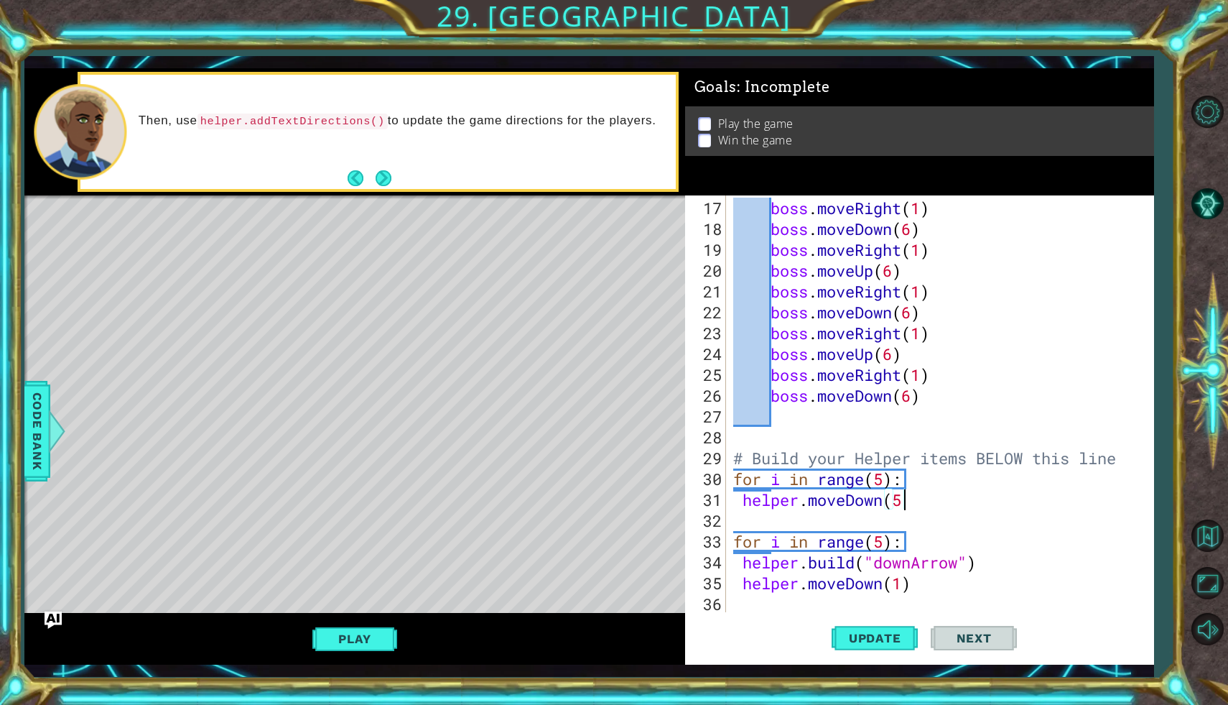
scroll to position [333, 0]
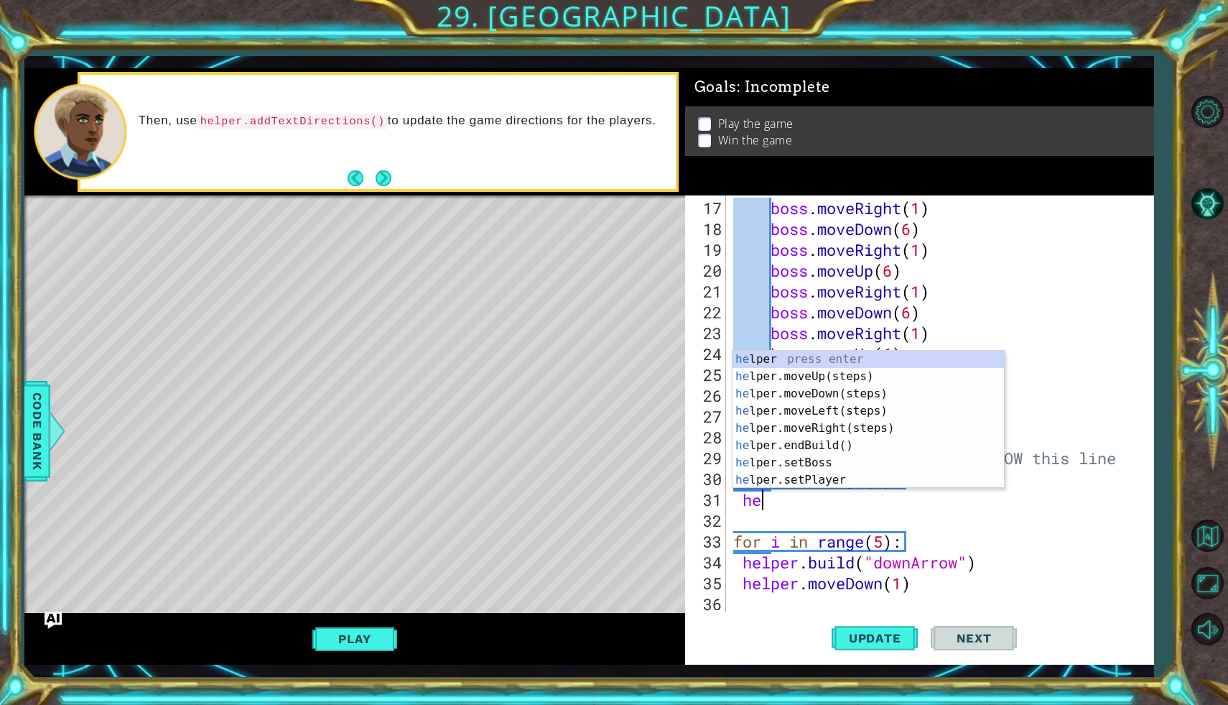
type textarea "h"
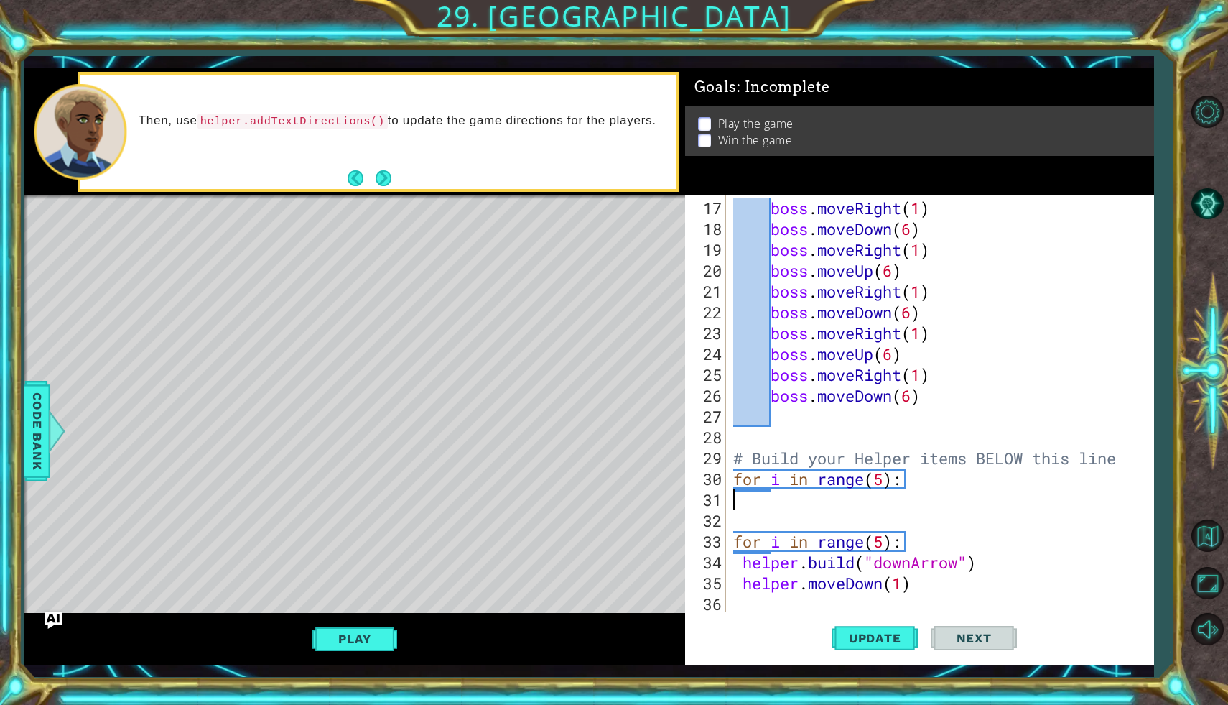
scroll to position [312, 0]
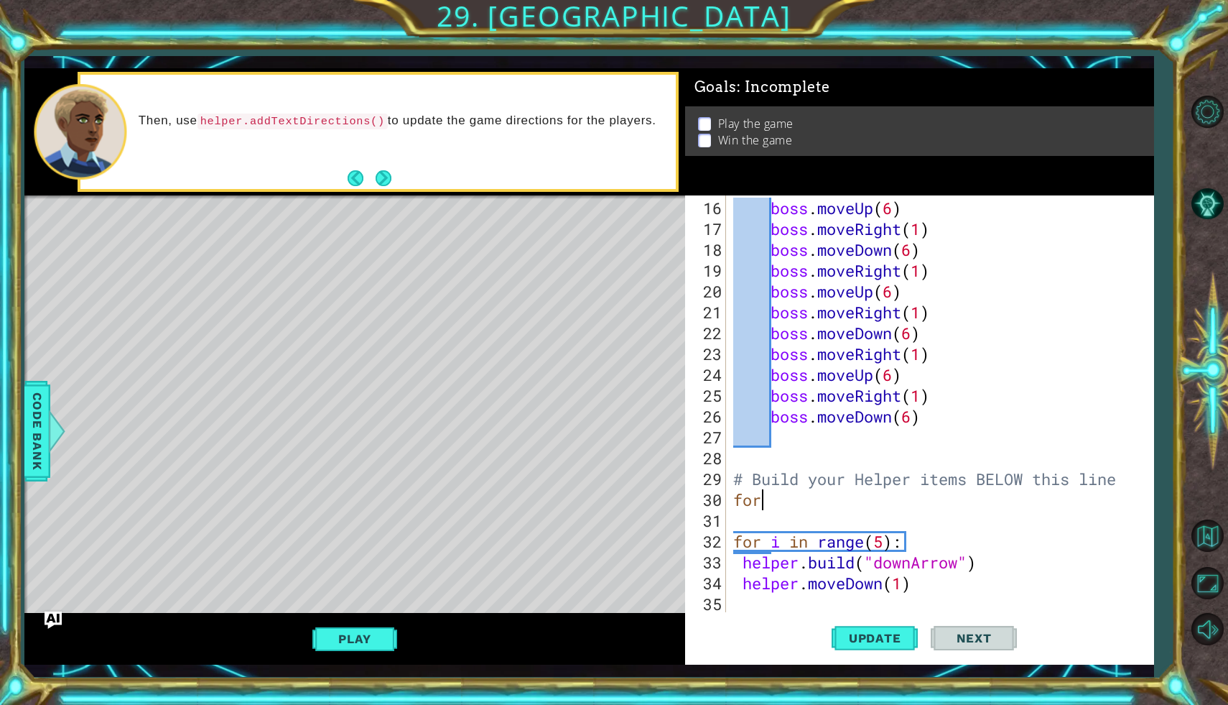
type textarea "f"
type textarea "# Build your Helper items BELOW this line"
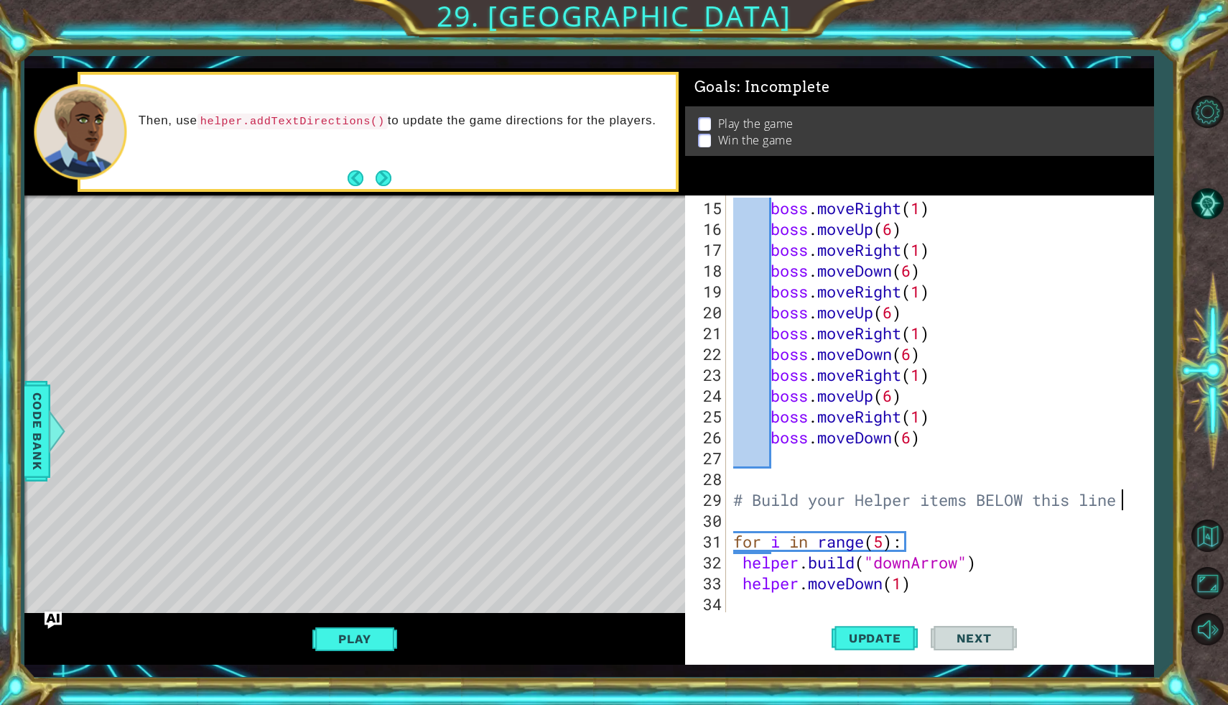
scroll to position [292, 0]
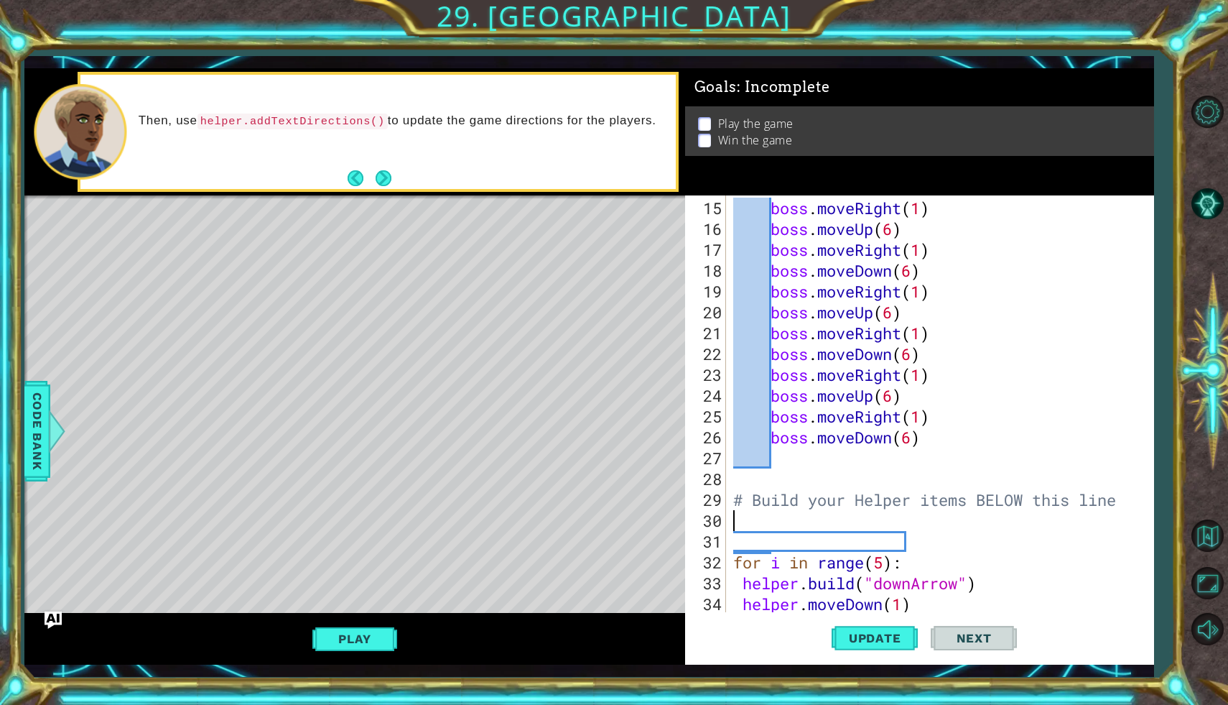
click at [931, 596] on div "boss . moveRight ( 1 ) boss . moveUp ( 6 ) boss . moveRight ( 1 ) boss . moveDo…" at bounding box center [943, 427] width 427 height 458
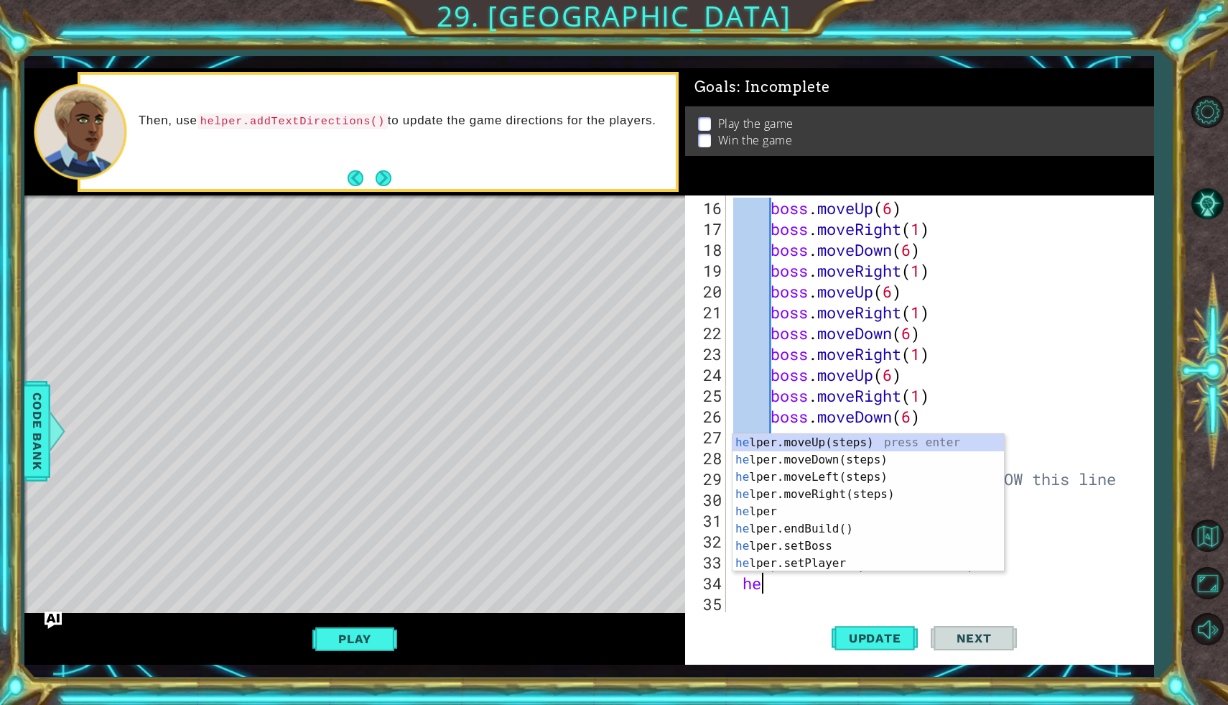
type textarea "h"
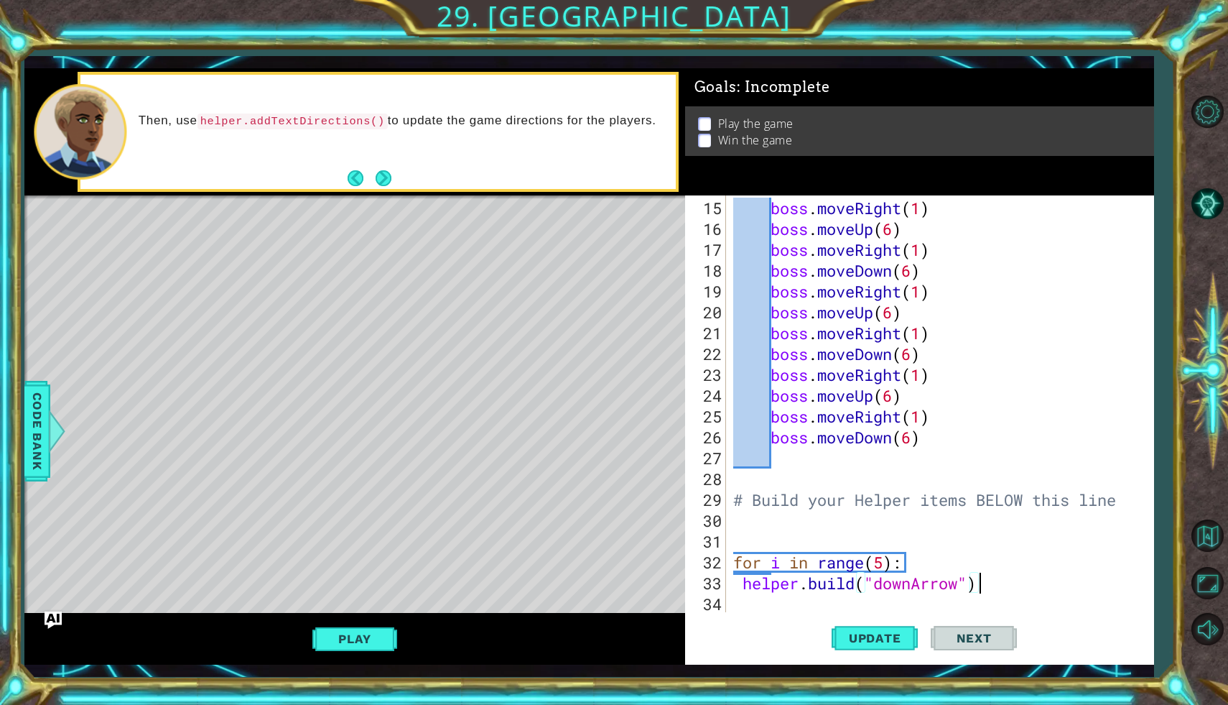
scroll to position [292, 0]
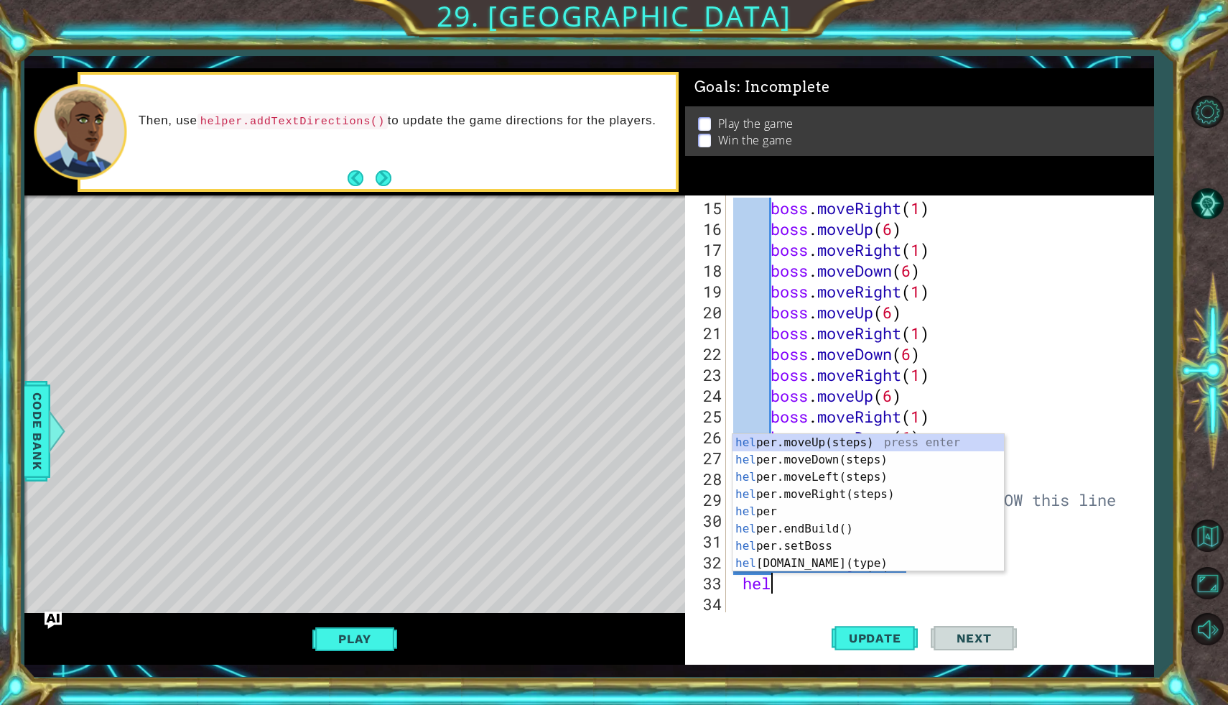
type textarea "h"
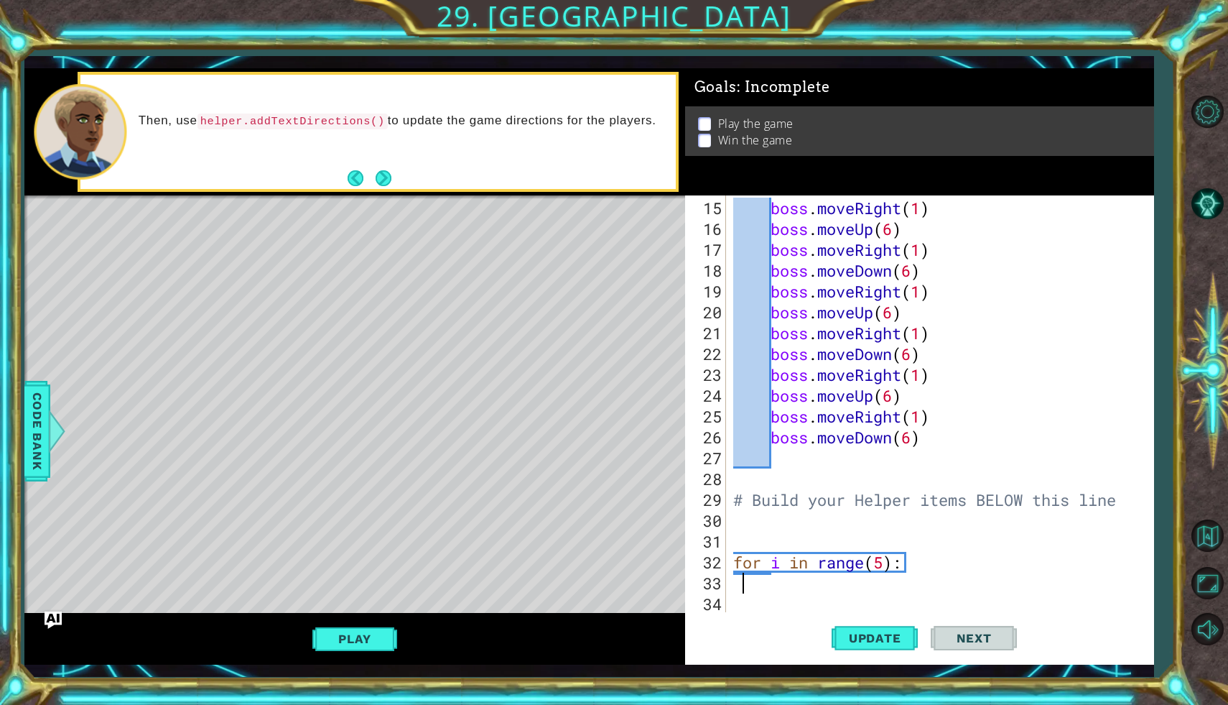
scroll to position [271, 0]
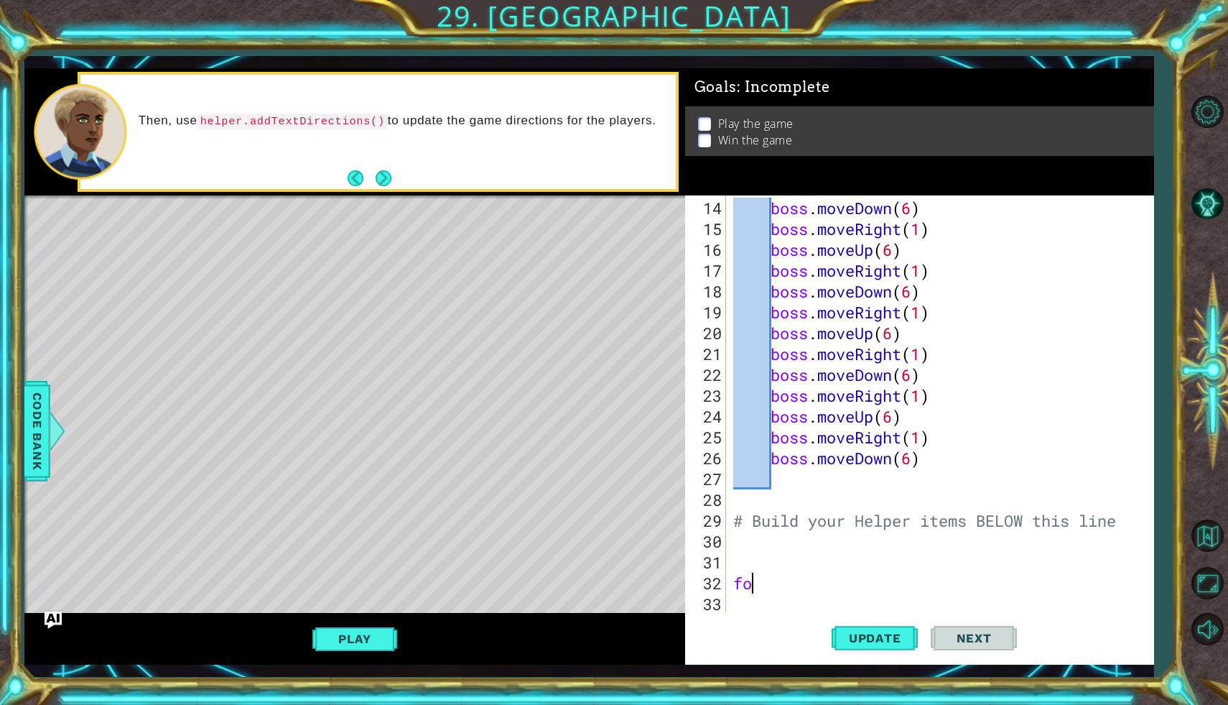
type textarea "f"
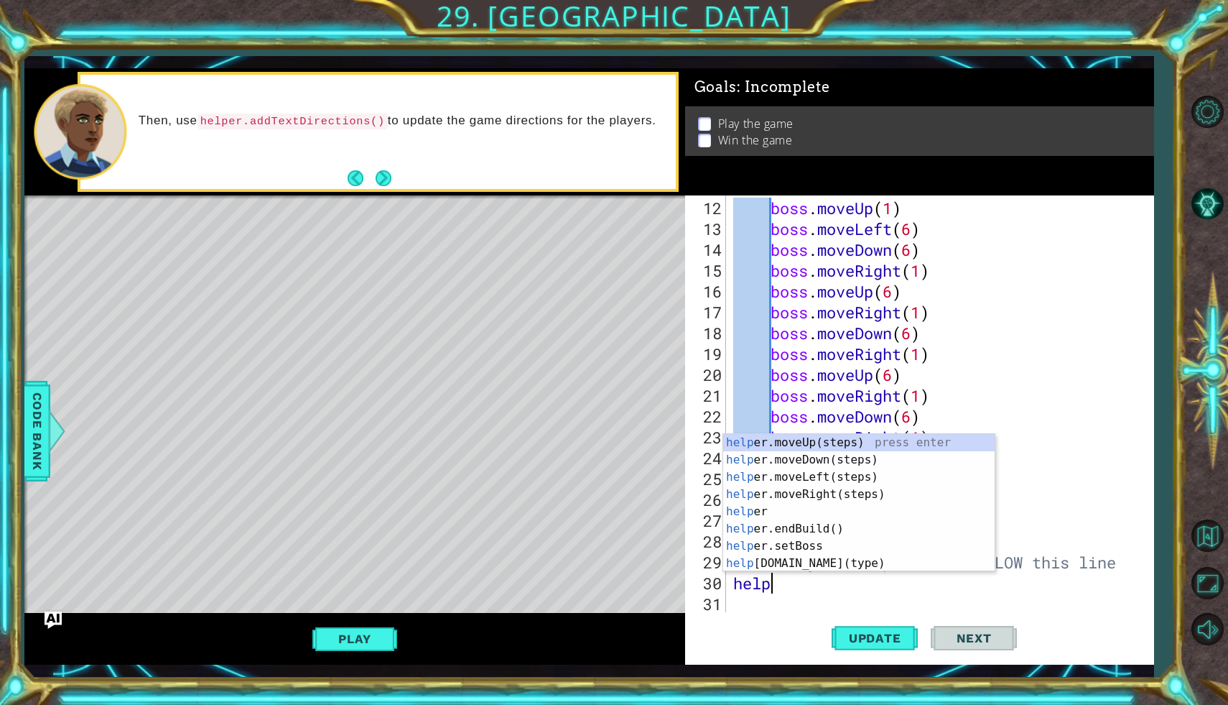
scroll to position [0, 0]
type textarea "h"
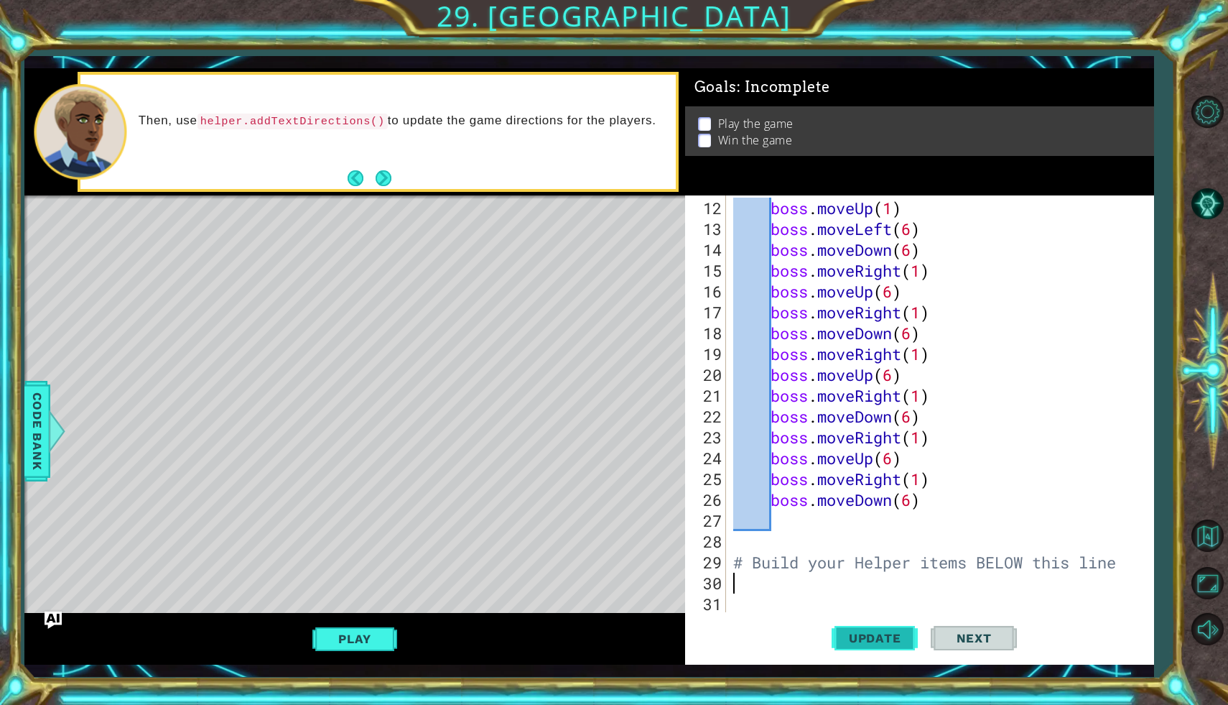
click at [884, 636] on span "Update" at bounding box center [875, 638] width 81 height 14
click at [770, 579] on div "boss . moveUp ( 1 ) boss . moveLeft ( 6 ) boss . moveDown ( 6 ) boss . moveRigh…" at bounding box center [943, 427] width 427 height 458
type textarea "helper.moveRight(1)"
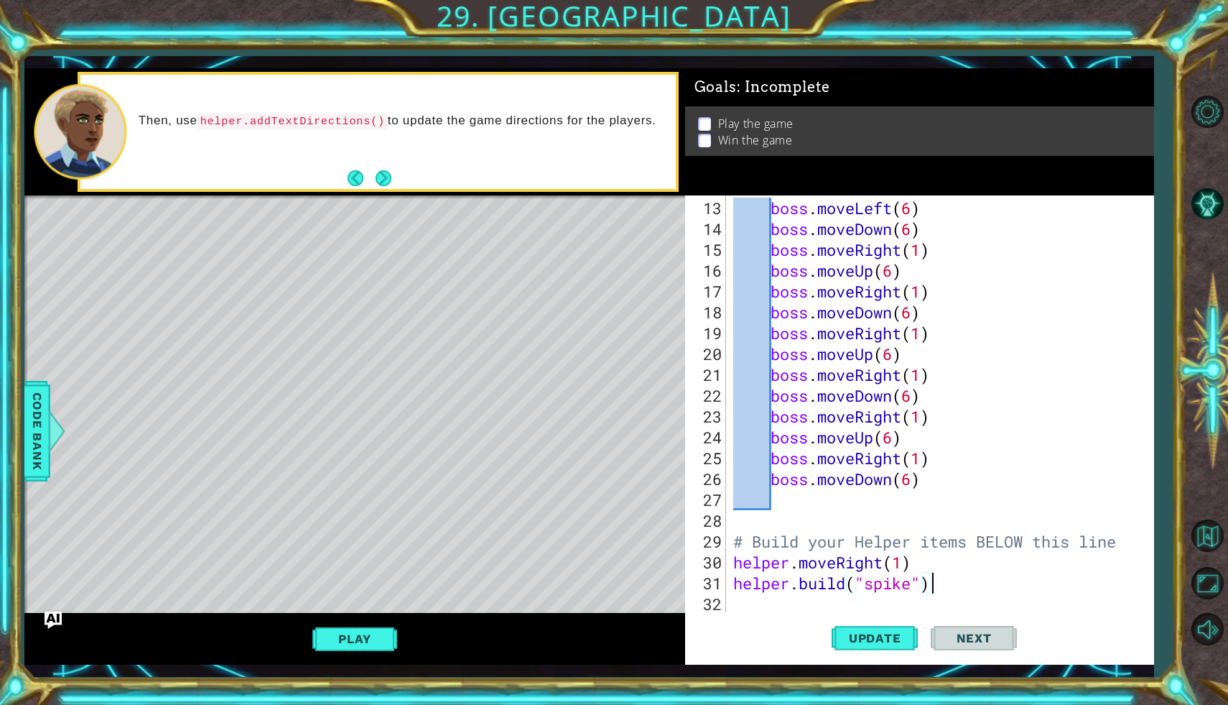
scroll to position [0, 8]
click at [915, 584] on div "boss . moveLeft ( 6 ) boss . moveDown ( 6 ) boss . moveRight ( 1 ) boss . moveU…" at bounding box center [943, 427] width 427 height 458
click at [1130, 540] on div "boss . moveLeft ( 6 ) boss . moveDown ( 6 ) boss . moveRight ( 1 ) boss . moveU…" at bounding box center [943, 427] width 427 height 458
type textarea "# Build your Helper items BELOW this line"
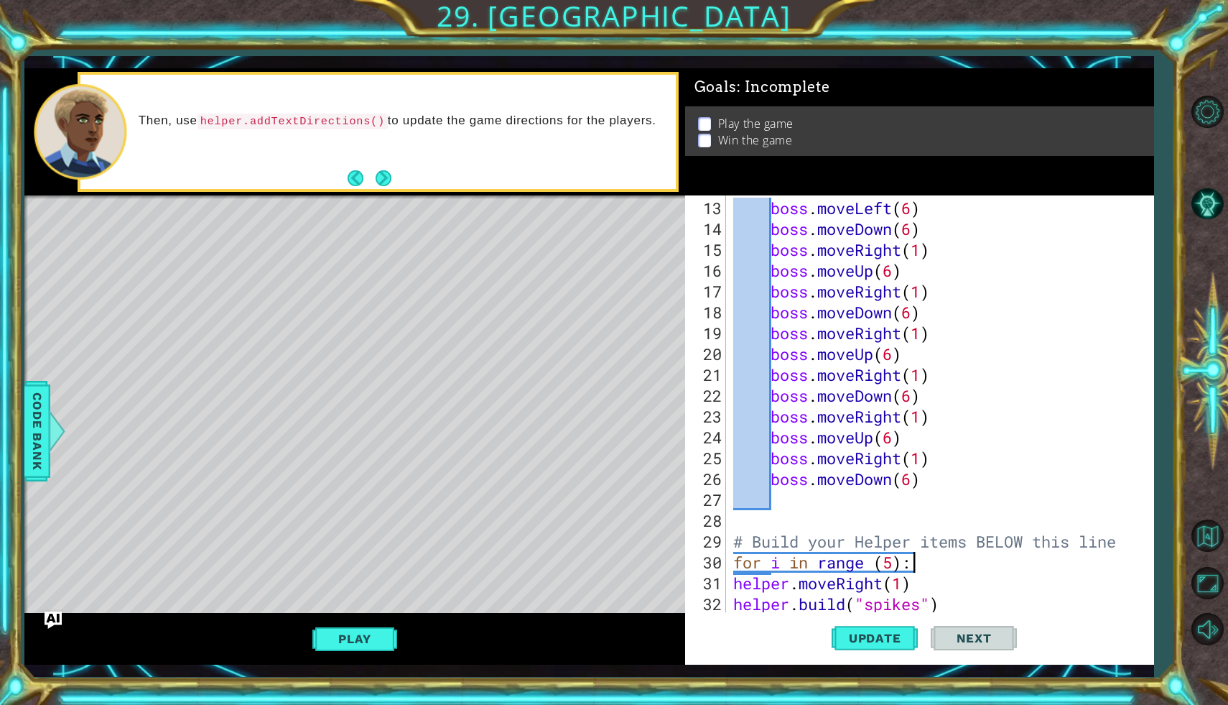
scroll to position [0, 7]
click at [734, 587] on div "boss . moveLeft ( 6 ) boss . moveDown ( 6 ) boss . moveRight ( 1 ) boss . moveU…" at bounding box center [943, 427] width 427 height 458
click at [733, 602] on div "boss . moveLeft ( 6 ) boss . moveDown ( 6 ) boss . moveRight ( 1 ) boss . moveU…" at bounding box center [943, 427] width 427 height 458
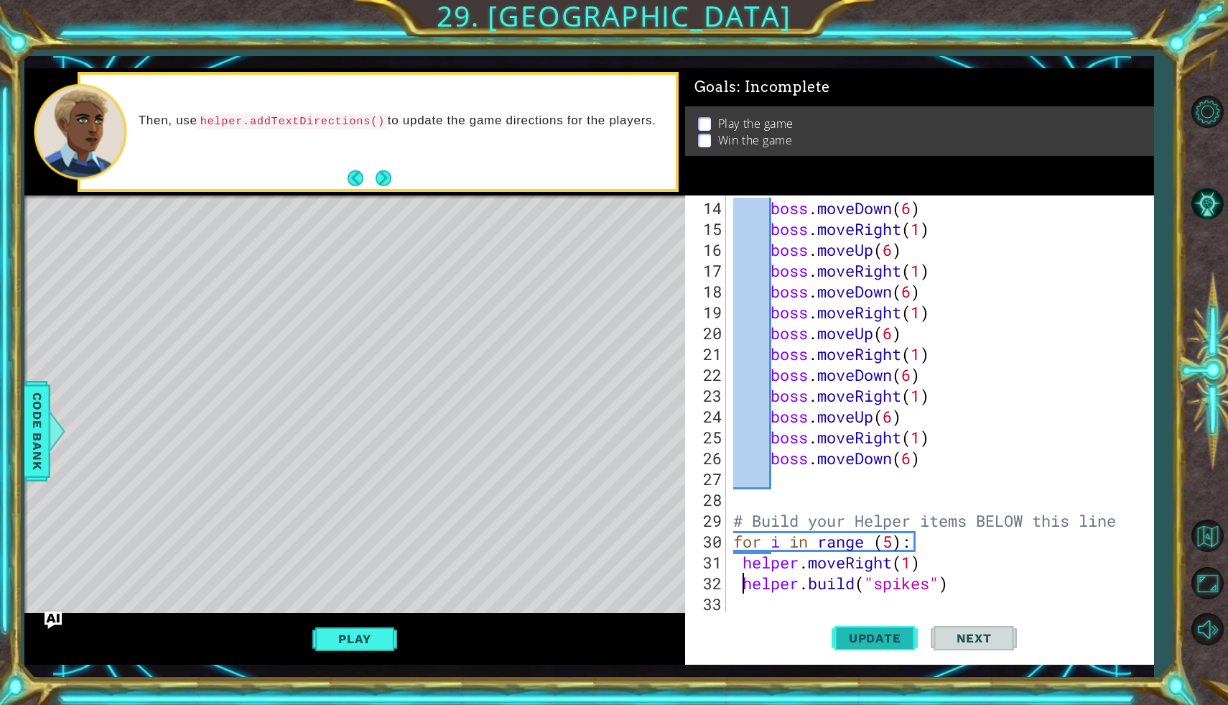
scroll to position [271, 0]
click at [888, 634] on span "Update" at bounding box center [875, 638] width 81 height 14
click at [925, 567] on div "boss . moveDown ( 6 ) boss . moveRight ( 1 ) boss . moveUp ( 6 ) boss . moveRig…" at bounding box center [943, 427] width 427 height 458
click at [957, 590] on div "boss . moveDown ( 6 ) boss . moveRight ( 1 ) boss . moveUp ( 6 ) boss . moveRig…" at bounding box center [943, 427] width 427 height 458
type textarea "[DOMAIN_NAME]("spikes")"
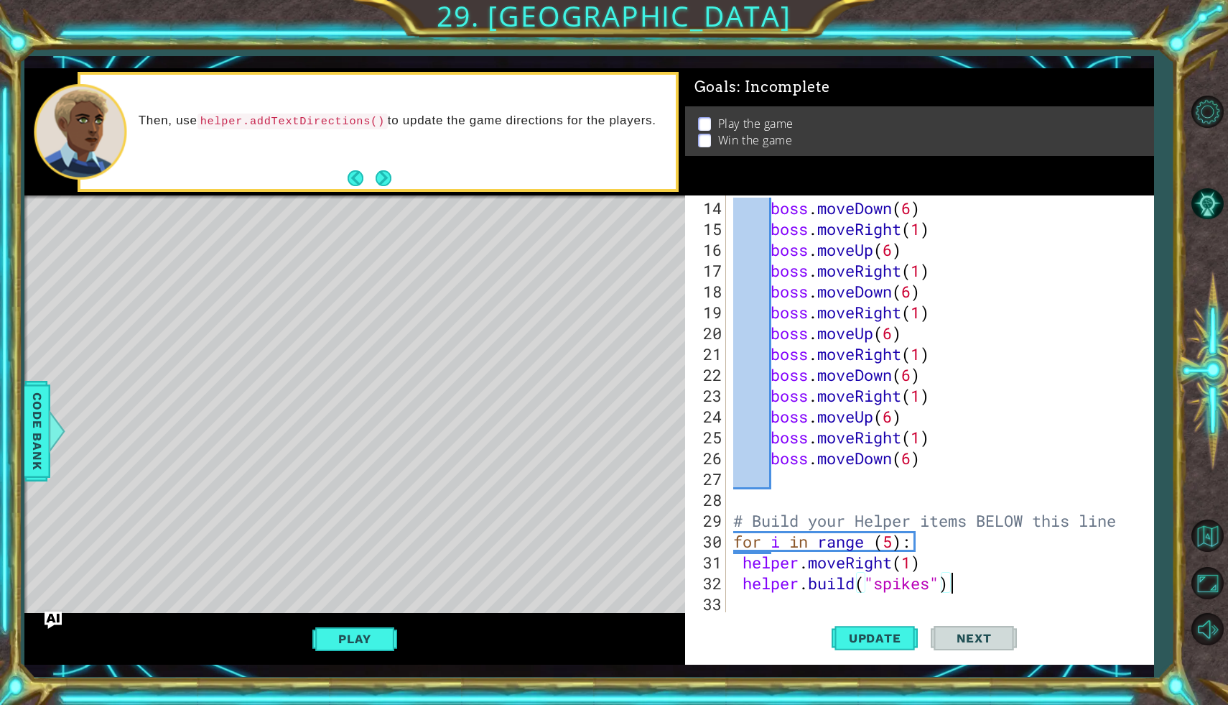
scroll to position [292, 0]
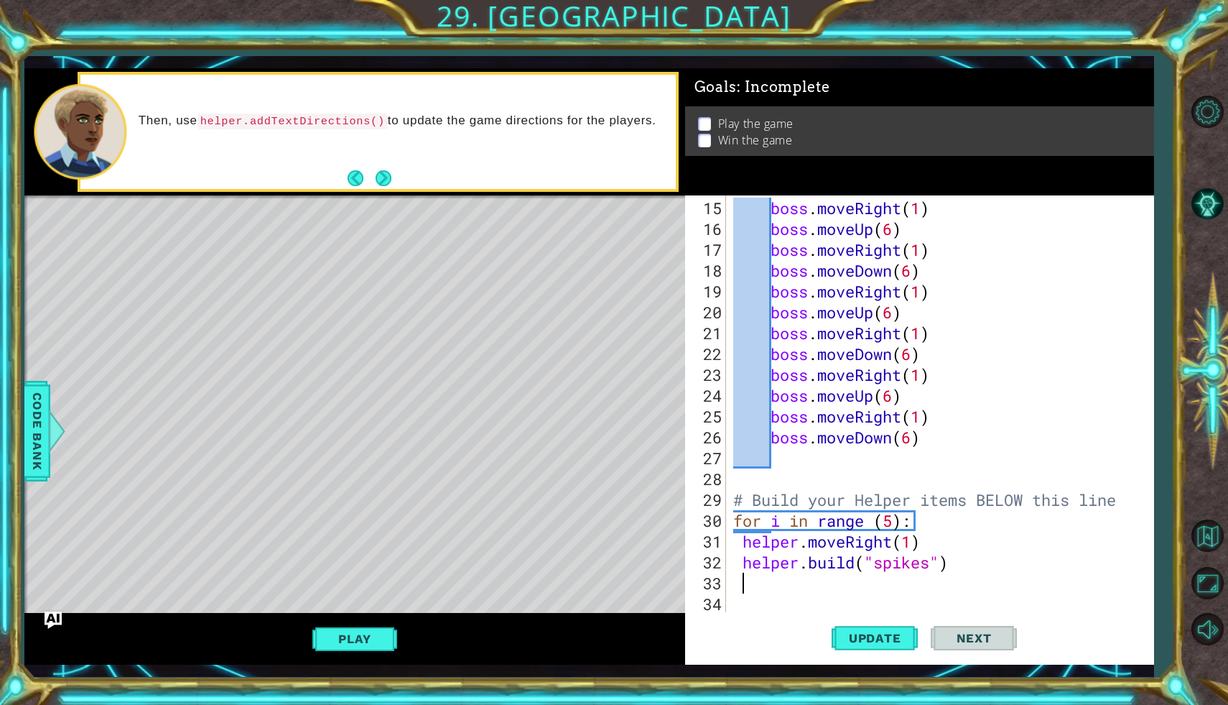
type textarea "j"
type textarea "helper.moveDown(1)"
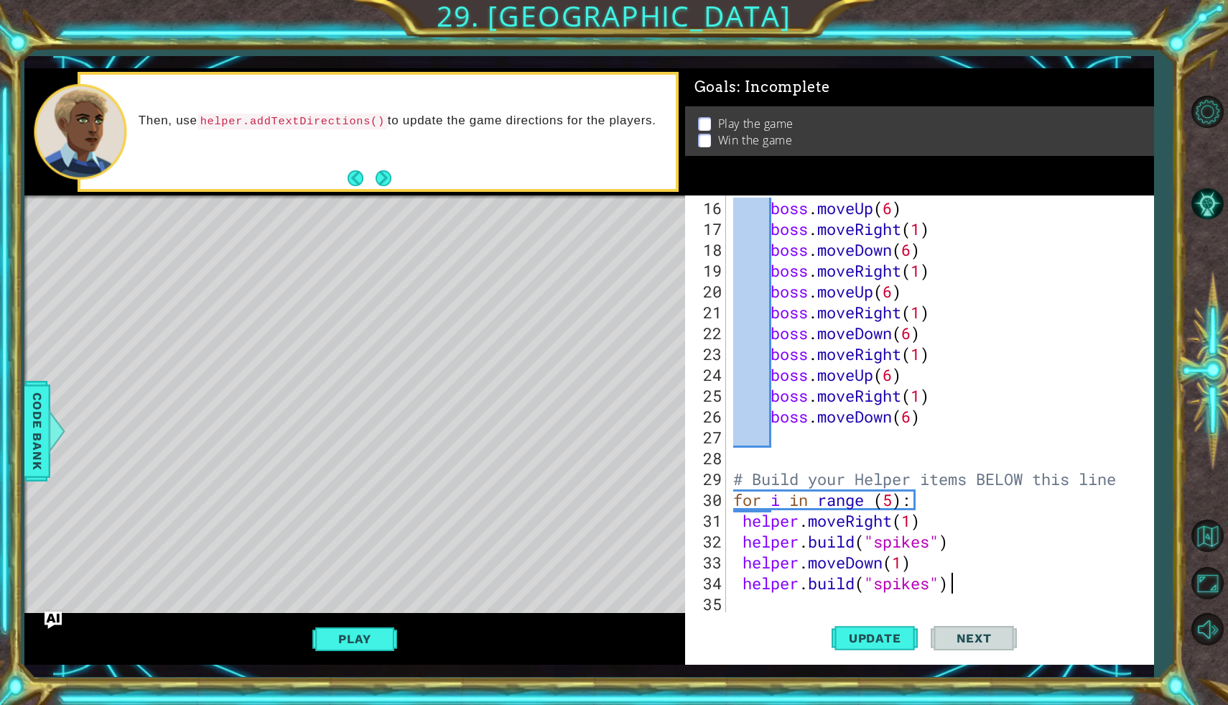
scroll to position [0, 9]
click at [898, 638] on span "Update" at bounding box center [875, 638] width 81 height 14
click at [957, 552] on div "boss . moveUp ( 6 ) boss . moveRight ( 1 ) boss . moveDown ( 6 ) boss . moveRig…" at bounding box center [943, 427] width 427 height 458
click at [957, 547] on div "boss . moveUp ( 6 ) boss . moveRight ( 1 ) boss . moveDown ( 6 ) boss . moveRig…" at bounding box center [943, 427] width 427 height 458
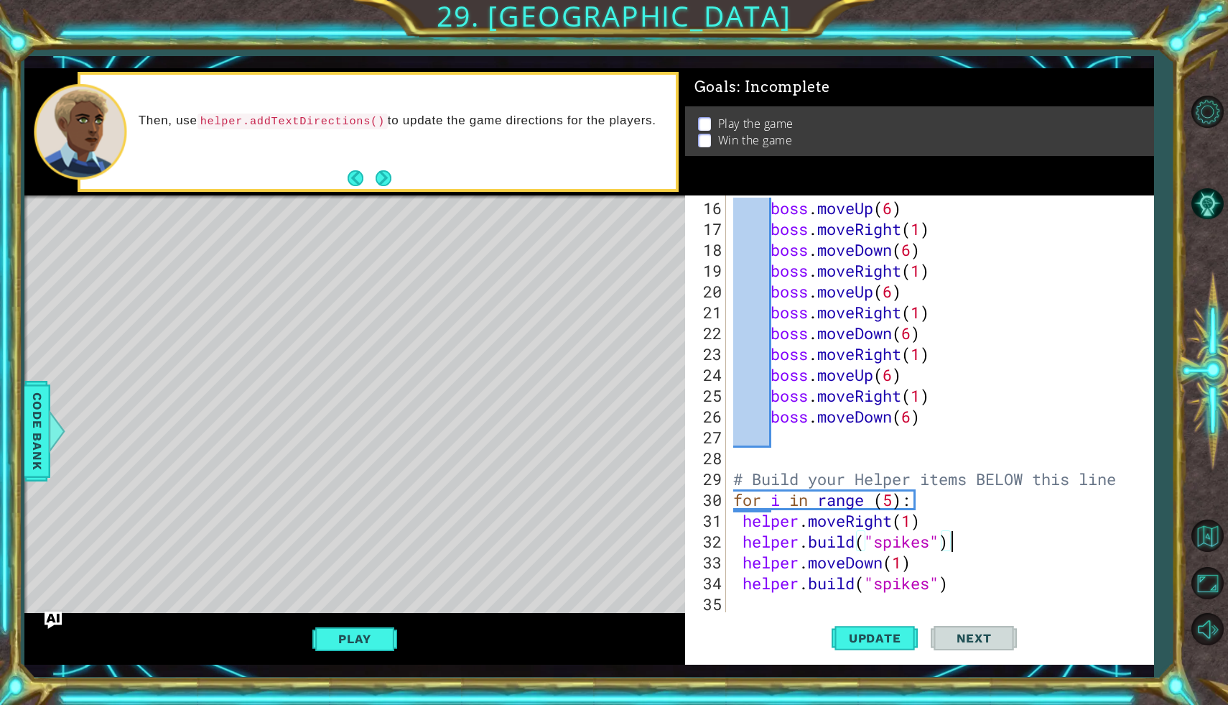
click at [895, 505] on div "boss . moveUp ( 6 ) boss . moveRight ( 1 ) boss . moveDown ( 6 ) boss . moveRig…" at bounding box center [943, 427] width 427 height 458
click at [912, 499] on div "boss . moveUp ( 6 ) boss . moveRight ( 1 ) boss . moveDown ( 6 ) boss . moveRig…" at bounding box center [943, 427] width 427 height 458
type textarea "f"
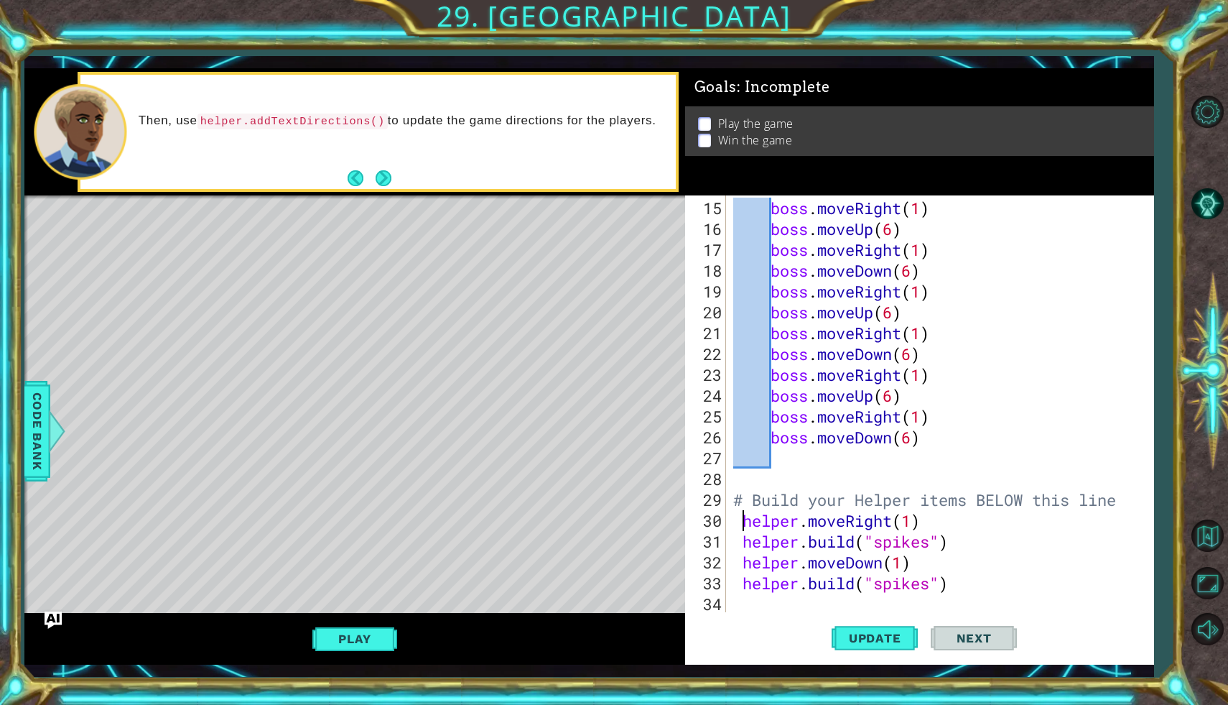
click at [743, 519] on div "boss . moveRight ( 1 ) boss . moveUp ( 6 ) boss . moveRight ( 1 ) boss . moveDo…" at bounding box center [943, 427] width 427 height 458
click at [743, 542] on div "boss . moveRight ( 1 ) boss . moveUp ( 6 ) boss . moveRight ( 1 ) boss . moveDo…" at bounding box center [943, 427] width 427 height 458
type textarea "[DOMAIN_NAME]("spikes")"
click at [951, 539] on div "boss . moveRight ( 1 ) boss . moveUp ( 6 ) boss . moveRight ( 1 ) boss . moveDo…" at bounding box center [943, 427] width 427 height 458
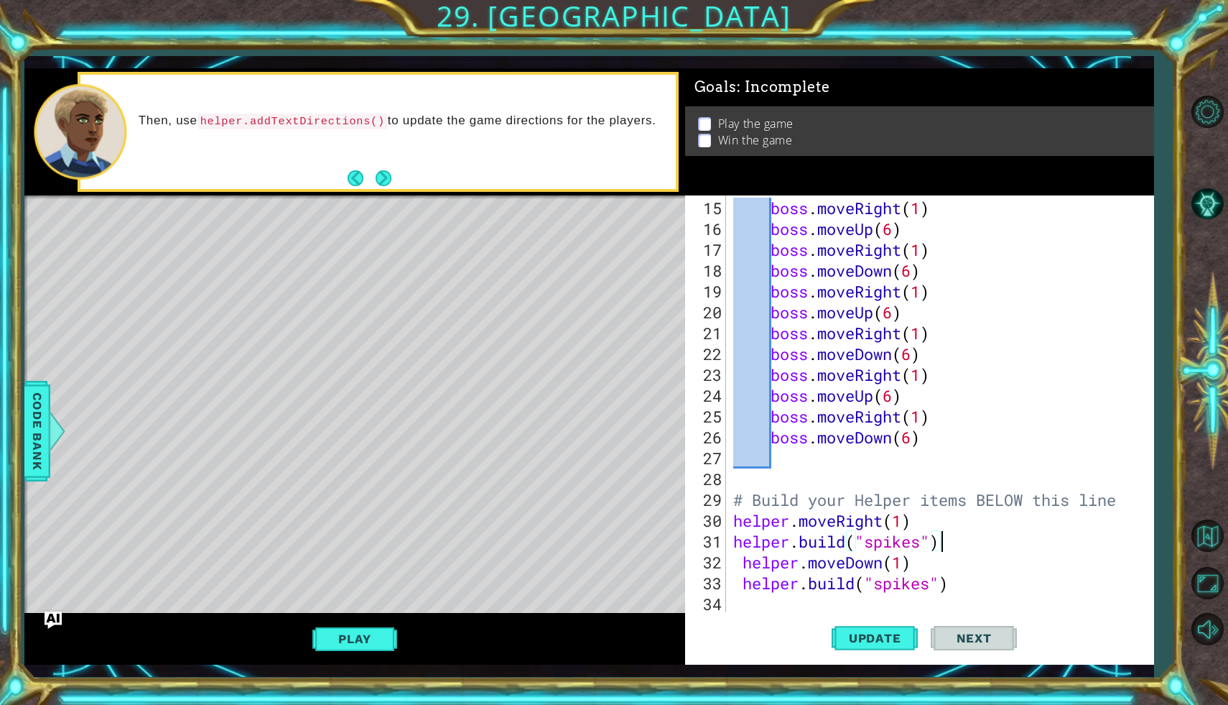
scroll to position [0, 0]
type textarea "o"
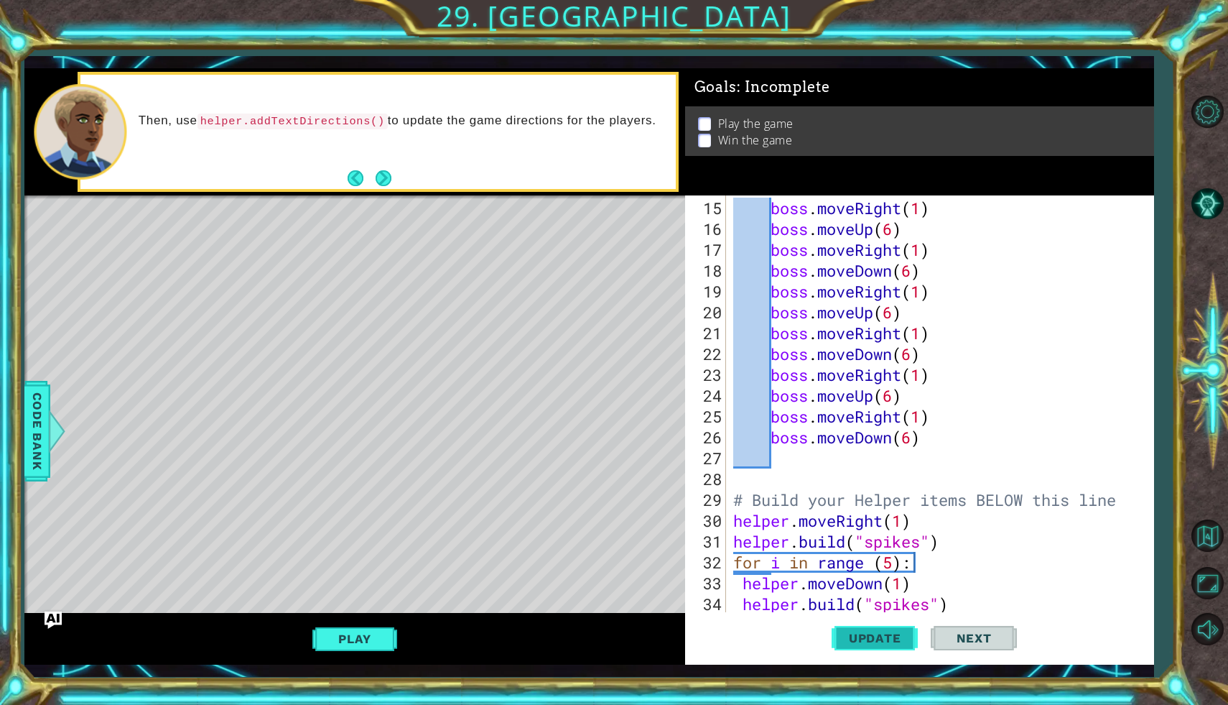
click at [898, 632] on span "Update" at bounding box center [875, 638] width 81 height 14
click at [898, 562] on div "boss . moveRight ( 1 ) boss . moveUp ( 6 ) boss . moveRight ( 1 ) boss . moveDo…" at bounding box center [943, 427] width 427 height 458
click at [871, 632] on span "Update" at bounding box center [875, 638] width 81 height 14
click at [36, 436] on span "Code Bank" at bounding box center [37, 431] width 23 height 88
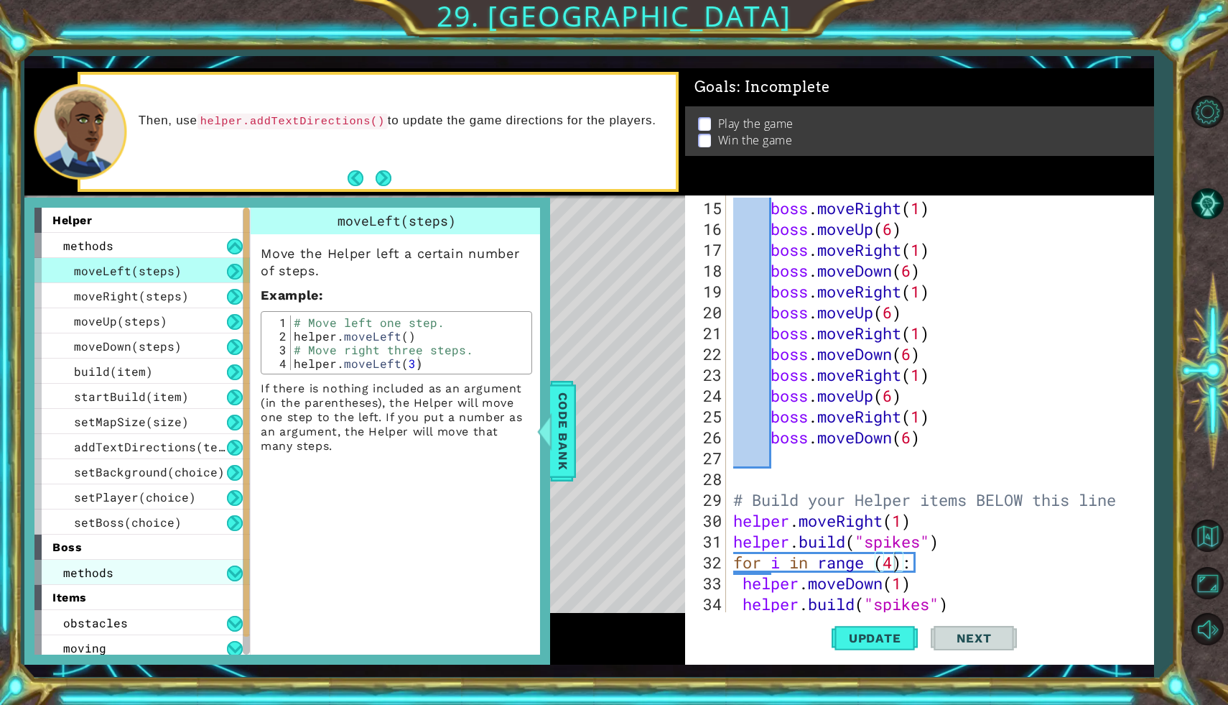
click at [125, 560] on div "methods" at bounding box center [141, 571] width 215 height 25
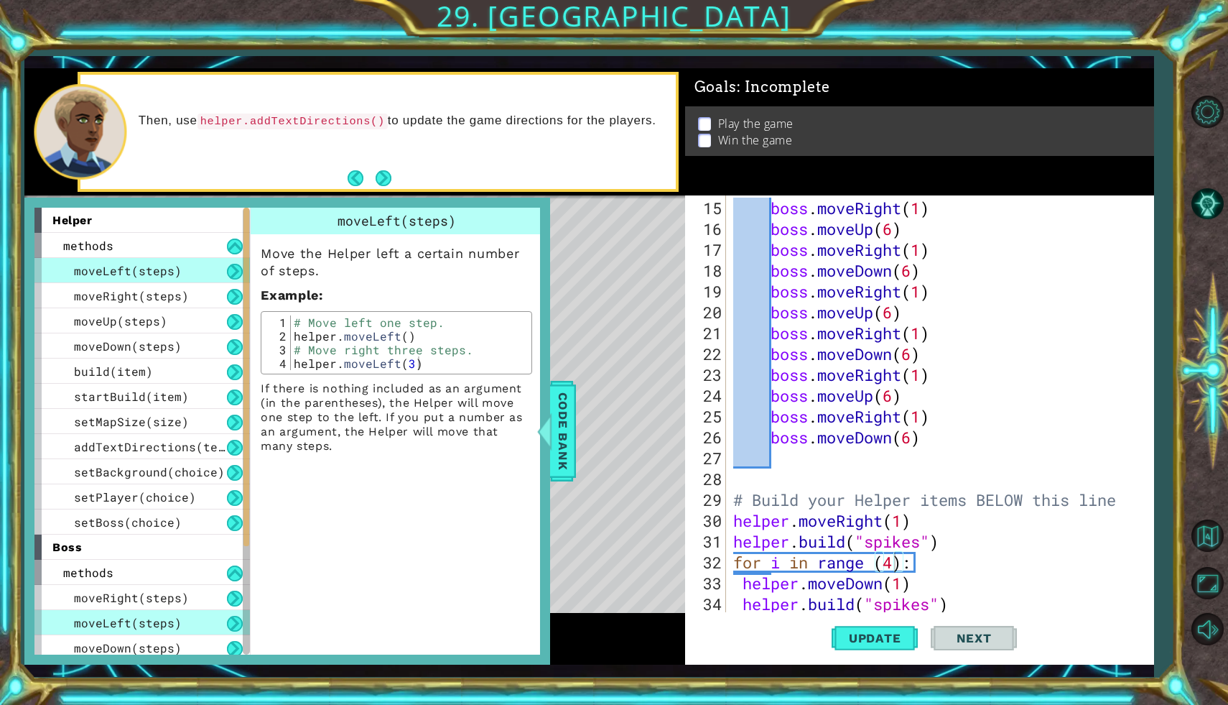
click at [142, 548] on div "boss" at bounding box center [141, 546] width 215 height 25
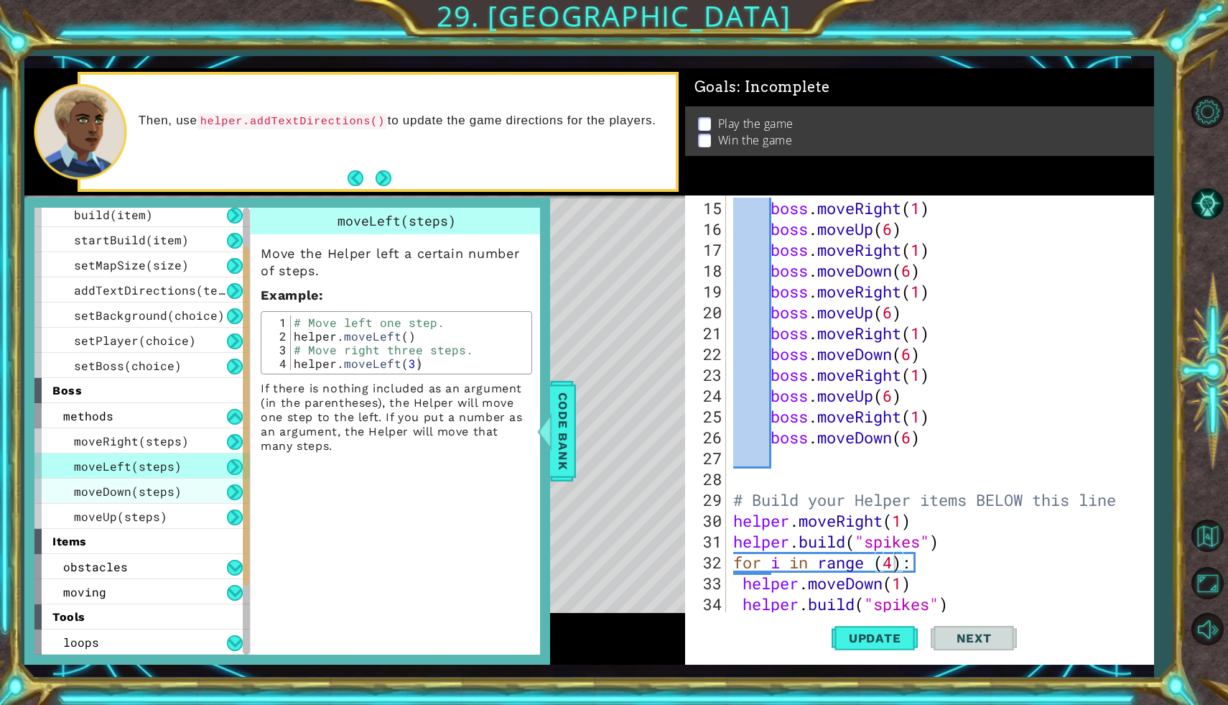
scroll to position [0, 0]
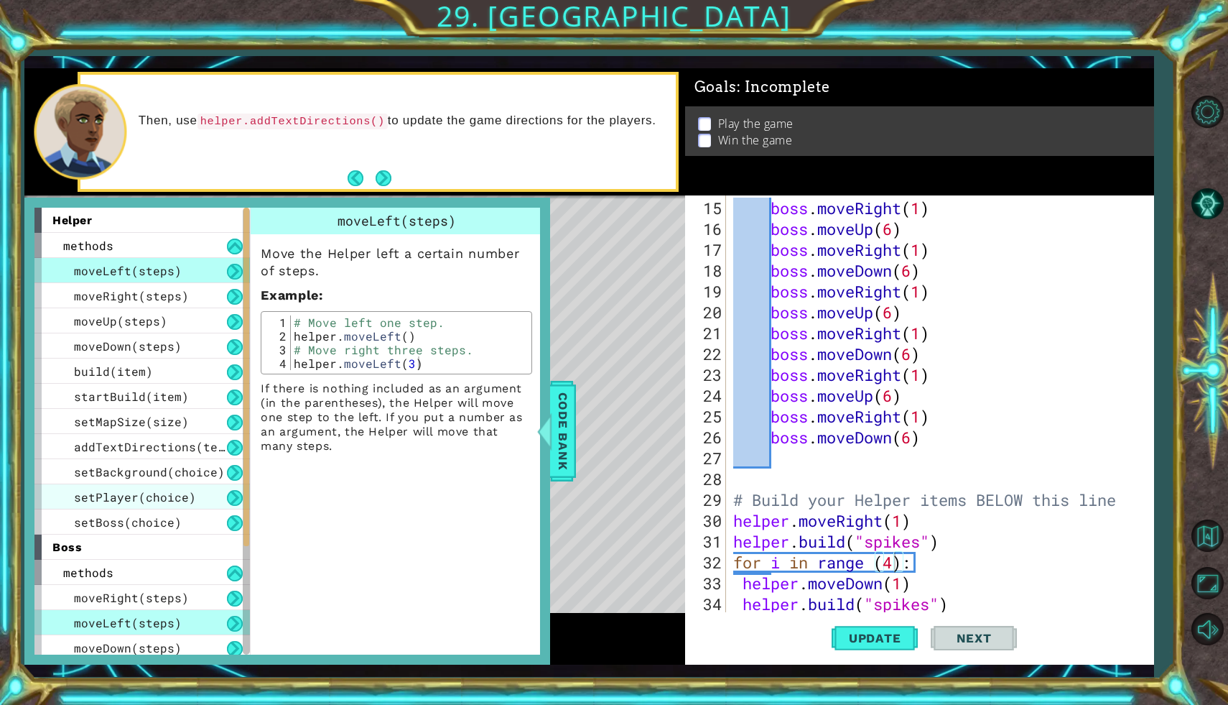
click at [177, 496] on span "setPlayer(choice)" at bounding box center [135, 496] width 122 height 15
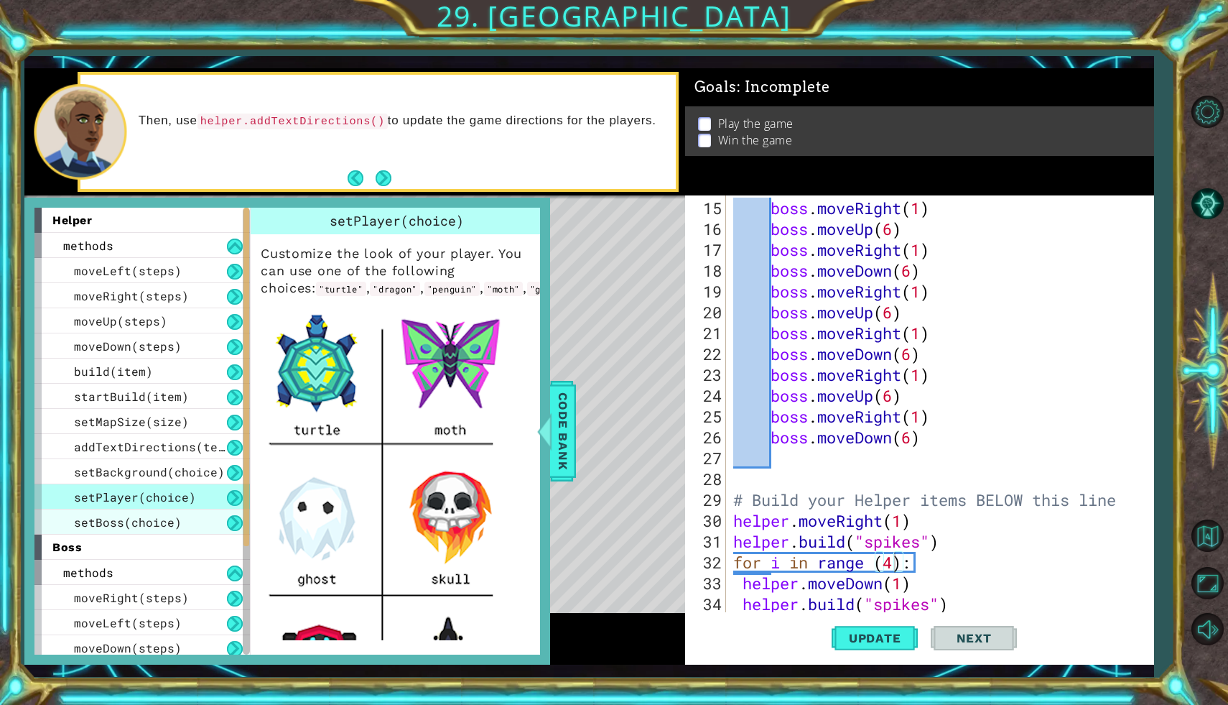
click at [186, 509] on div "setBoss(choice)" at bounding box center [141, 521] width 215 height 25
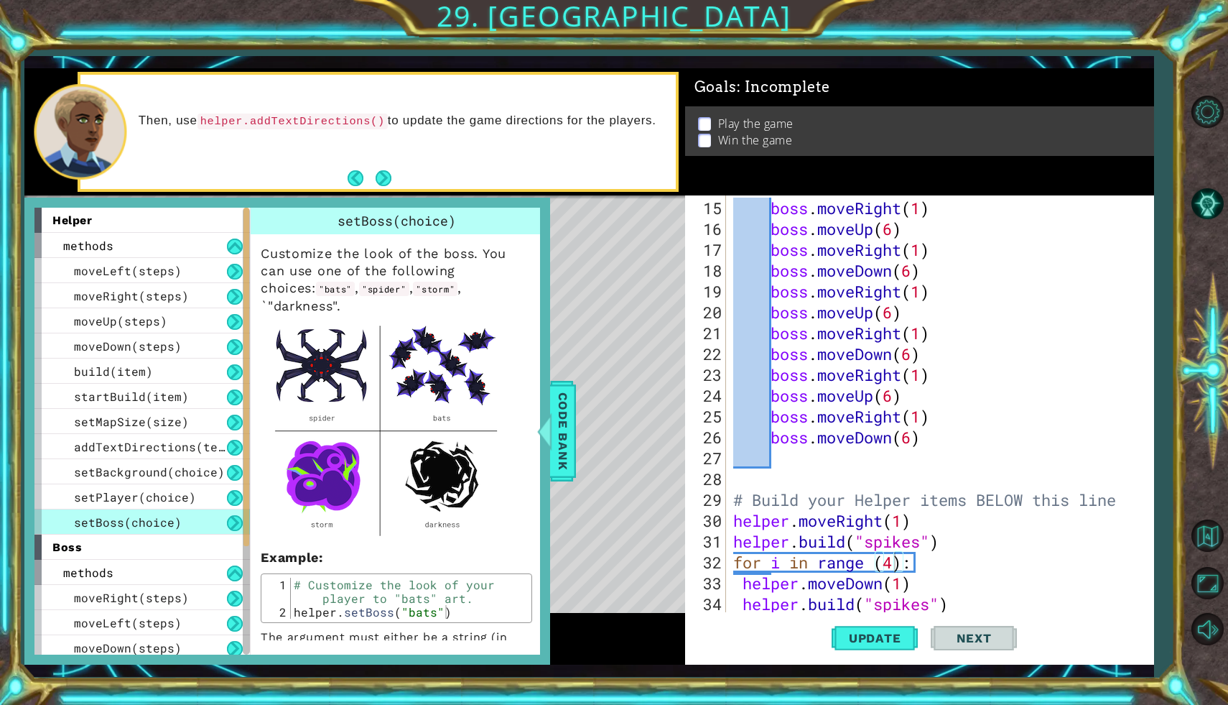
scroll to position [30, 0]
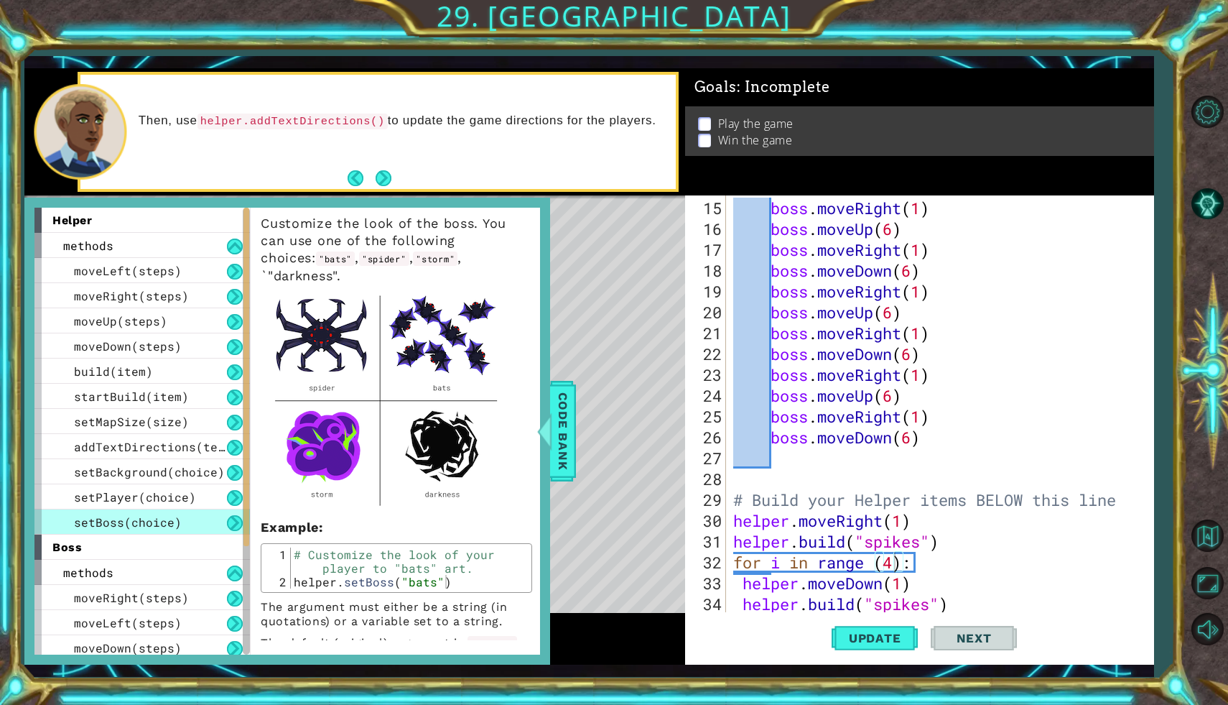
click at [399, 486] on img at bounding box center [386, 397] width 251 height 227
click at [542, 432] on div at bounding box center [545, 430] width 18 height 43
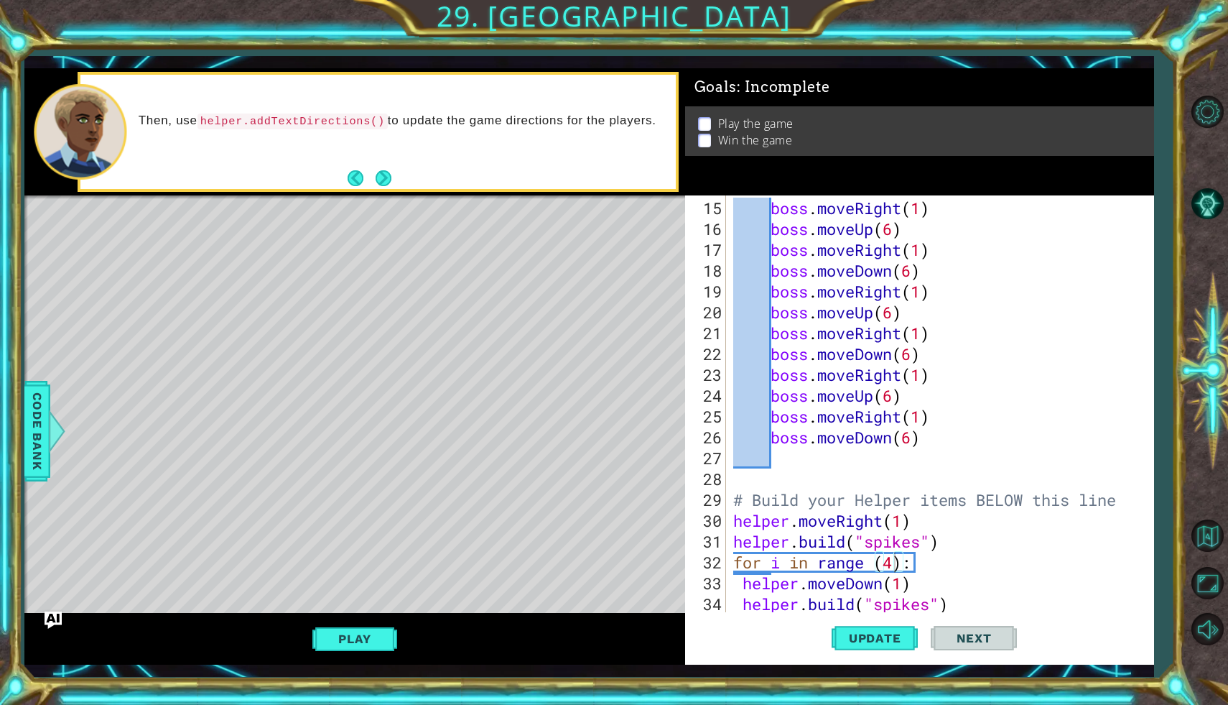
click at [13, 442] on div "1 ההההההההההההההההההההההההההההההההההההההההההההההההההההההההההההההההההההההההההההה…" at bounding box center [614, 352] width 1228 height 705
click at [36, 441] on span "Code Bank" at bounding box center [37, 431] width 23 height 88
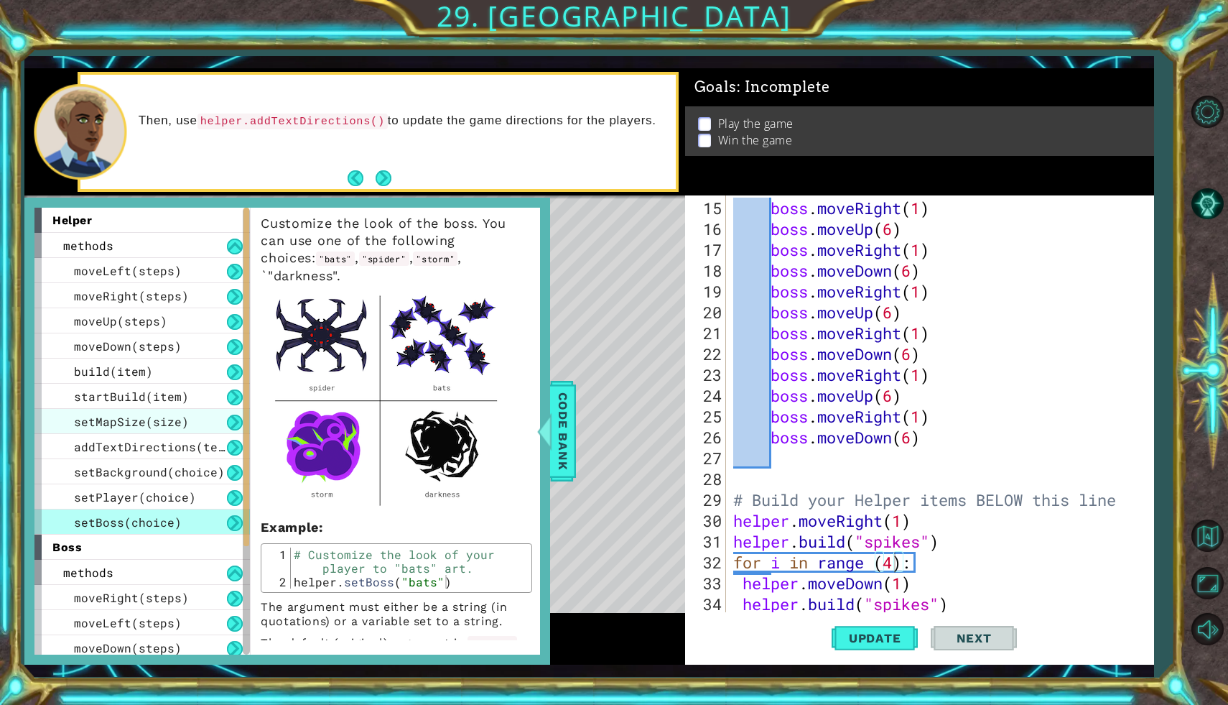
click at [169, 426] on span "setMapSize(size)" at bounding box center [131, 421] width 115 height 15
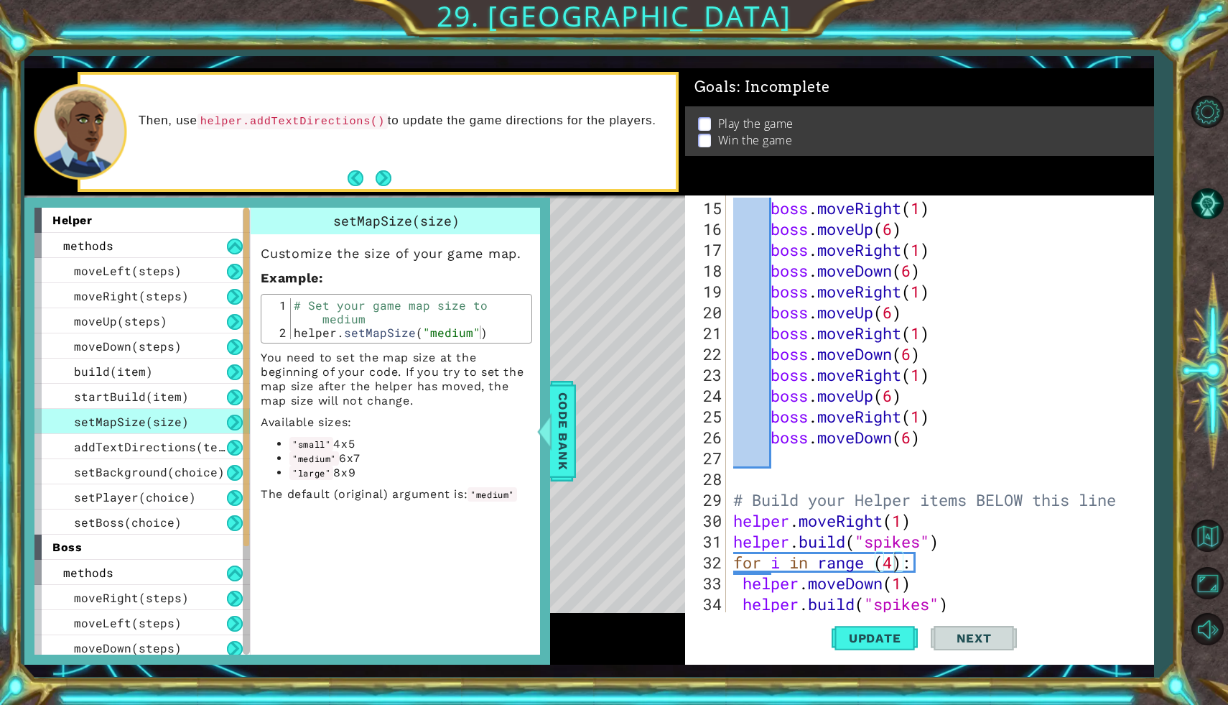
scroll to position [0, 0]
click at [186, 525] on div "setBoss(choice)" at bounding box center [141, 521] width 215 height 25
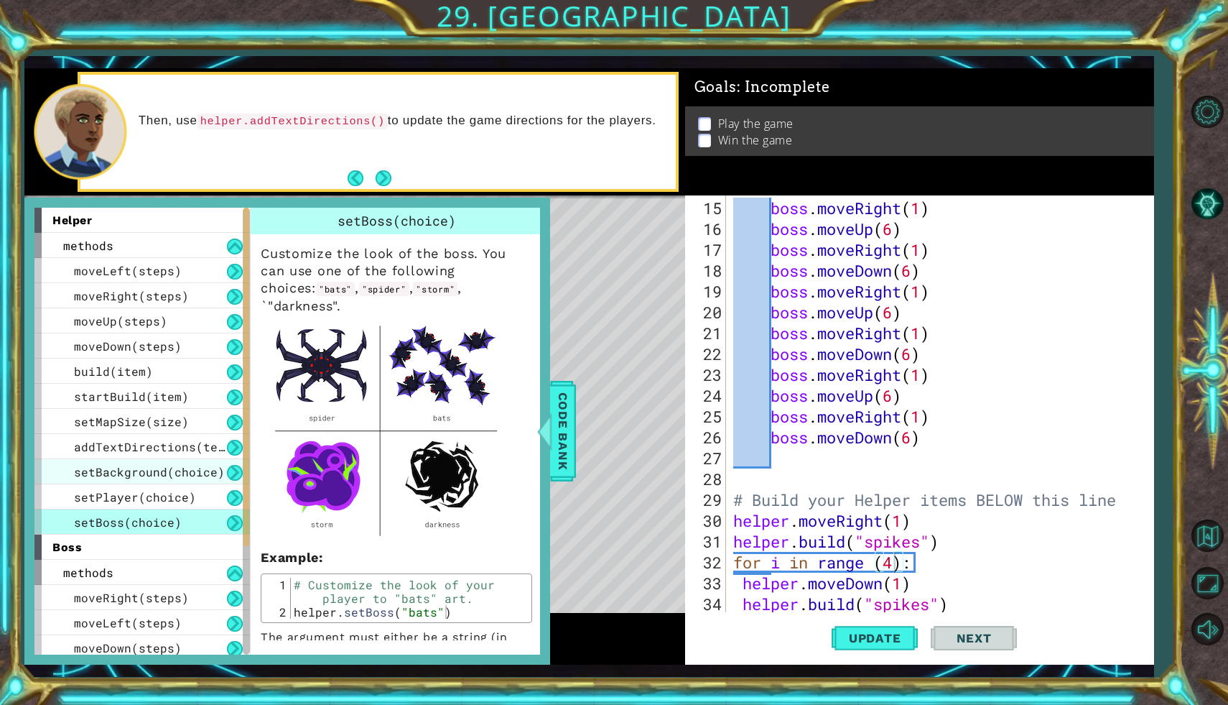
click at [166, 473] on span "setBackground(choice)" at bounding box center [149, 471] width 151 height 15
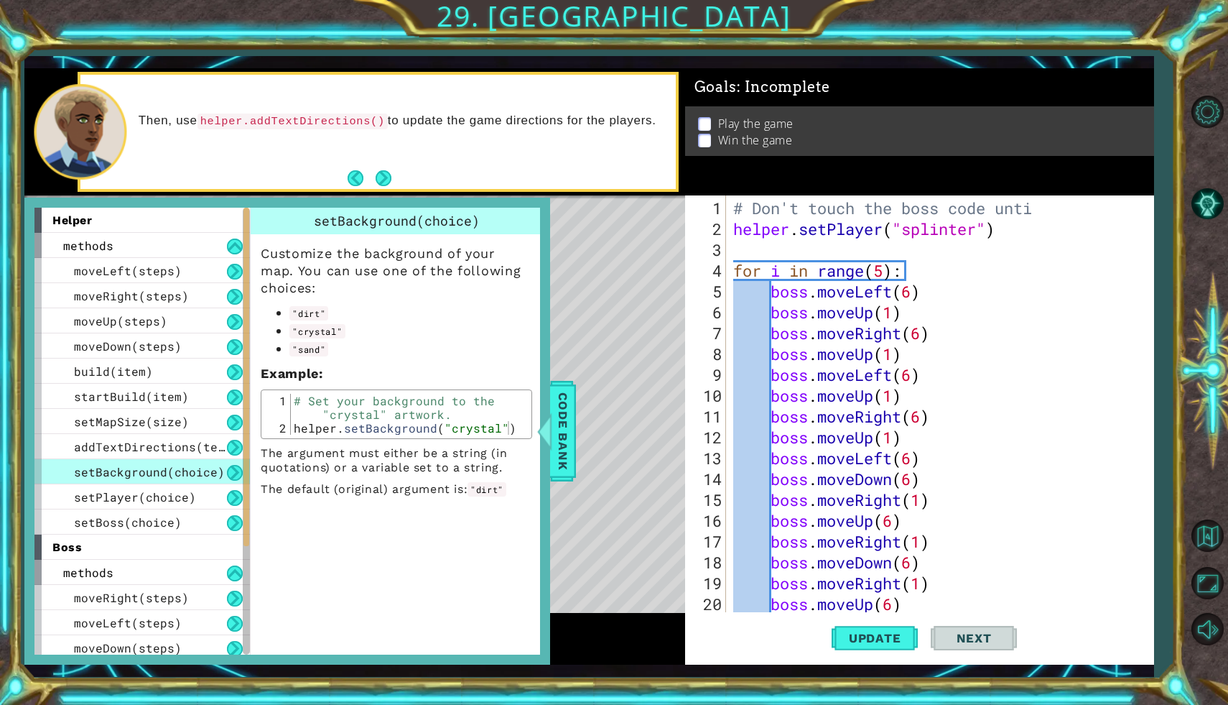
type textarea "helper.setPlayer("splinter")"
click at [1015, 233] on div "# Don't touch the boss code unti helper . setPlayer ( "splinter" ) for i in ran…" at bounding box center [943, 427] width 427 height 458
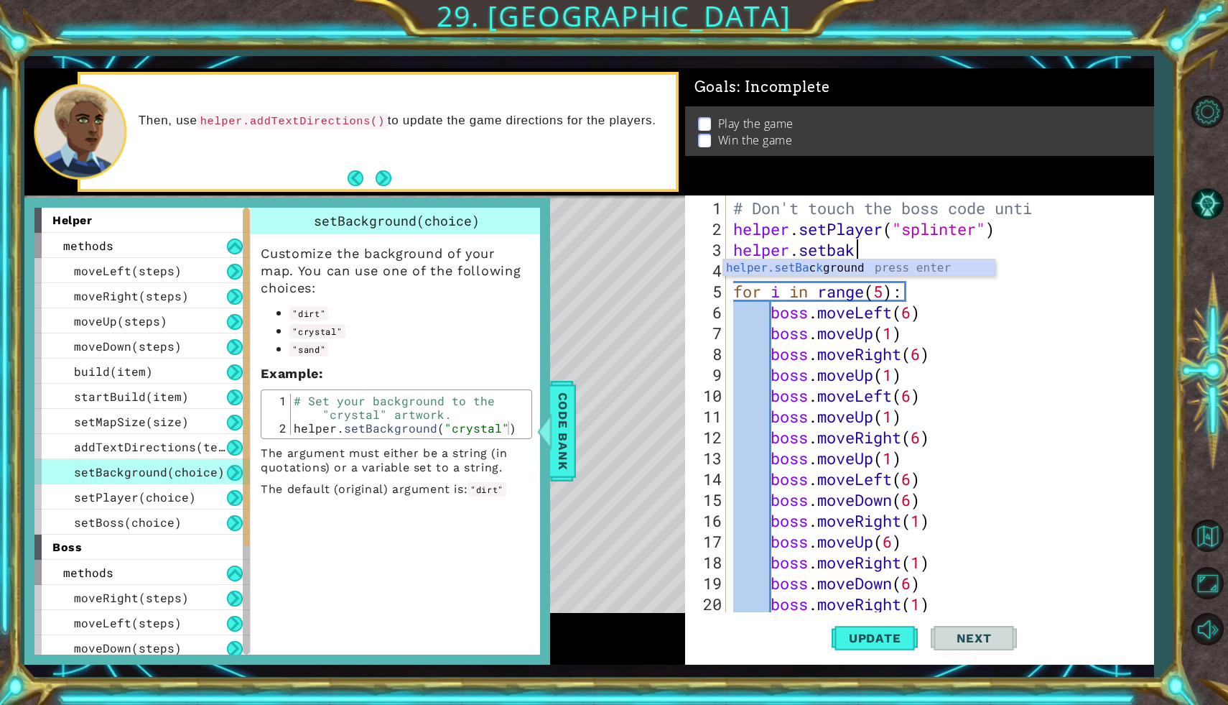
scroll to position [0, 5]
type textarea "helper.setBackground("crystal")"
click at [893, 633] on span "Update" at bounding box center [875, 638] width 81 height 14
click at [1051, 259] on div "# Don't touch the boss code unti helper . setPlayer ( "splinter" ) helper . set…" at bounding box center [943, 427] width 427 height 458
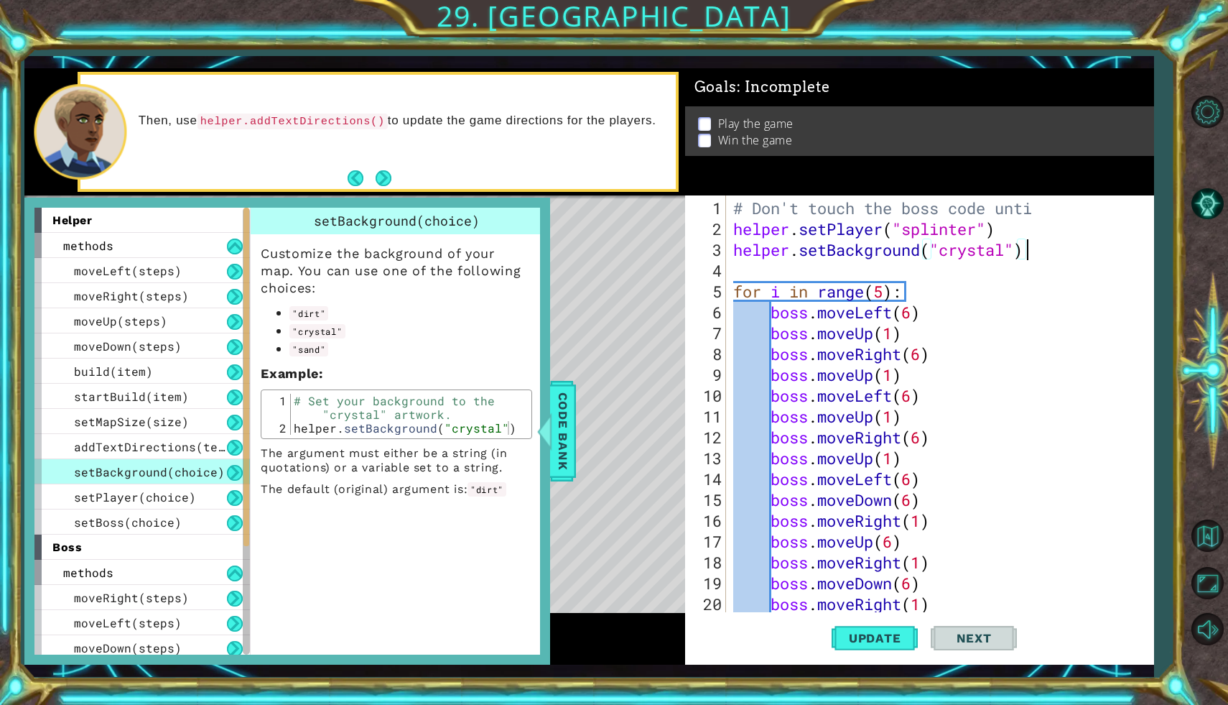
click at [1051, 257] on div "# Don't touch the boss code unti helper . setPlayer ( "splinter" ) helper . set…" at bounding box center [943, 427] width 427 height 458
type textarea "helper.setBackground("crystal")"
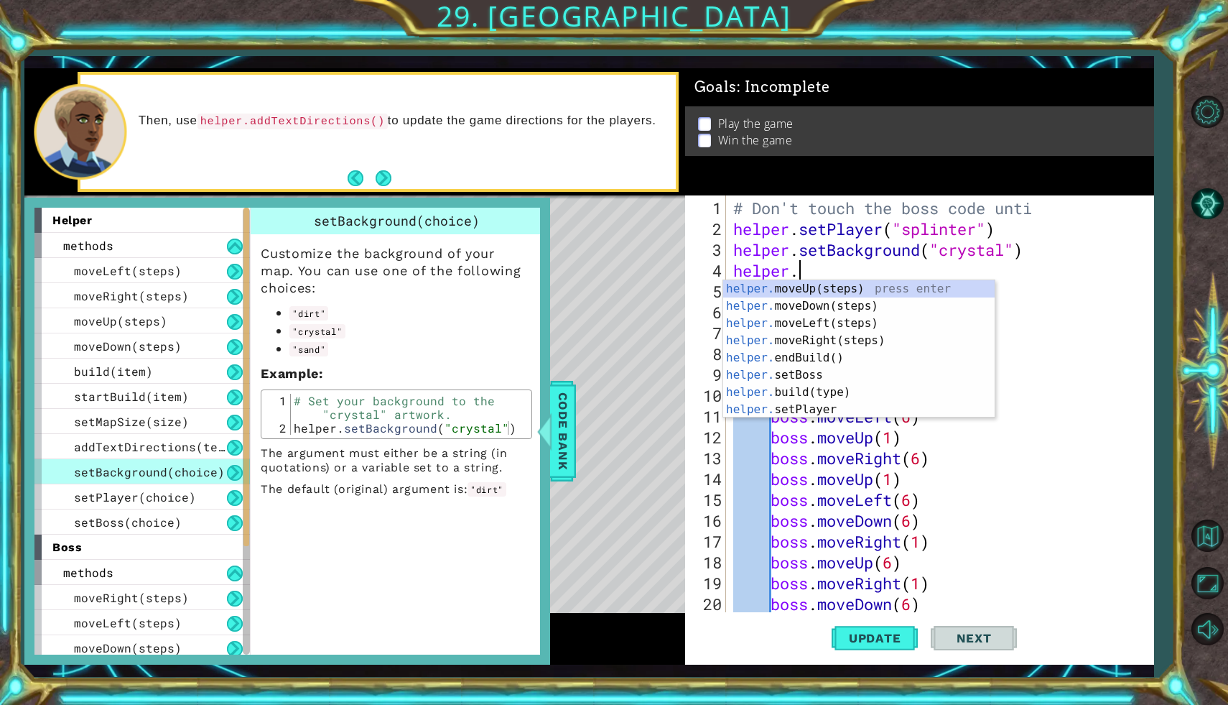
scroll to position [0, 2]
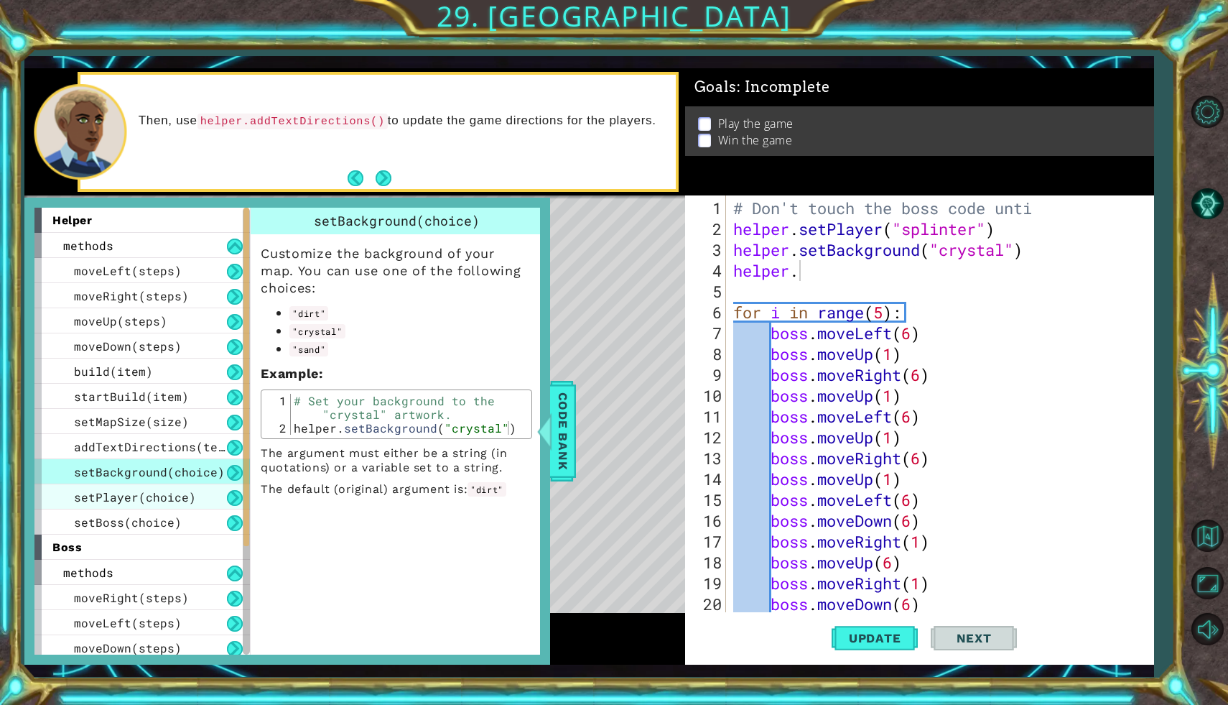
click at [171, 492] on span "setPlayer(choice)" at bounding box center [135, 496] width 122 height 15
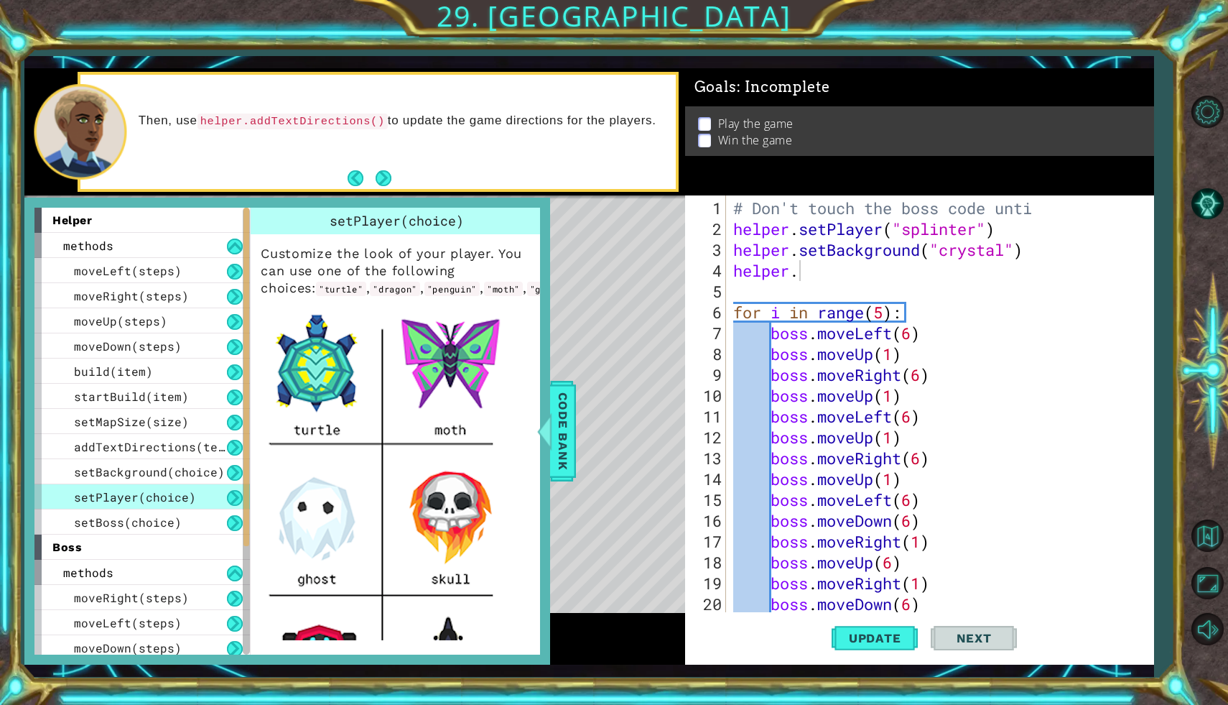
click at [186, 504] on div "setPlayer(choice)" at bounding box center [141, 496] width 215 height 25
click at [193, 511] on div "setBoss(choice)" at bounding box center [141, 521] width 215 height 25
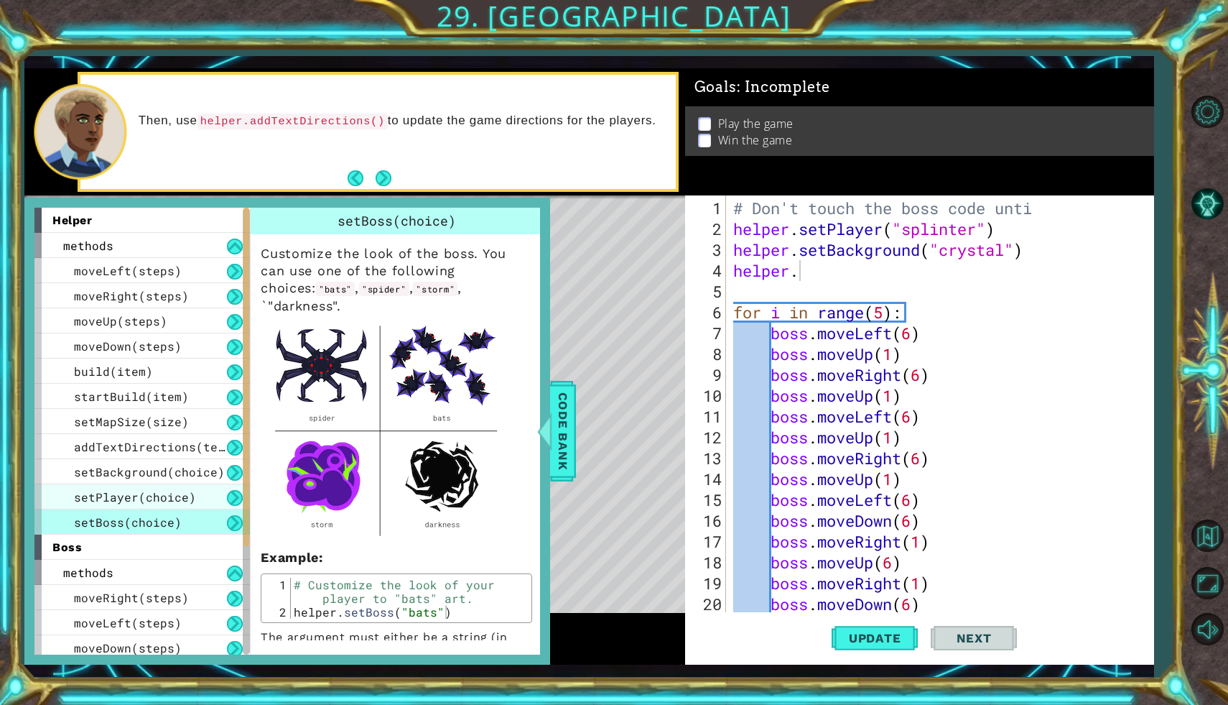
click at [172, 504] on div "setPlayer(choice)" at bounding box center [141, 496] width 215 height 25
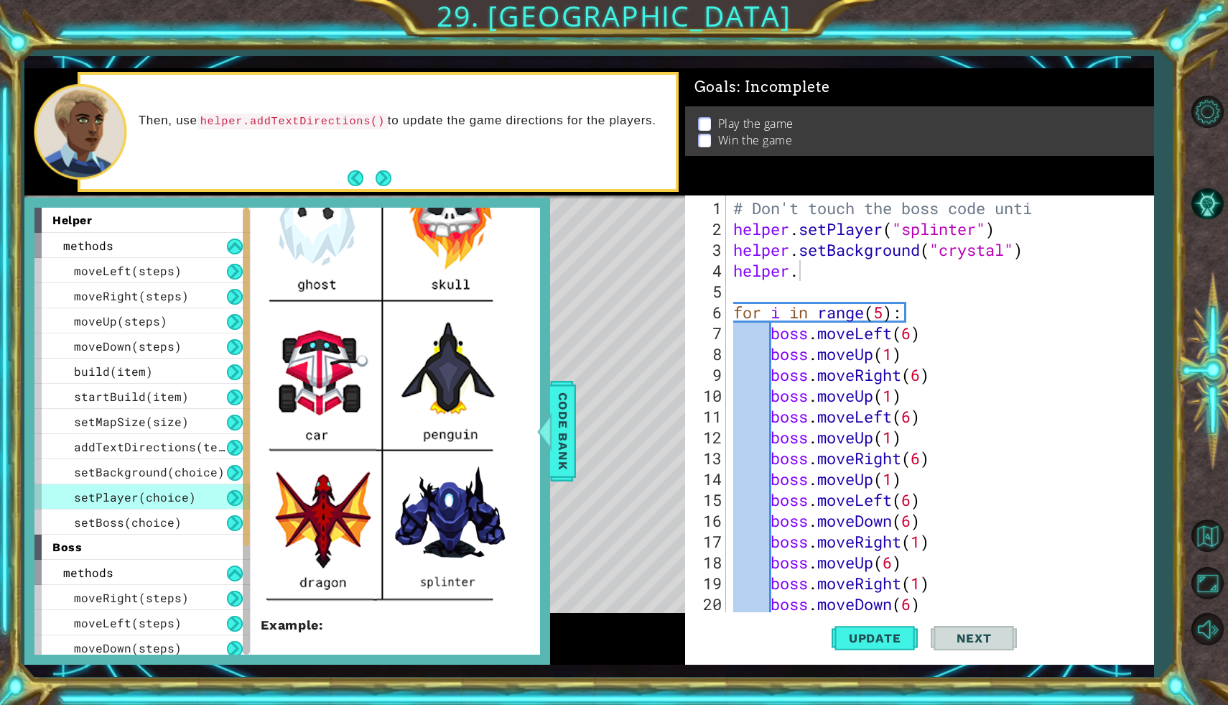
scroll to position [428, 0]
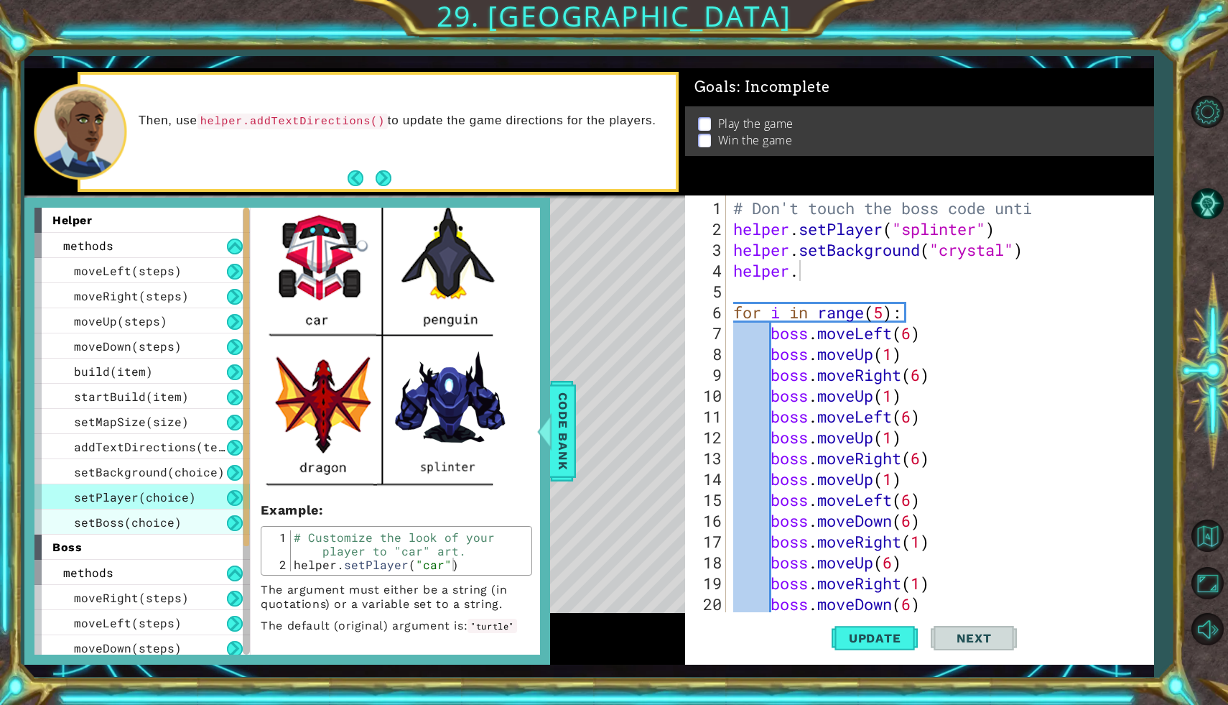
click at [209, 516] on div "setBoss(choice)" at bounding box center [141, 521] width 215 height 25
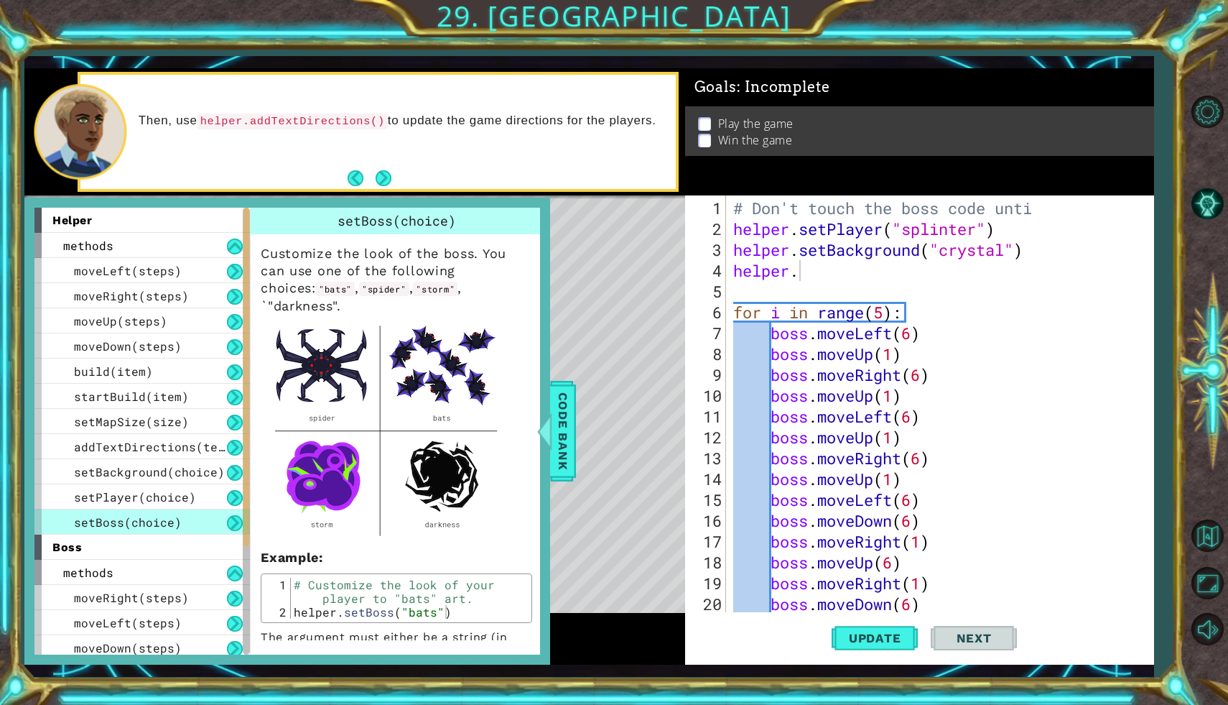
scroll to position [30, 0]
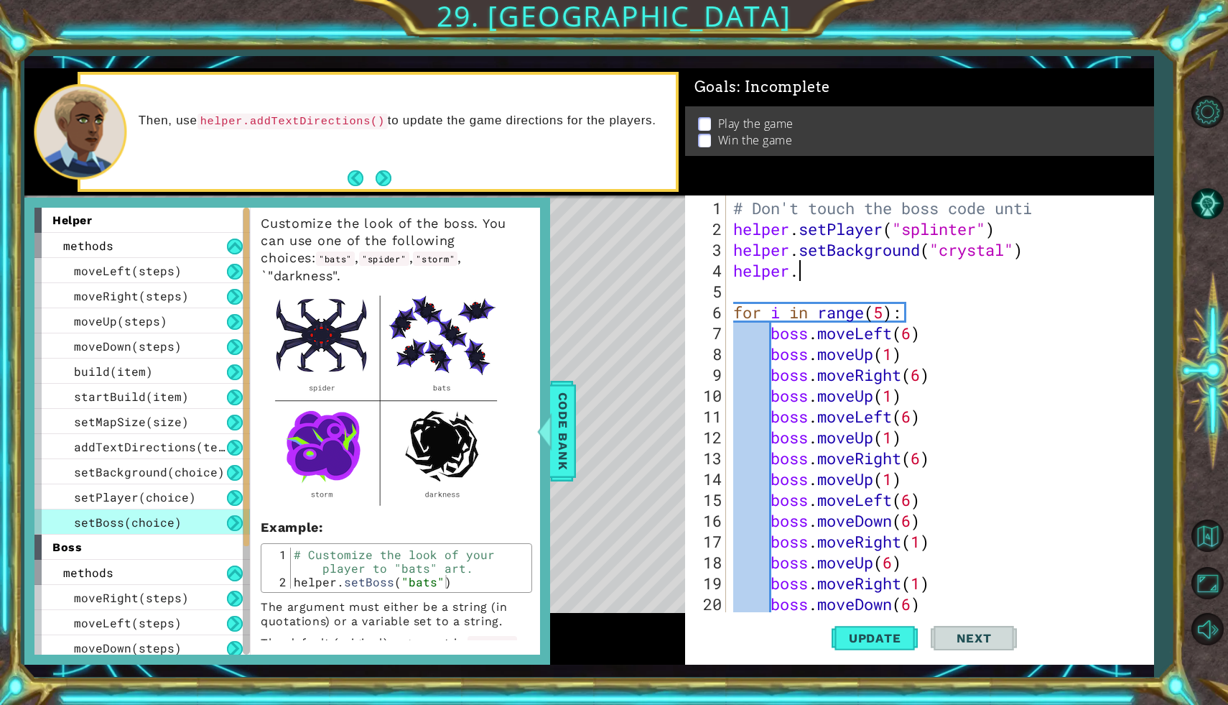
click at [817, 269] on div "# Don't touch the boss code unti helper . setPlayer ( "splinter" ) helper . set…" at bounding box center [943, 427] width 427 height 458
click at [837, 617] on button "Update" at bounding box center [875, 638] width 86 height 47
click at [561, 415] on span "Code Bank" at bounding box center [563, 431] width 23 height 88
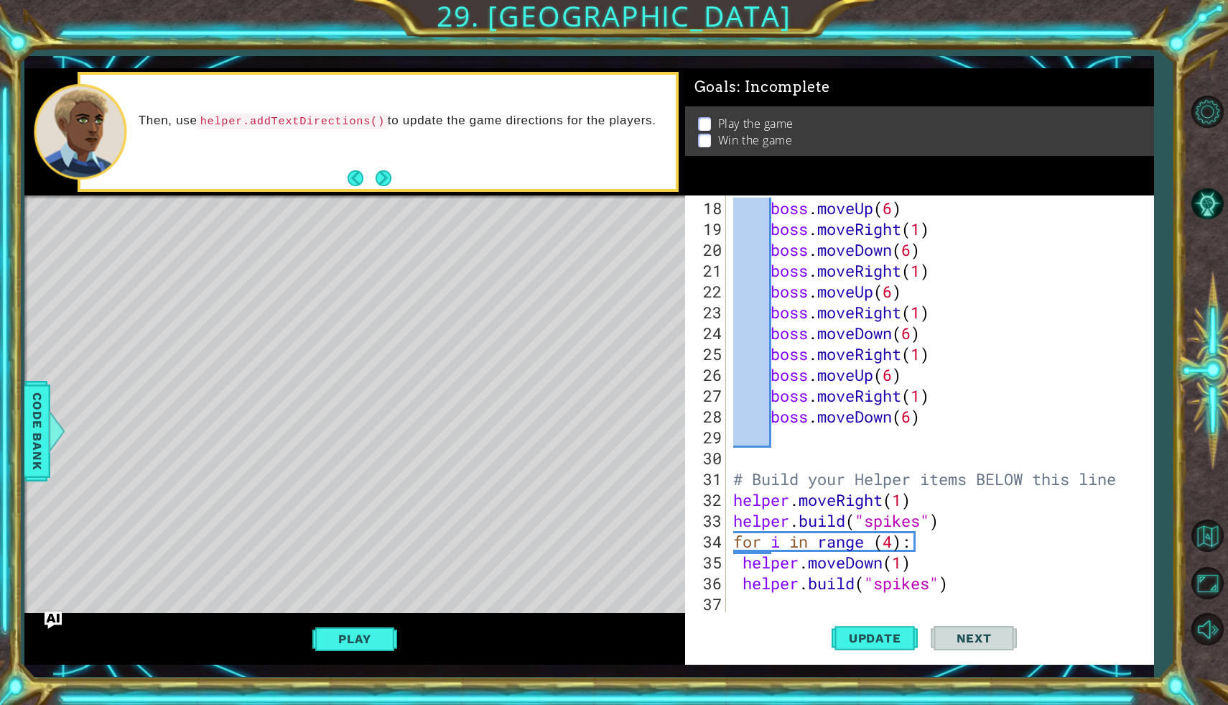
scroll to position [354, 0]
click at [948, 544] on div "boss . moveUp ( 6 ) boss . moveRight ( 1 ) boss . moveDown ( 6 ) boss . moveRig…" at bounding box center [943, 427] width 427 height 458
click at [965, 590] on div "boss . moveUp ( 6 ) boss . moveRight ( 1 ) boss . moveDown ( 6 ) boss . moveRig…" at bounding box center [943, 427] width 427 height 458
type textarea "[DOMAIN_NAME]("spikes")"
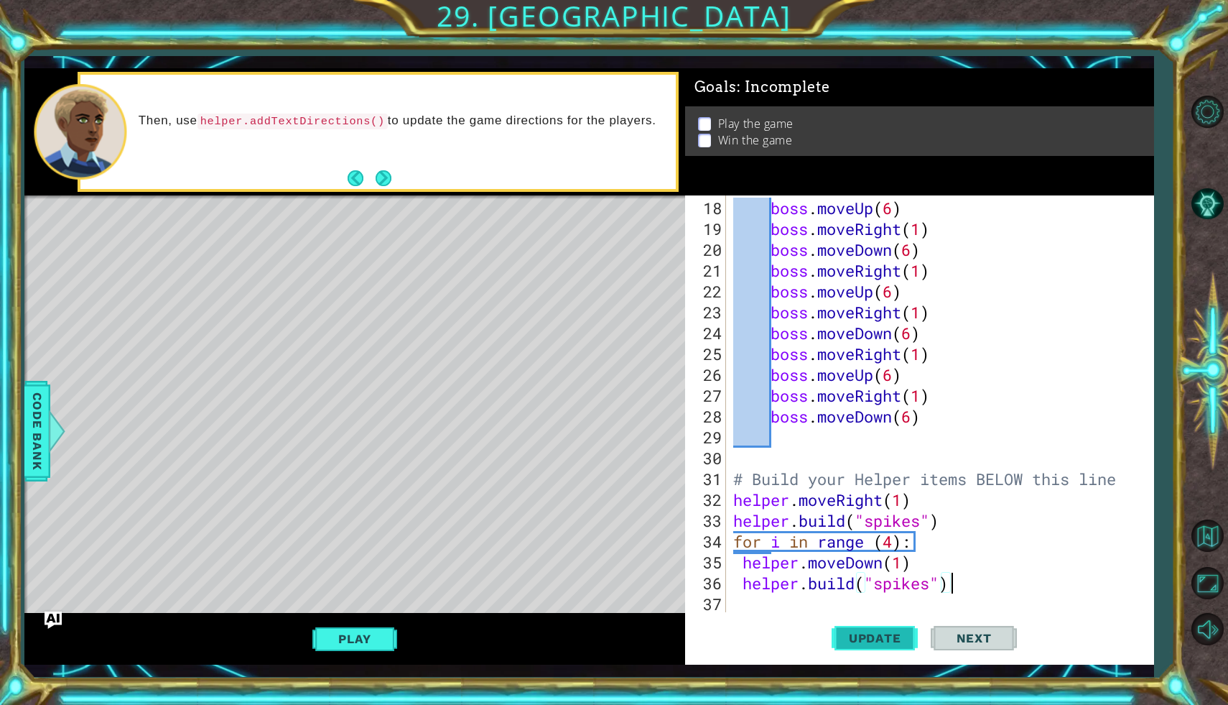
click at [888, 645] on span "Update" at bounding box center [875, 638] width 81 height 14
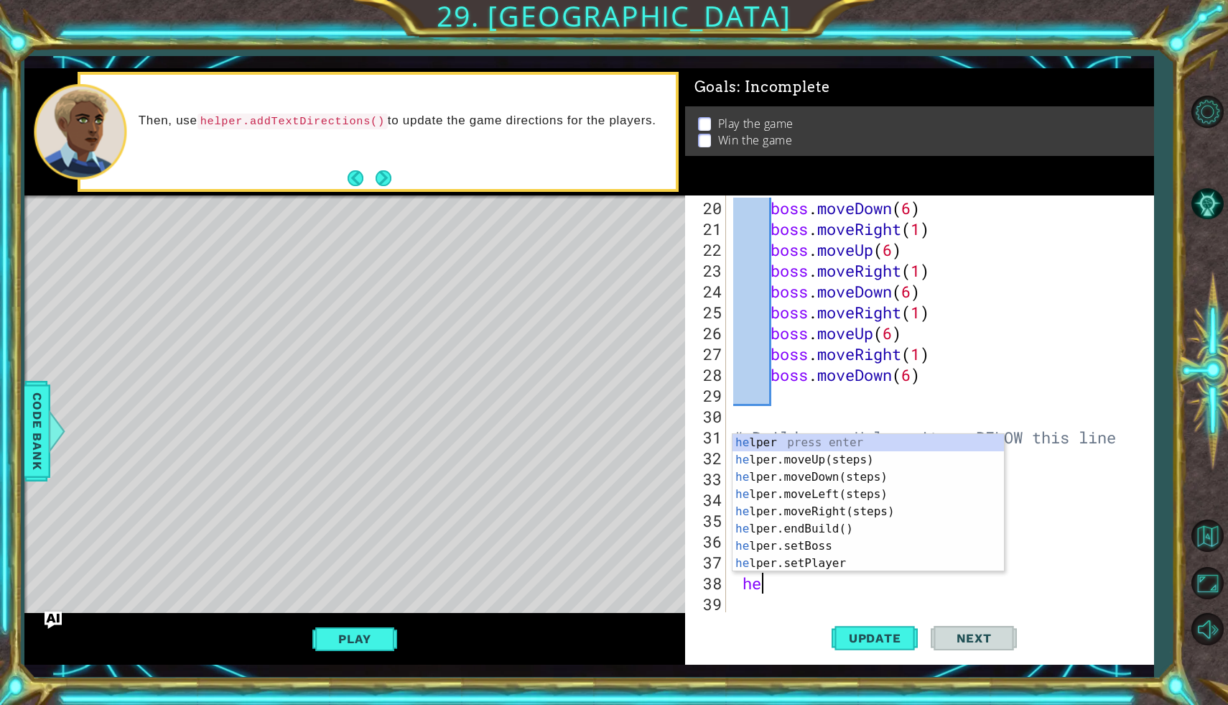
scroll to position [0, 1]
type textarea "h"
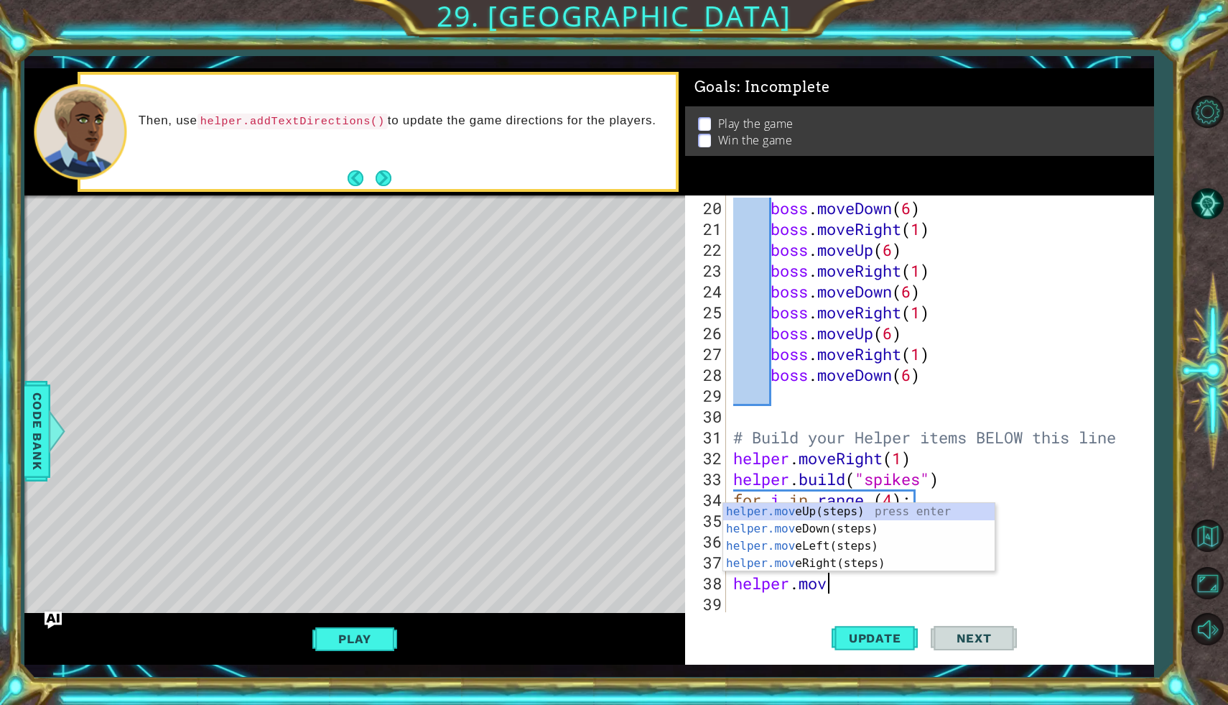
scroll to position [0, 4]
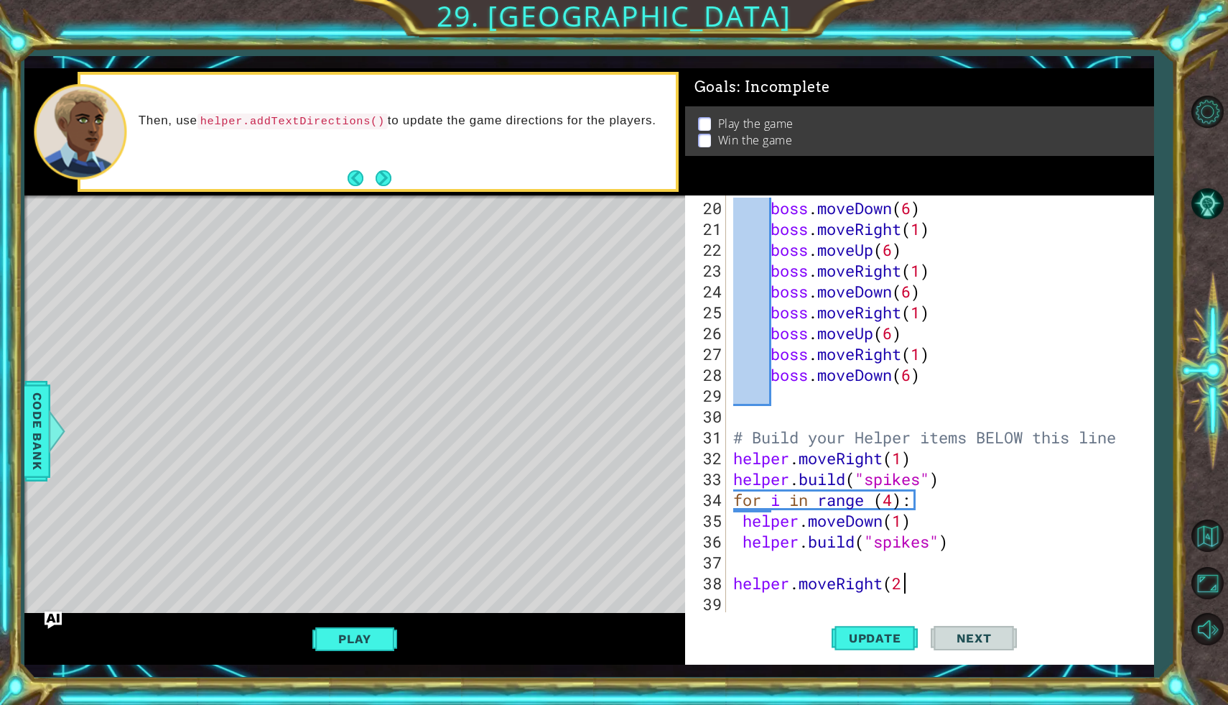
type textarea "helper.moveRight(2)"
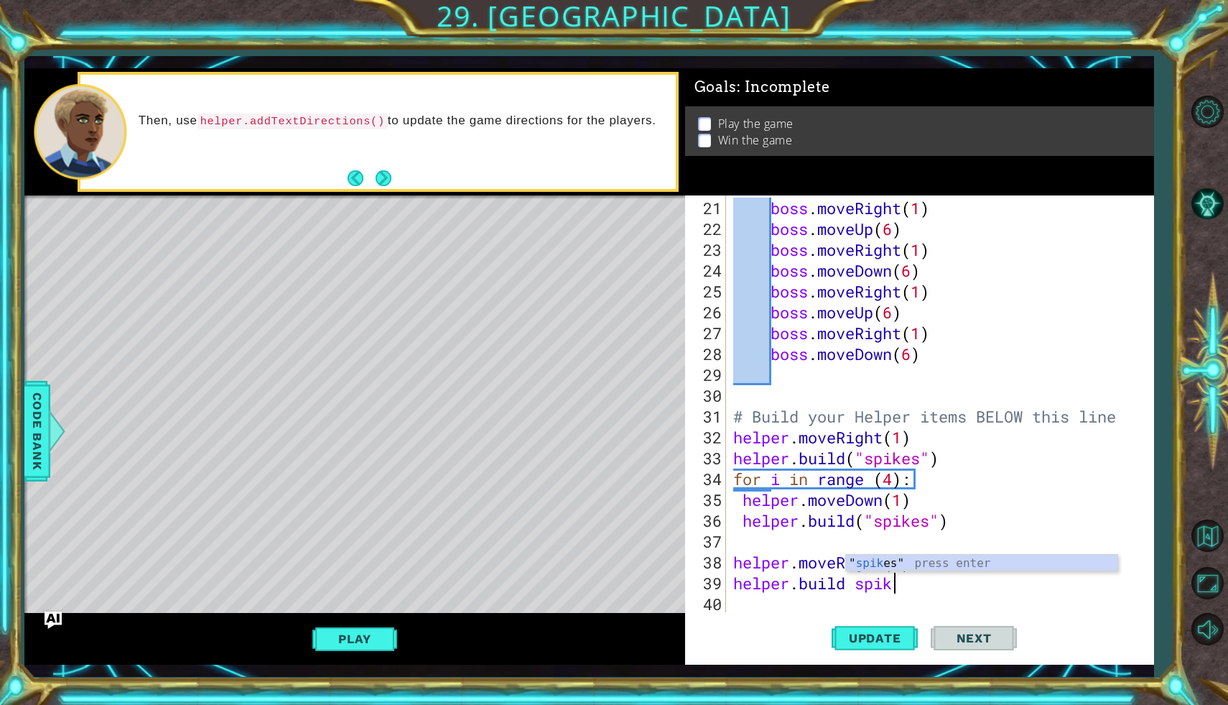
scroll to position [0, 7]
type textarea "[DOMAIN_NAME]("spikes")"
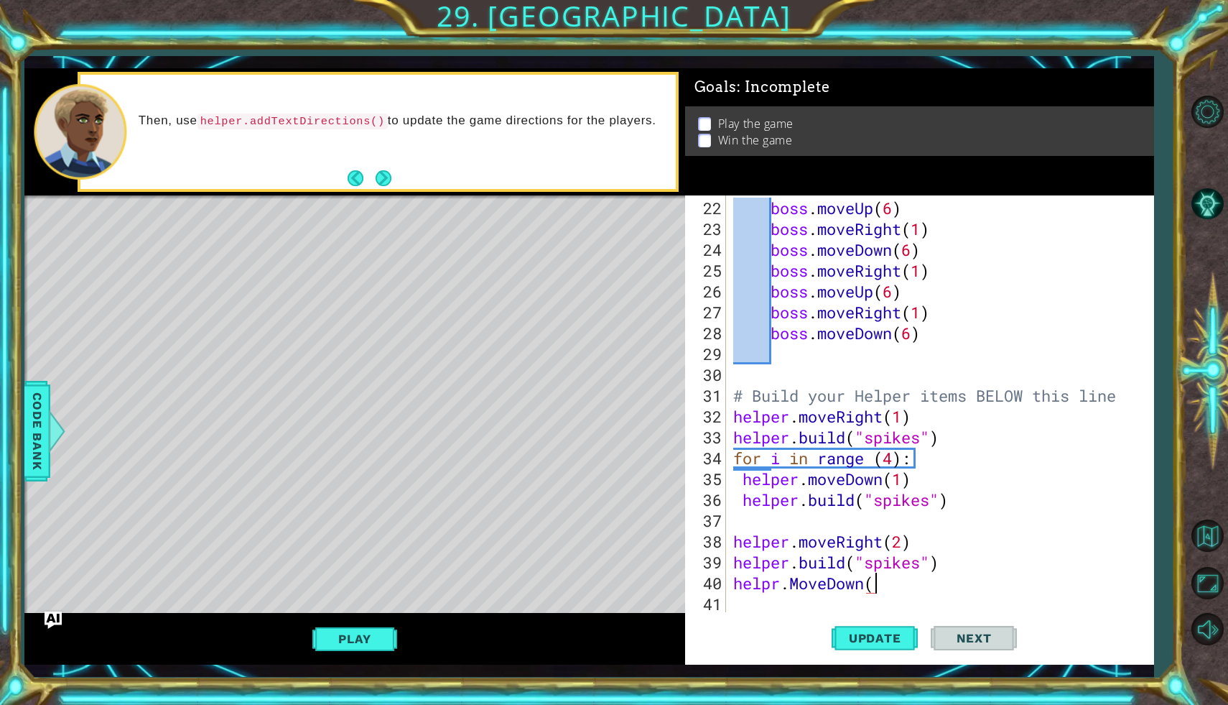
scroll to position [0, 6]
type textarea "helpr.MoveDown(1)"
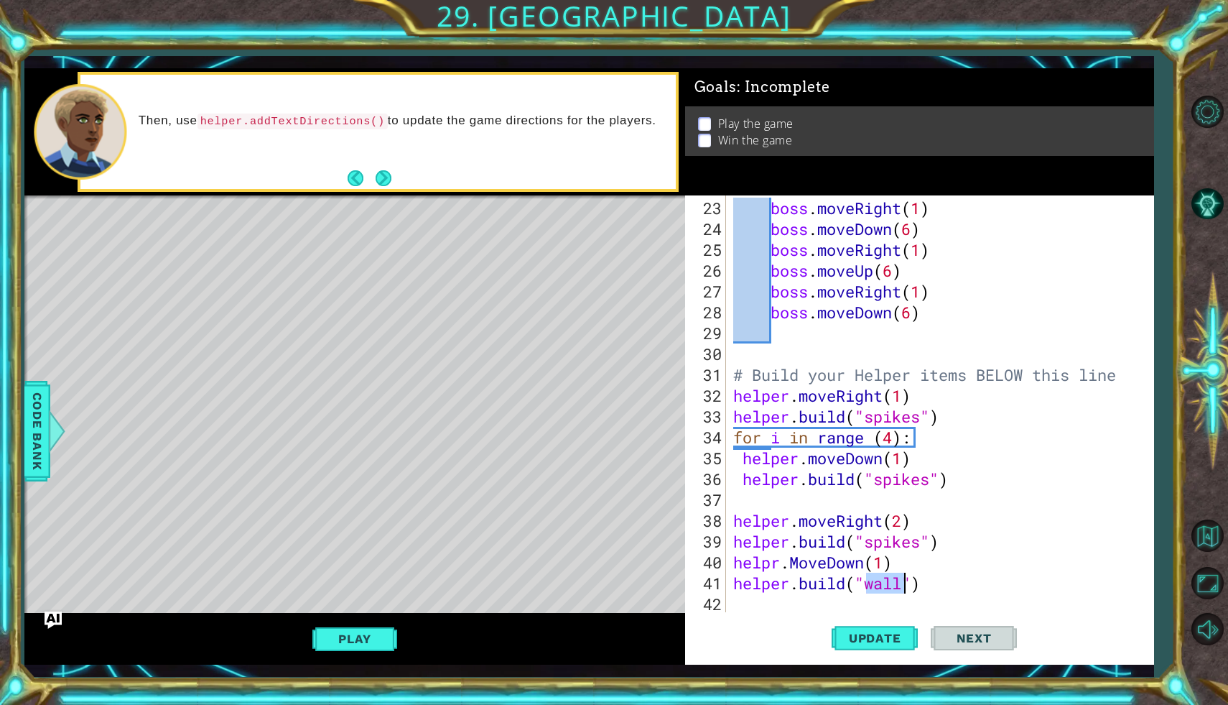
scroll to position [0, 6]
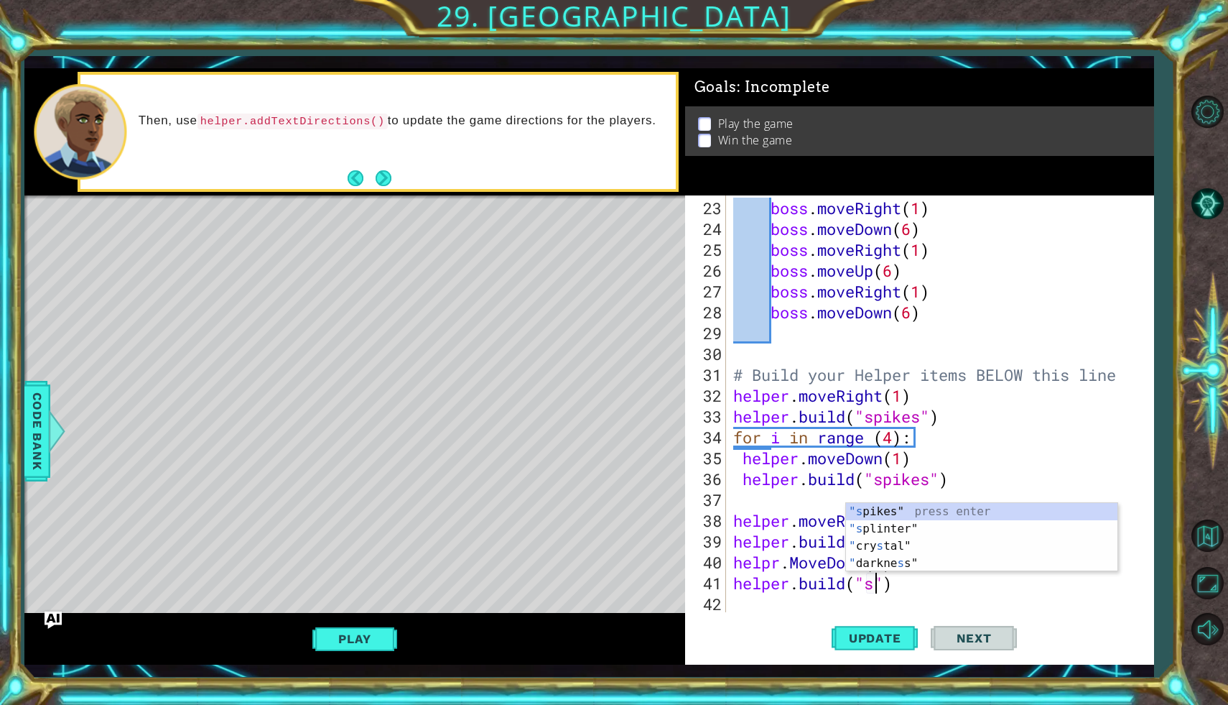
type textarea "[DOMAIN_NAME]("spikes")"
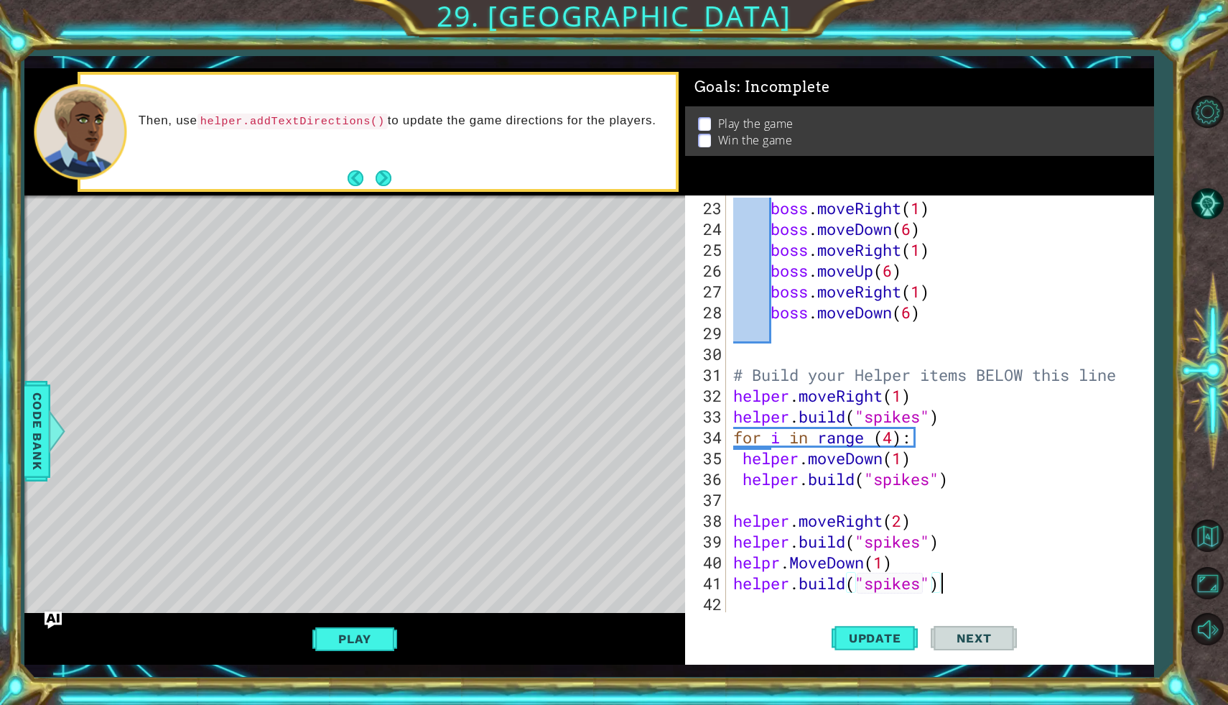
click at [966, 581] on div "boss . moveRight ( 1 ) boss . moveDown ( 6 ) boss . moveRight ( 1 ) boss . move…" at bounding box center [943, 427] width 427 height 458
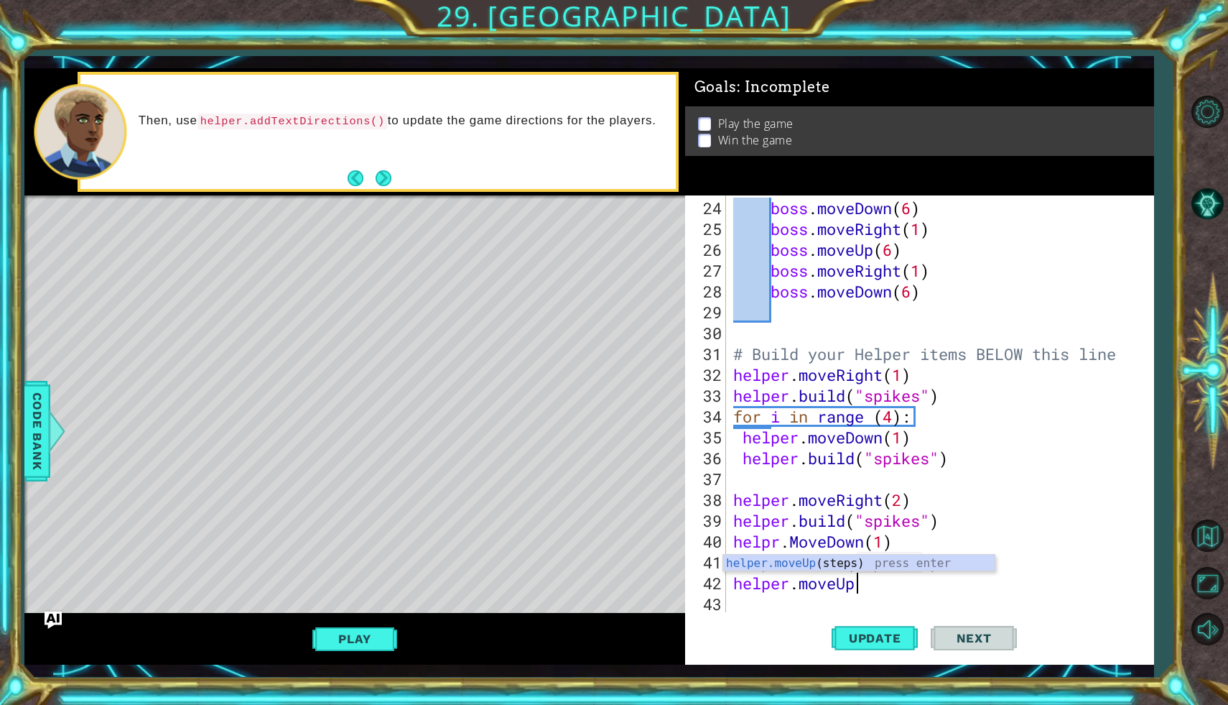
scroll to position [0, 5]
type textarea "helper.moveUp(4)"
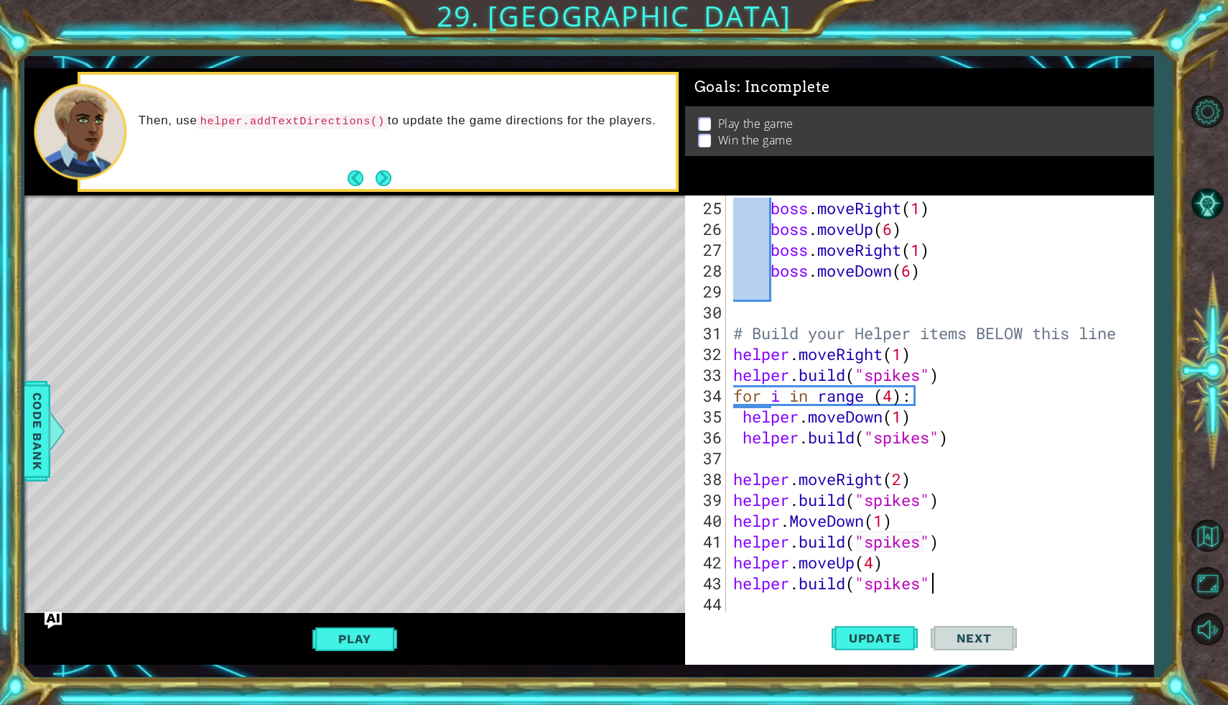
type textarea "[DOMAIN_NAME]("spikes")"
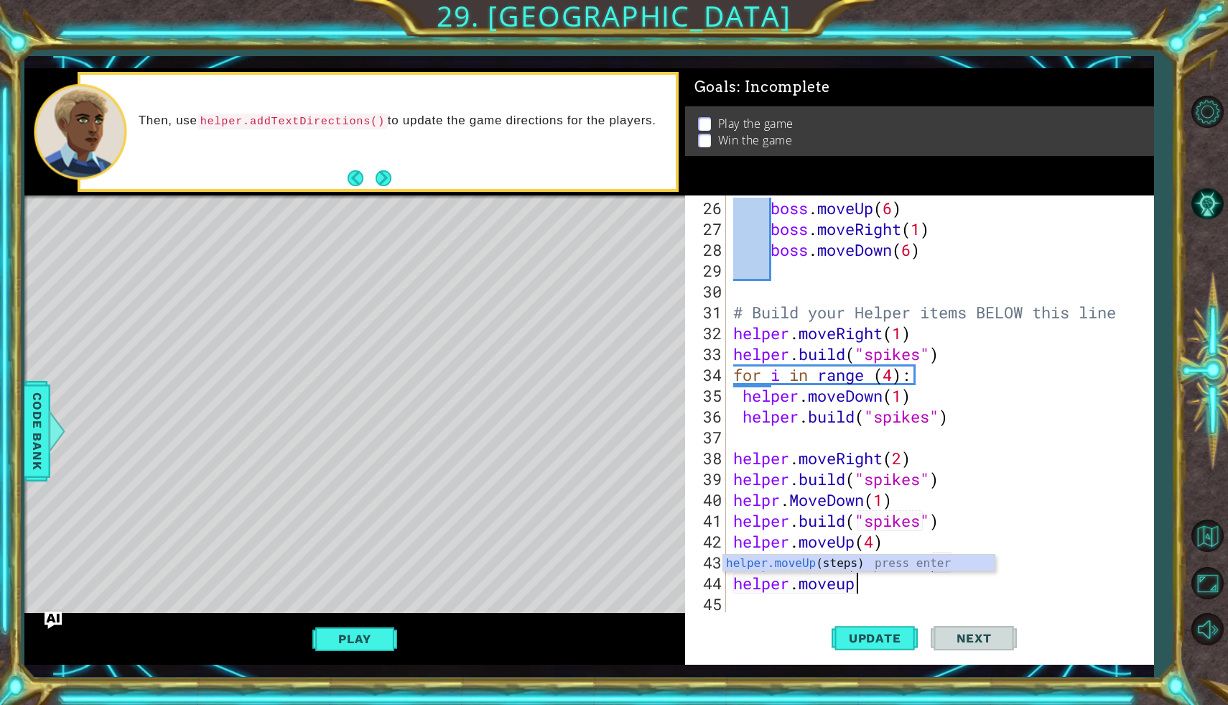
type textarea "helper.moveu"
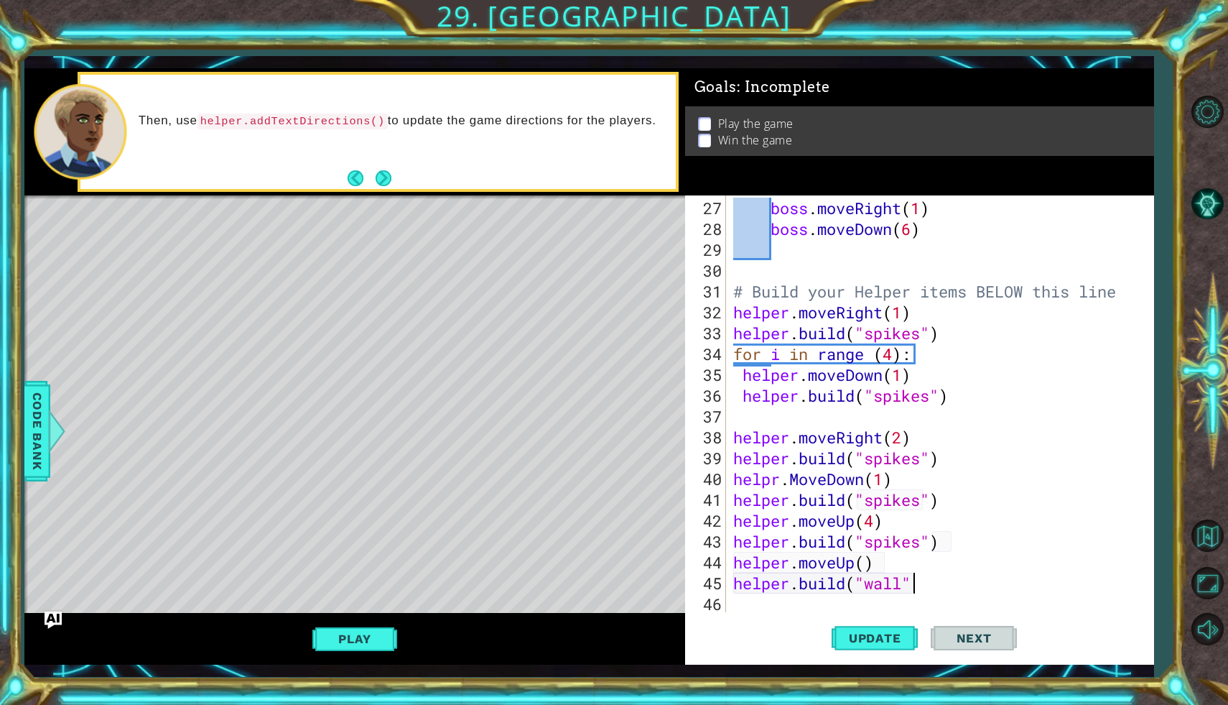
type textarea "[DOMAIN_NAME]("wall")"
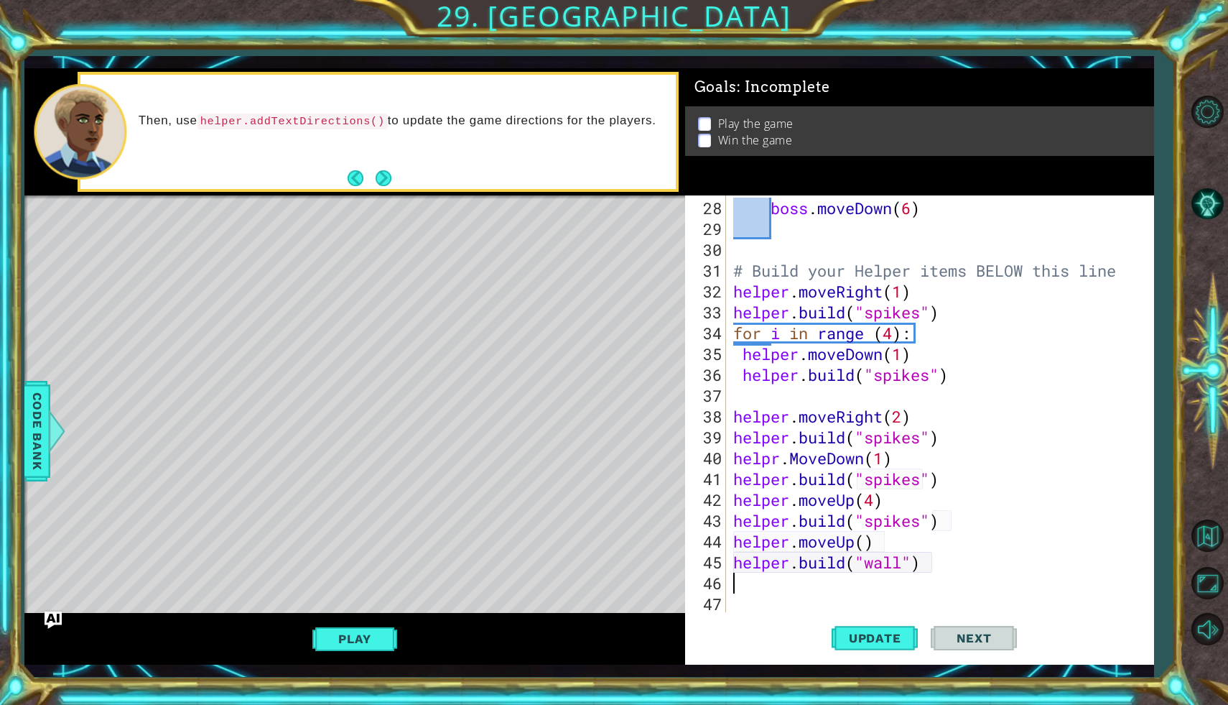
scroll to position [0, 0]
type textarea "helper.moveu"
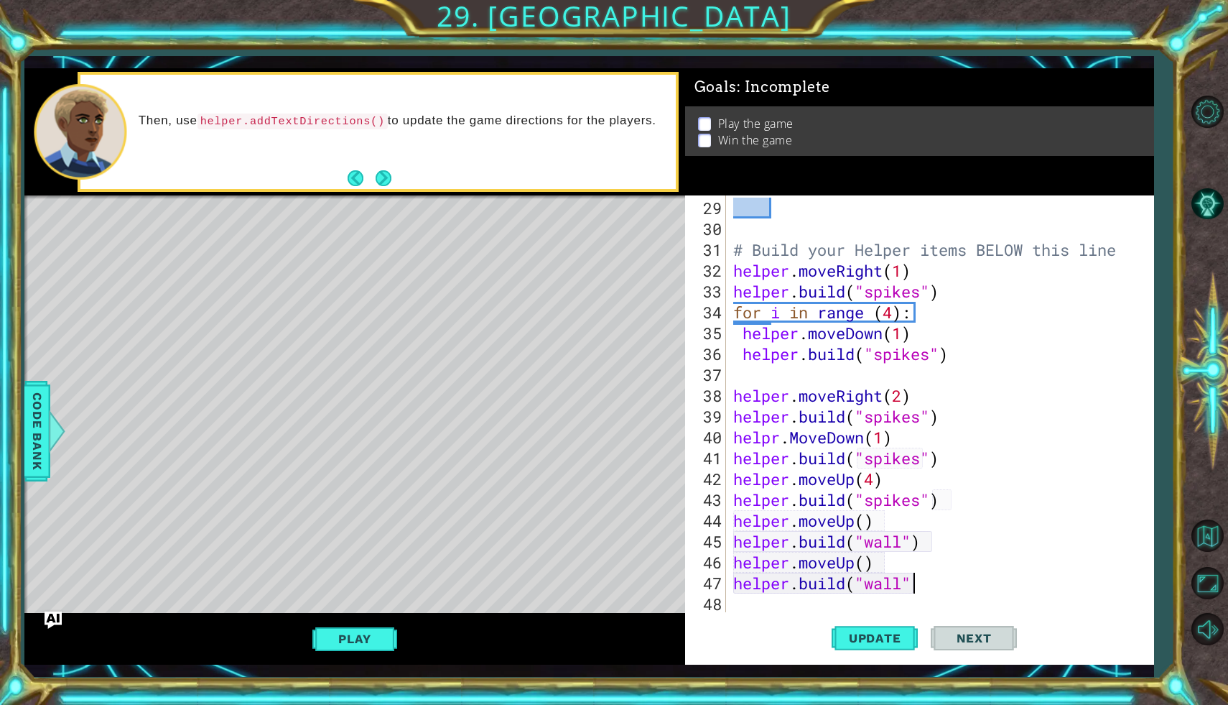
scroll to position [0, 8]
click at [877, 645] on button "Update" at bounding box center [875, 638] width 86 height 47
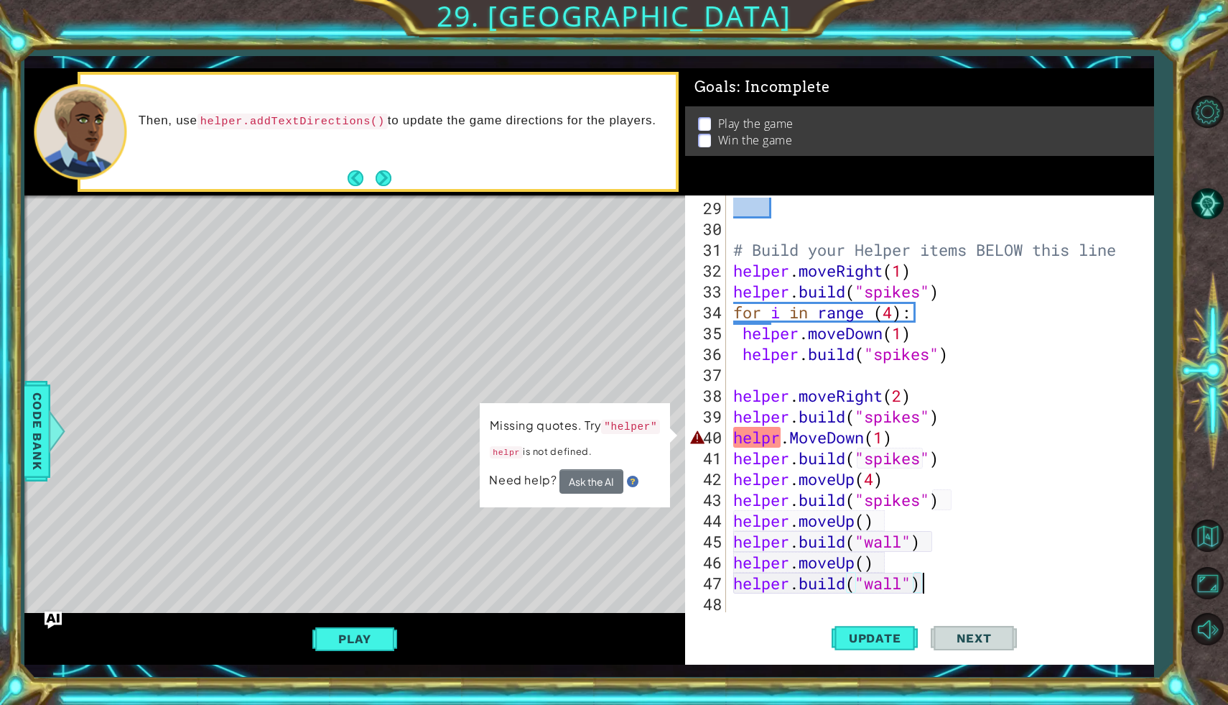
click at [774, 442] on div "# Build your Helper items BELOW this line helper . moveRight ( 1 ) helper . bui…" at bounding box center [943, 427] width 427 height 458
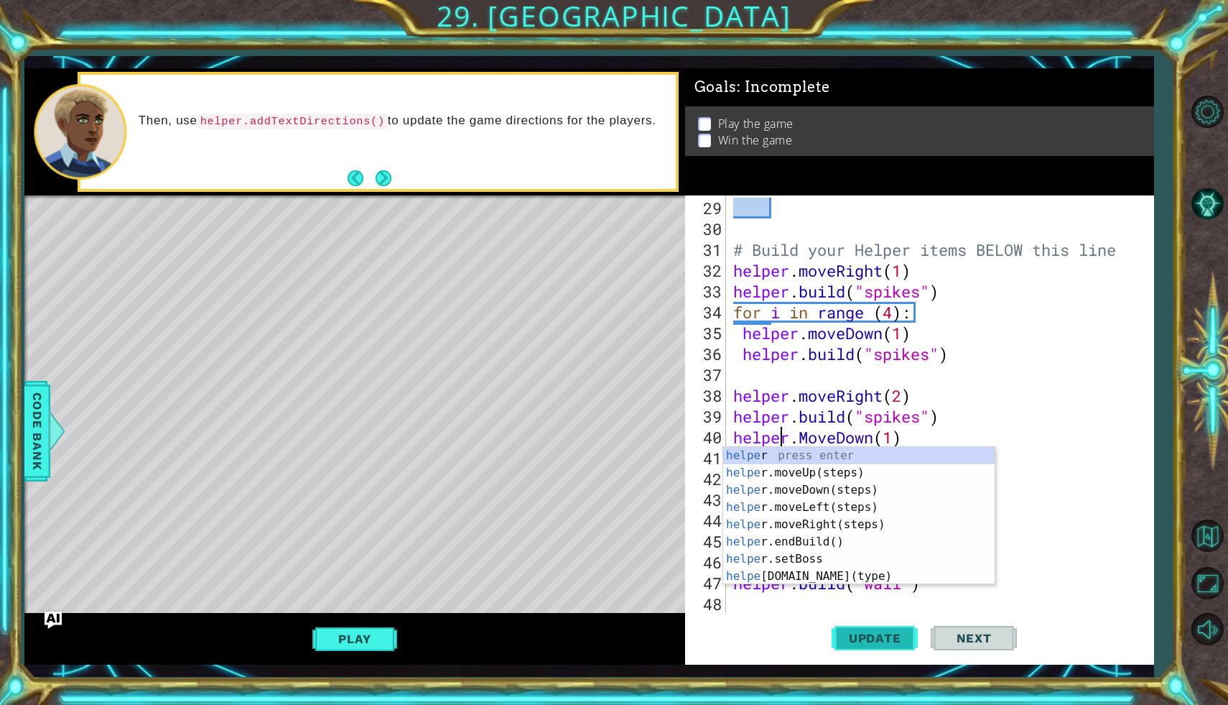
click at [862, 641] on span "Update" at bounding box center [875, 638] width 81 height 14
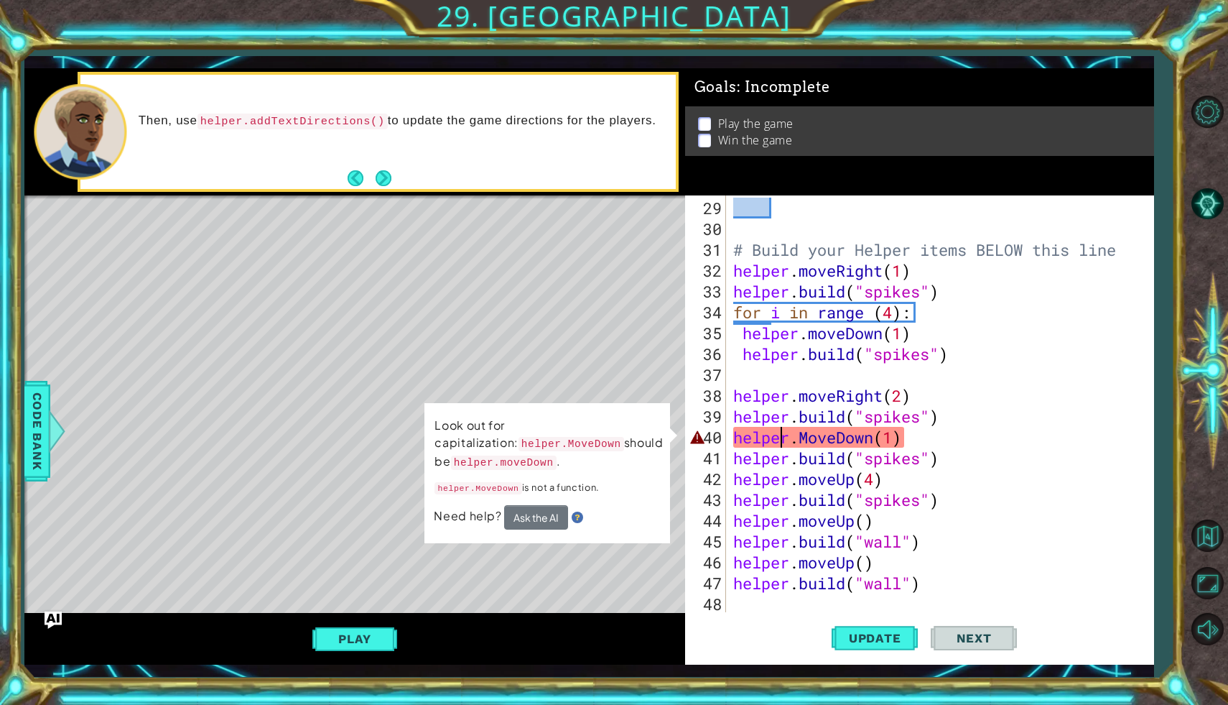
click at [807, 435] on div "# Build your Helper items BELOW this line helper . moveRight ( 1 ) helper . bui…" at bounding box center [943, 427] width 427 height 458
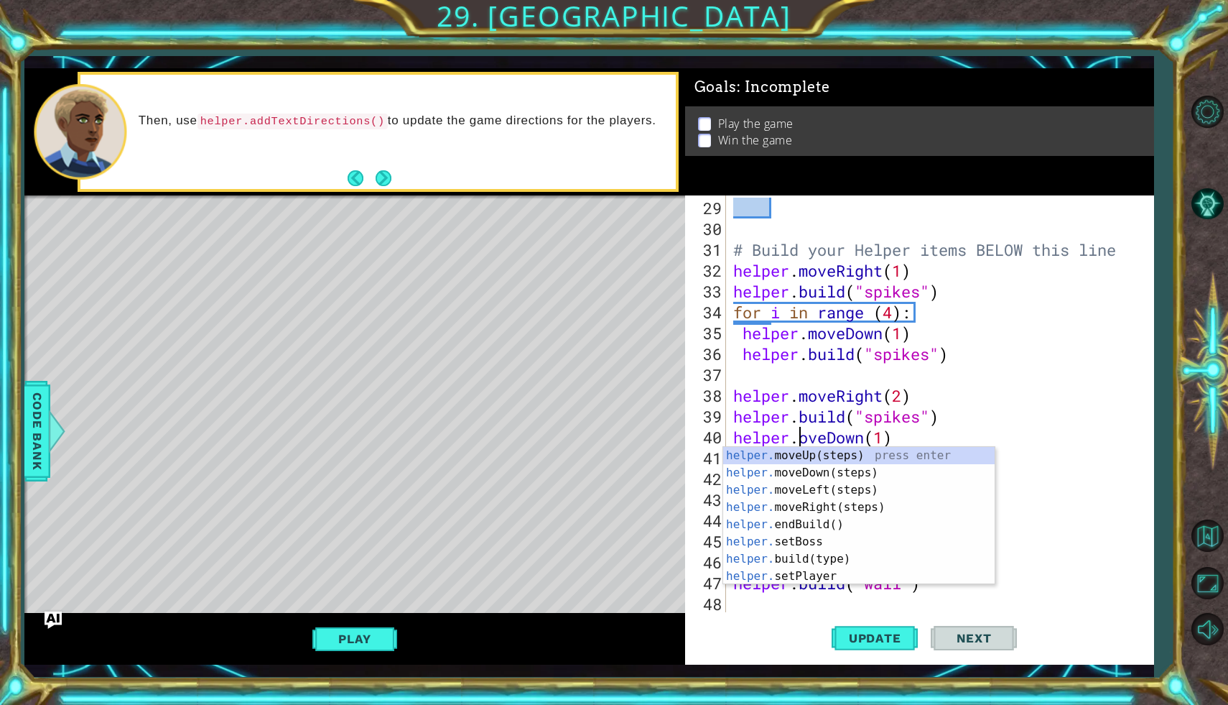
scroll to position [0, 4]
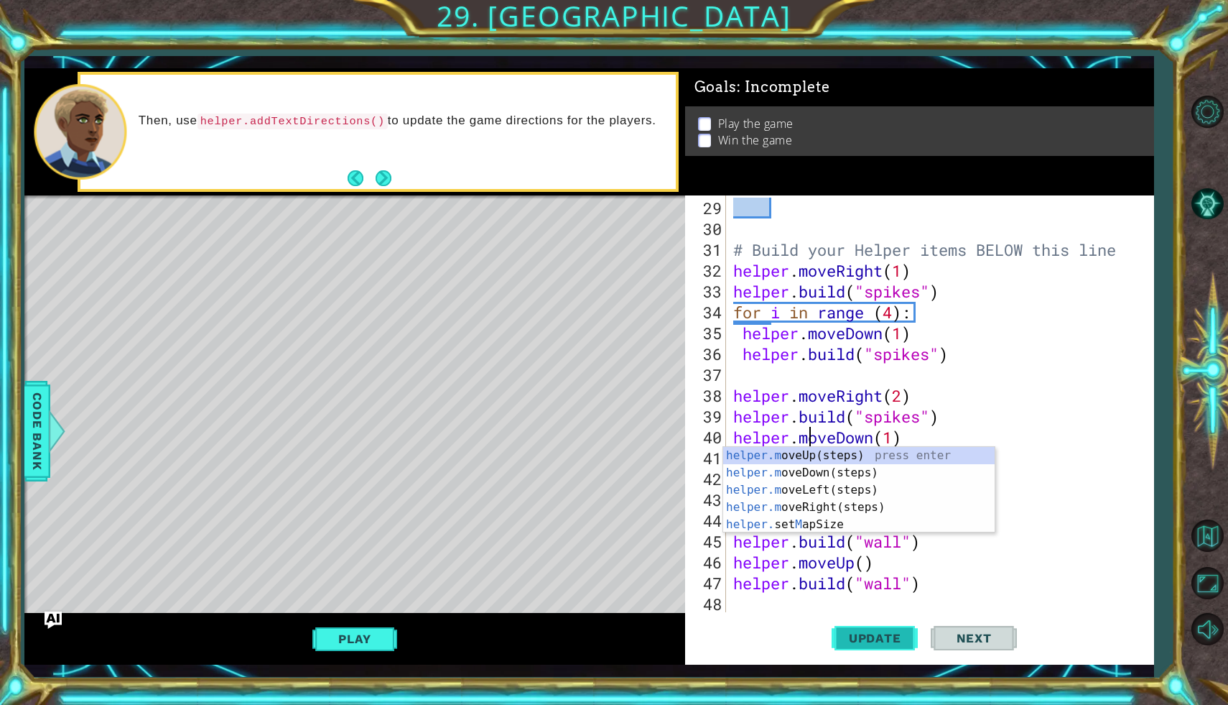
click at [903, 635] on span "Update" at bounding box center [875, 638] width 81 height 14
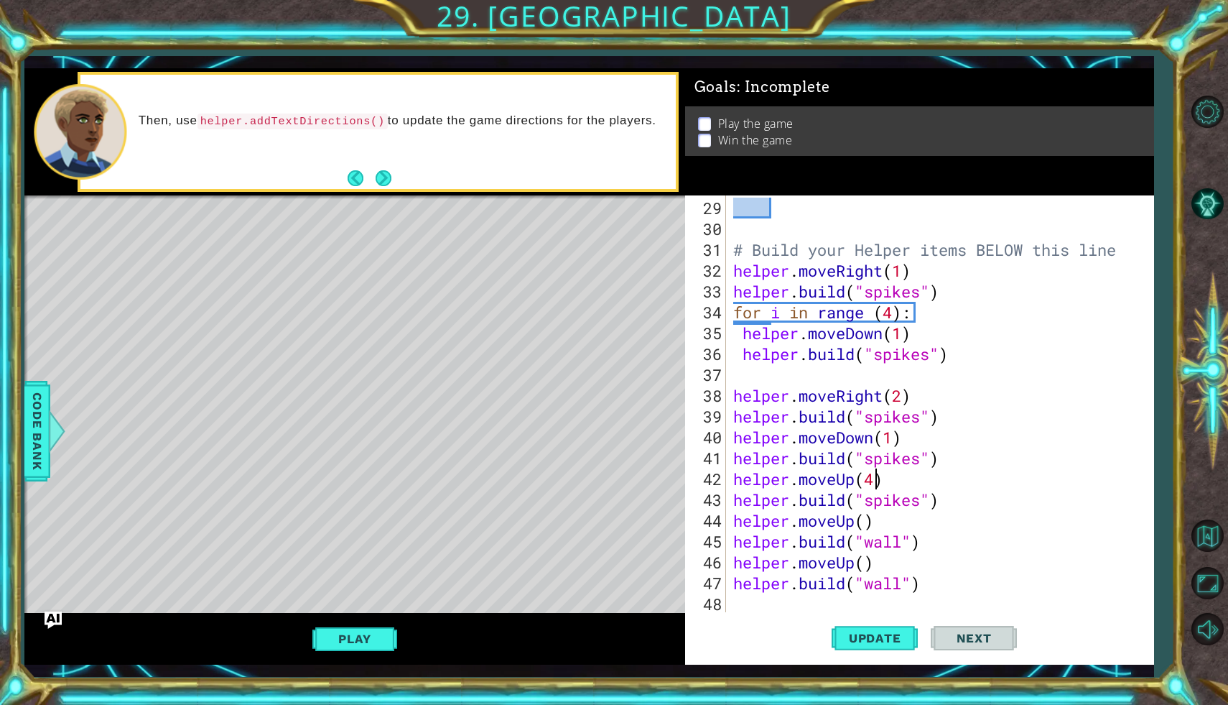
click at [874, 475] on div "# Build your Helper items BELOW this line helper . moveRight ( 1 ) helper . bui…" at bounding box center [943, 427] width 427 height 458
click at [906, 637] on span "Update" at bounding box center [875, 638] width 81 height 14
click at [938, 578] on div "# Build your Helper items BELOW this line helper . moveRight ( 1 ) helper . bui…" at bounding box center [943, 427] width 427 height 458
type textarea "[DOMAIN_NAME]("wall")"
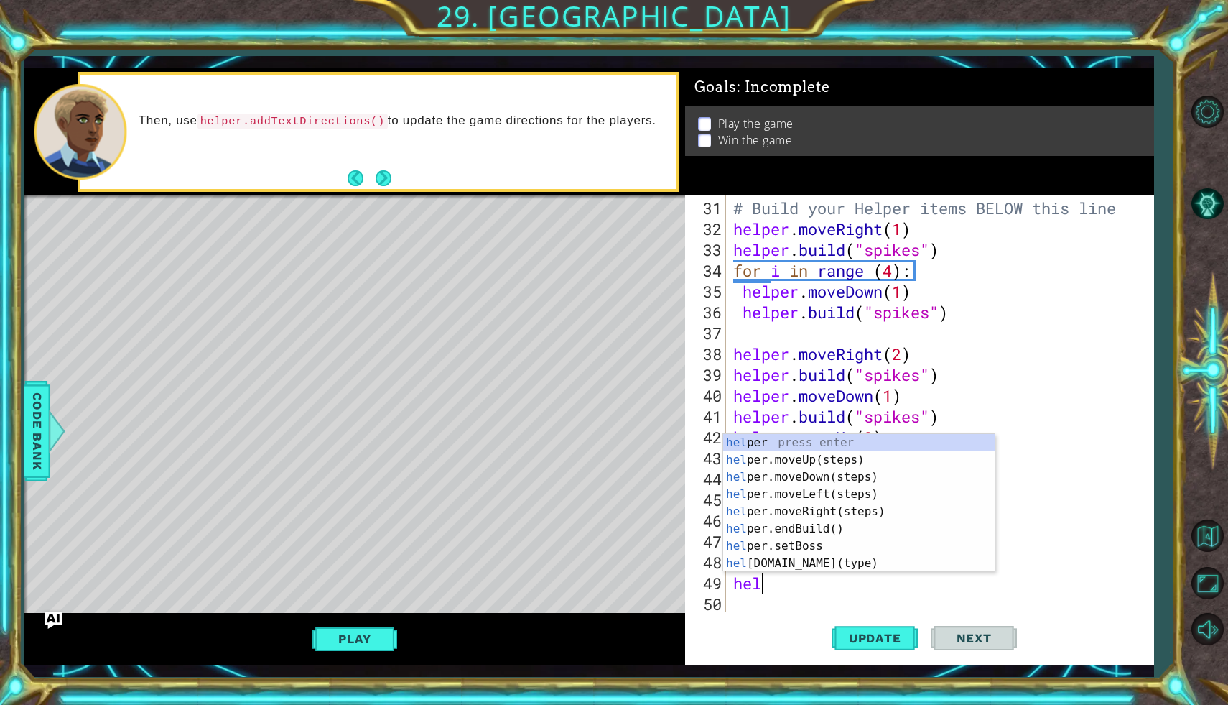
scroll to position [0, 0]
type textarea "h"
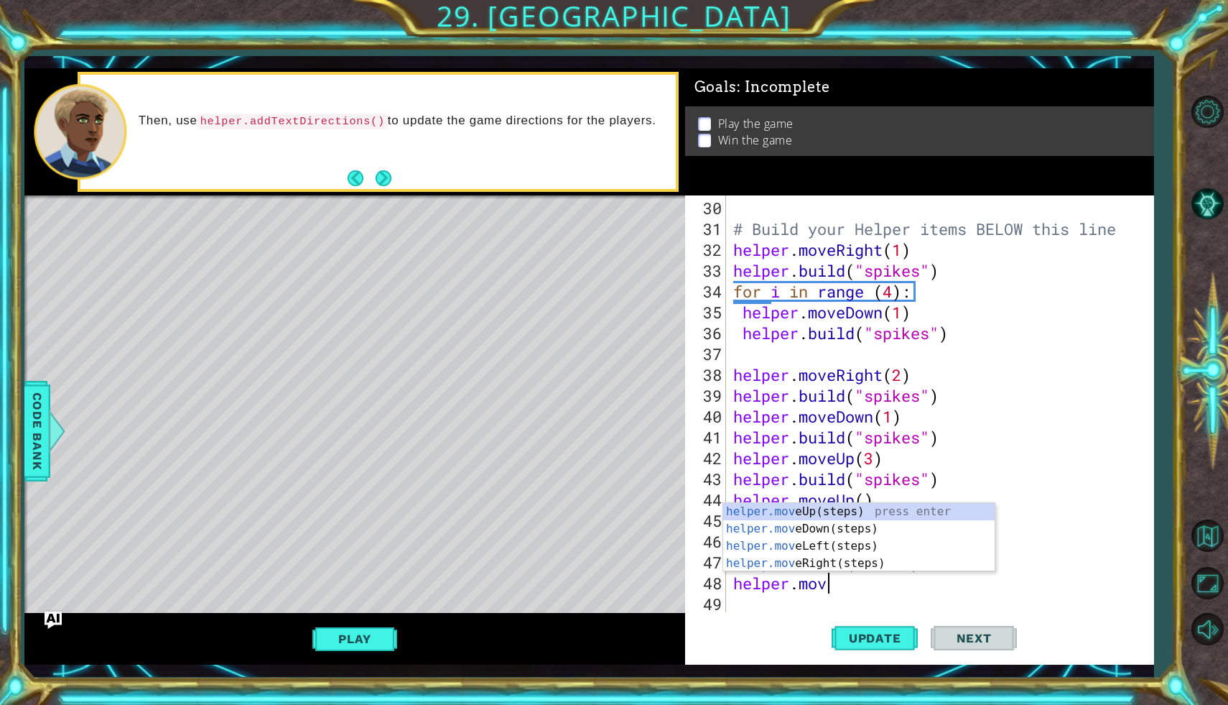
scroll to position [0, 4]
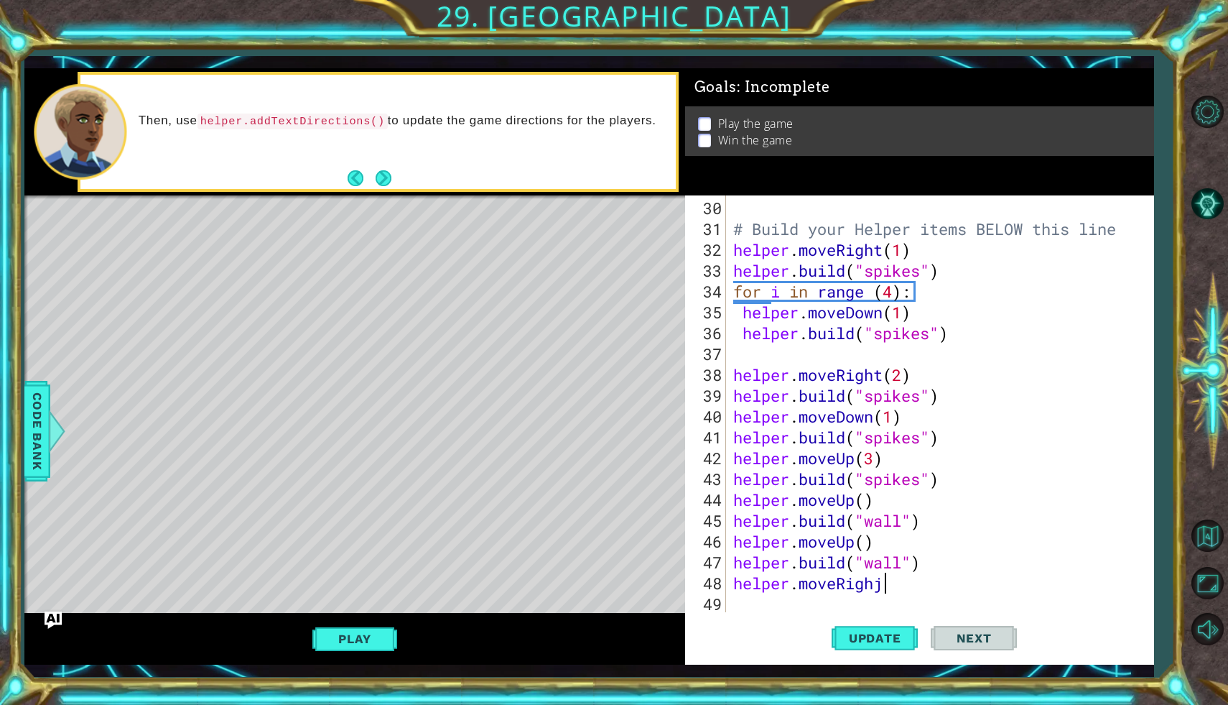
type textarea "helper.moveRigh"
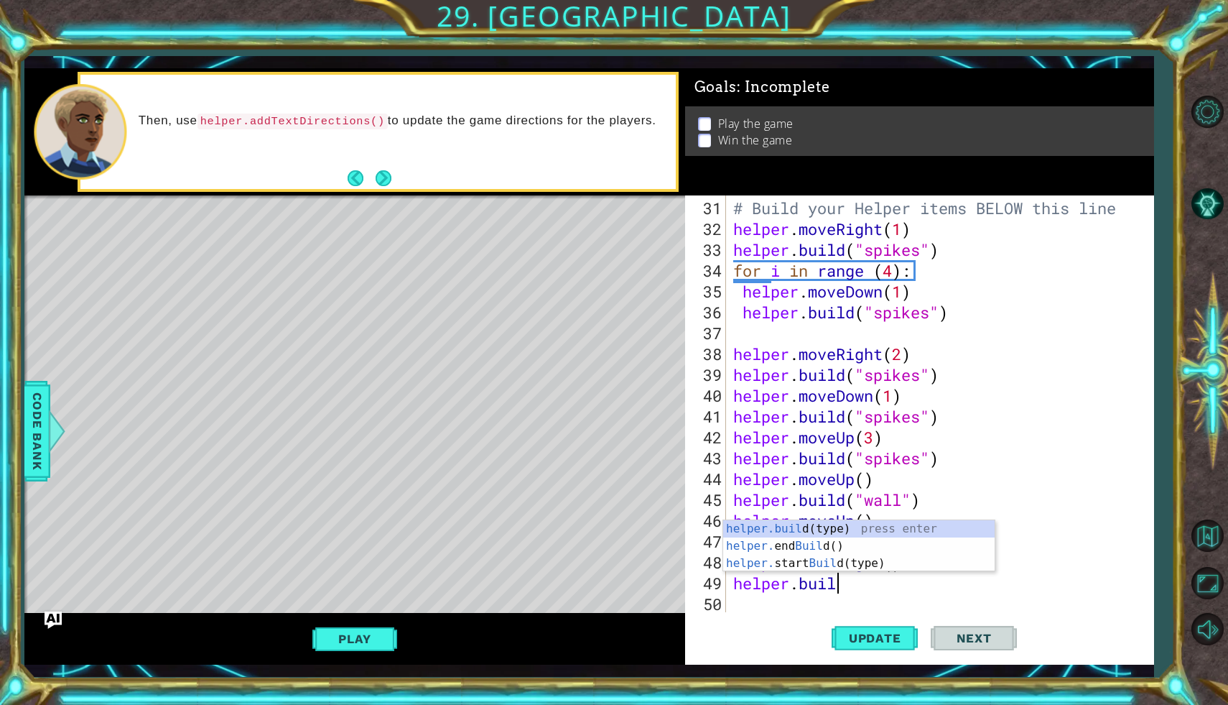
scroll to position [0, 4]
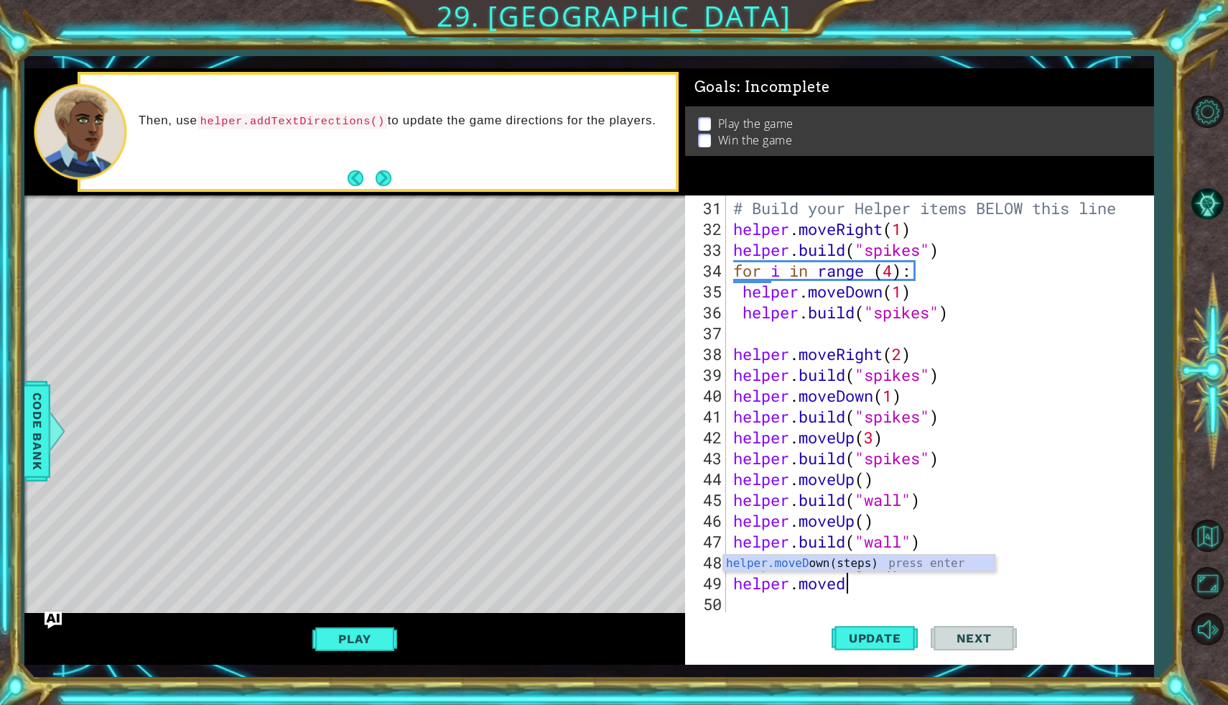
type textarea "helper.movedown"
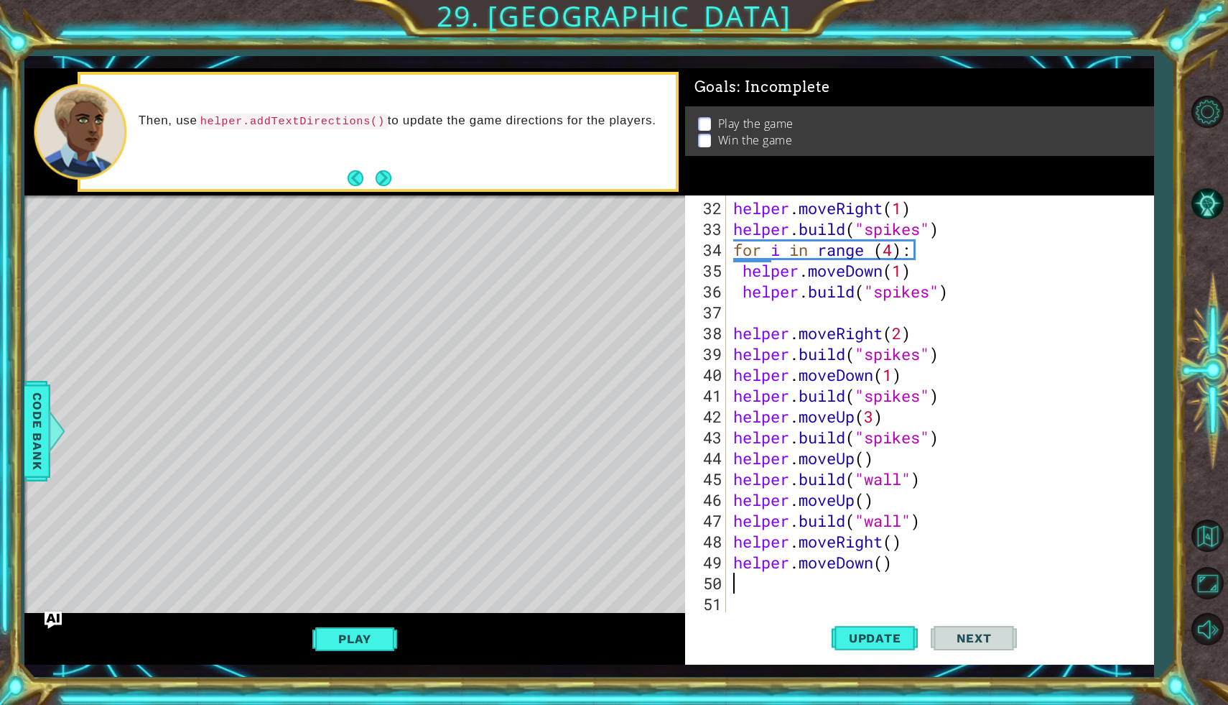
click at [887, 563] on div "helper . moveRight ( 1 ) helper . build ( "spikes" ) for i in range ( 4 ) : hel…" at bounding box center [943, 427] width 427 height 458
type textarea "helper.moveDown(5)"
type textarea "helper.moveri"
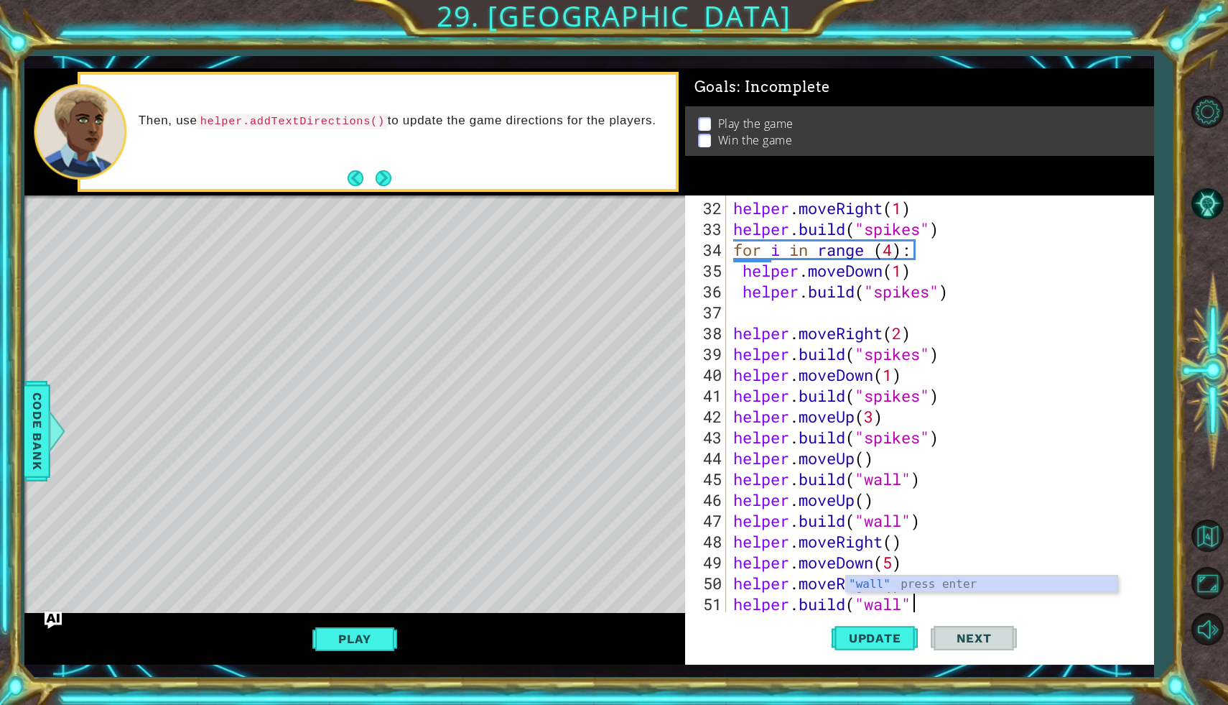
type textarea "[DOMAIN_NAME]("wall")"
click at [897, 640] on span "Update" at bounding box center [875, 638] width 81 height 14
click at [919, 598] on div "helper . moveRight ( 1 ) helper . build ( "spikes" ) for i in range ( 4 ) : hel…" at bounding box center [943, 427] width 427 height 458
type textarea "[DOMAIN_NAME]("wall")"
click at [927, 607] on div "helper . moveRight ( 1 ) helper . build ( "spikes" ) for i in range ( 4 ) : hel…" at bounding box center [943, 427] width 427 height 458
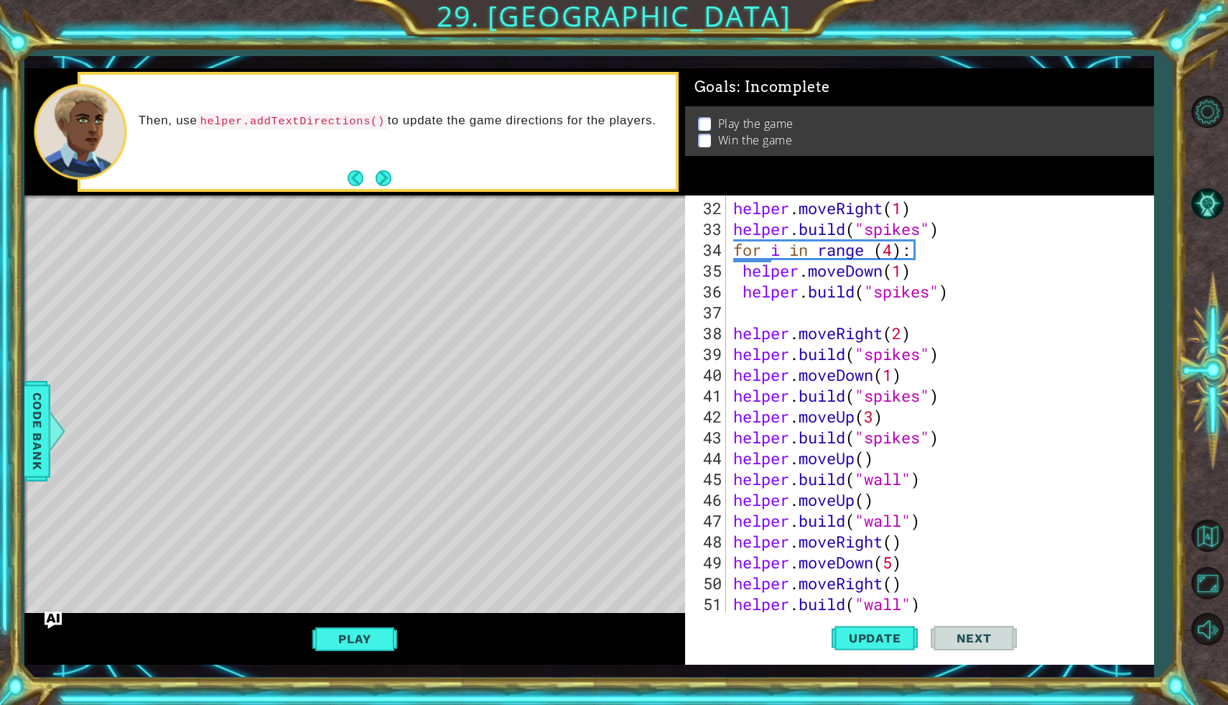
type textarea "[DOMAIN_NAME]("wall")"
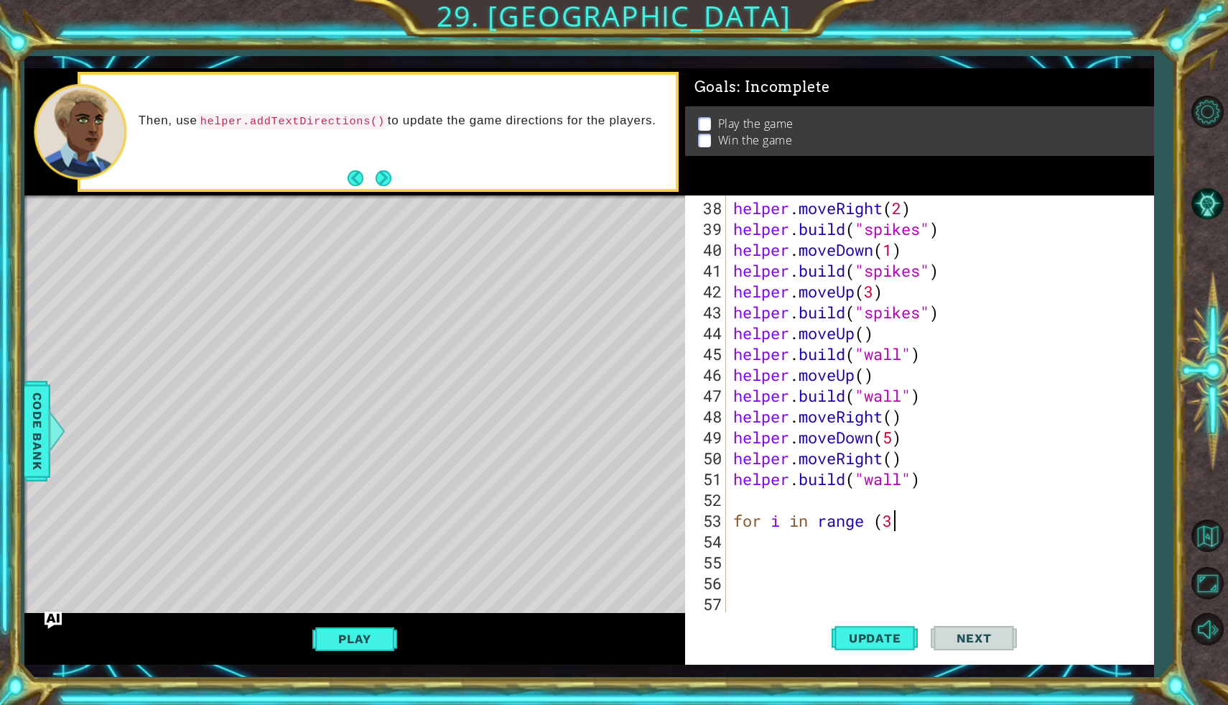
scroll to position [0, 7]
type textarea "for i in range (3):"
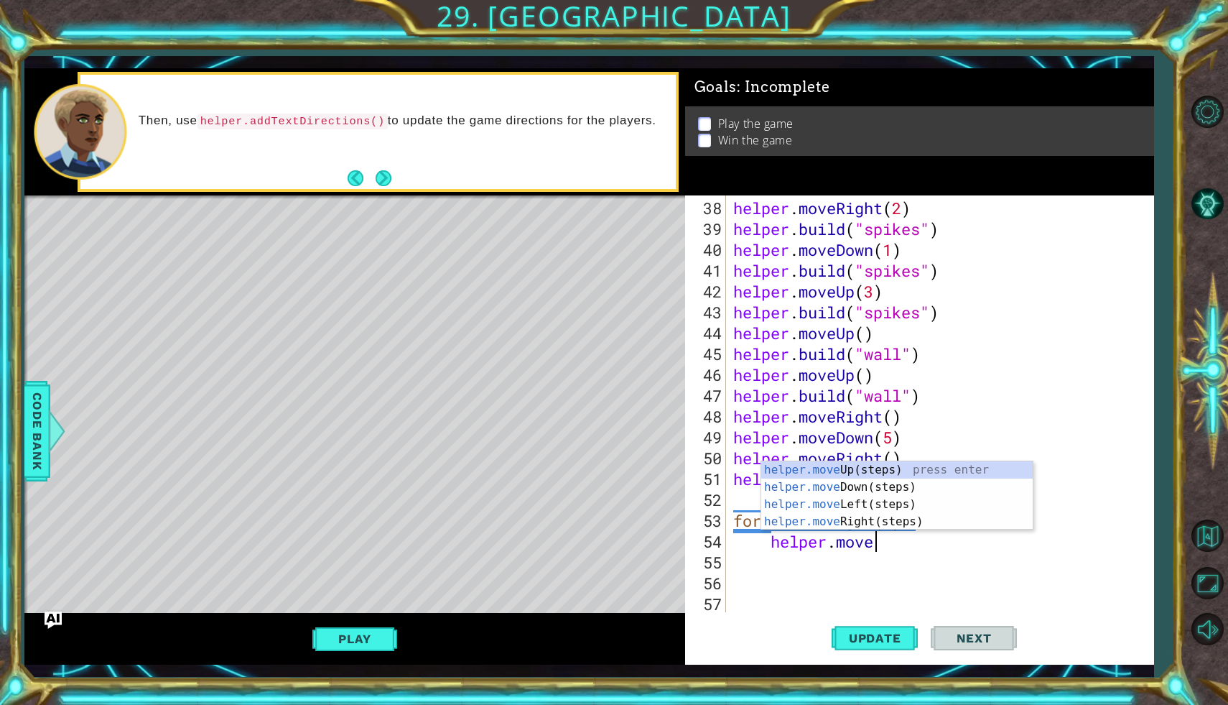
scroll to position [0, 6]
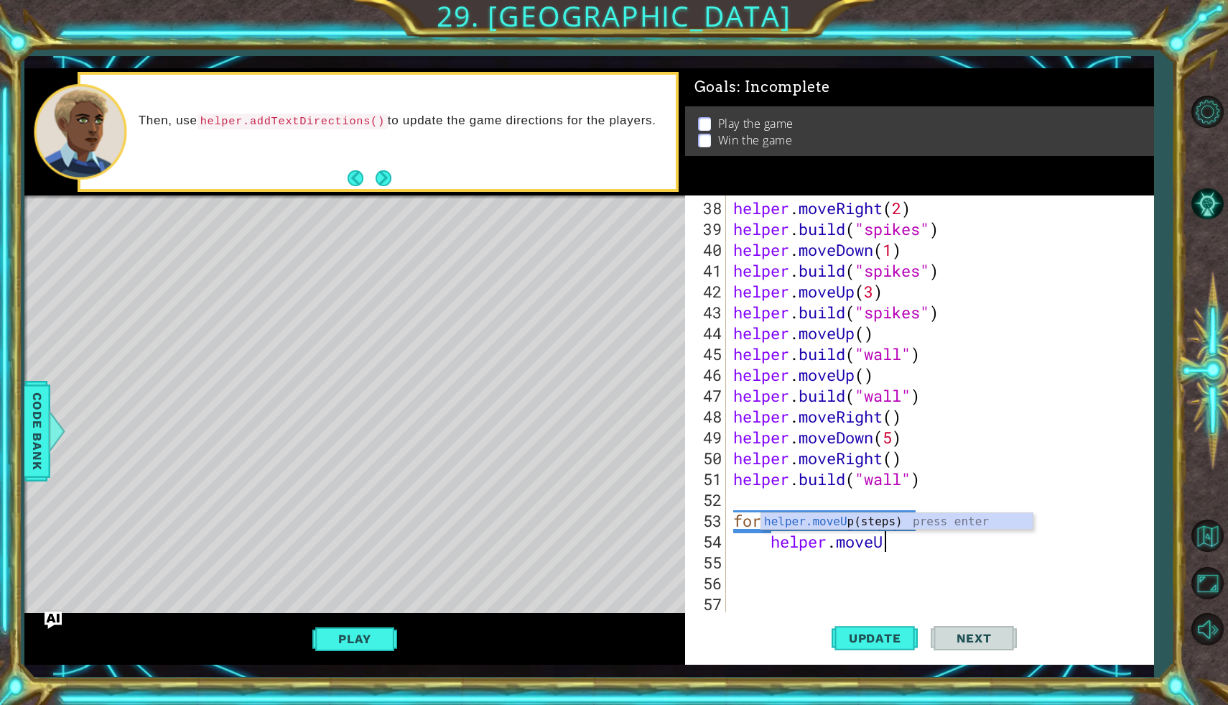
type textarea "helper.moveUp"
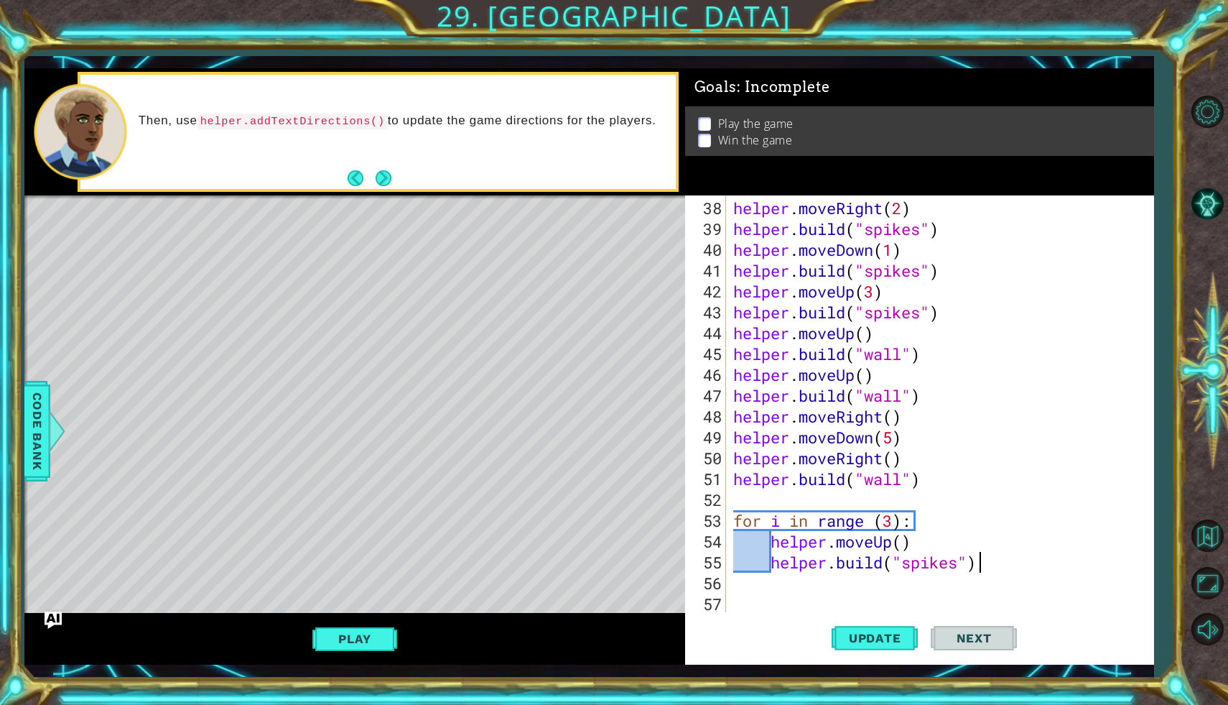
scroll to position [0, 10]
type textarea "[DOMAIN_NAME]("spikes")"
click at [844, 643] on span "Update" at bounding box center [875, 638] width 81 height 14
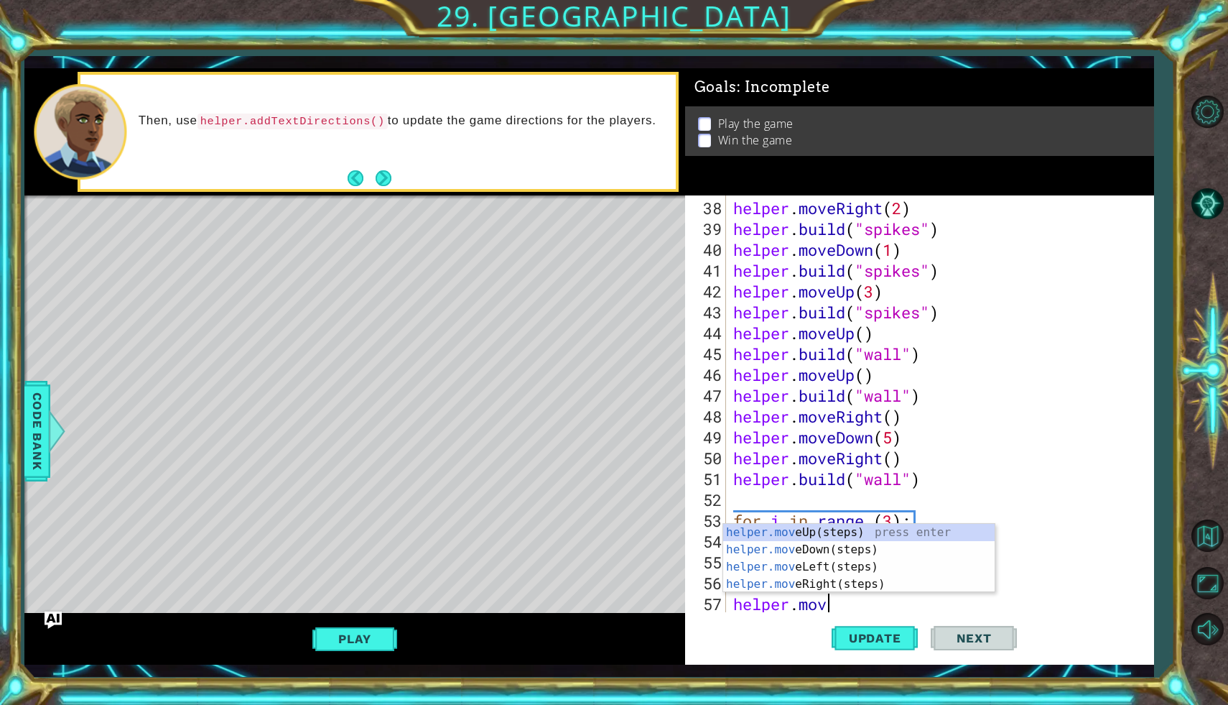
scroll to position [0, 4]
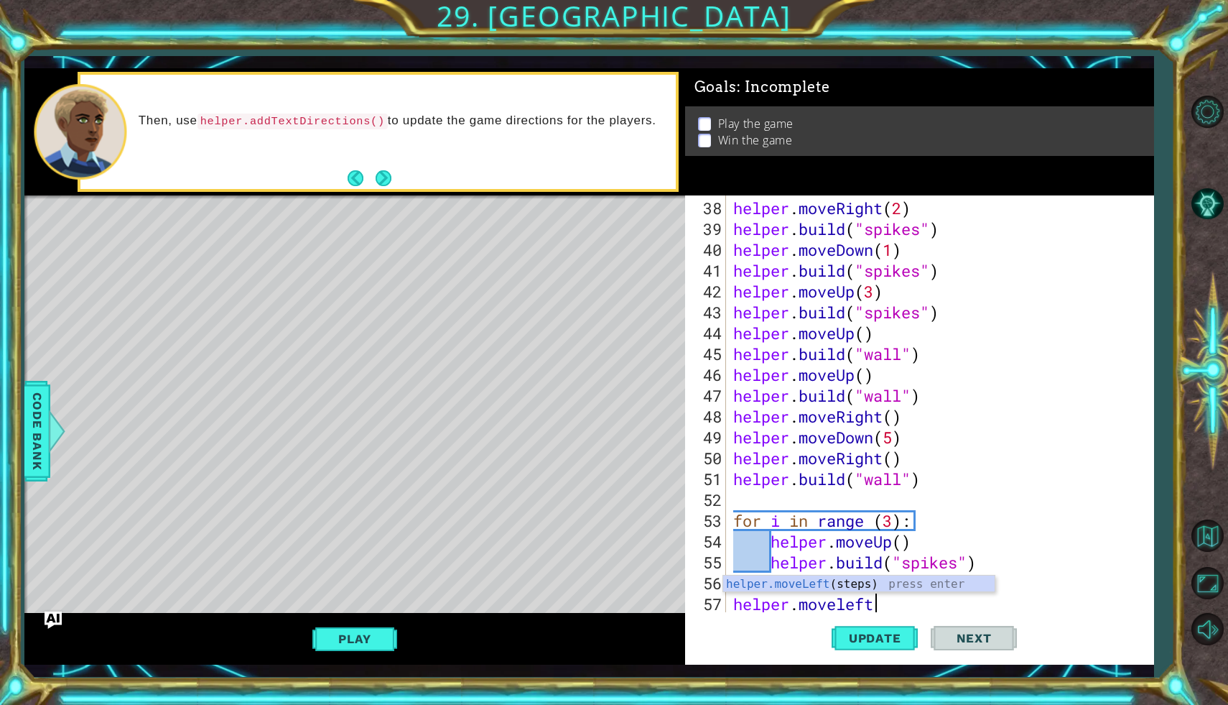
type textarea "helper.movelef"
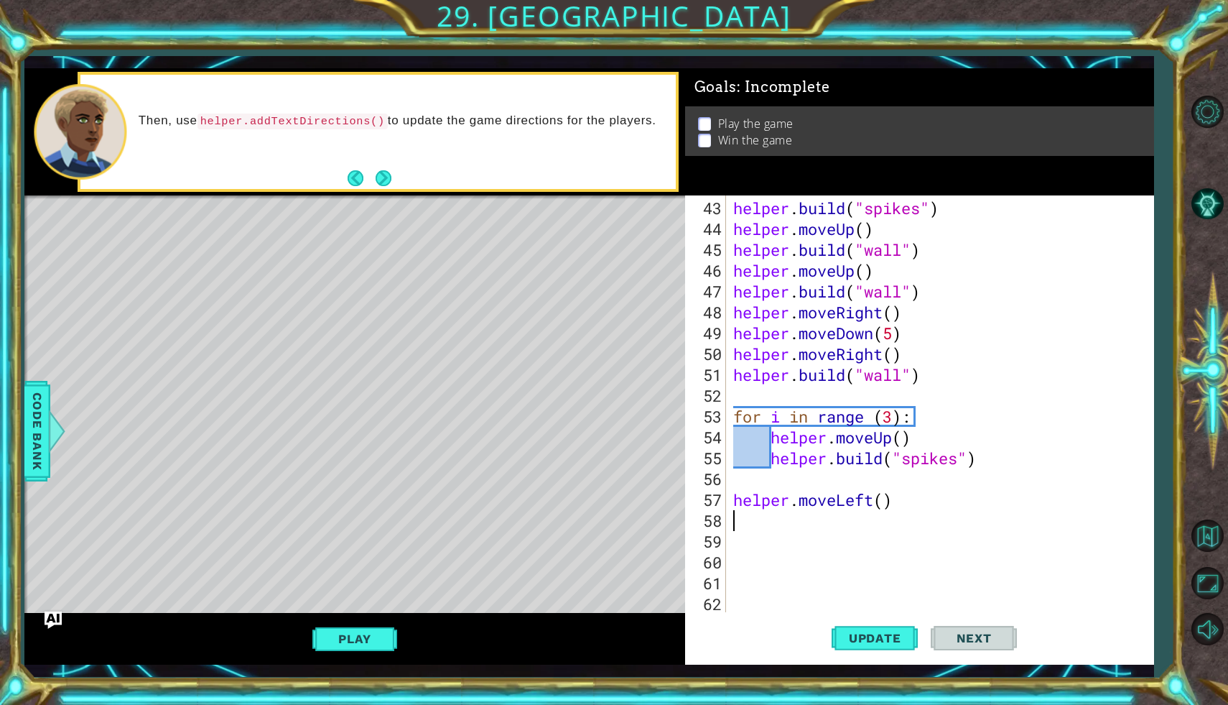
scroll to position [875, 0]
type textarea "helper.moveri"
click at [884, 519] on div "helper . build ( "spikes" ) helper . moveUp ( ) helper . build ( "wall" ) helpe…" at bounding box center [943, 427] width 427 height 458
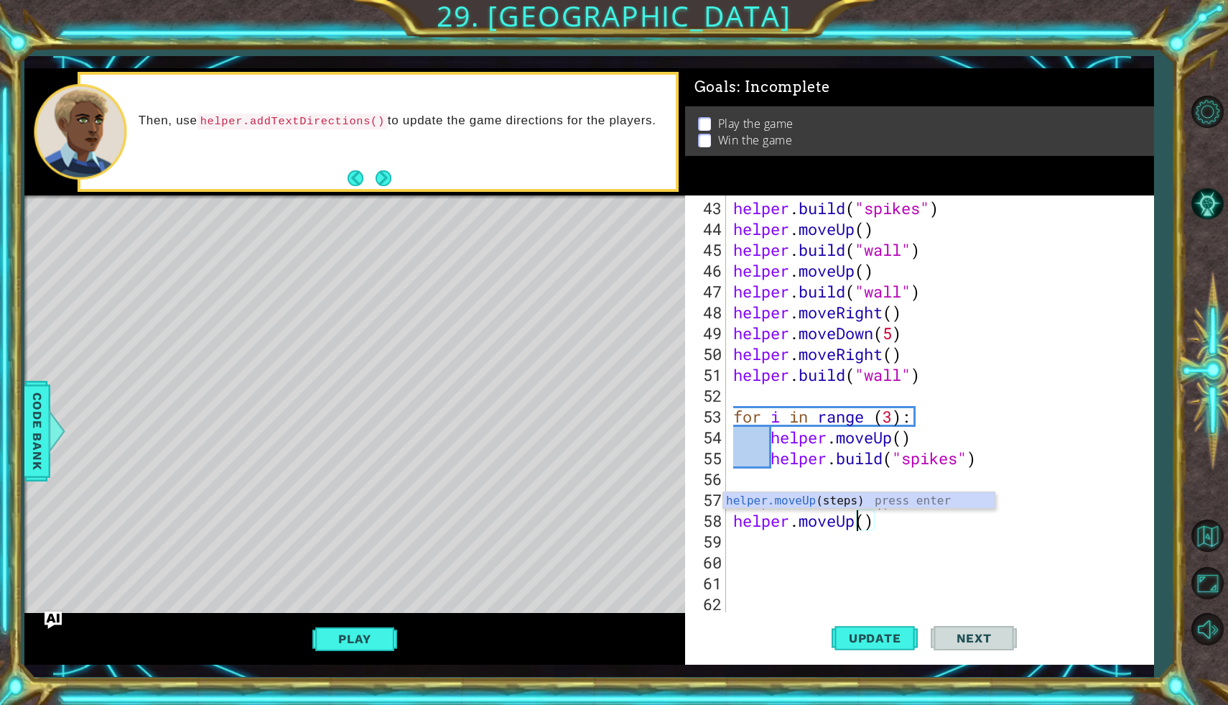
click at [868, 523] on div "helper . build ( "spikes" ) helper . moveUp ( ) helper . build ( "wall" ) helpe…" at bounding box center [943, 427] width 427 height 458
type textarea "helper.moveUp(2)"
click at [889, 527] on div "helper . build ( "spikes" ) helper . moveUp ( ) helper . build ( "wall" ) helpe…" at bounding box center [943, 427] width 427 height 458
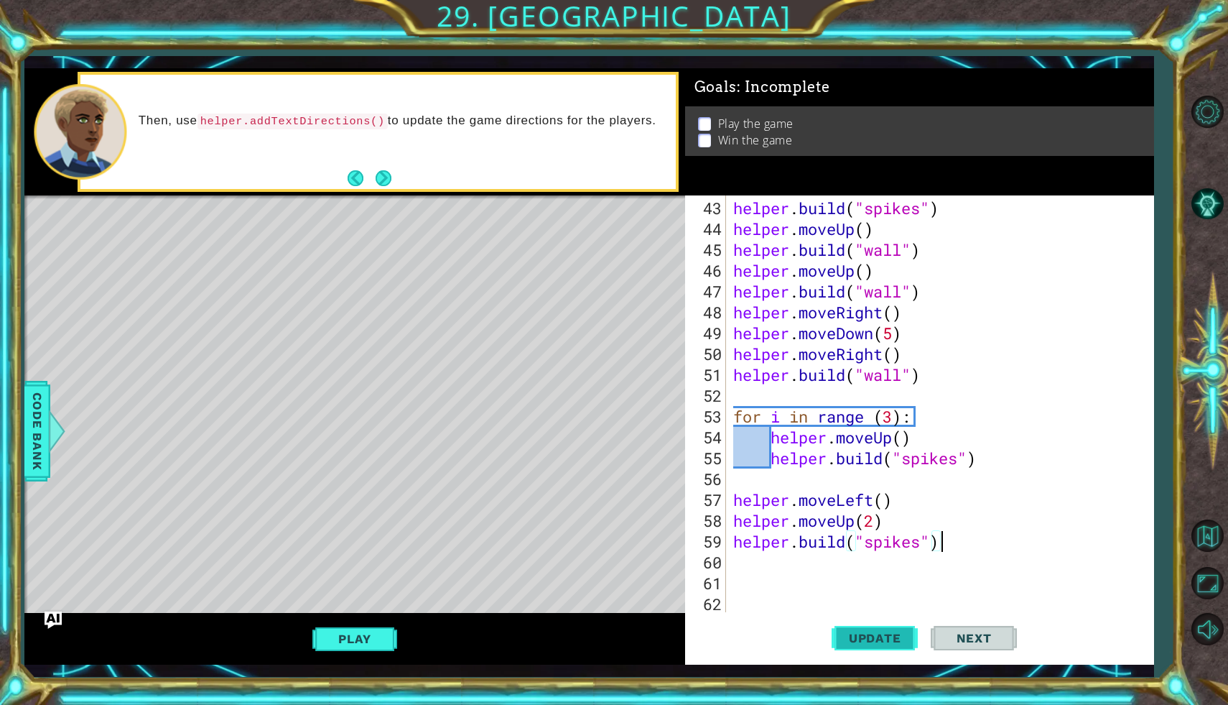
type textarea "[DOMAIN_NAME]("spikes")"
click at [898, 625] on button "Update" at bounding box center [875, 638] width 86 height 47
click at [30, 396] on span "Code Bank" at bounding box center [37, 431] width 23 height 88
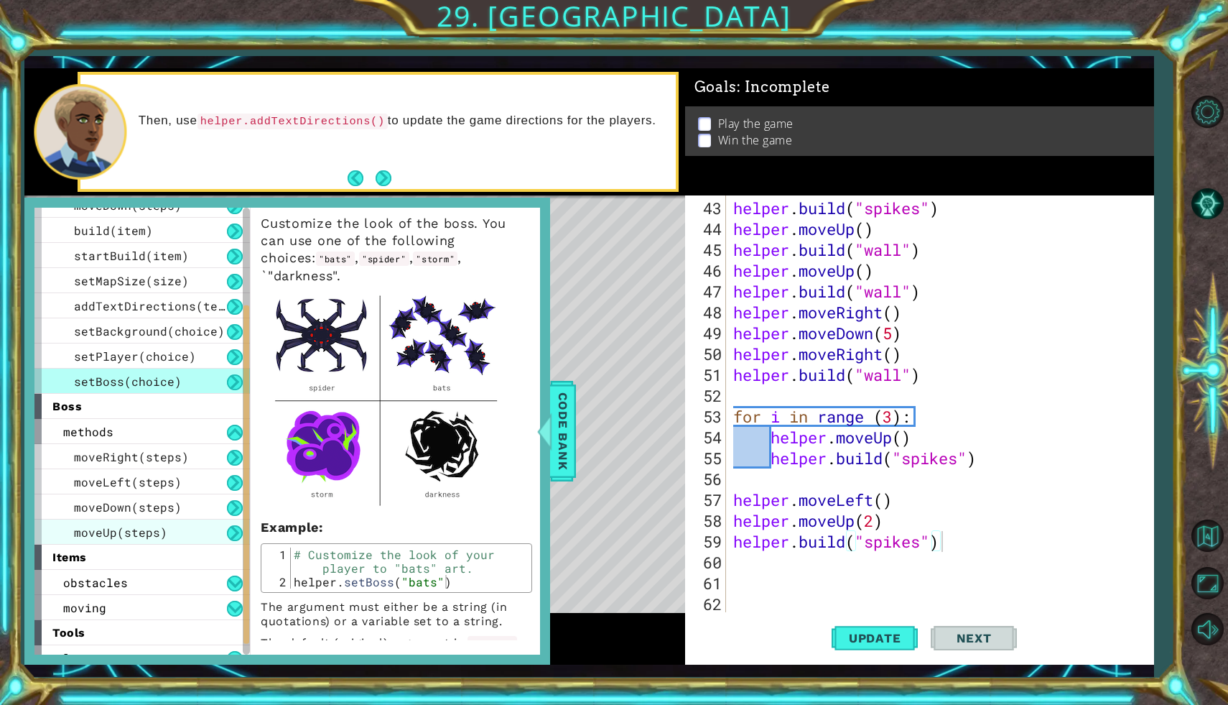
scroll to position [157, 0]
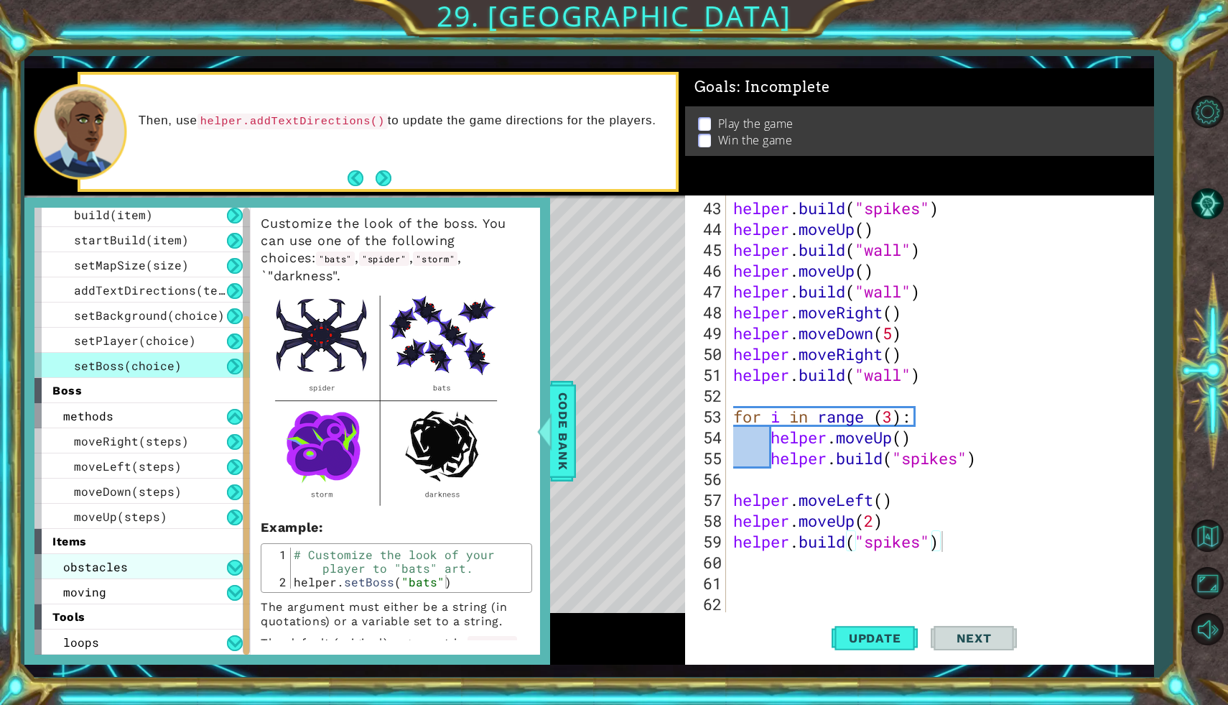
click at [139, 566] on div "obstacles" at bounding box center [141, 566] width 215 height 25
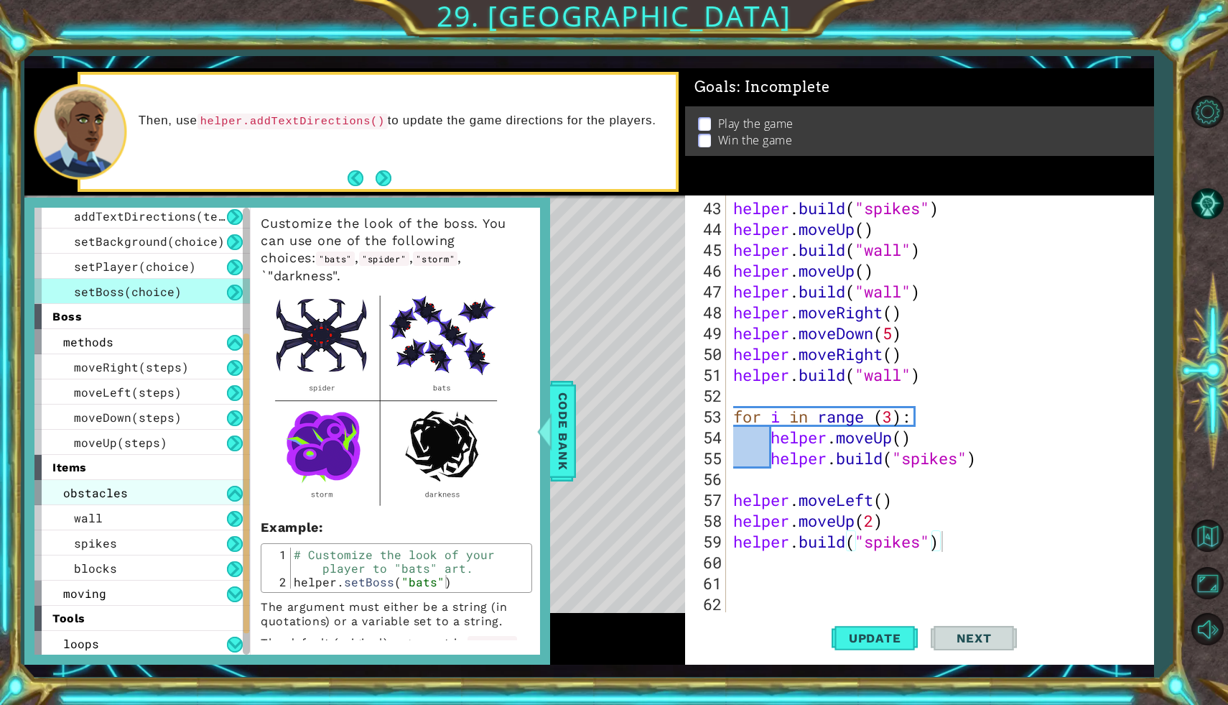
scroll to position [232, 0]
click at [146, 566] on div "blocks" at bounding box center [141, 566] width 215 height 25
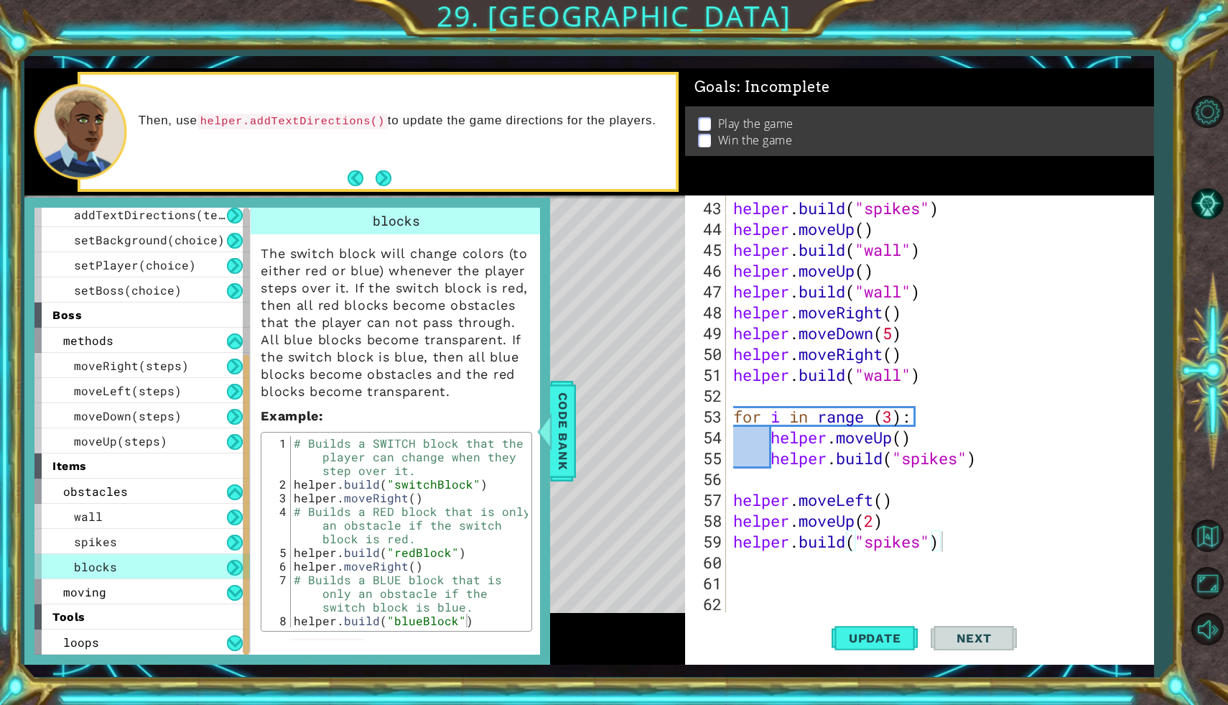
scroll to position [50, 0]
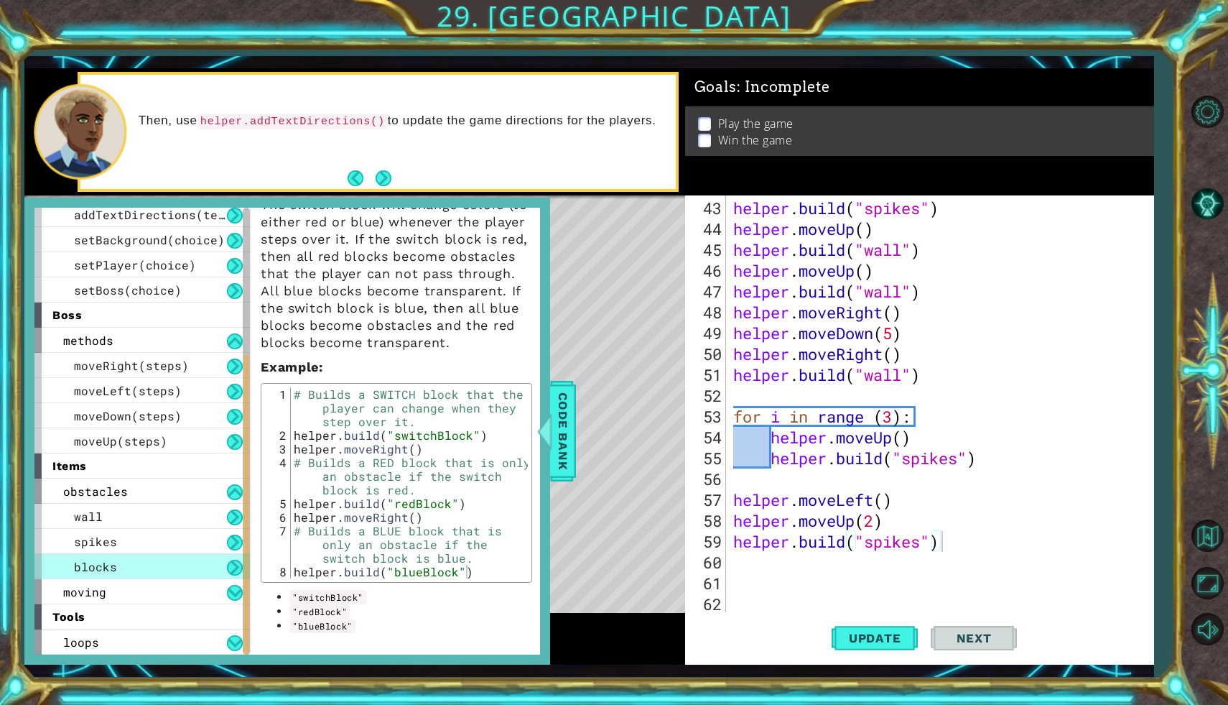
click at [218, 570] on div "blocks" at bounding box center [141, 566] width 215 height 25
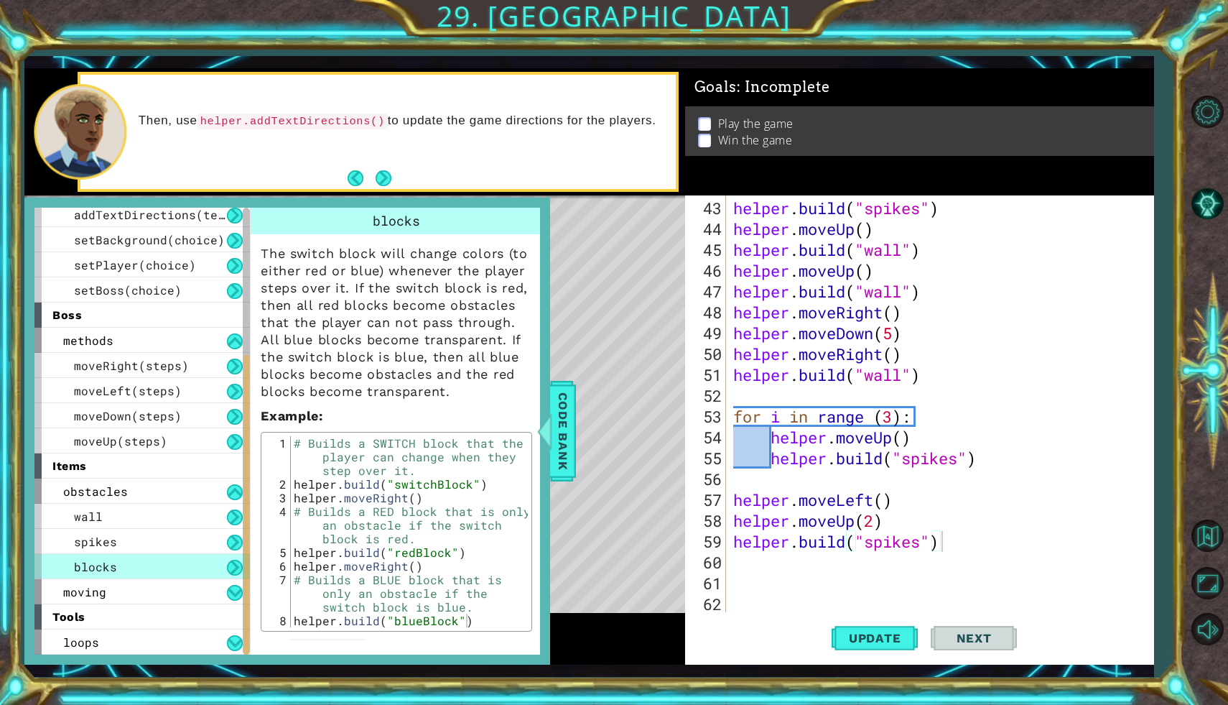
click at [700, 522] on div "58" at bounding box center [707, 520] width 38 height 21
click at [552, 409] on div at bounding box center [545, 430] width 18 height 43
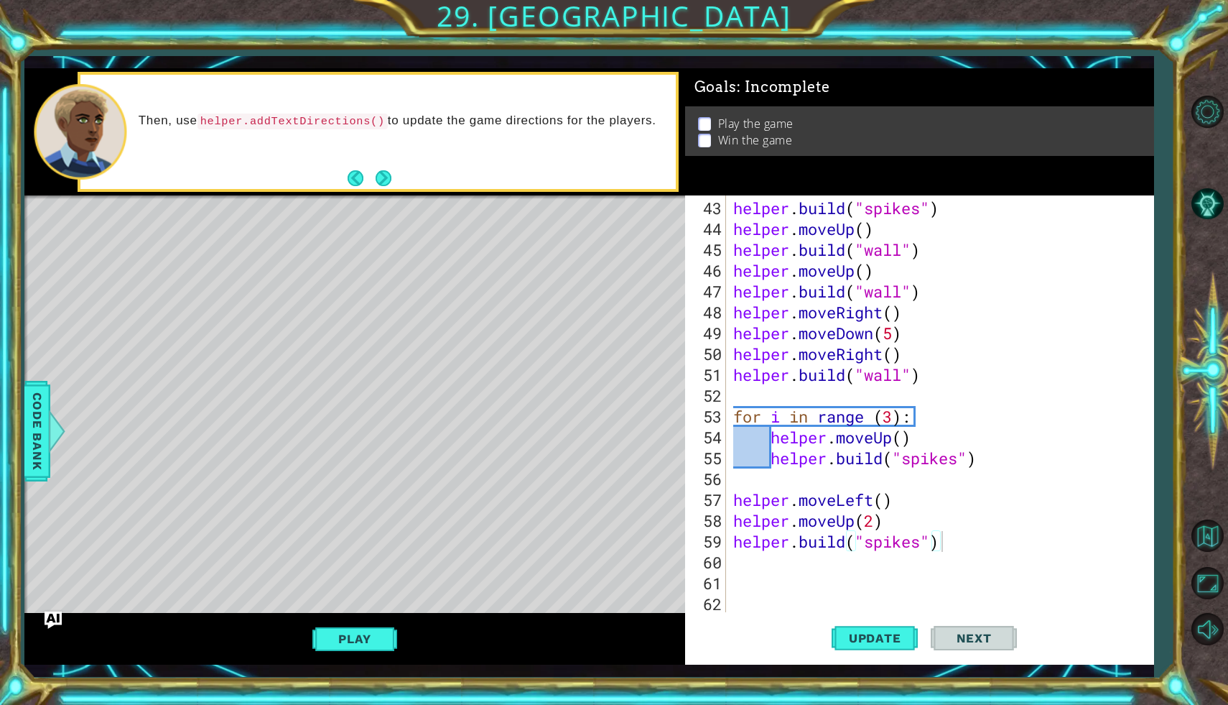
click at [952, 536] on div "helper . build ( "spikes" ) helper . moveUp ( ) helper . build ( "wall" ) helpe…" at bounding box center [943, 427] width 427 height 458
type textarea "j"
type textarea "helper.moveri"
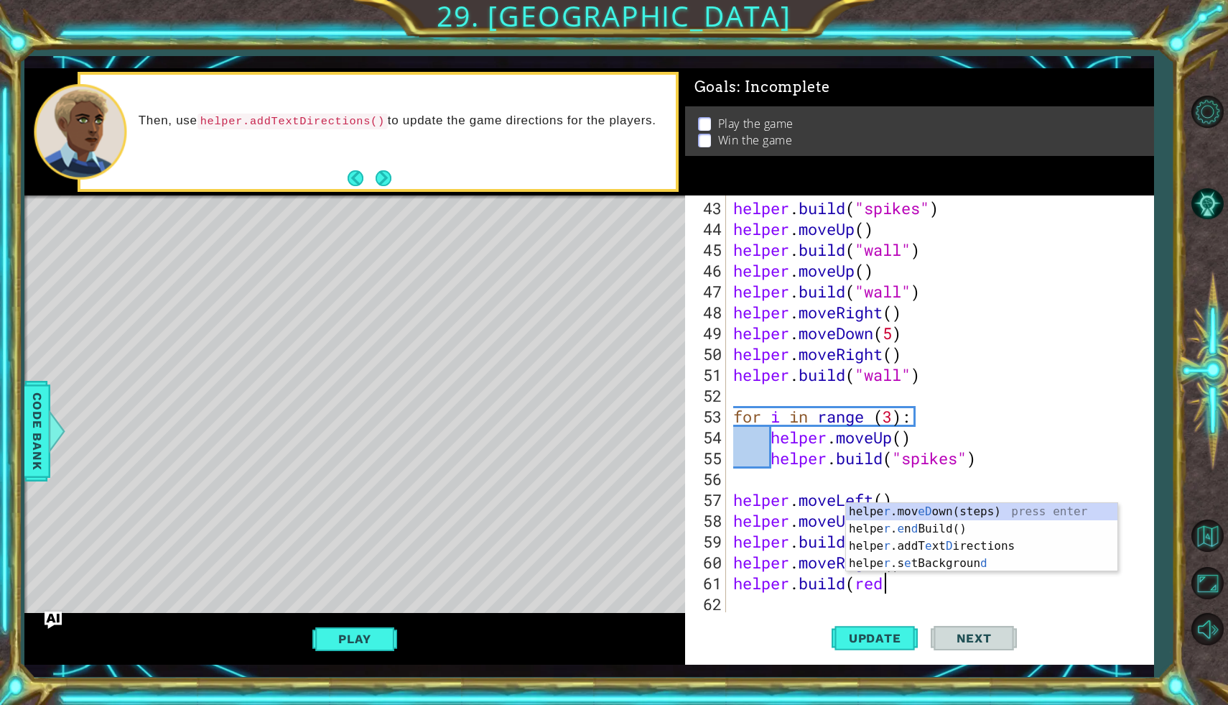
scroll to position [0, 6]
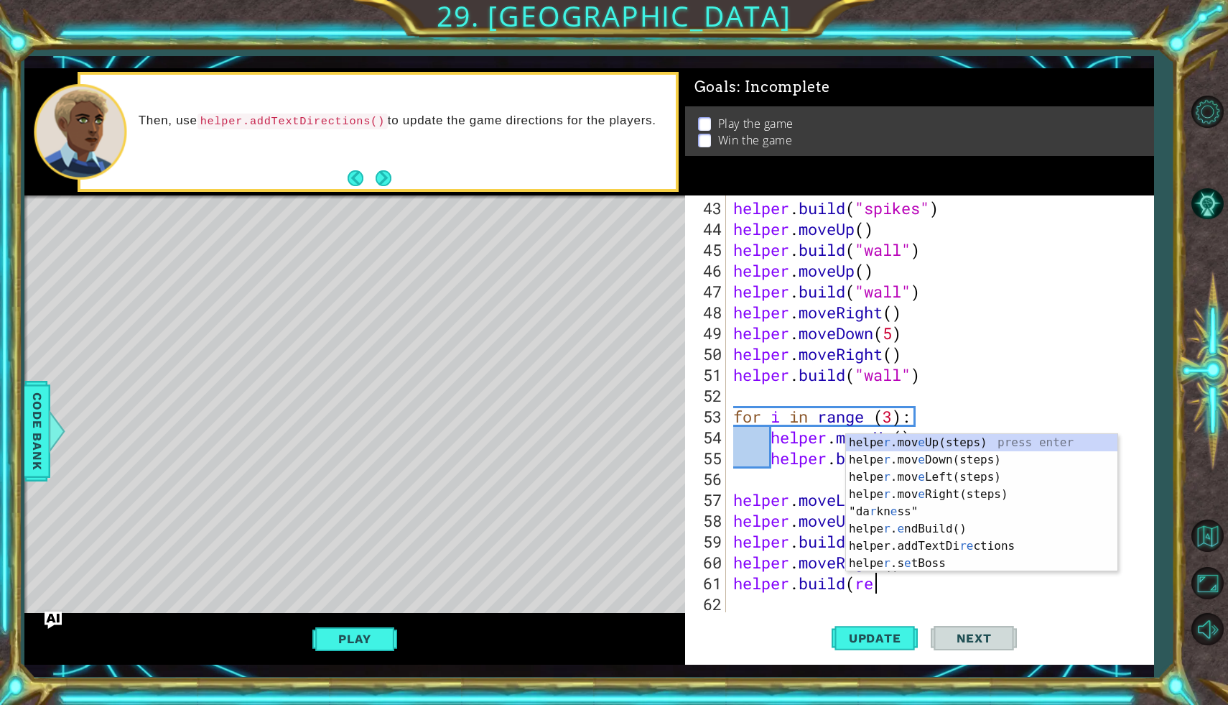
type textarea "[DOMAIN_NAME]("
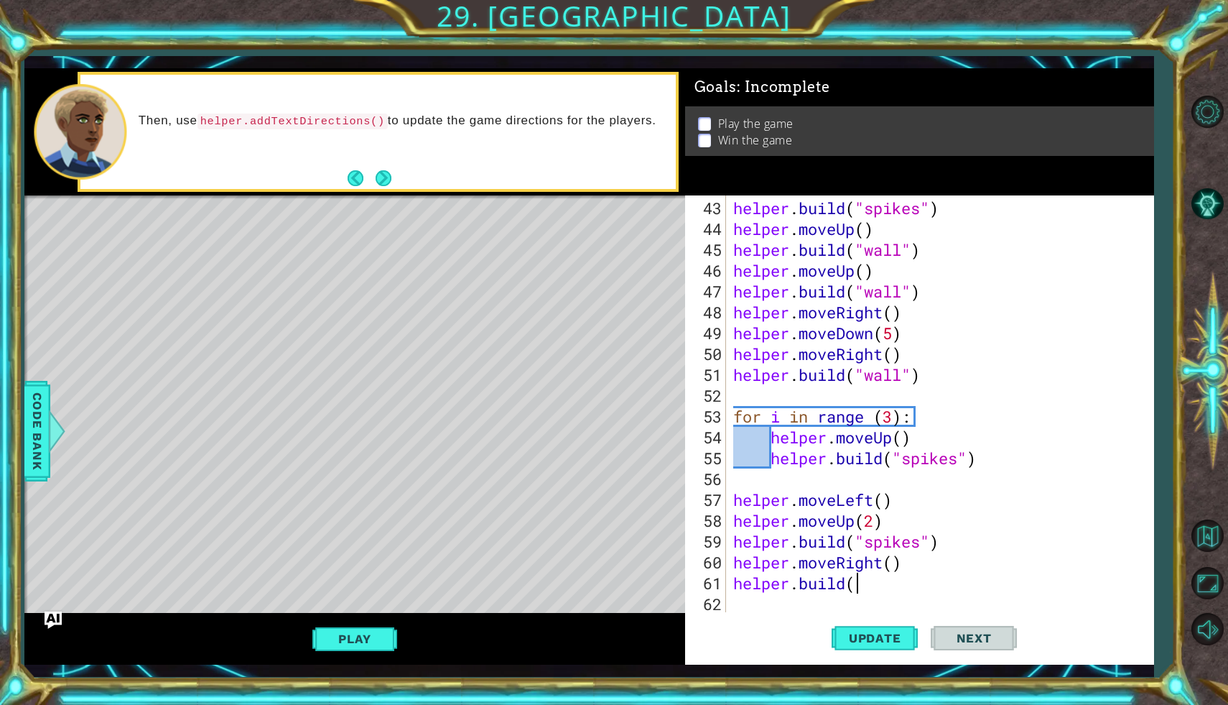
scroll to position [0, 5]
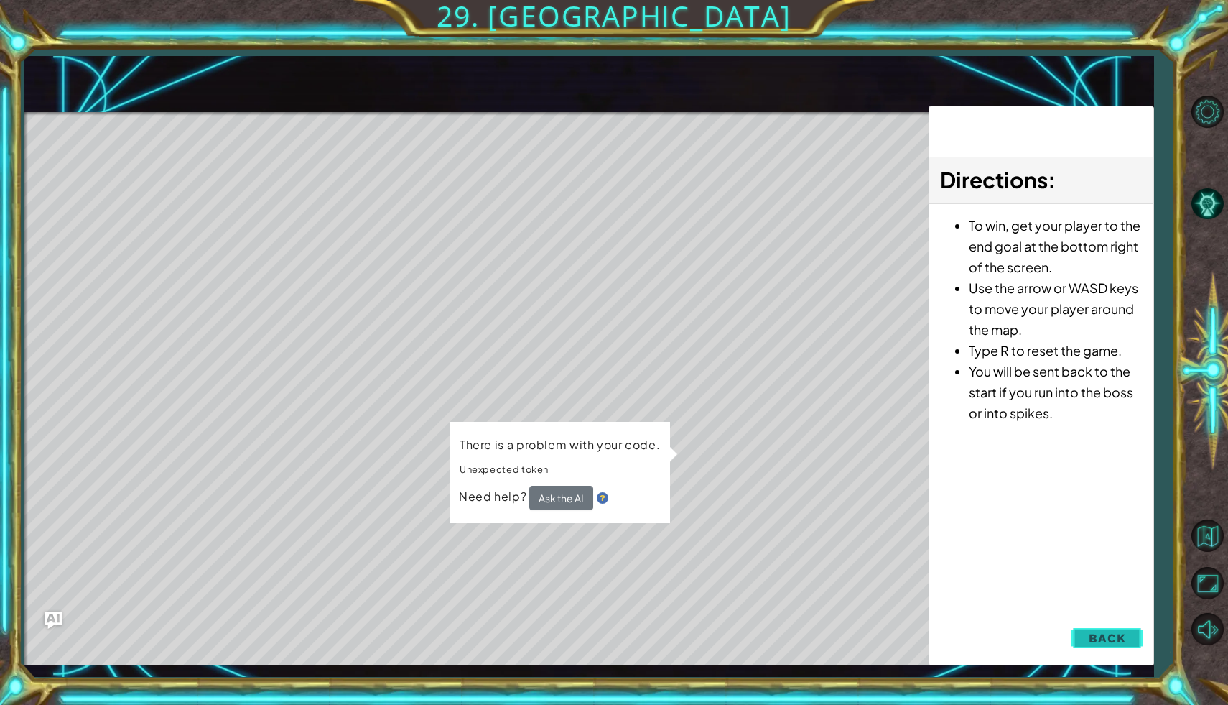
click at [1105, 628] on button "Back" at bounding box center [1107, 637] width 73 height 29
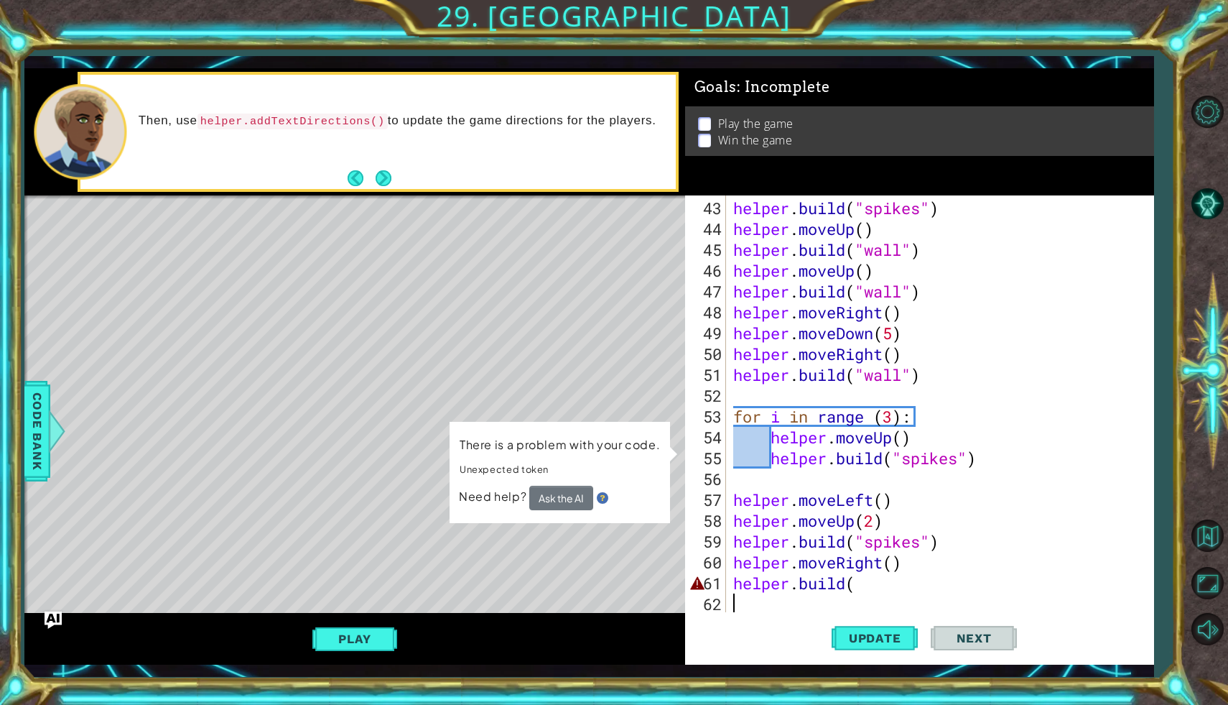
scroll to position [0, 0]
click at [879, 591] on div "helper . build ( "spikes" ) helper . moveUp ( ) helper . build ( "wall" ) helpe…" at bounding box center [943, 427] width 427 height 458
click at [870, 584] on div "helper . build ( "spikes" ) helper . moveUp ( ) helper . build ( "wall" ) helpe…" at bounding box center [943, 427] width 427 height 458
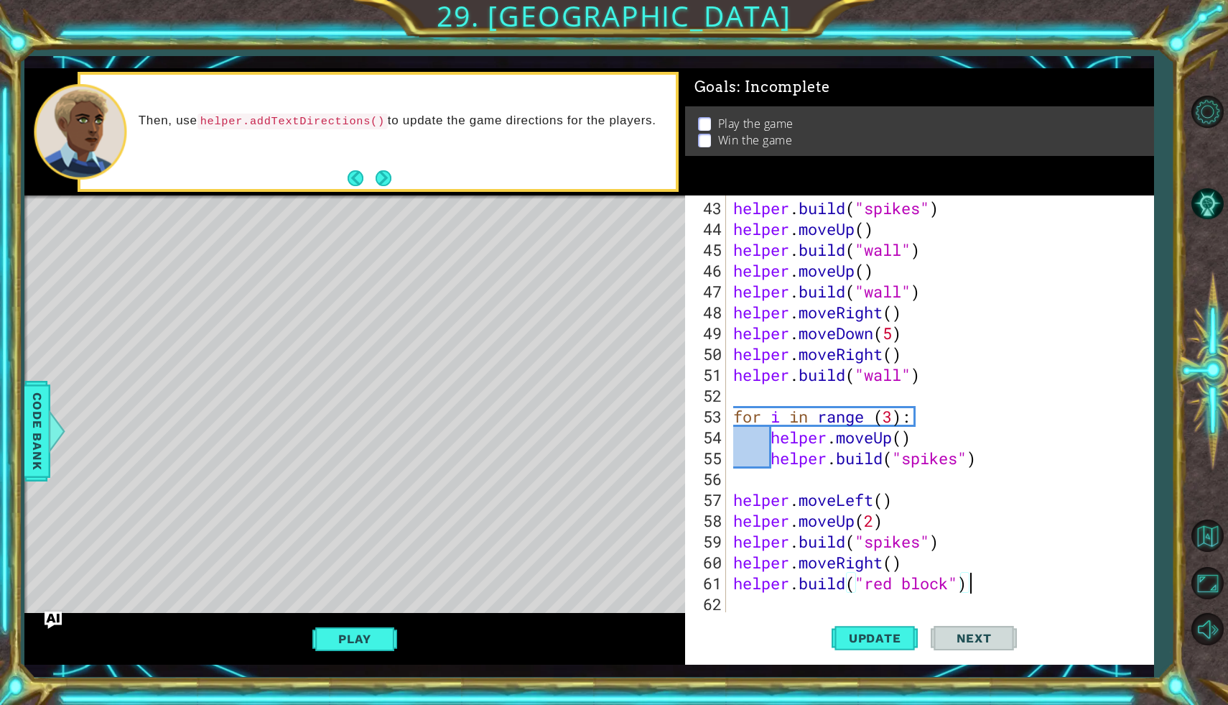
scroll to position [0, 10]
click at [852, 651] on button "Update" at bounding box center [875, 638] width 86 height 47
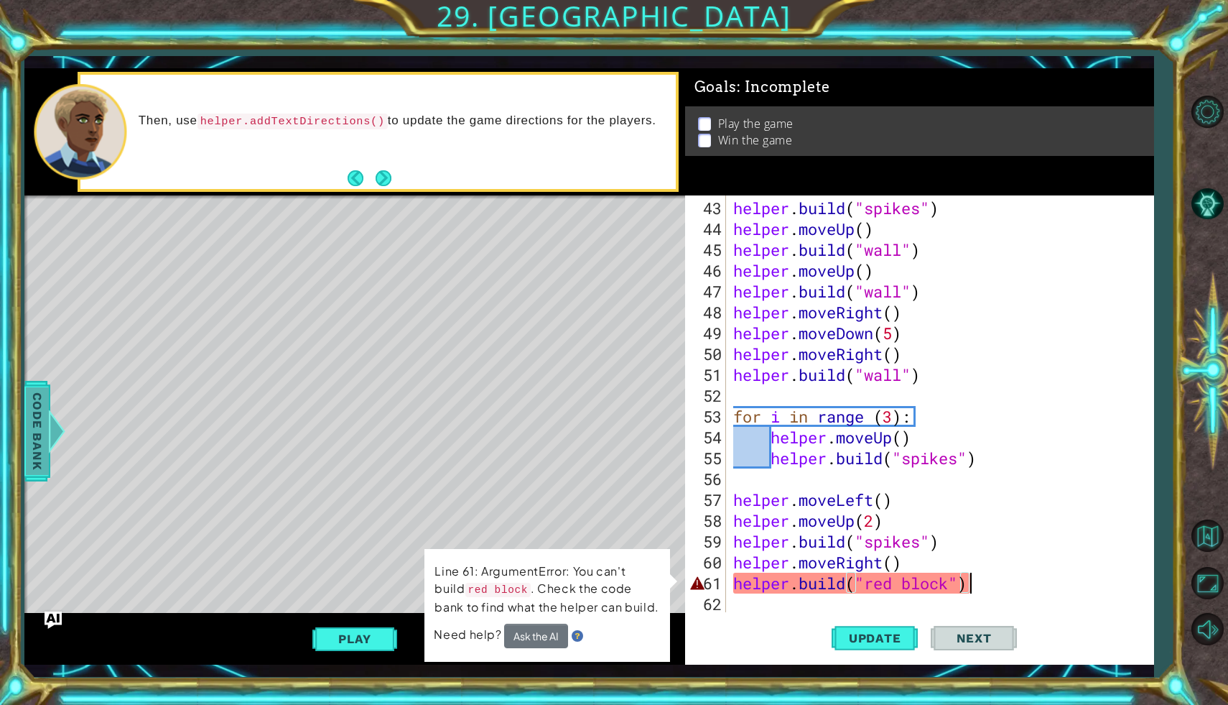
click at [27, 425] on span "Code Bank" at bounding box center [37, 431] width 23 height 88
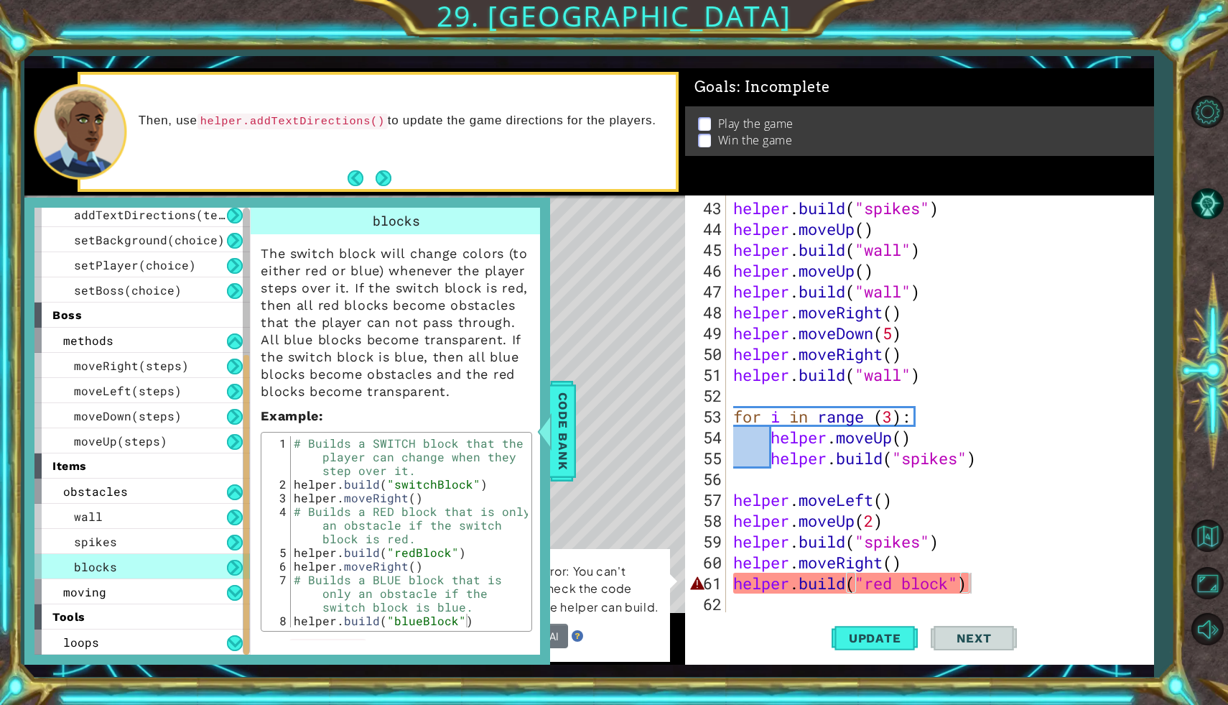
click at [905, 580] on div "helper . build ( "spikes" ) helper . moveUp ( ) helper . build ( "wall" ) helpe…" at bounding box center [943, 427] width 427 height 458
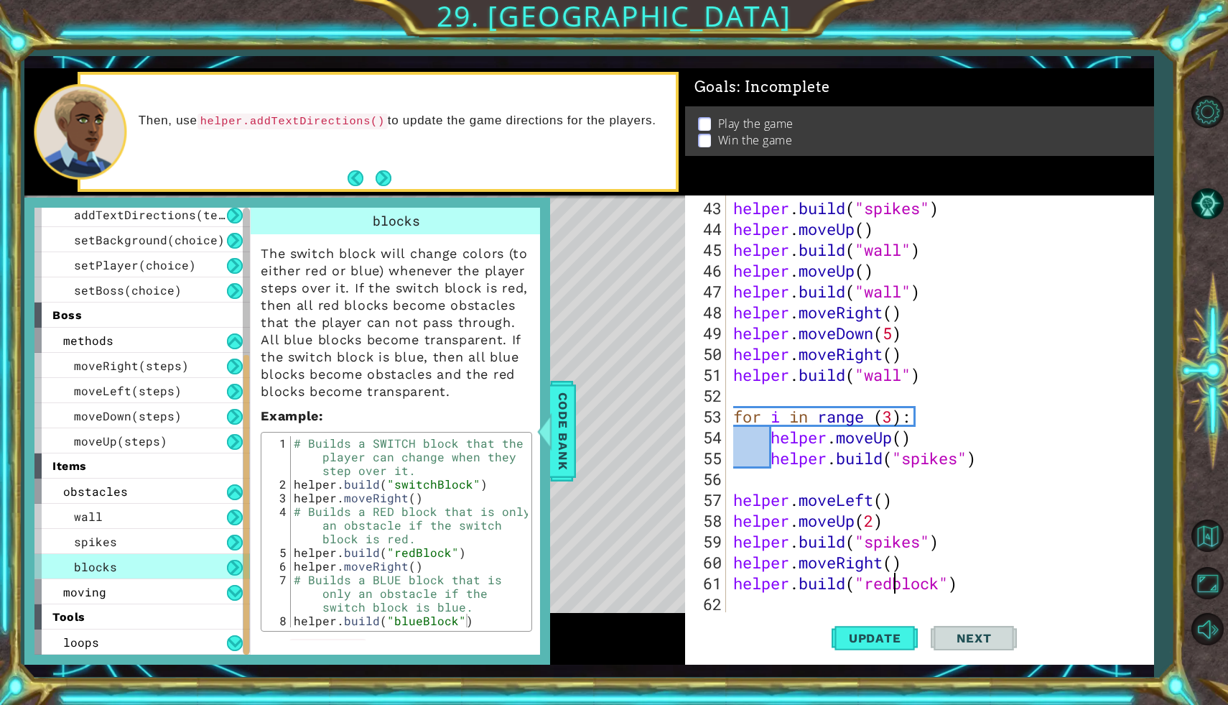
click at [903, 581] on div "helper . build ( "spikes" ) helper . moveUp ( ) helper . build ( "wall" ) helpe…" at bounding box center [943, 427] width 427 height 458
click at [885, 633] on span "Update" at bounding box center [875, 638] width 81 height 14
click at [570, 437] on span "Code Bank" at bounding box center [563, 431] width 23 height 88
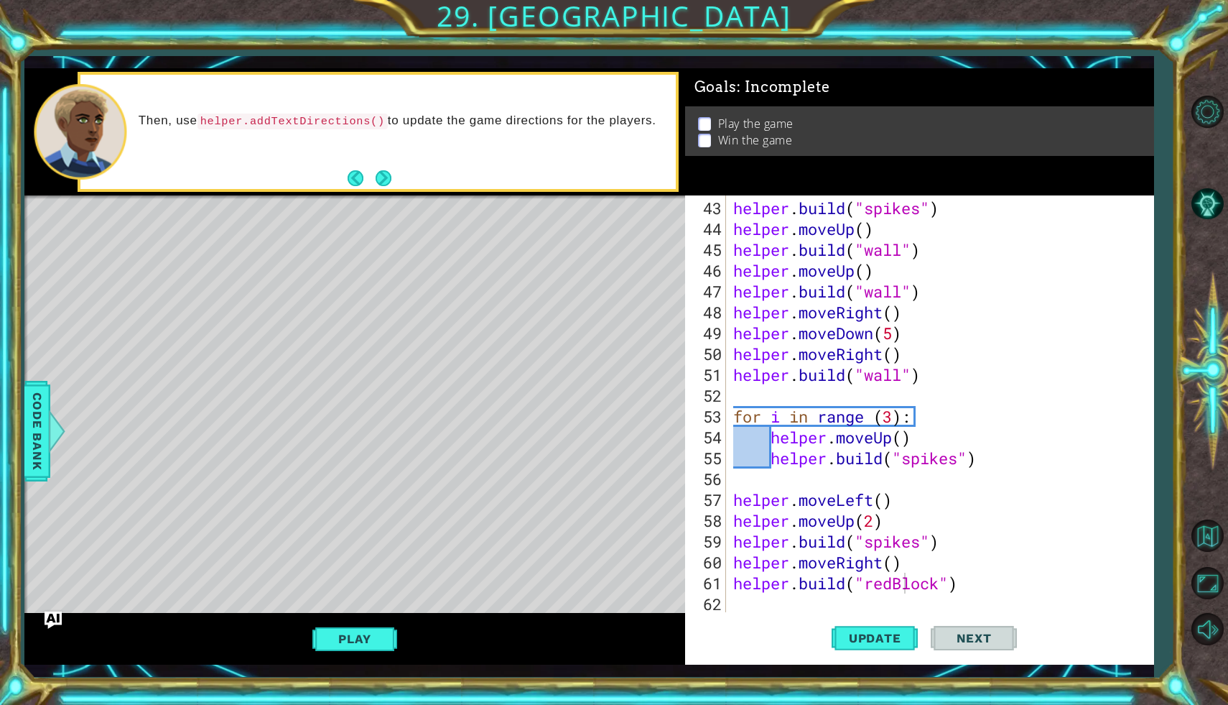
click at [969, 589] on div "helper . build ( "spikes" ) helper . moveUp ( ) helper . build ( "wall" ) helpe…" at bounding box center [943, 427] width 427 height 458
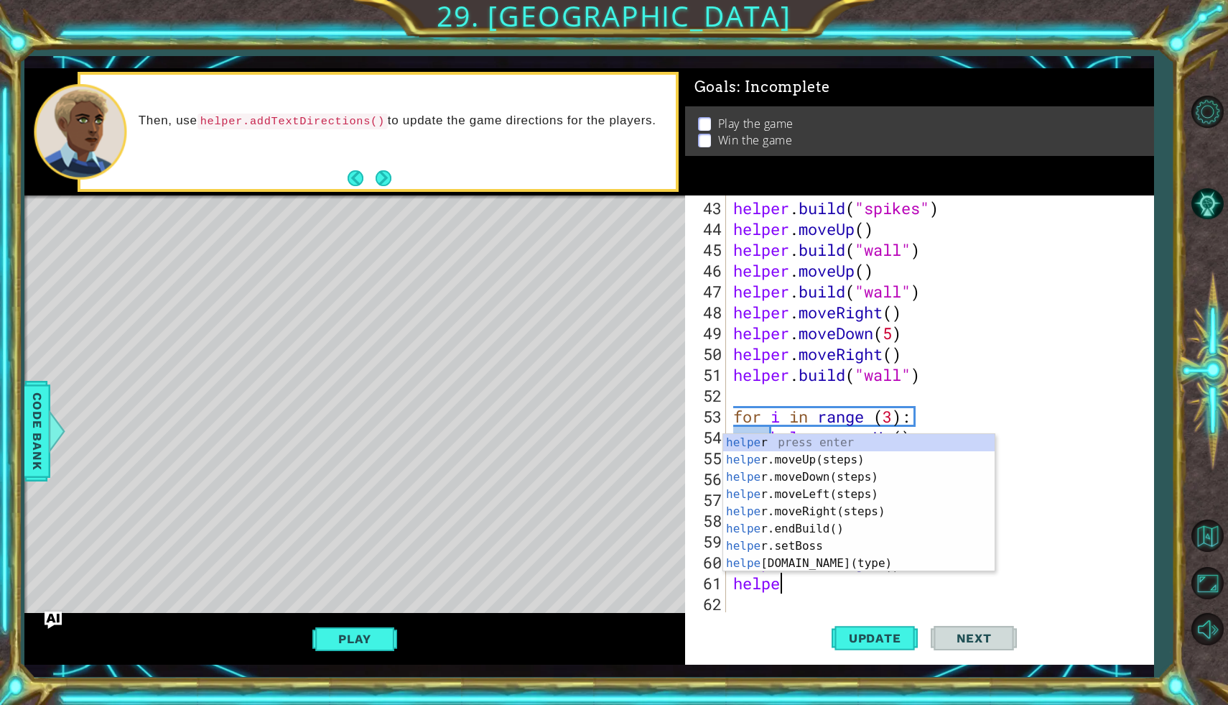
scroll to position [0, 1]
type textarea "h"
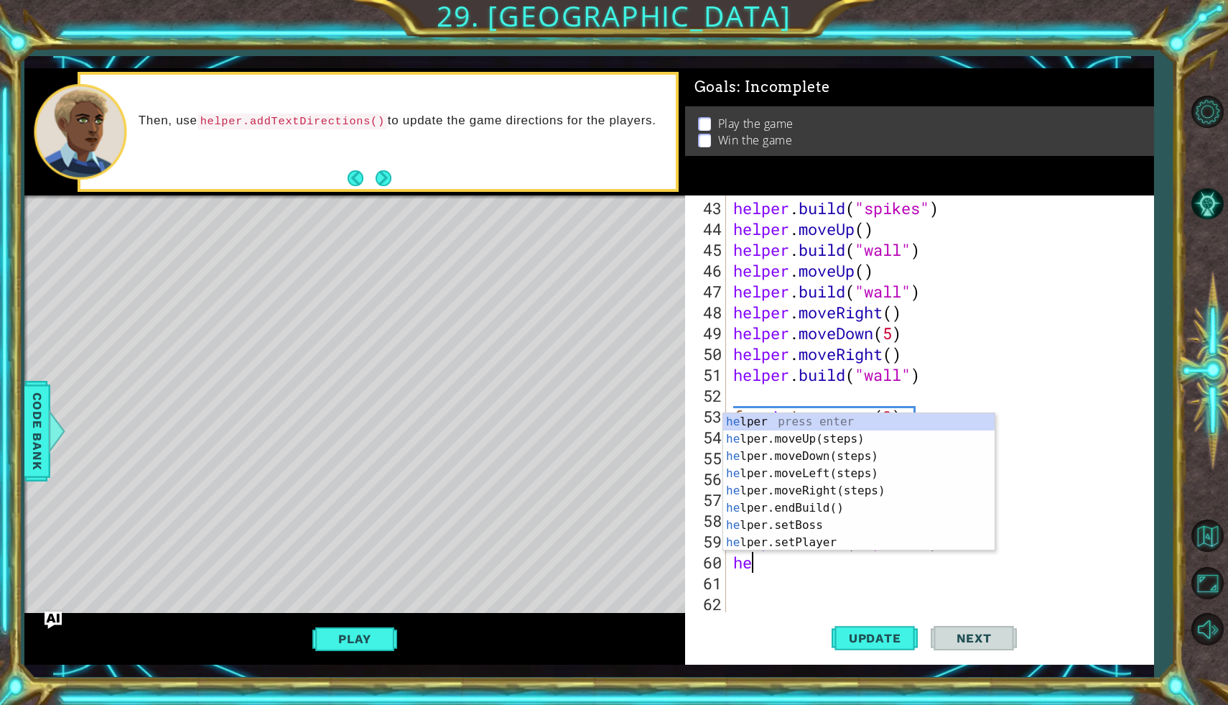
type textarea "h"
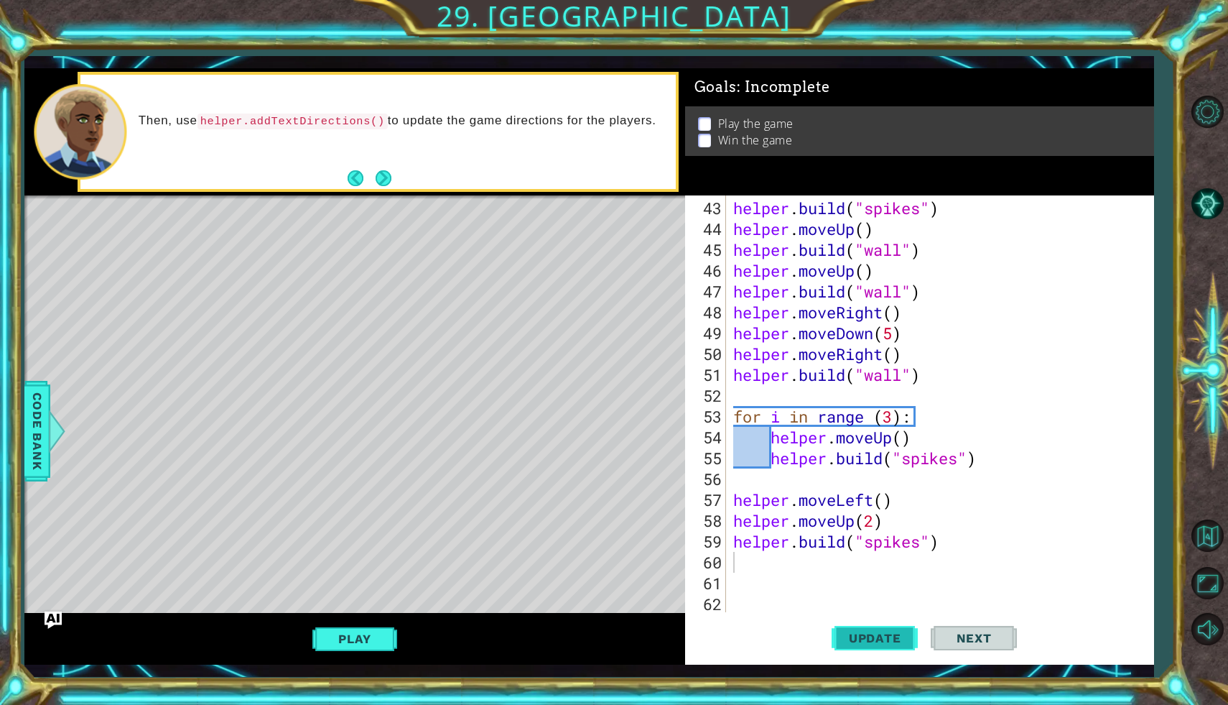
click at [891, 628] on button "Update" at bounding box center [875, 638] width 86 height 47
click at [951, 542] on div "helper . build ( "spikes" ) helper . moveUp ( ) helper . build ( "wall" ) helpe…" at bounding box center [943, 427] width 427 height 458
type textarea "[DOMAIN_NAME]("spikes")"
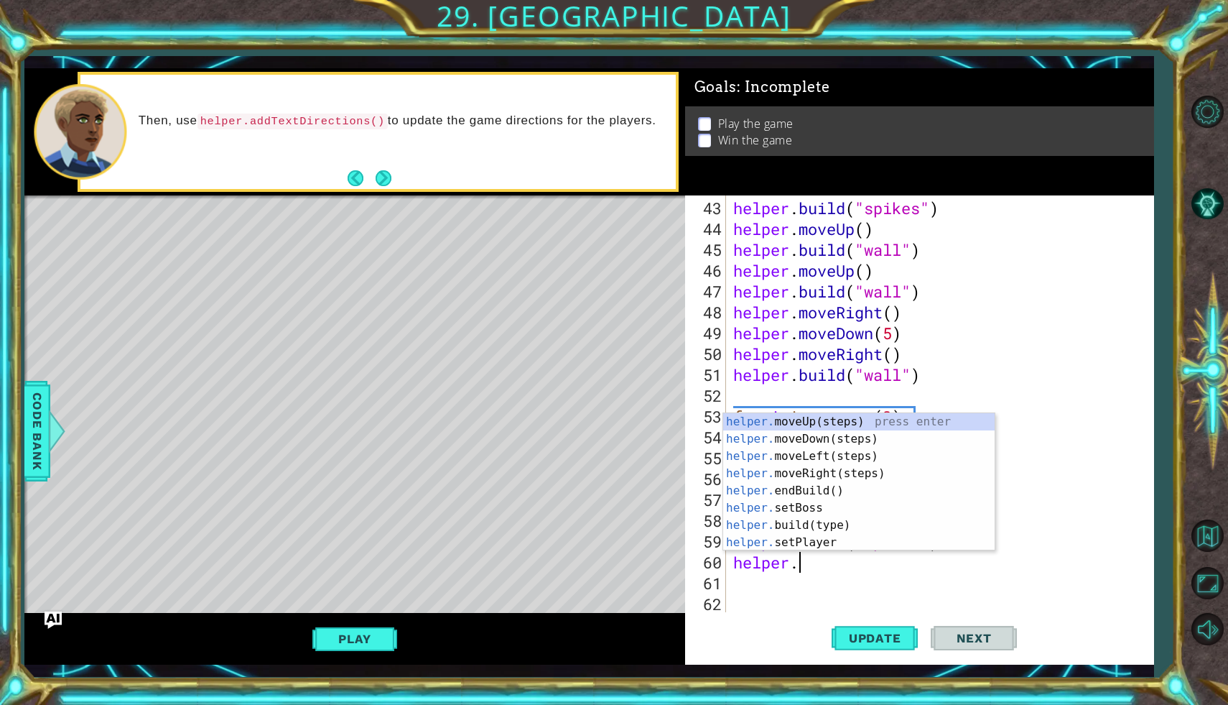
scroll to position [0, 2]
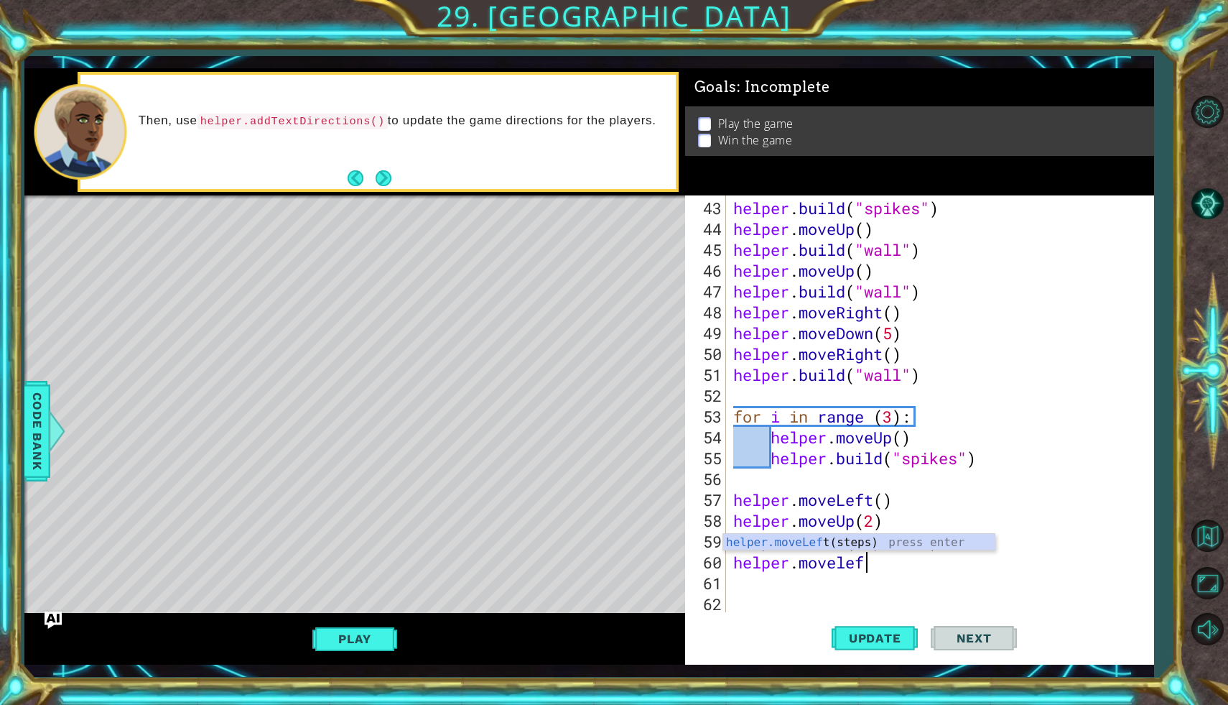
type textarea "helper.moveleft"
click at [884, 562] on div "helper . build ( "spikes" ) helper . moveUp ( ) helper . build ( "wall" ) helpe…" at bounding box center [943, 427] width 427 height 458
type textarea "helper.moveLeft(2)"
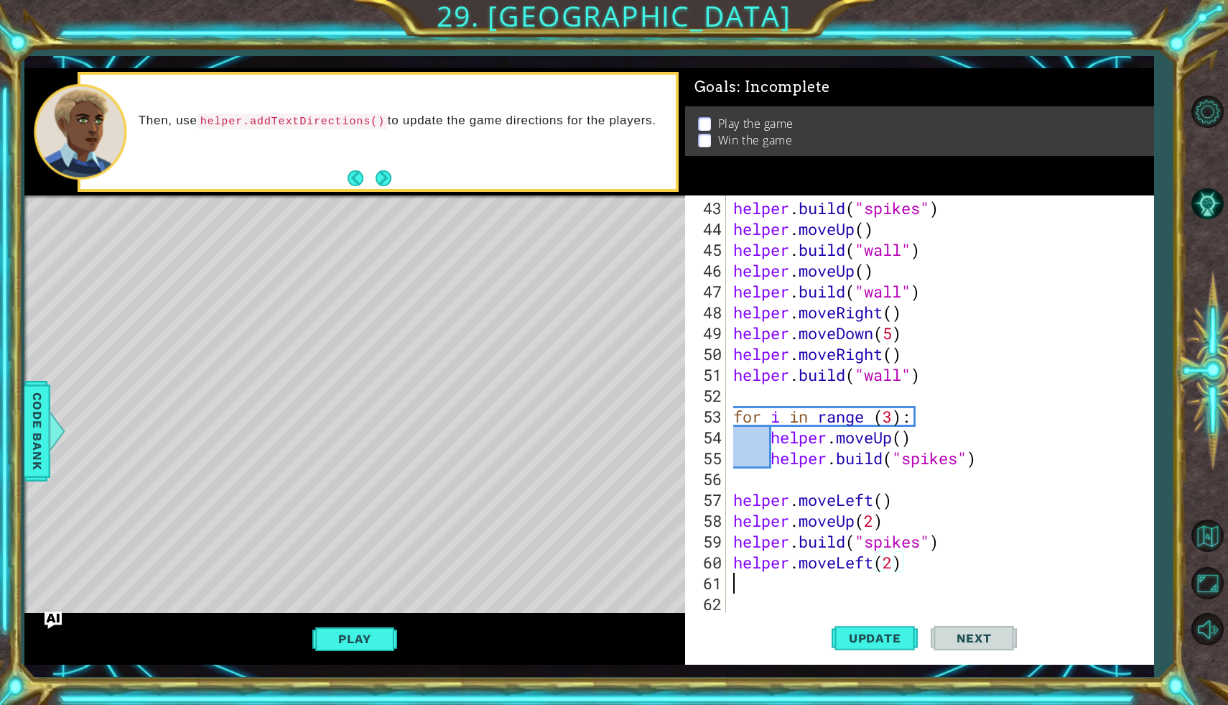
click at [794, 578] on div "helper . build ( "spikes" ) helper . moveUp ( ) helper . build ( "wall" ) helpe…" at bounding box center [943, 427] width 427 height 458
type textarea "[DOMAIN_NAME]("spikes")"
click at [854, 632] on span "Update" at bounding box center [875, 638] width 81 height 14
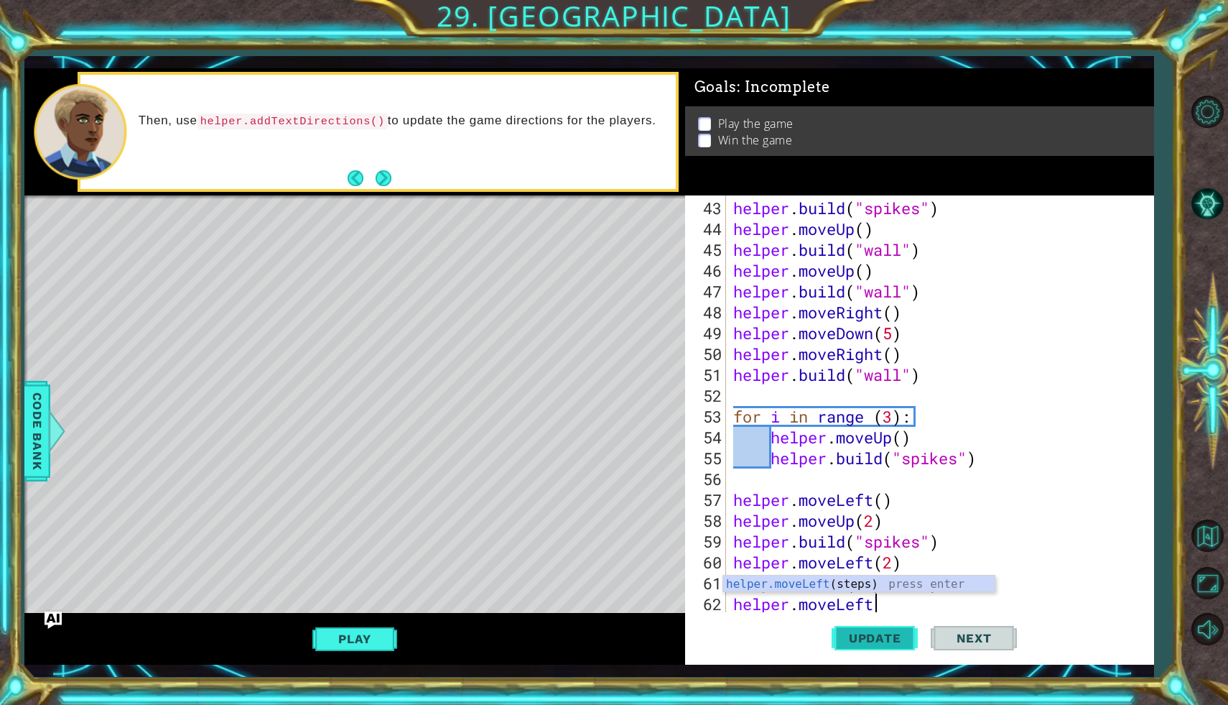
scroll to position [0, 6]
type textarea "helper.moveLeft(2)"
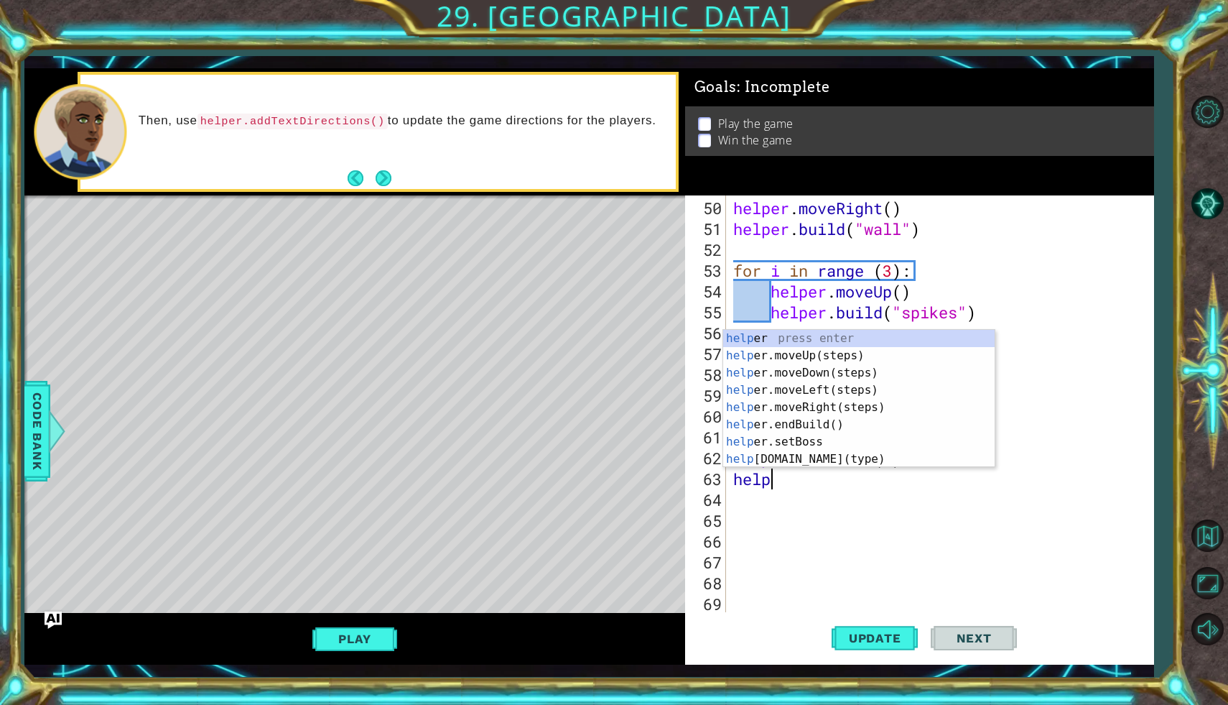
scroll to position [0, 0]
type textarea "h"
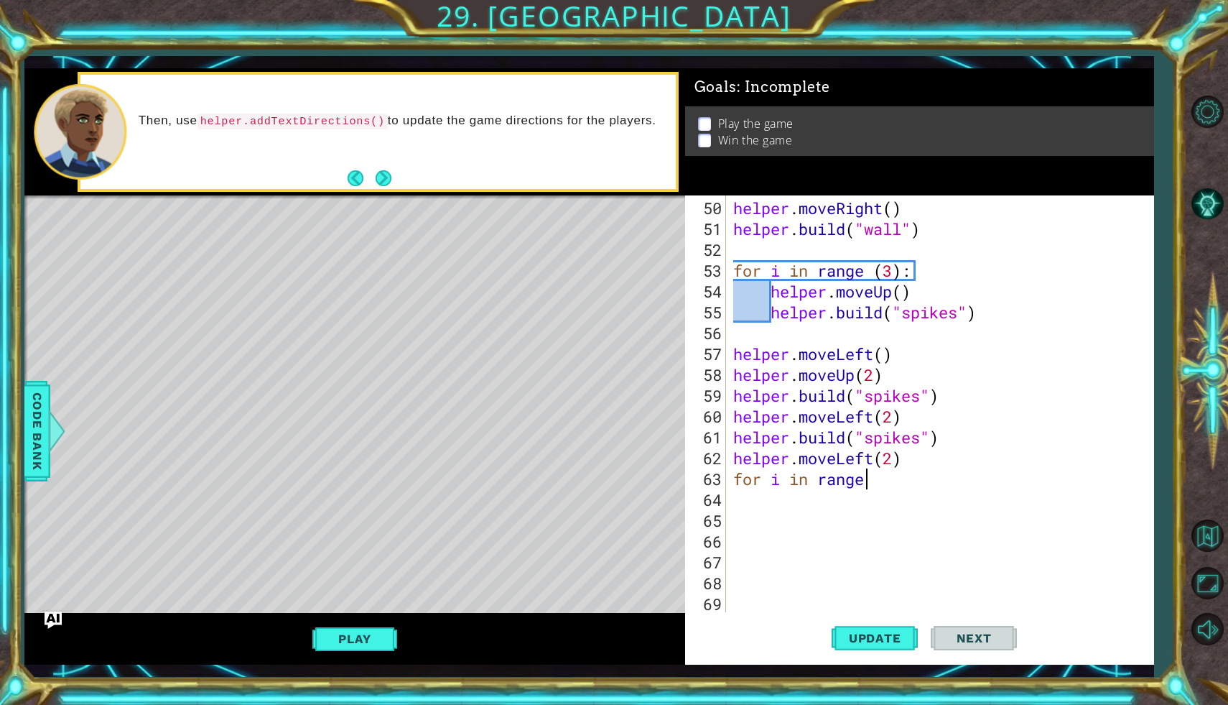
scroll to position [0, 5]
type textarea "for i in range(5):"
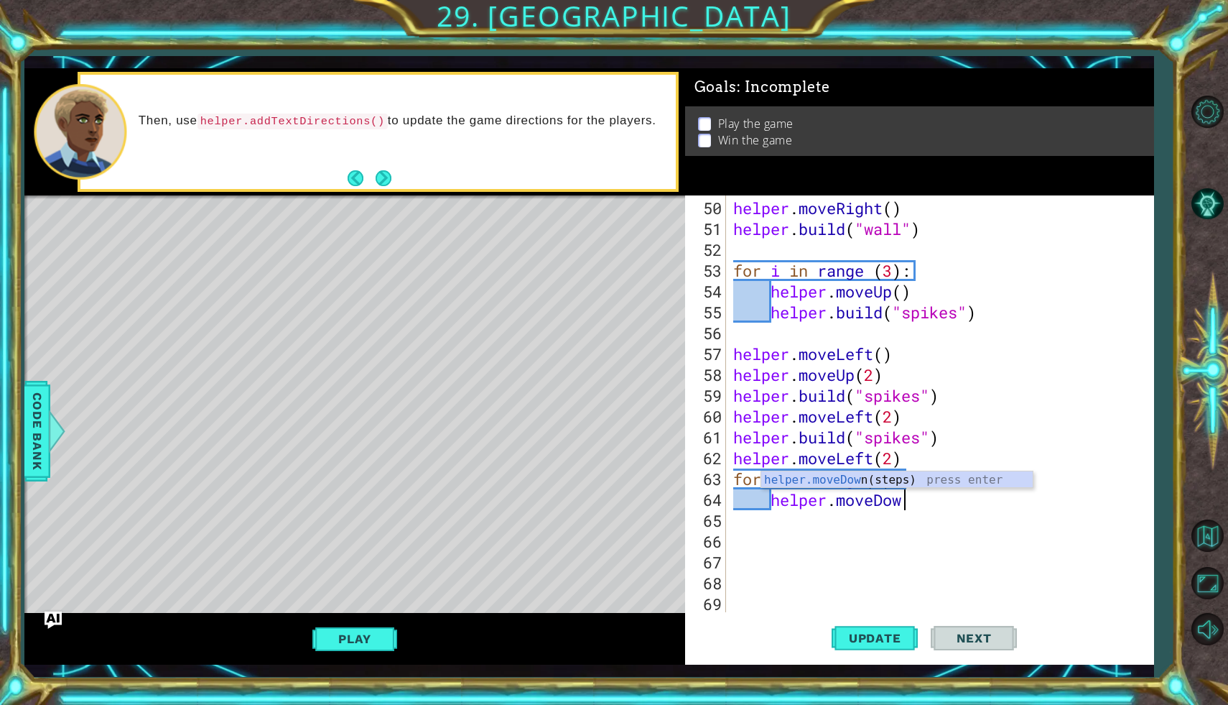
type textarea "helper.moveDown"
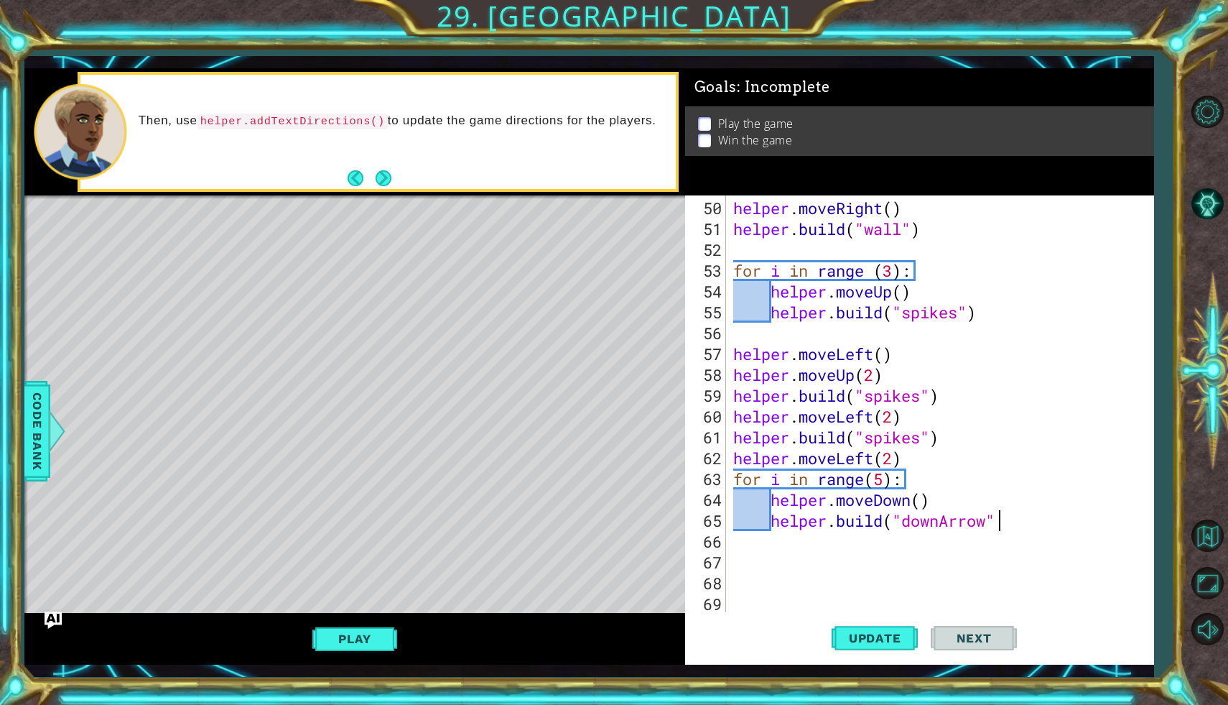
scroll to position [0, 11]
type textarea "[DOMAIN_NAME]("downArrow")"
click at [890, 630] on button "Update" at bounding box center [875, 638] width 86 height 47
type textarea "[DOMAIN_NAME]("rightArrow")"
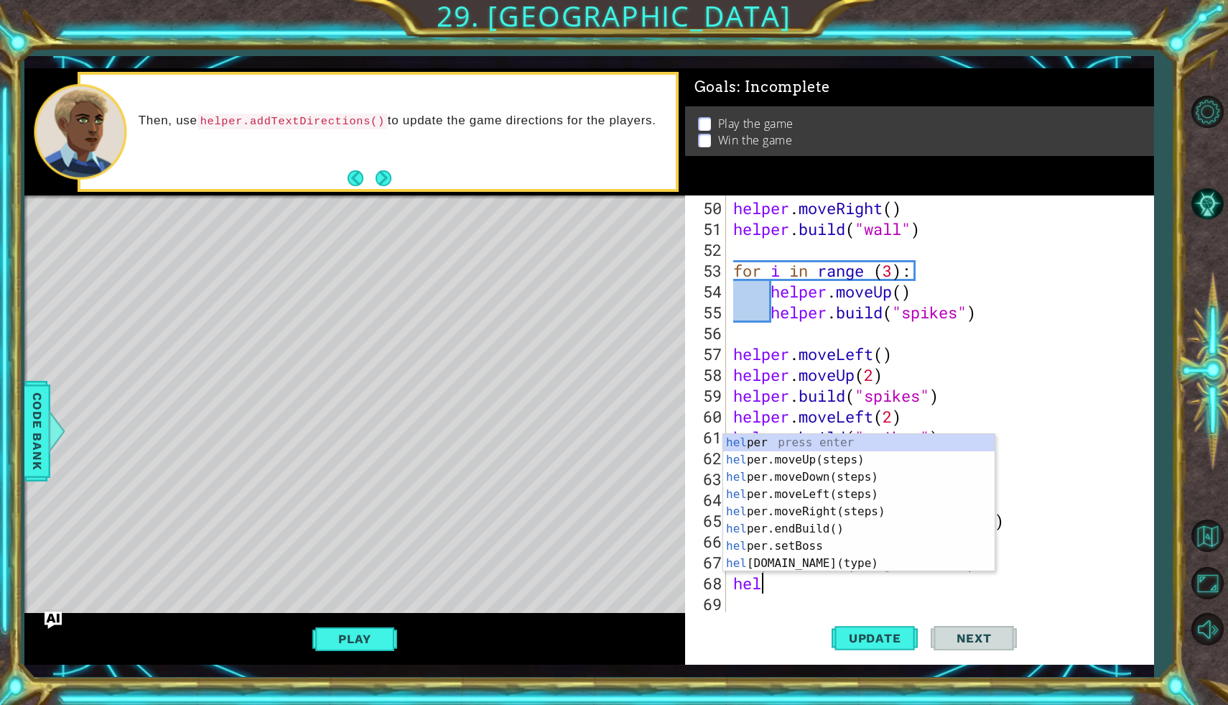
scroll to position [0, 0]
type textarea "h"
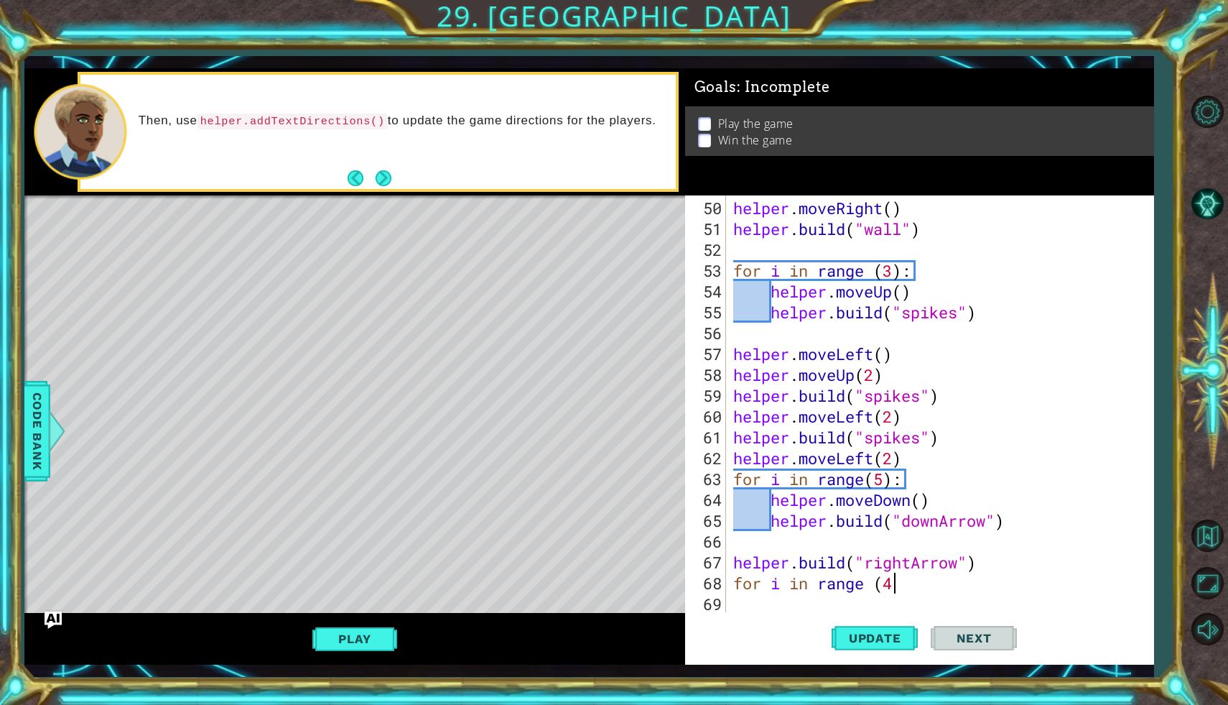
scroll to position [0, 7]
type textarea "for i in range (4):"
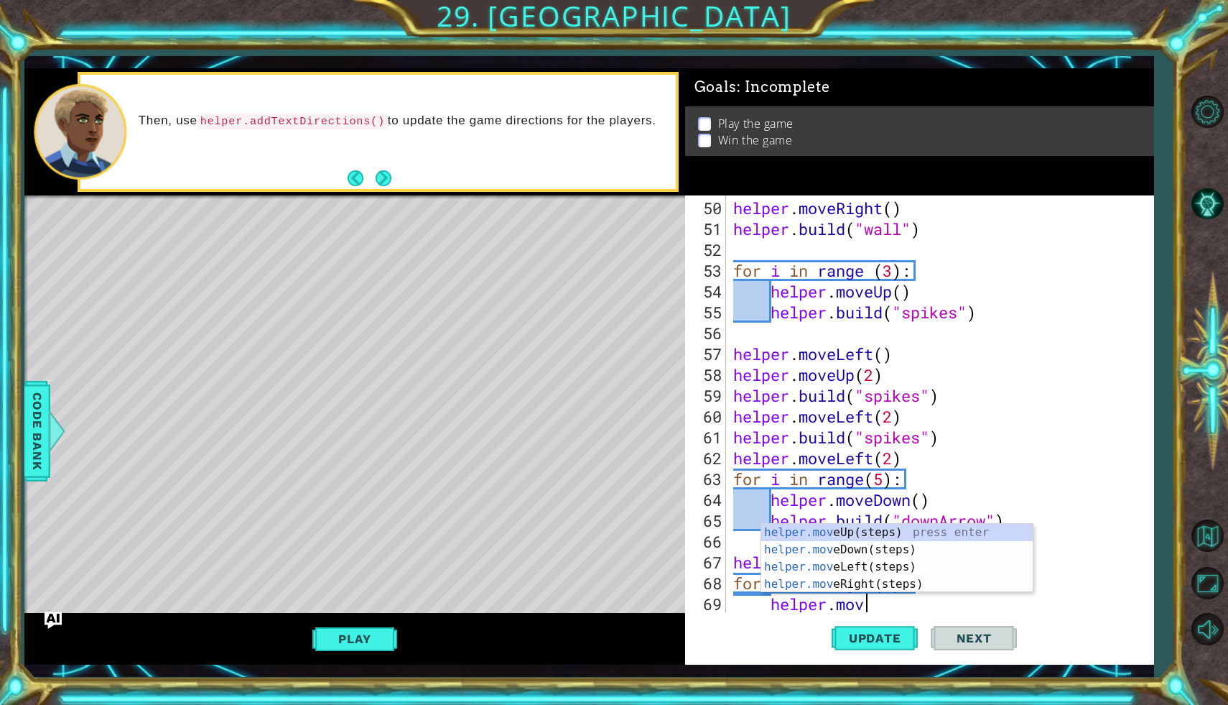
scroll to position [0, 6]
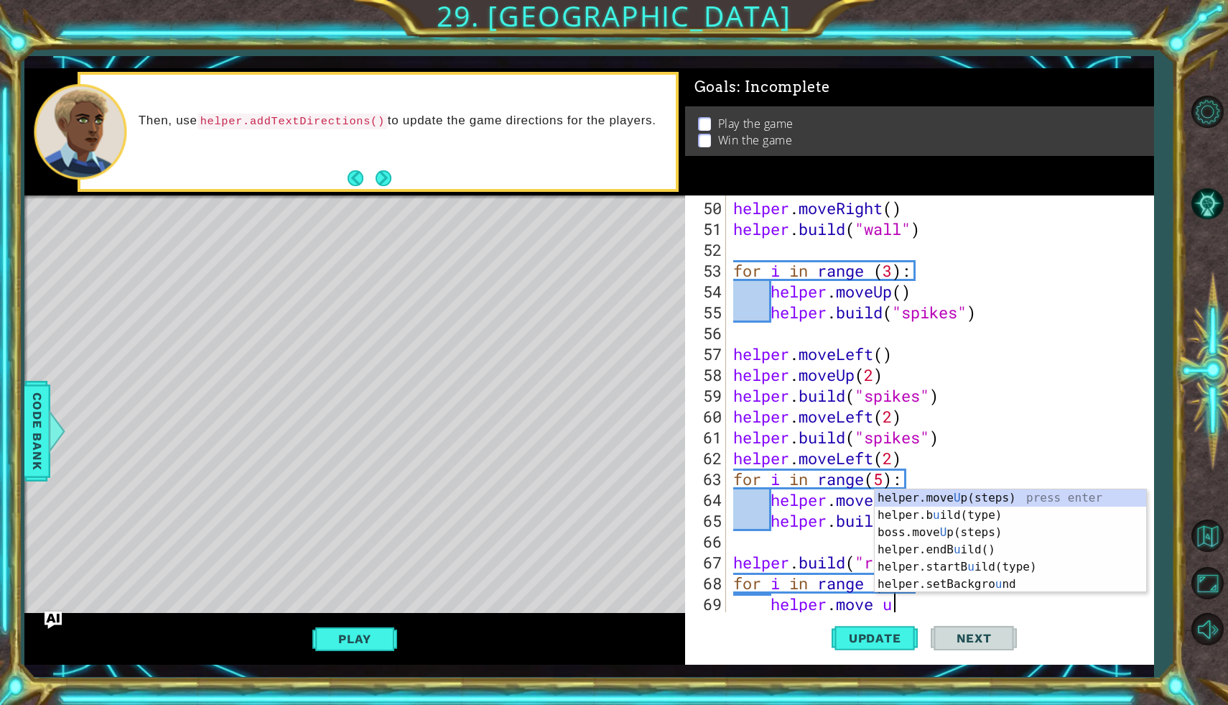
type textarea "helper.move up"
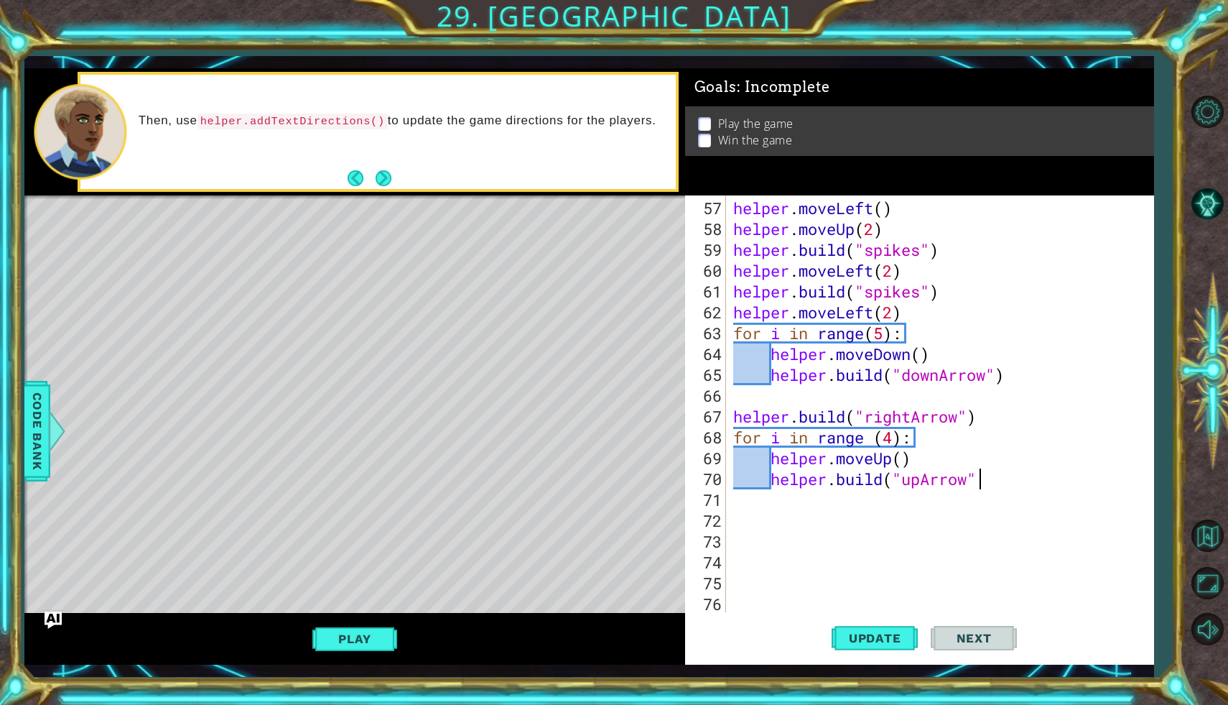
scroll to position [0, 11]
click at [883, 640] on span "Update" at bounding box center [875, 638] width 81 height 14
click at [892, 638] on span "Update" at bounding box center [875, 638] width 81 height 14
click at [982, 417] on div "helper . moveLeft ( ) helper . moveUp ( 2 ) helper . build ( "spikes" ) helper …" at bounding box center [943, 427] width 427 height 458
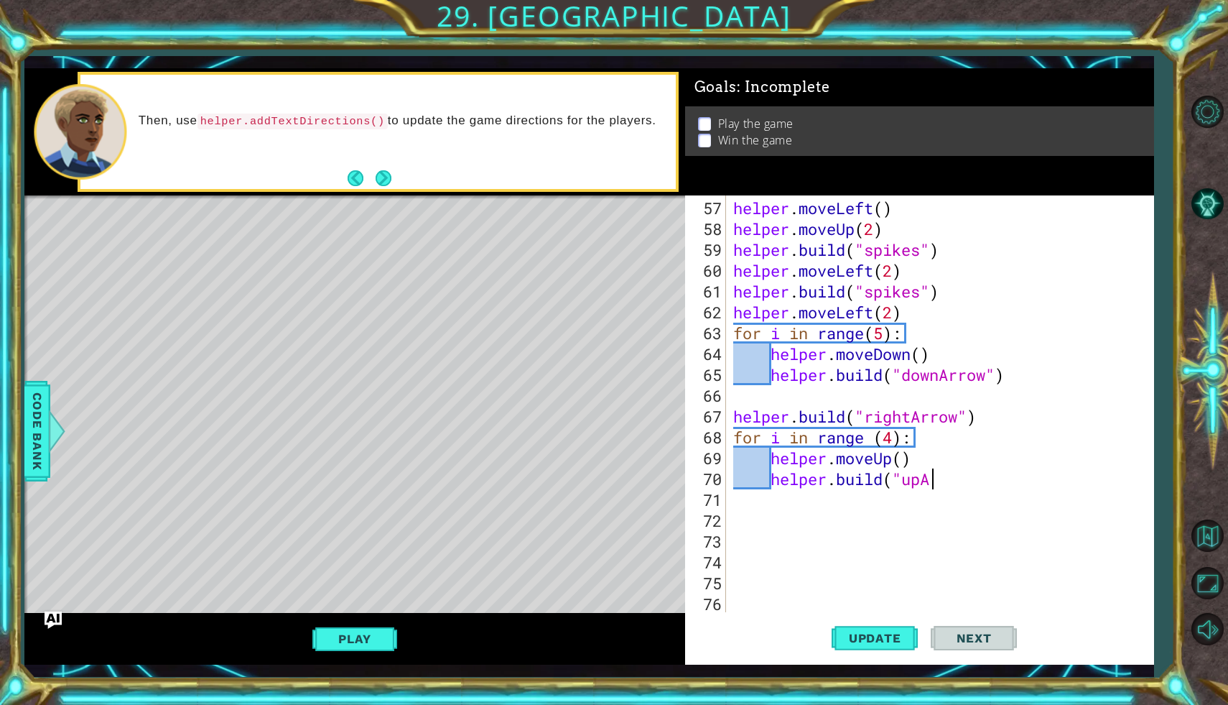
type textarea "[DOMAIN_NAME]("rightArrow")"
click at [765, 394] on div "helper . moveLeft ( ) helper . moveUp ( 2 ) helper . build ( "spikes" ) helper …" at bounding box center [943, 427] width 427 height 458
type textarea "helper.moveright"
type textarea "helper.moveRight()"
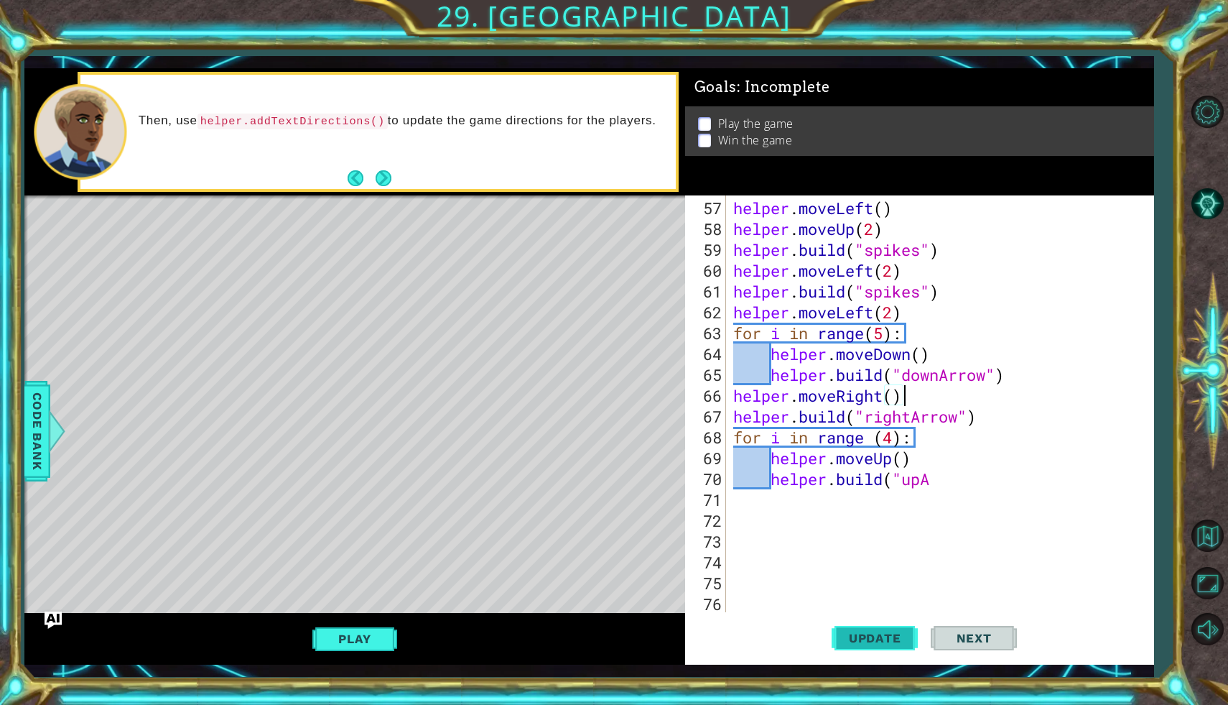
click at [876, 629] on button "Update" at bounding box center [875, 638] width 86 height 47
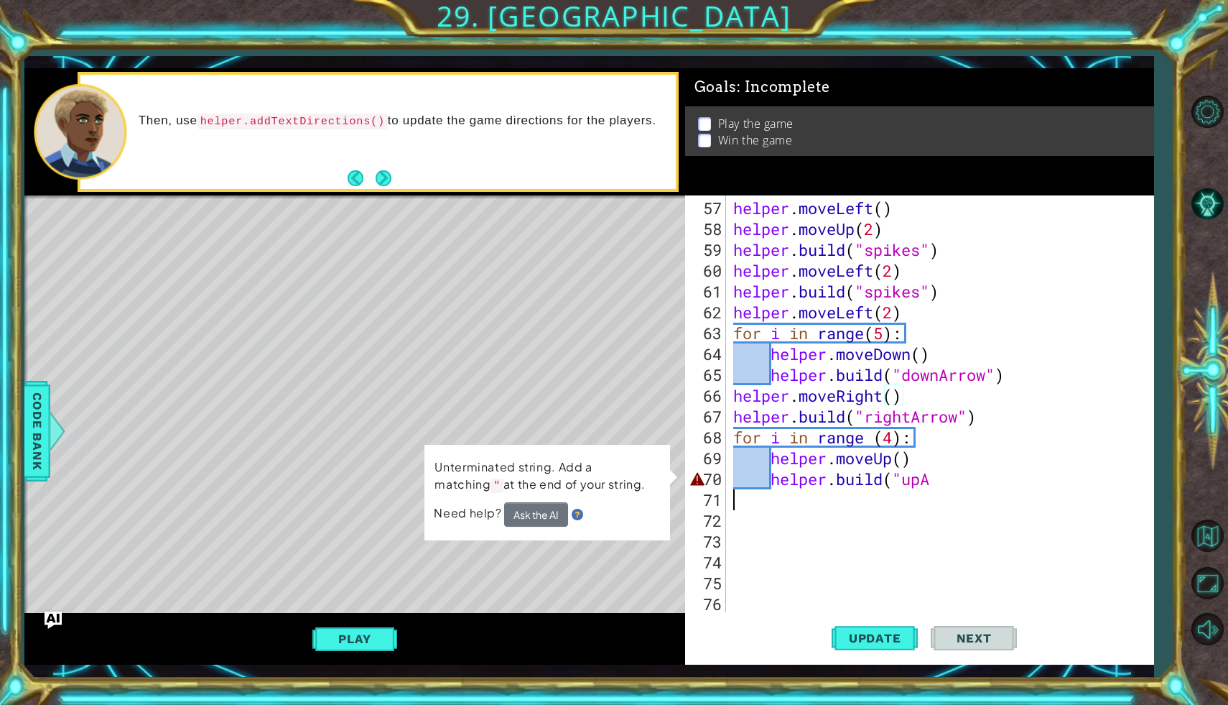
click at [942, 490] on div "helper . moveLeft ( ) helper . moveUp ( 2 ) helper . build ( "spikes" ) helper …" at bounding box center [943, 427] width 427 height 458
click at [942, 485] on div "helper . moveLeft ( ) helper . moveUp ( 2 ) helper . build ( "spikes" ) helper …" at bounding box center [943, 427] width 427 height 458
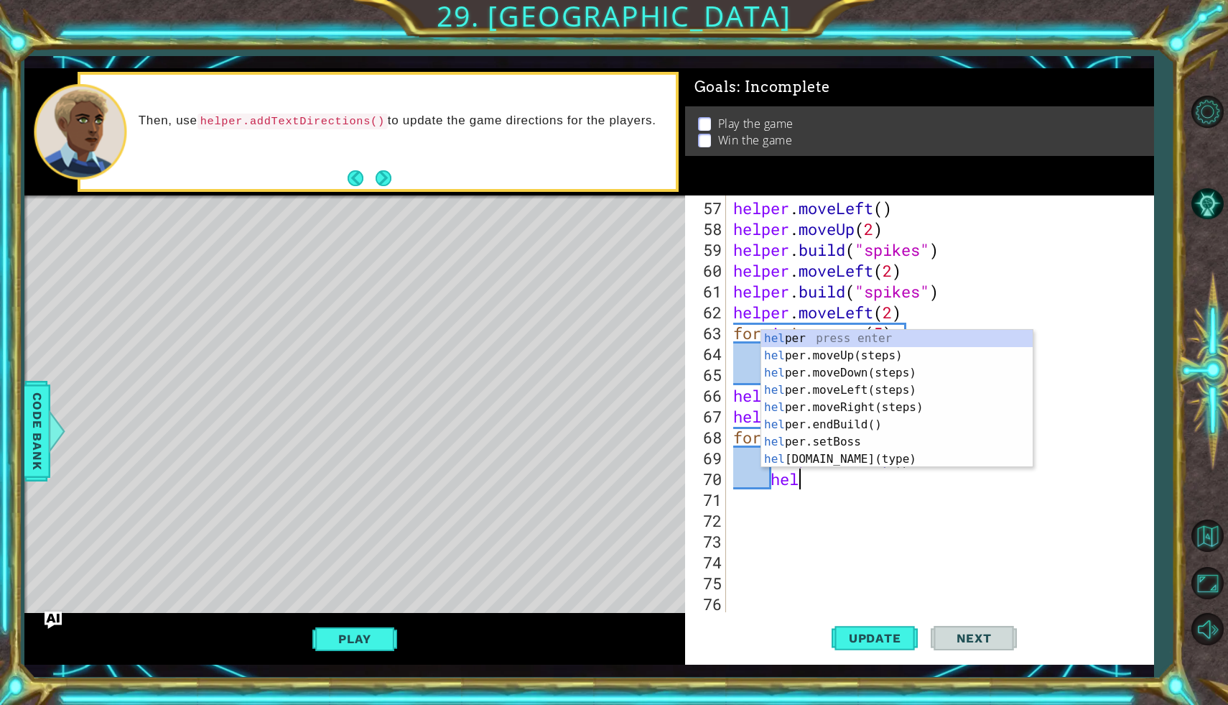
type textarea "h"
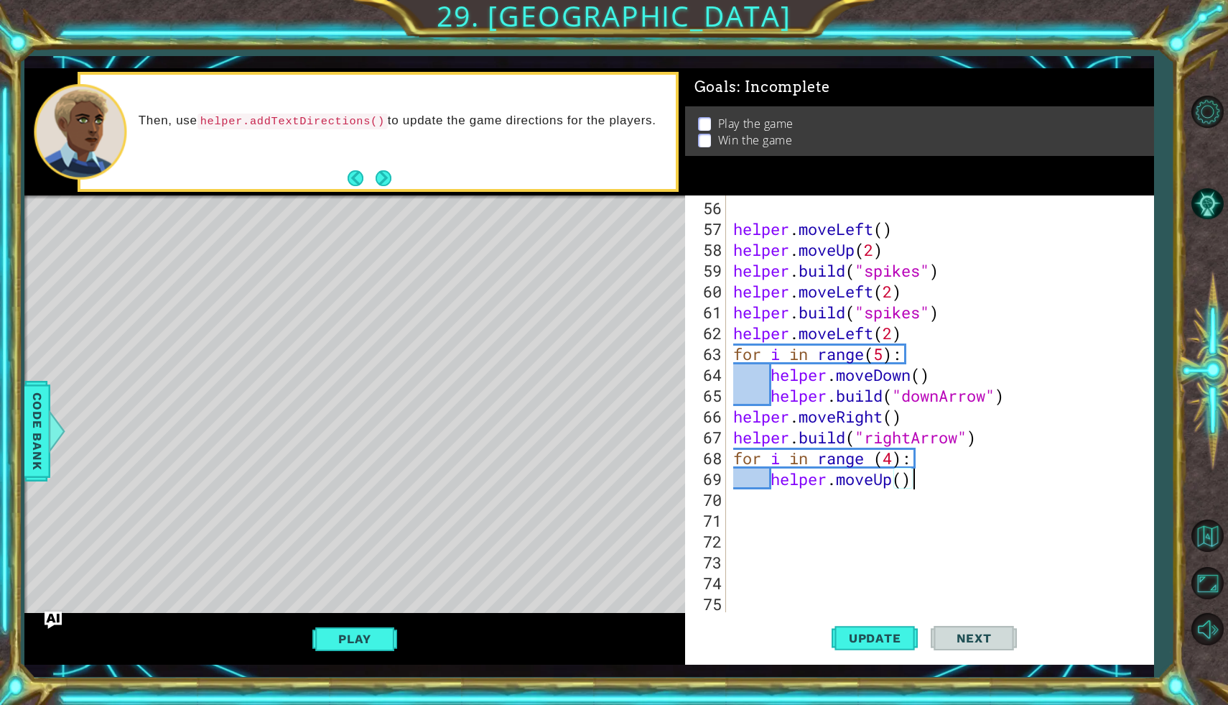
scroll to position [1146, 0]
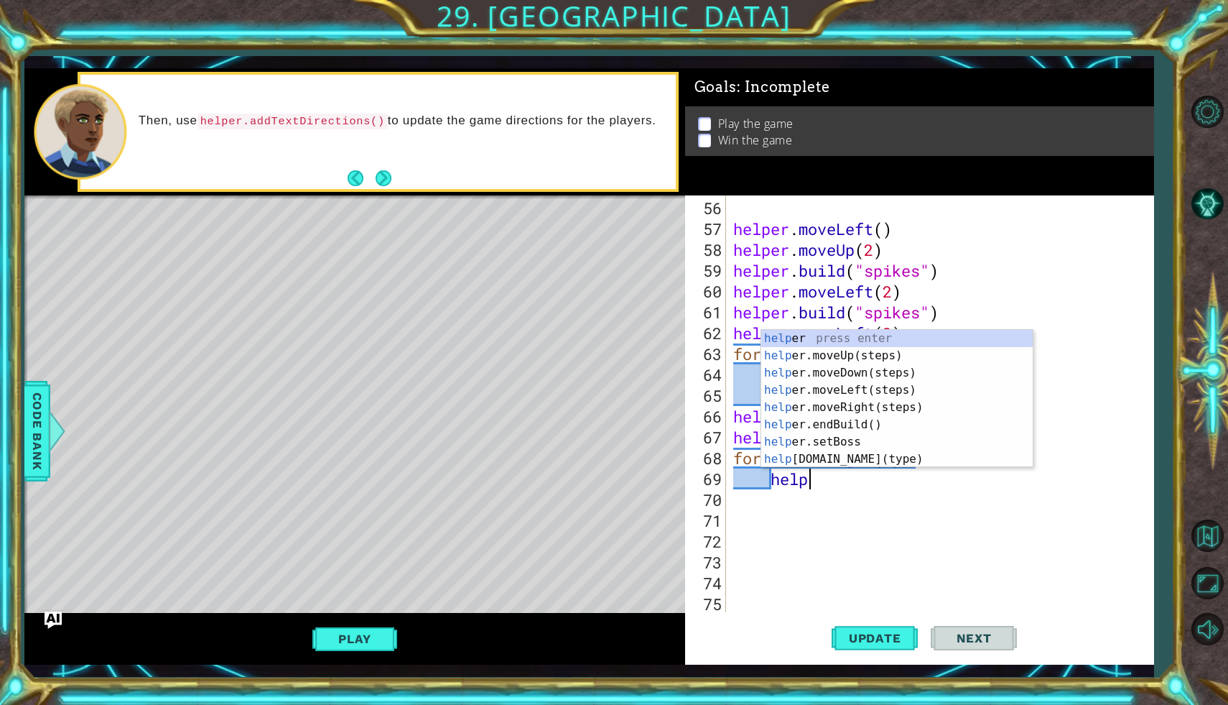
type textarea "h"
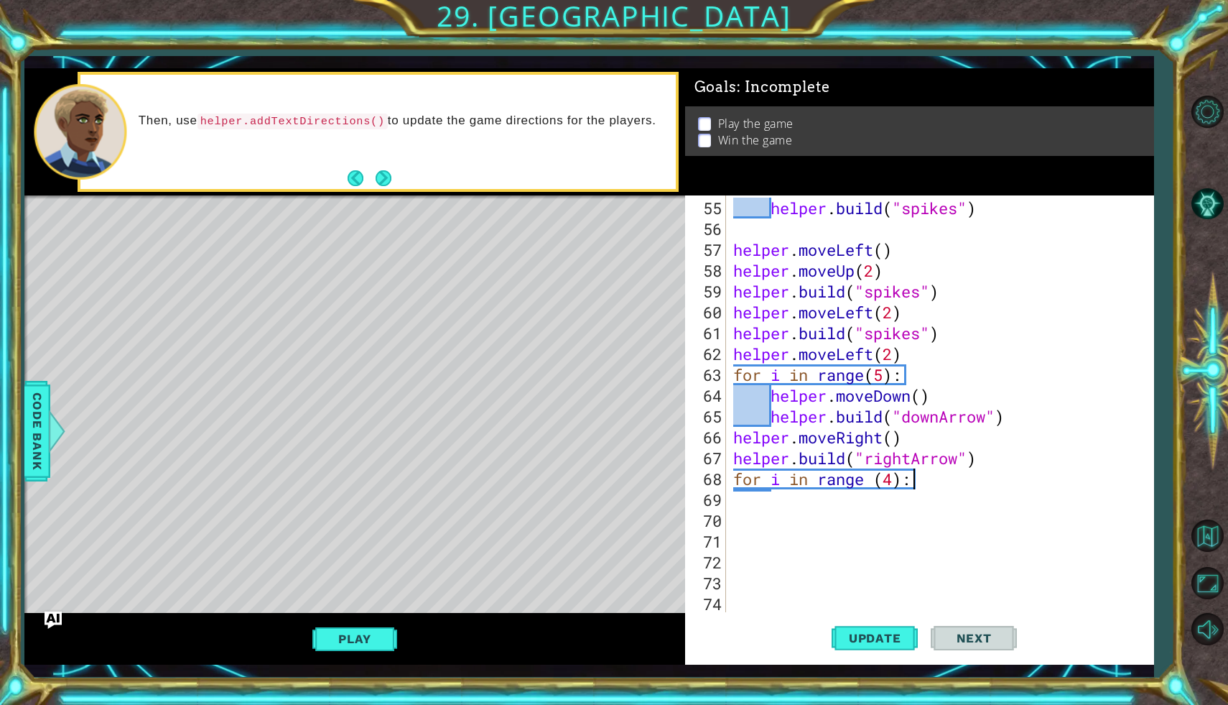
scroll to position [1125, 0]
type textarea "f"
click at [901, 630] on button "Update" at bounding box center [875, 638] width 86 height 47
type textarea "j"
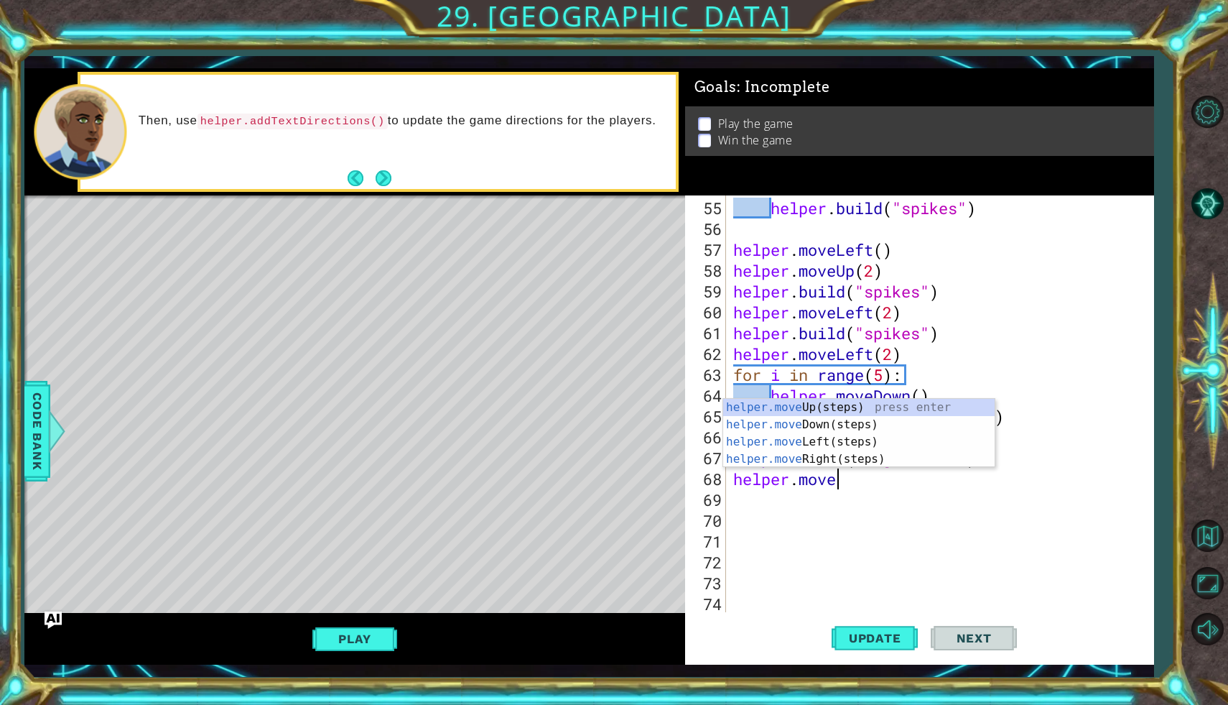
type textarea "helper.moveri"
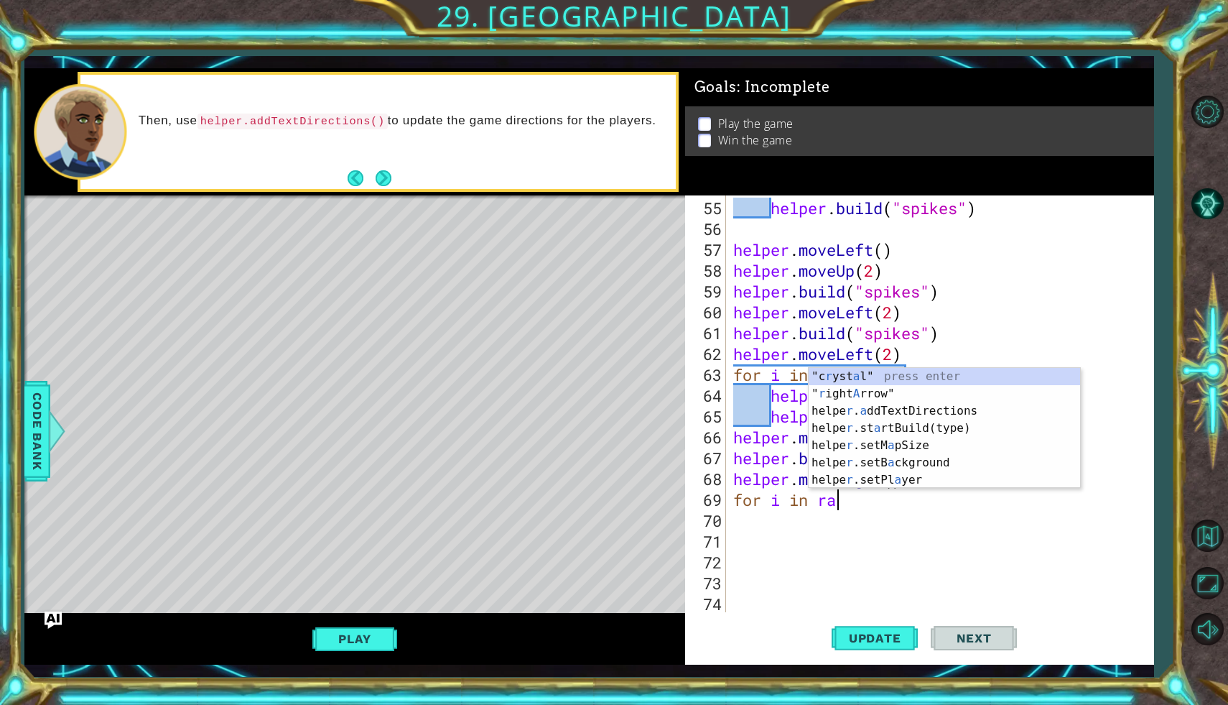
scroll to position [0, 5]
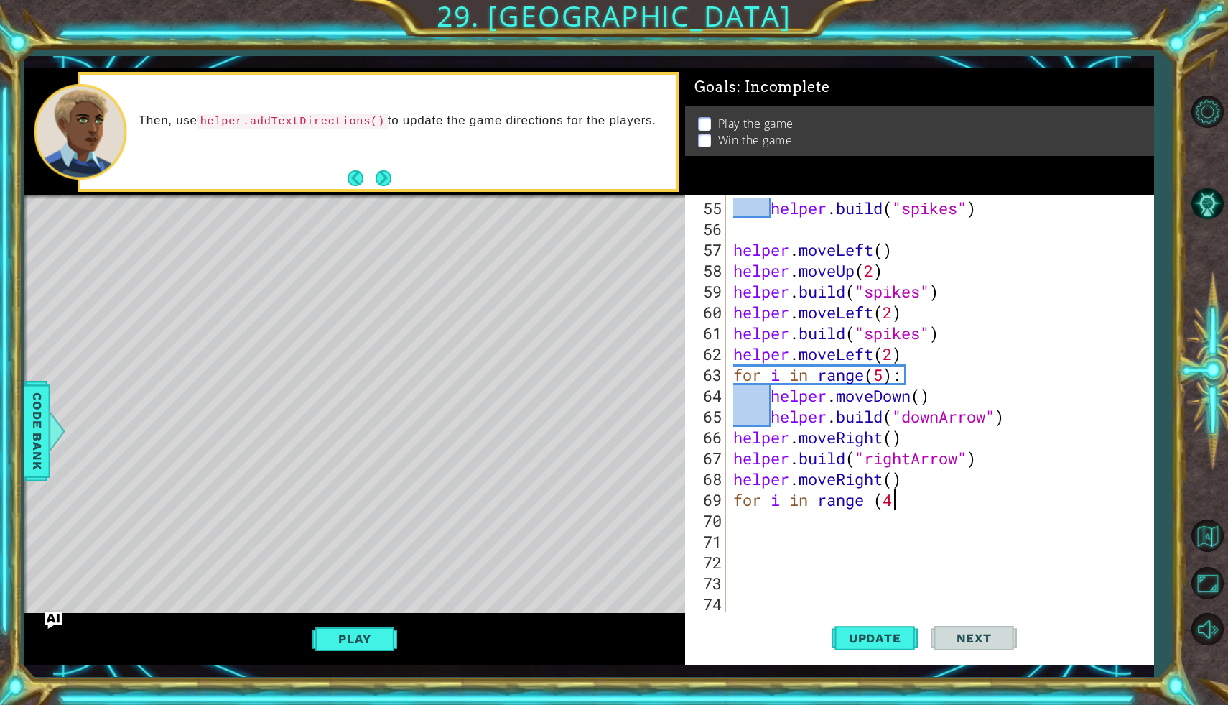
type textarea "for i in range (4)"
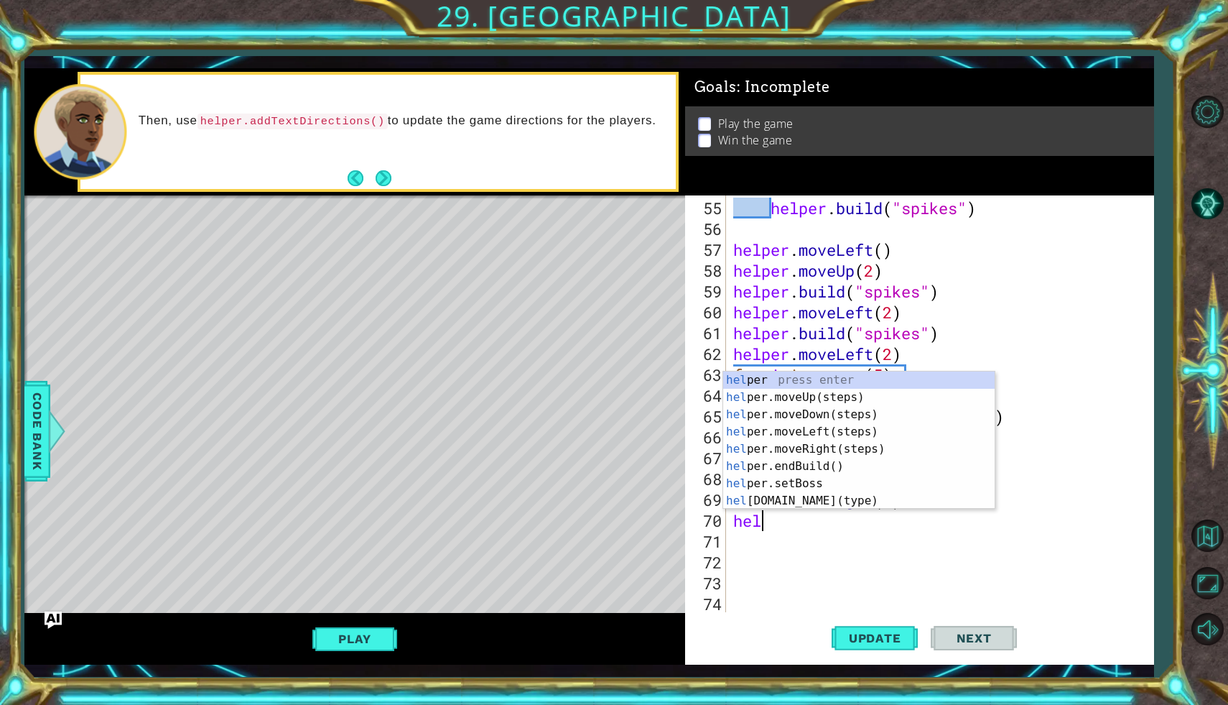
scroll to position [0, 0]
type textarea "h"
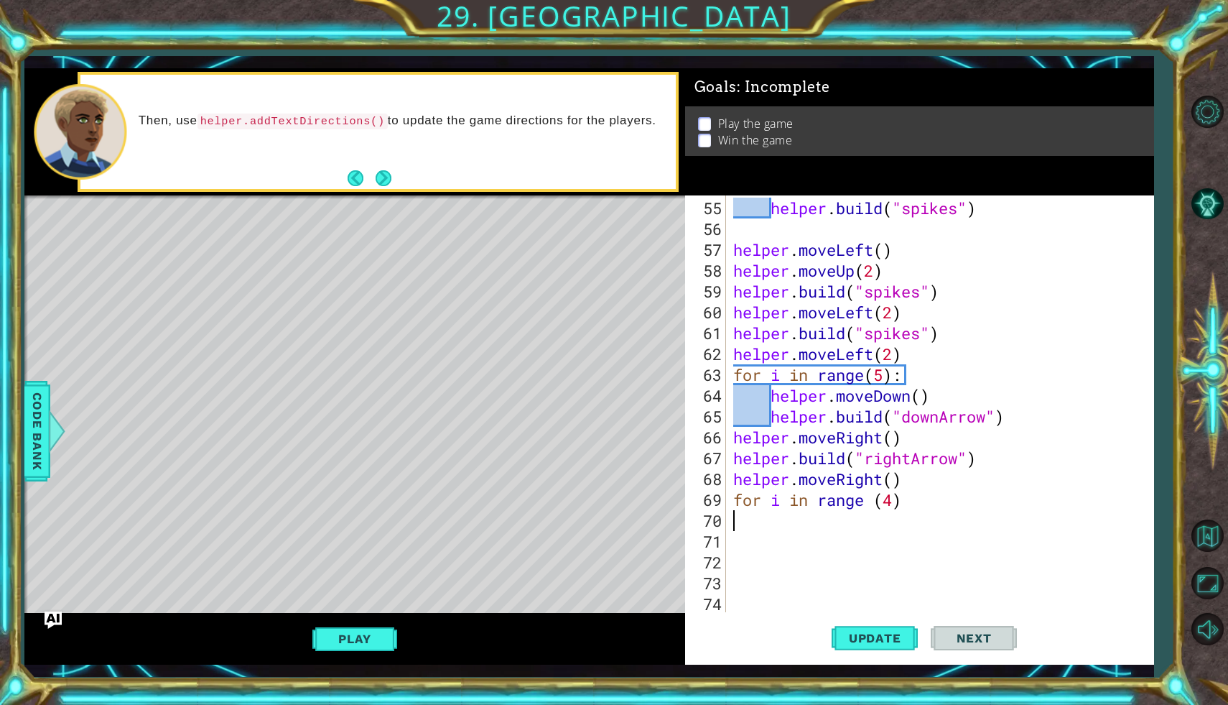
click at [905, 503] on div "helper . build ( "spikes" ) helper . moveLeft ( ) helper . moveUp ( 2 ) helper …" at bounding box center [943, 427] width 427 height 458
type textarea "for i in range (4):"
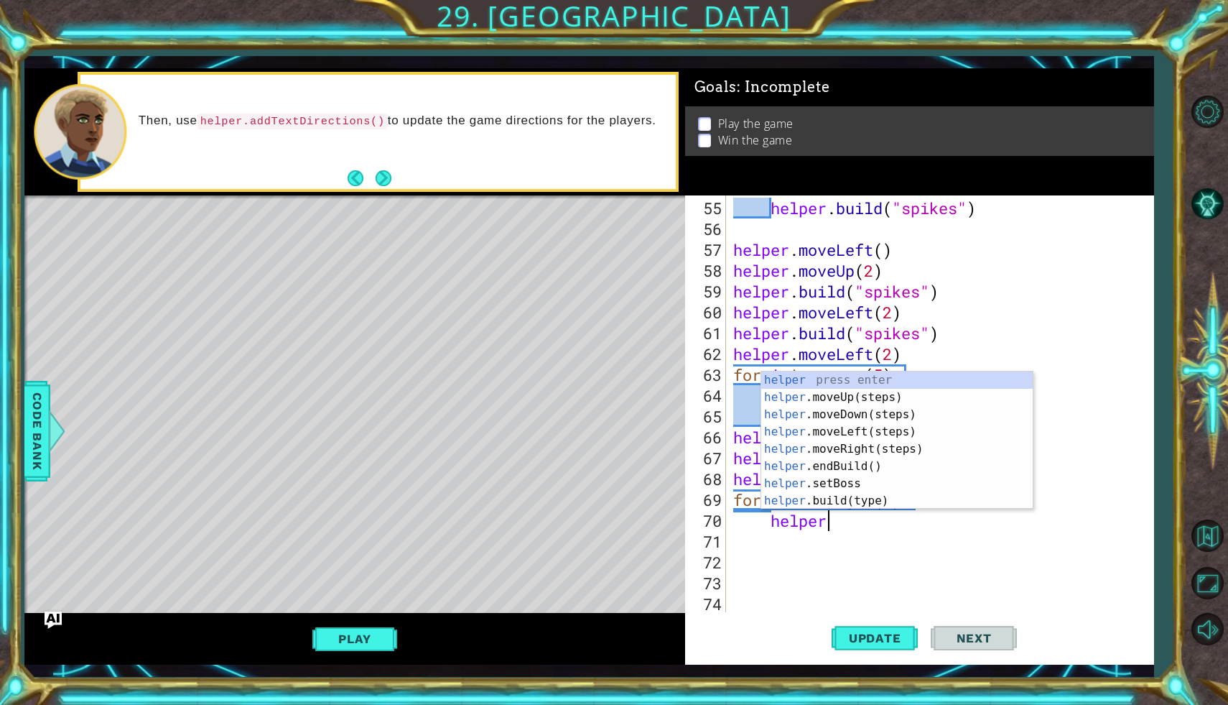
scroll to position [0, 4]
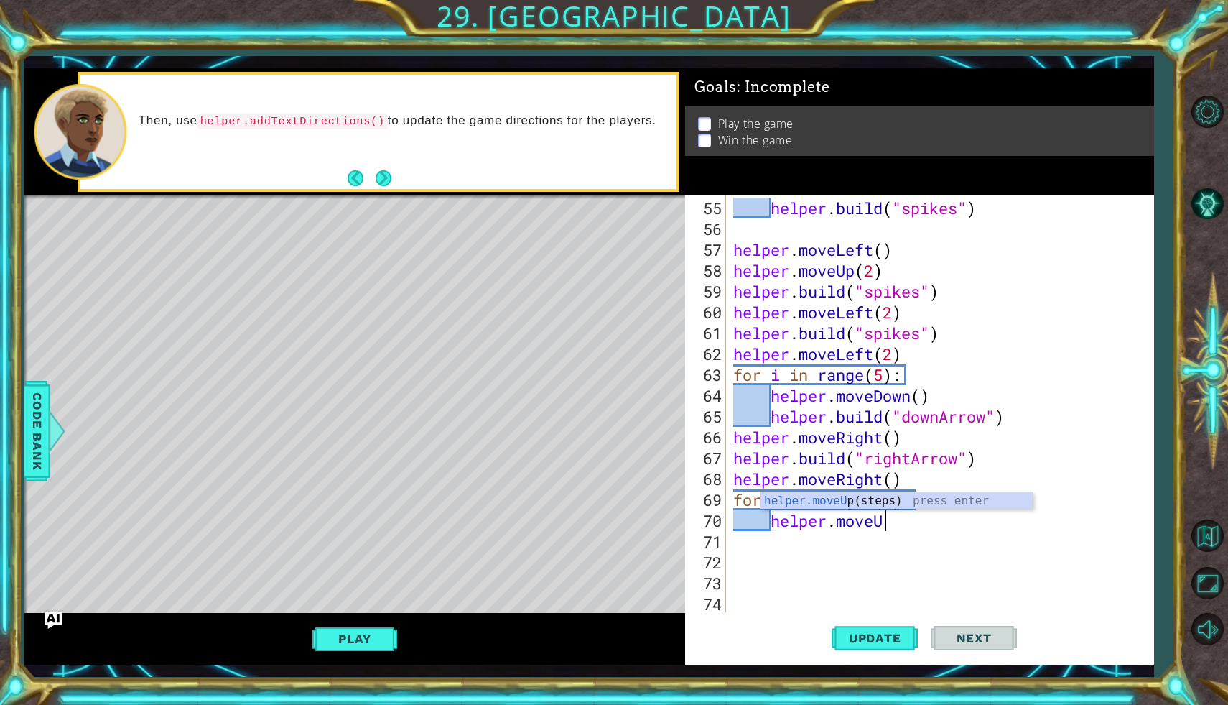
type textarea "helper.moveUp"
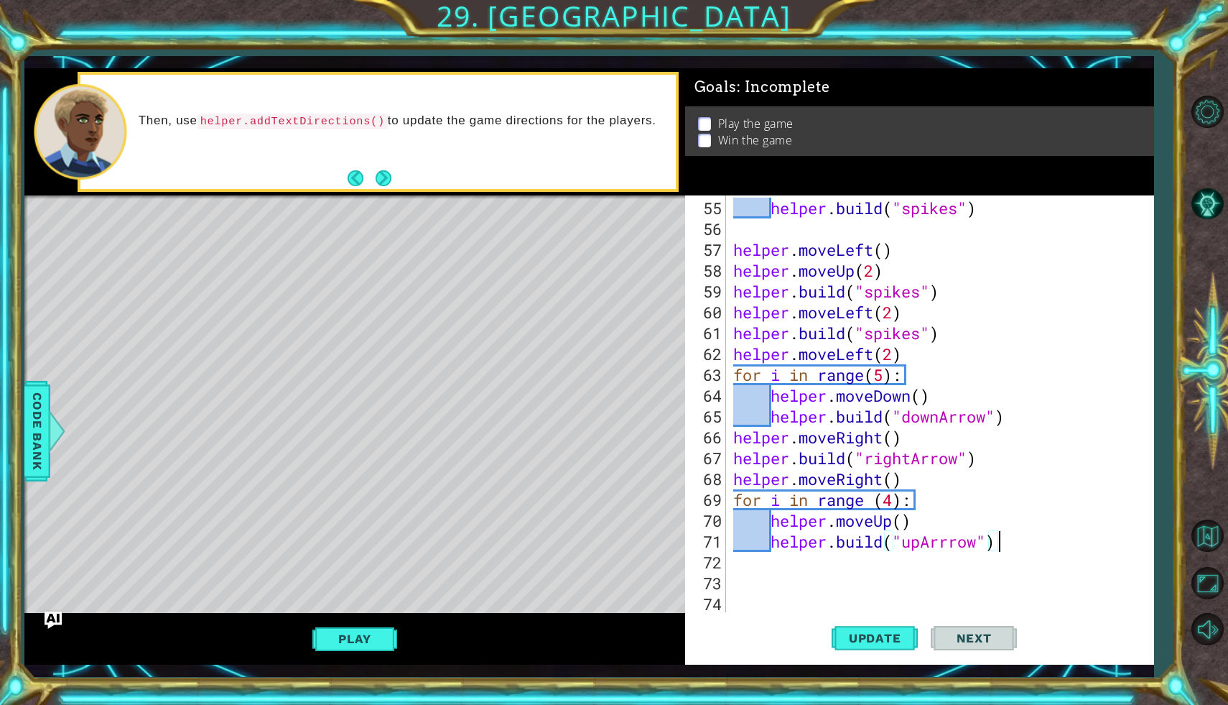
scroll to position [0, 11]
click at [903, 633] on span "Update" at bounding box center [875, 638] width 81 height 14
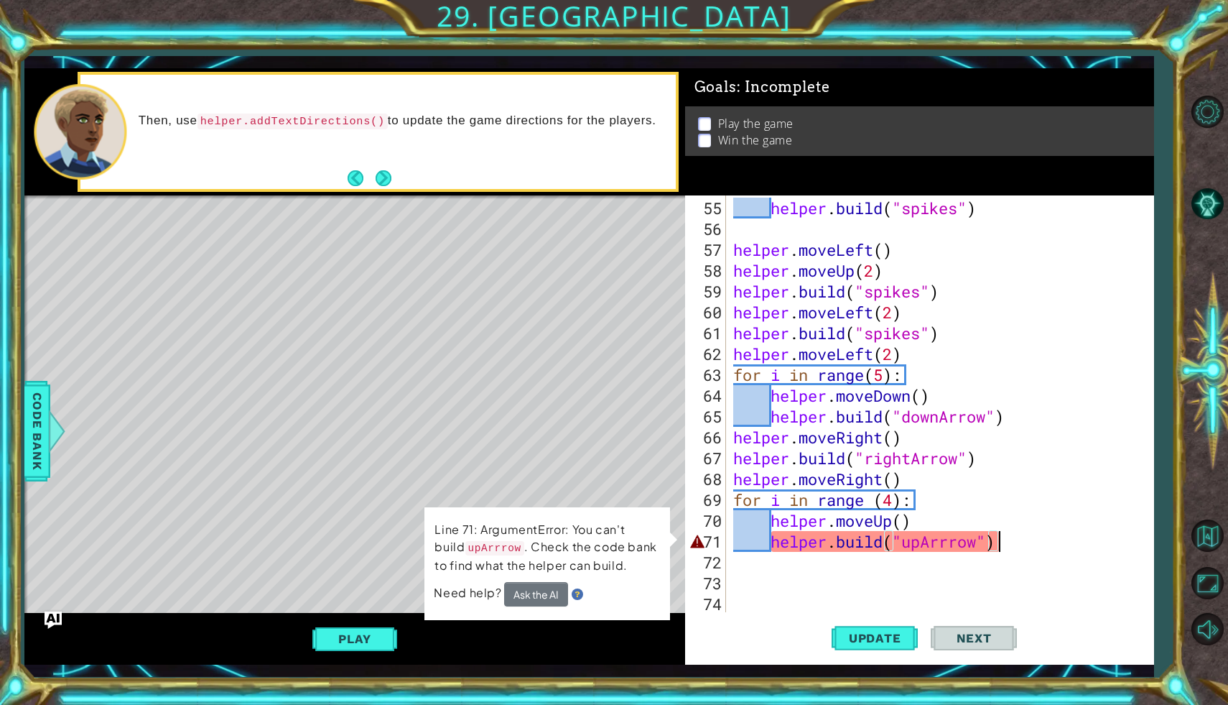
click at [959, 546] on div "helper . build ( "spikes" ) helper . moveLeft ( ) helper . moveUp ( 2 ) helper …" at bounding box center [943, 427] width 427 height 458
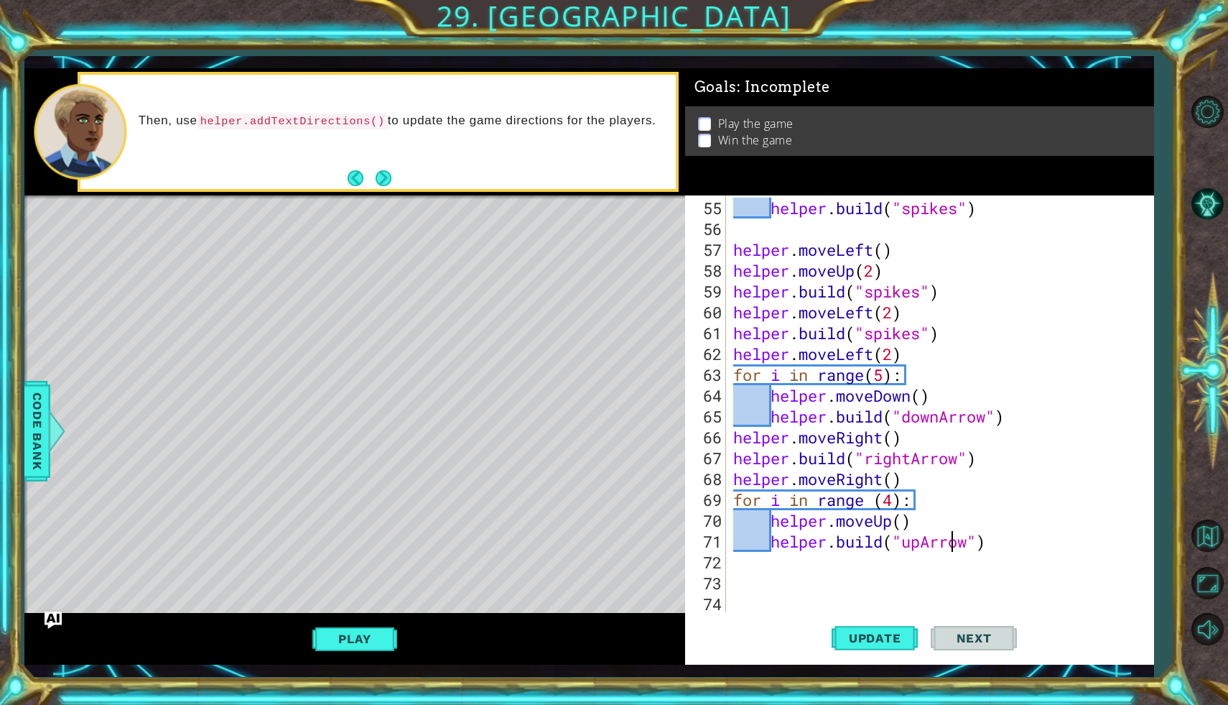
scroll to position [0, 11]
click at [902, 627] on button "Update" at bounding box center [875, 638] width 86 height 47
click at [903, 482] on div "helper . build ( "spikes" ) helper . moveLeft ( ) helper . moveUp ( 2 ) helper …" at bounding box center [943, 427] width 427 height 458
type textarea "helper.moveRight()"
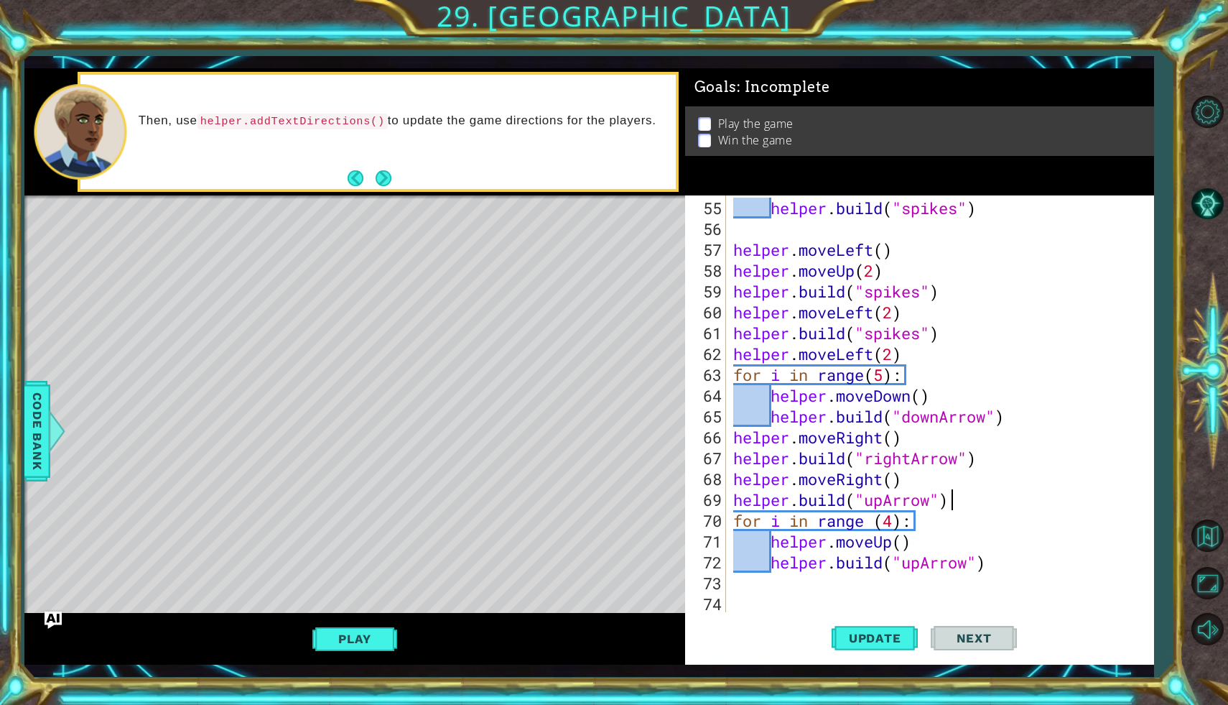
scroll to position [0, 9]
click at [911, 636] on span "Update" at bounding box center [875, 638] width 81 height 14
type textarea "[DOMAIN_NAME]("upArrow")"
click at [748, 593] on div "helper . build ( "spikes" ) helper . moveLeft ( ) helper . moveUp ( 2 ) helper …" at bounding box center [943, 427] width 427 height 458
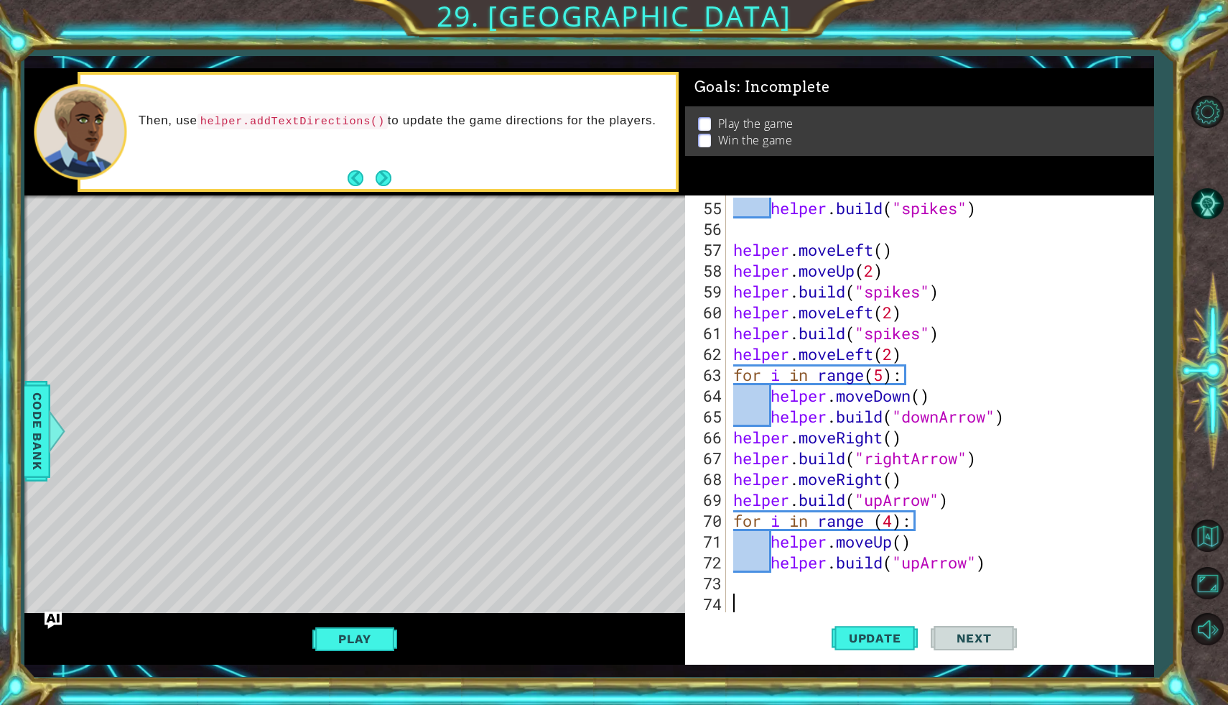
click at [748, 593] on div "helper . build ( "spikes" ) helper . moveLeft ( ) helper . moveUp ( 2 ) helper …" at bounding box center [943, 427] width 427 height 458
click at [745, 590] on div "helper . build ( "spikes" ) helper . moveLeft ( ) helper . moveUp ( 2 ) helper …" at bounding box center [943, 427] width 427 height 458
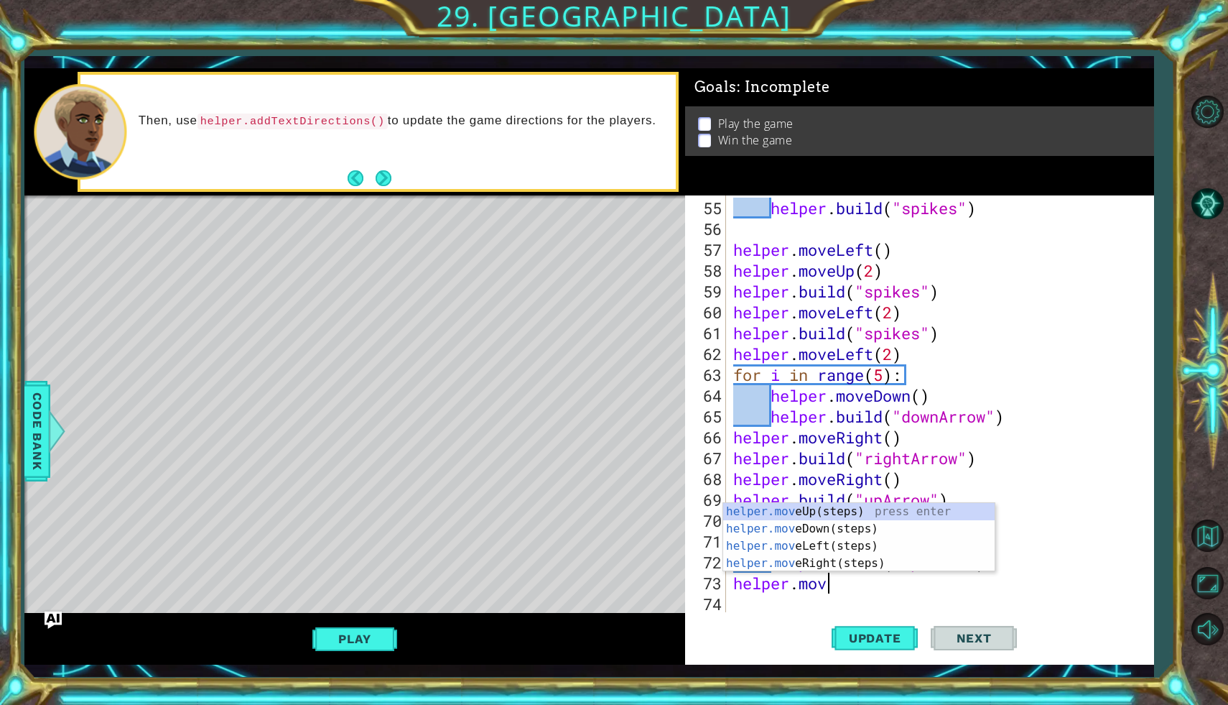
scroll to position [0, 4]
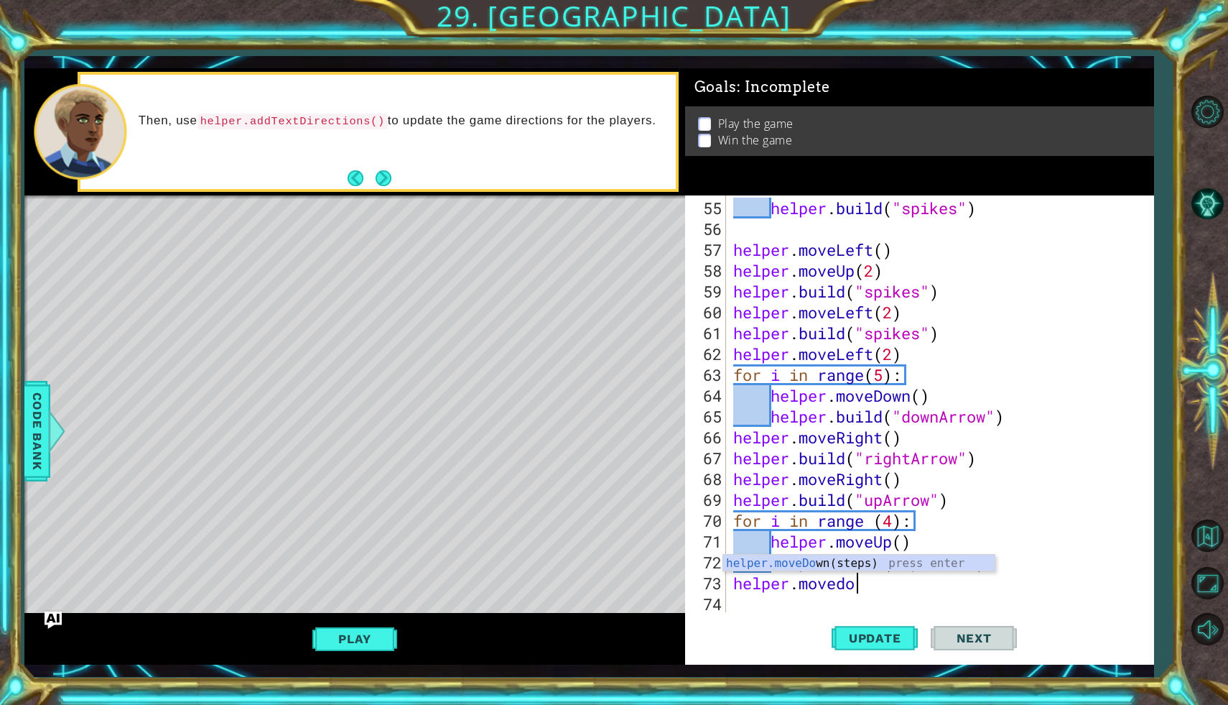
type textarea "helper.movedow"
click at [884, 580] on div "helper . build ( "spikes" ) helper . moveLeft ( ) helper . moveUp ( 2 ) helper …" at bounding box center [943, 427] width 427 height 458
type textarea "helper.moveDown(2)"
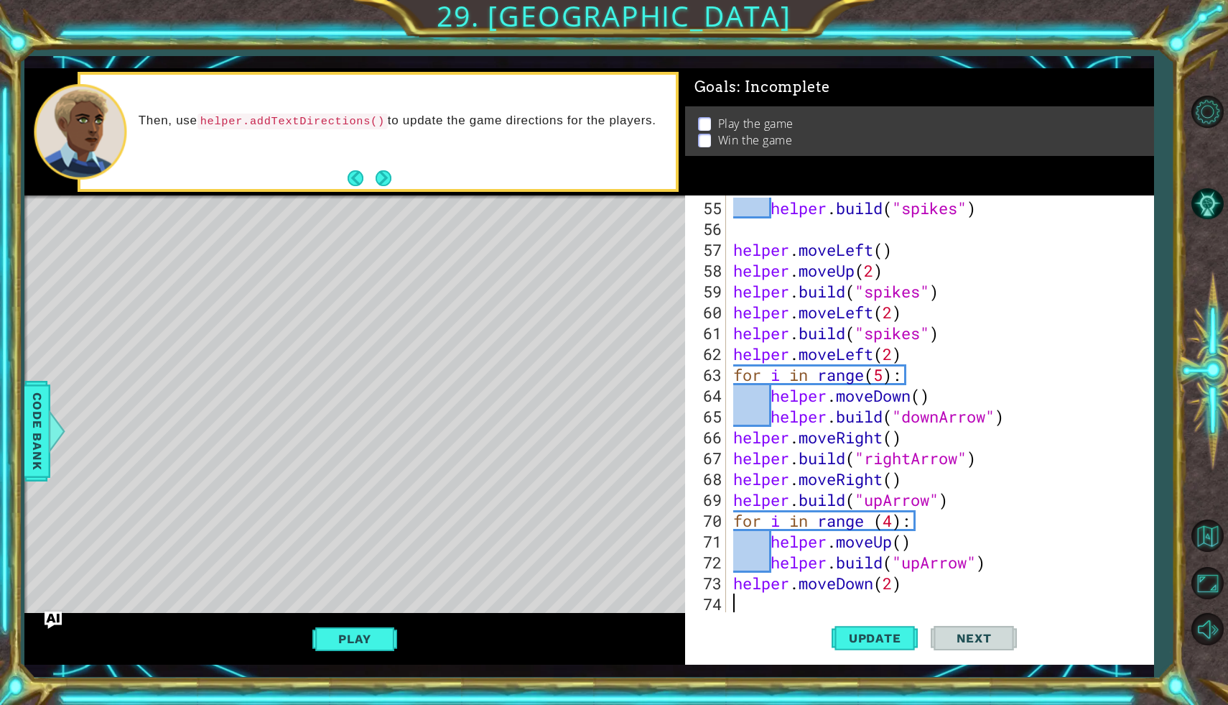
click at [757, 605] on div "helper . build ( "spikes" ) helper . moveLeft ( ) helper . moveUp ( 2 ) helper …" at bounding box center [943, 427] width 427 height 458
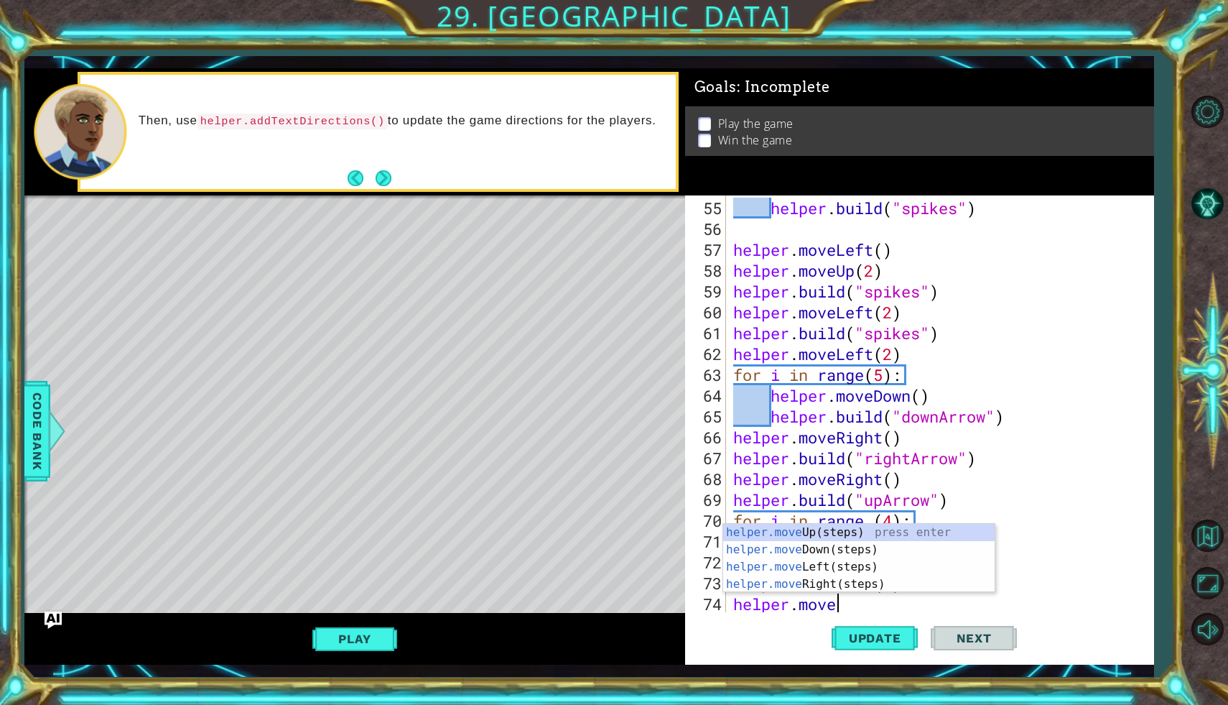
type textarea "helper.mover"
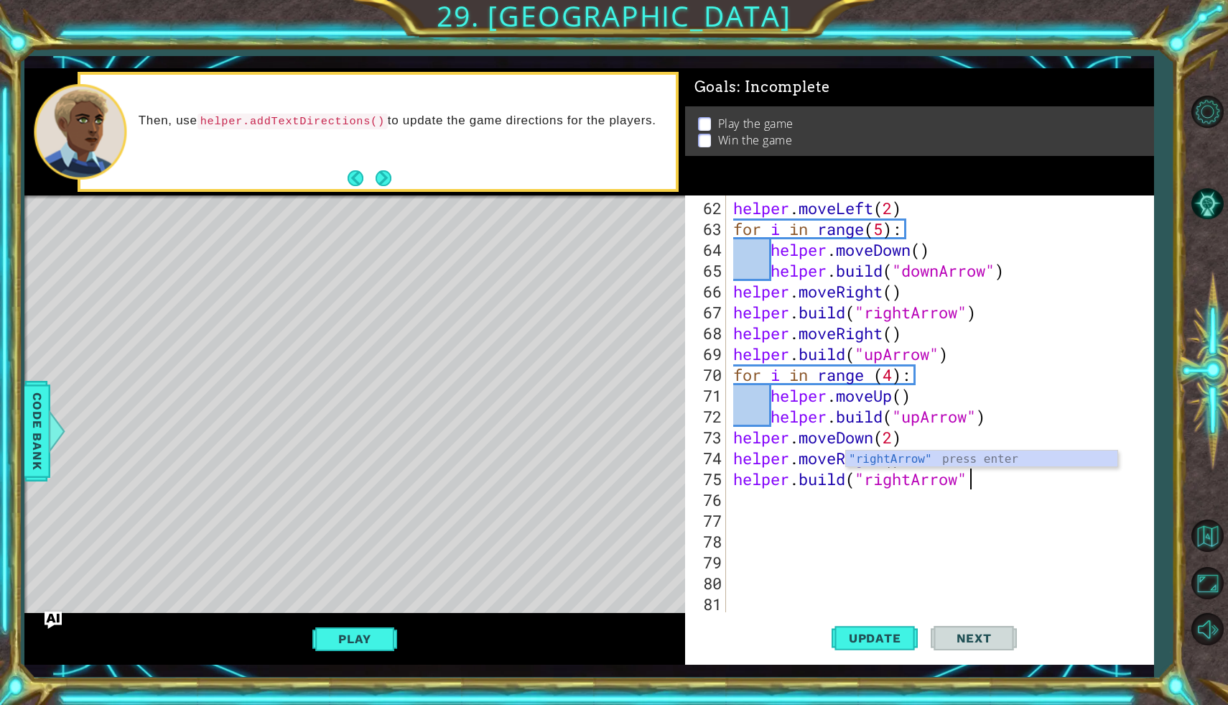
scroll to position [0, 10]
type textarea "[DOMAIN_NAME]("rightArrow")"
click at [852, 632] on span "Update" at bounding box center [875, 638] width 81 height 14
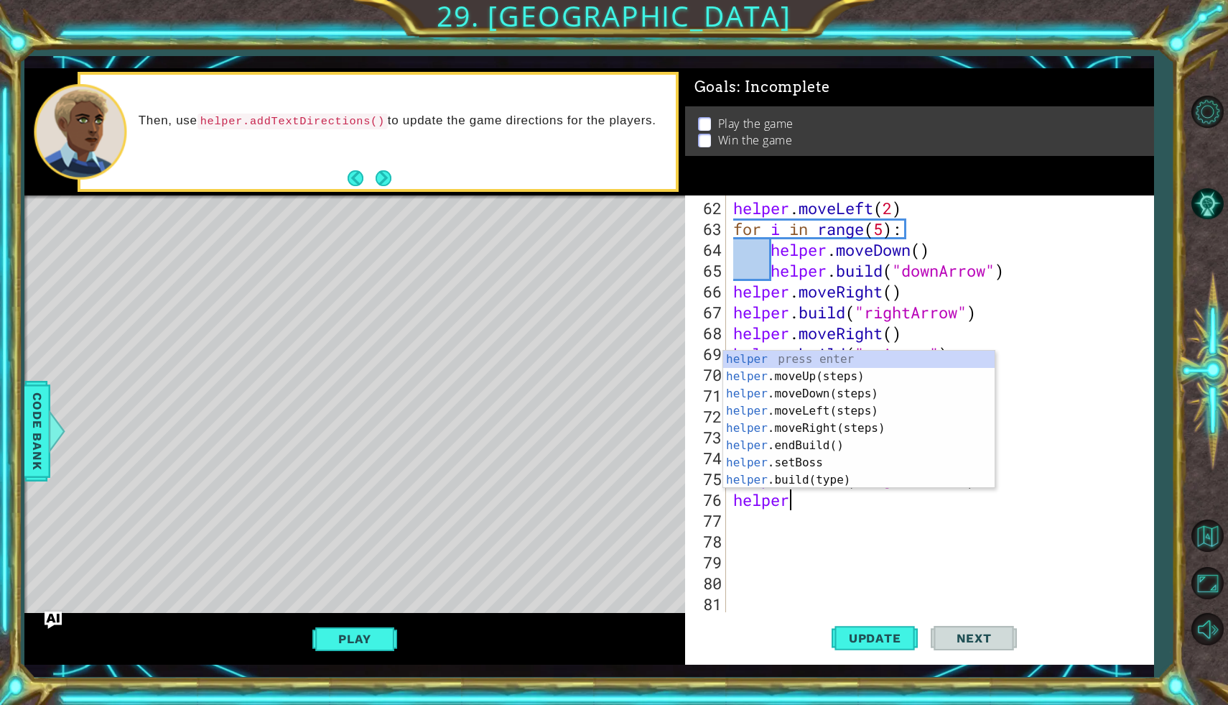
scroll to position [0, 2]
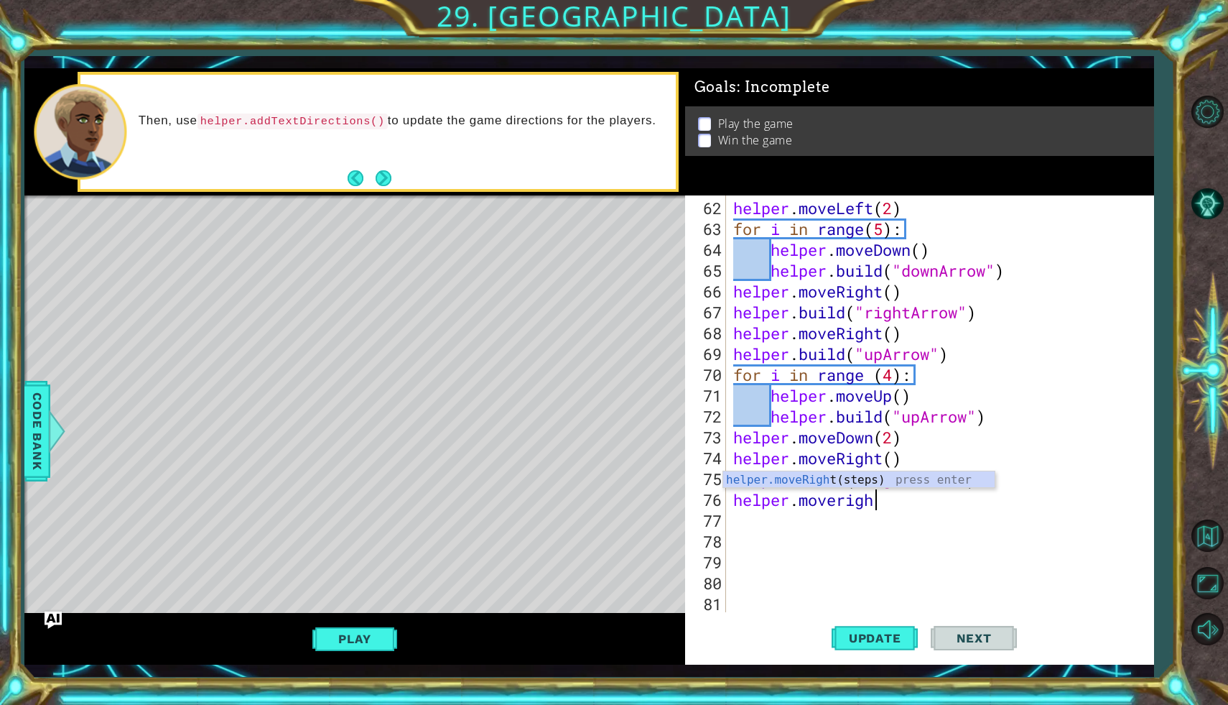
type textarea "helper.moveright"
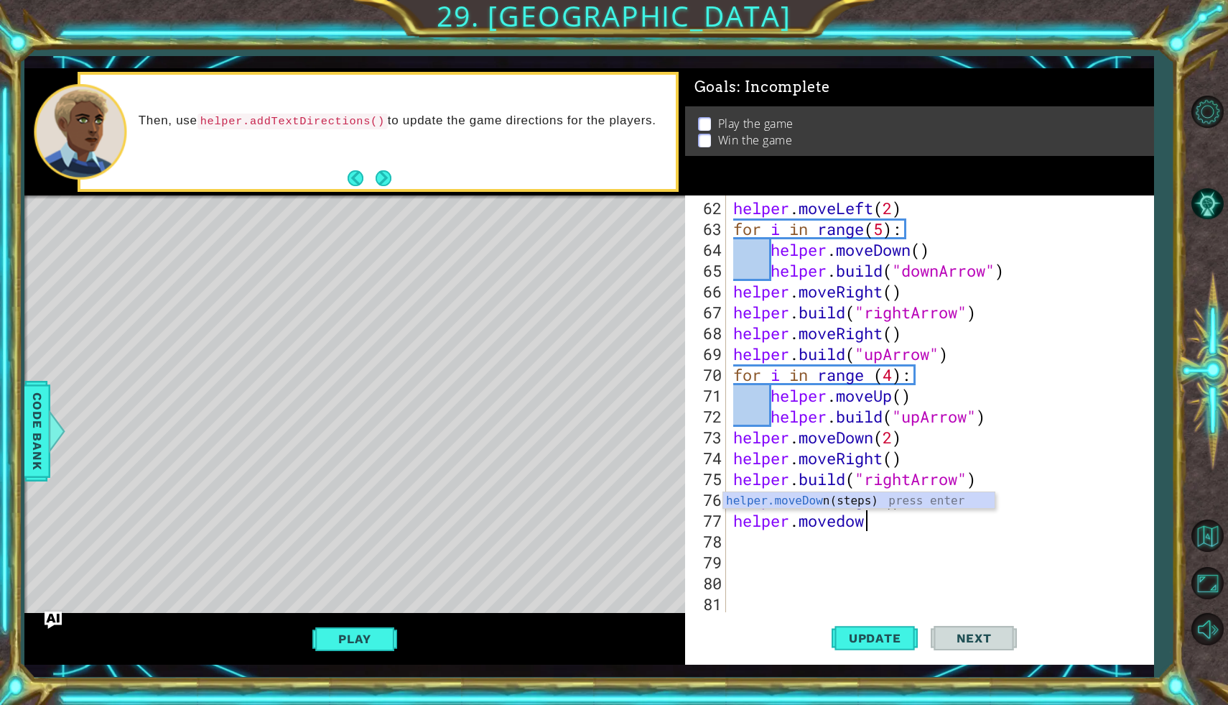
scroll to position [0, 6]
type textarea "helper.movedown(2)"
type textarea "F"
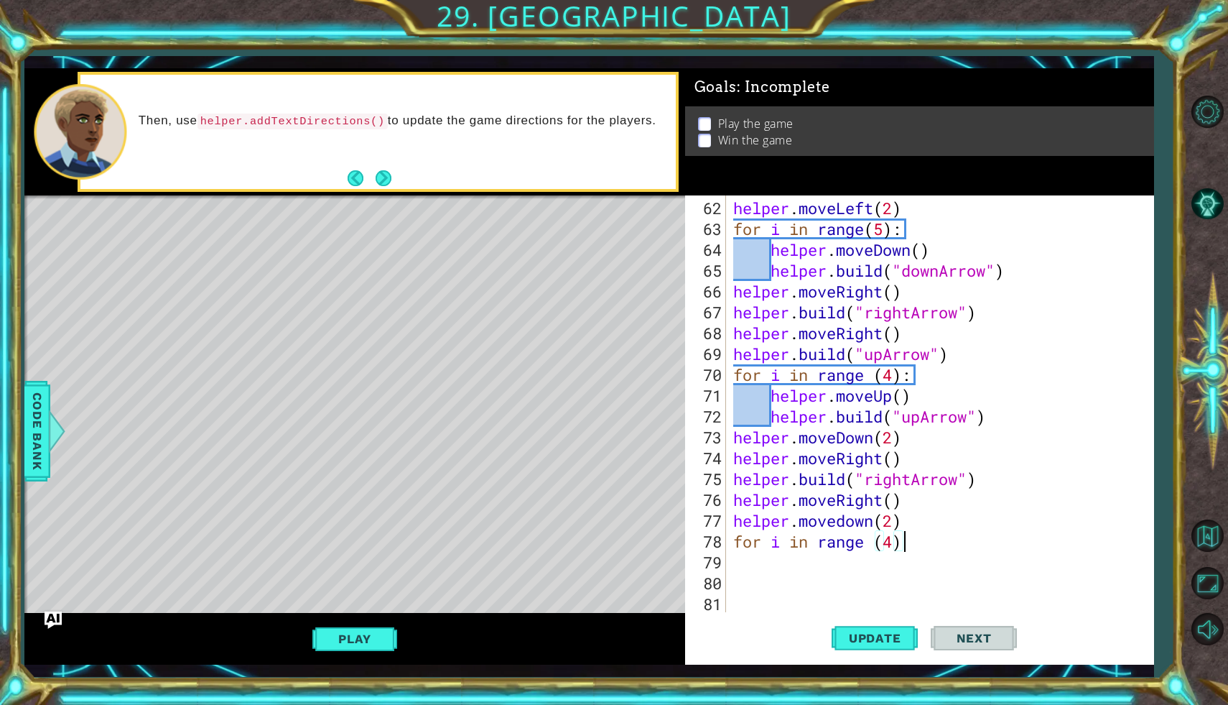
type textarea "for i in range (4):"
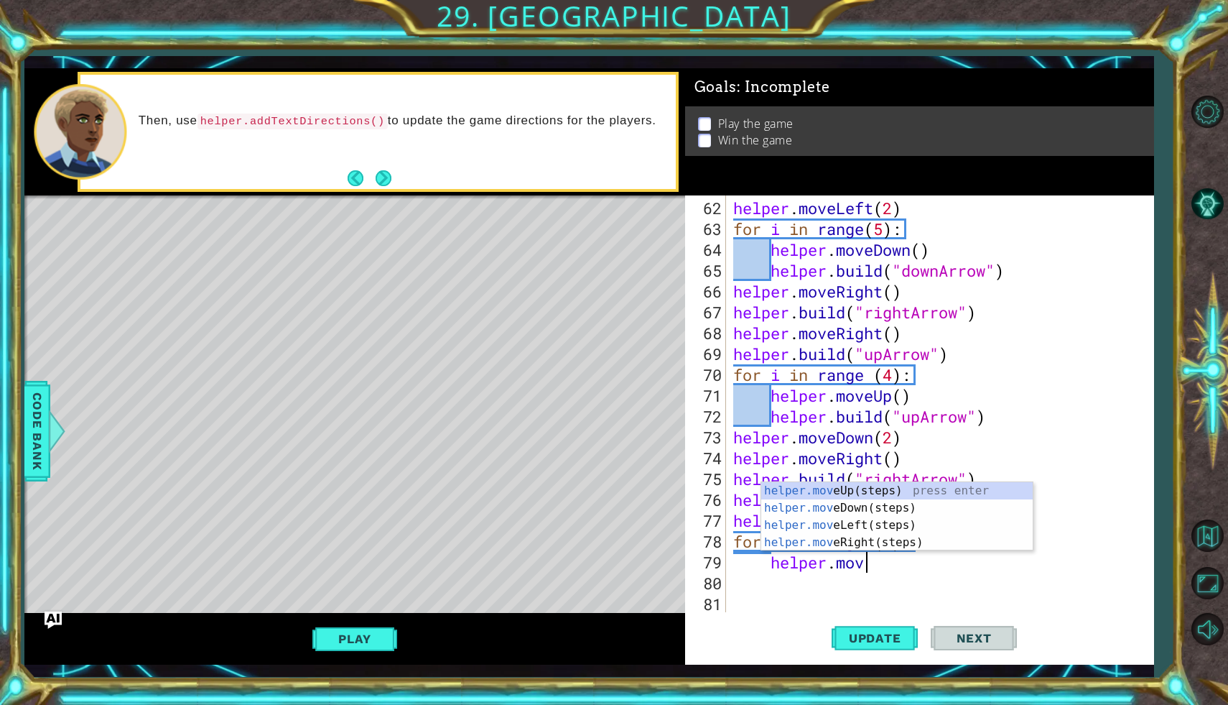
scroll to position [0, 6]
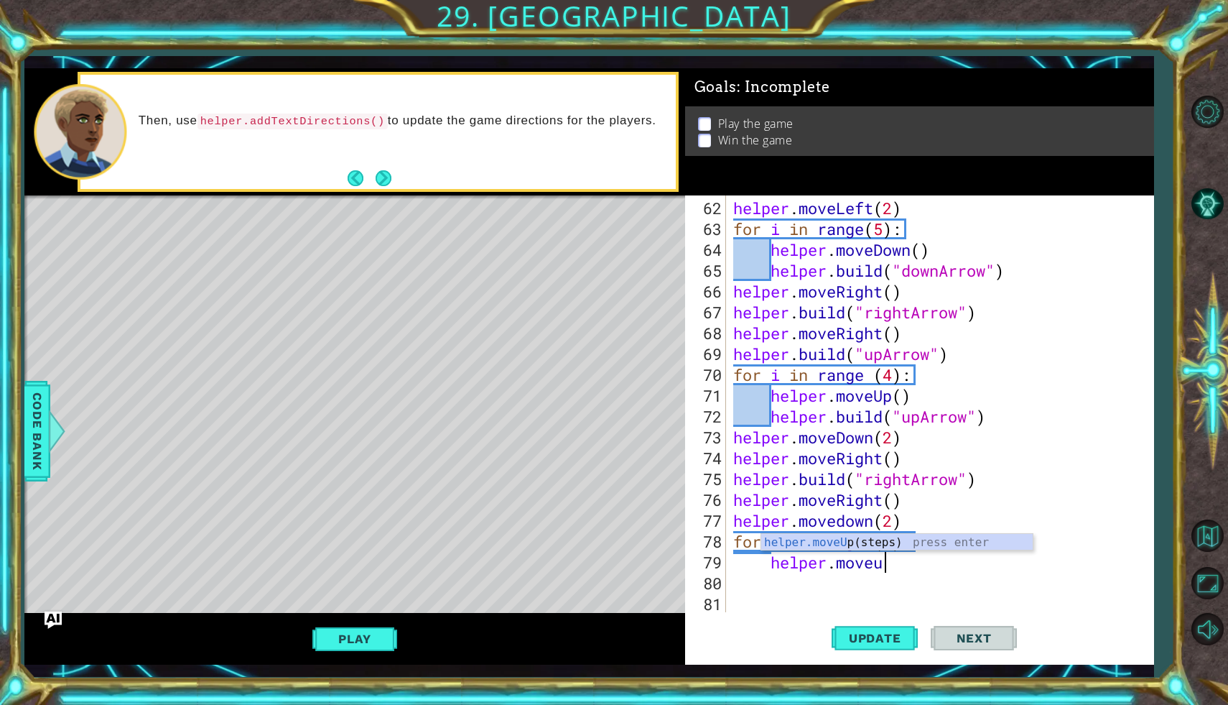
type textarea "helper.moveup"
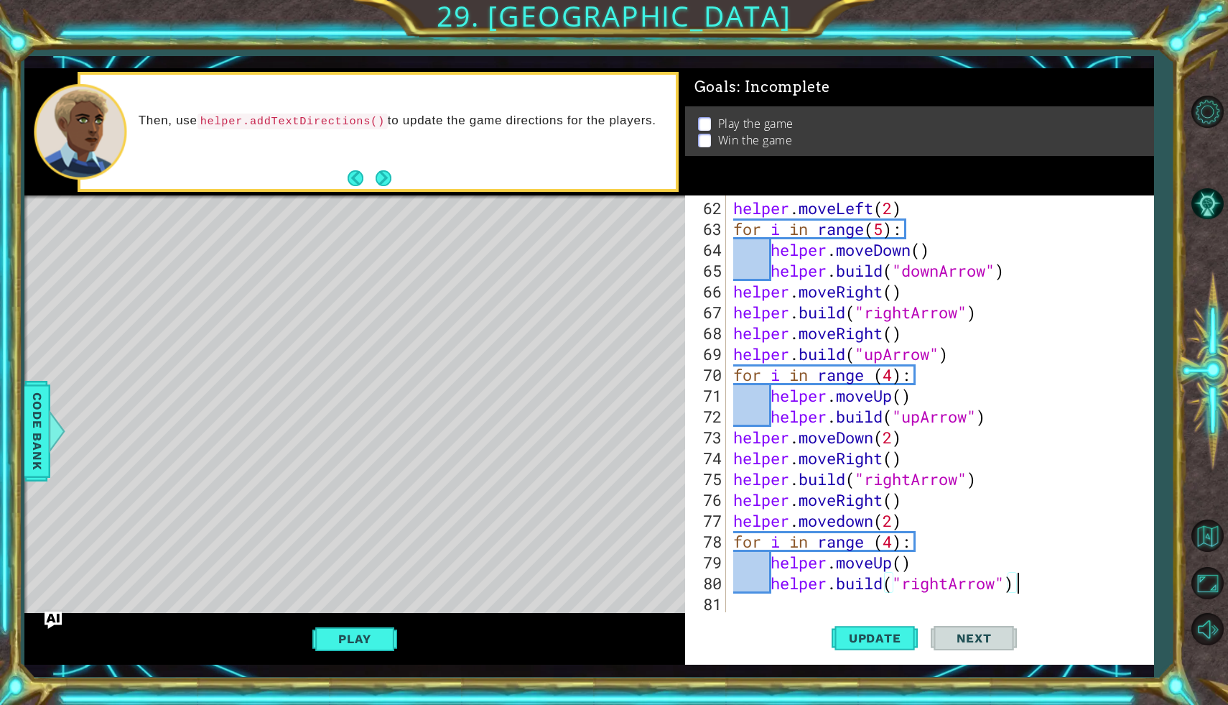
scroll to position [0, 12]
click at [876, 629] on button "Update" at bounding box center [875, 638] width 86 height 47
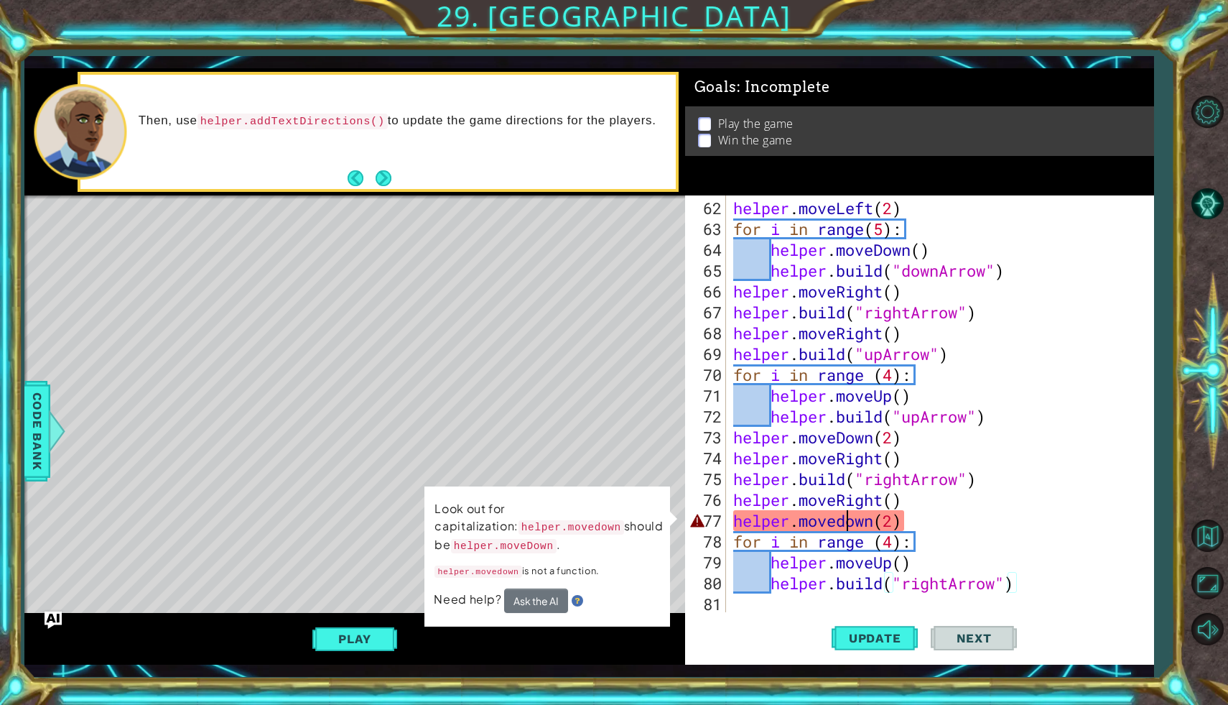
click at [847, 522] on div "helper . moveLeft ( 2 ) for i in range ( 5 ) : helper . moveDown ( ) helper . b…" at bounding box center [943, 427] width 427 height 458
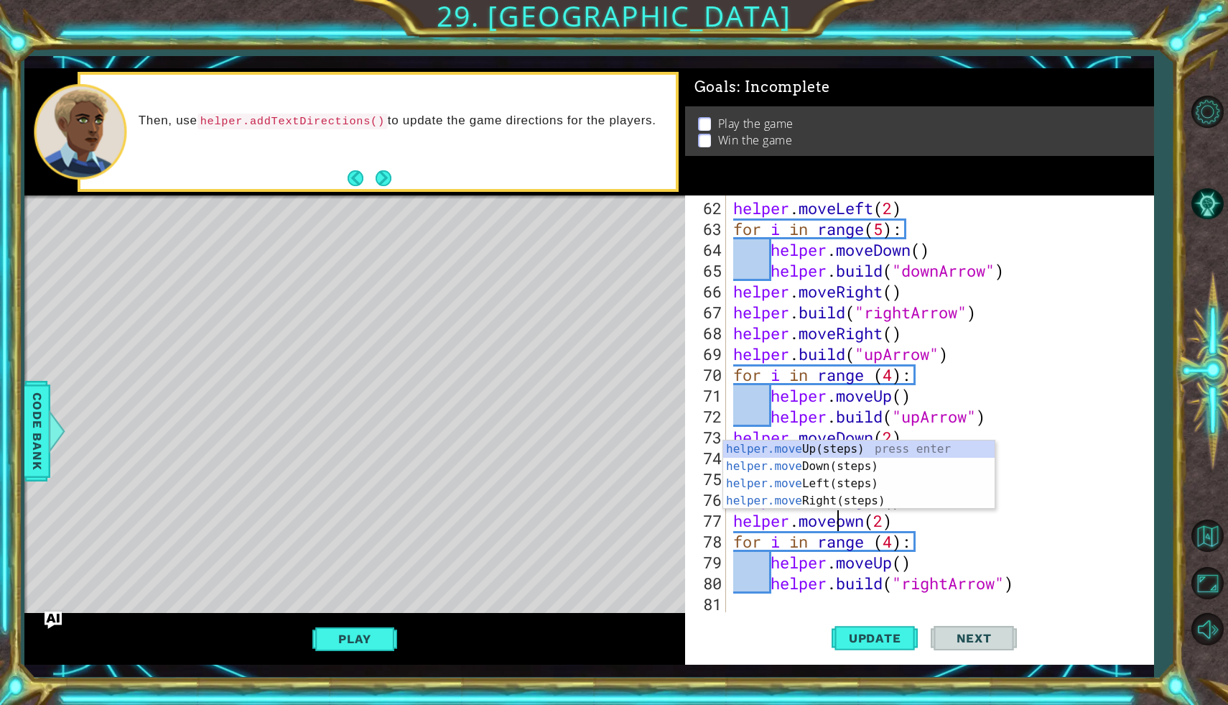
scroll to position [0, 5]
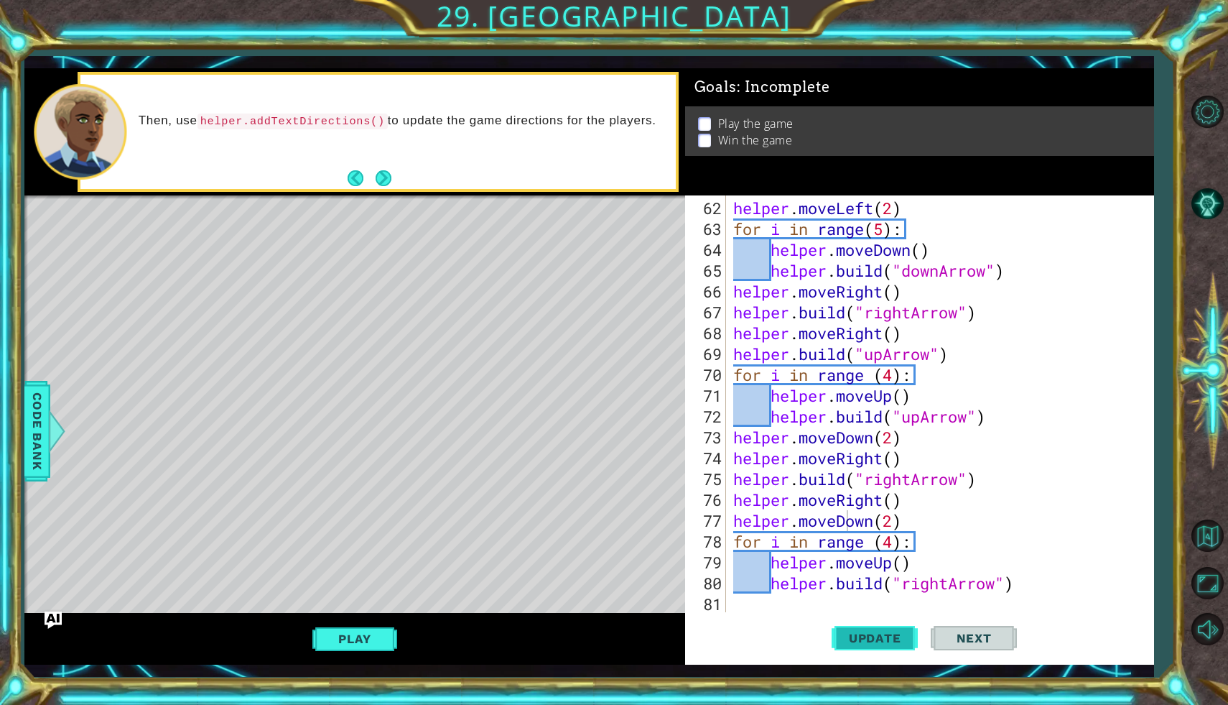
click at [875, 632] on span "Update" at bounding box center [875, 638] width 81 height 14
click at [893, 526] on div "helper . moveLeft ( 2 ) for i in range ( 5 ) : helper . moveDown ( ) helper . b…" at bounding box center [943, 427] width 427 height 458
click at [909, 521] on div "helper . moveLeft ( 2 ) for i in range ( 5 ) : helper . moveDown ( ) helper . b…" at bounding box center [943, 427] width 427 height 458
click at [885, 636] on span "Update" at bounding box center [875, 638] width 81 height 14
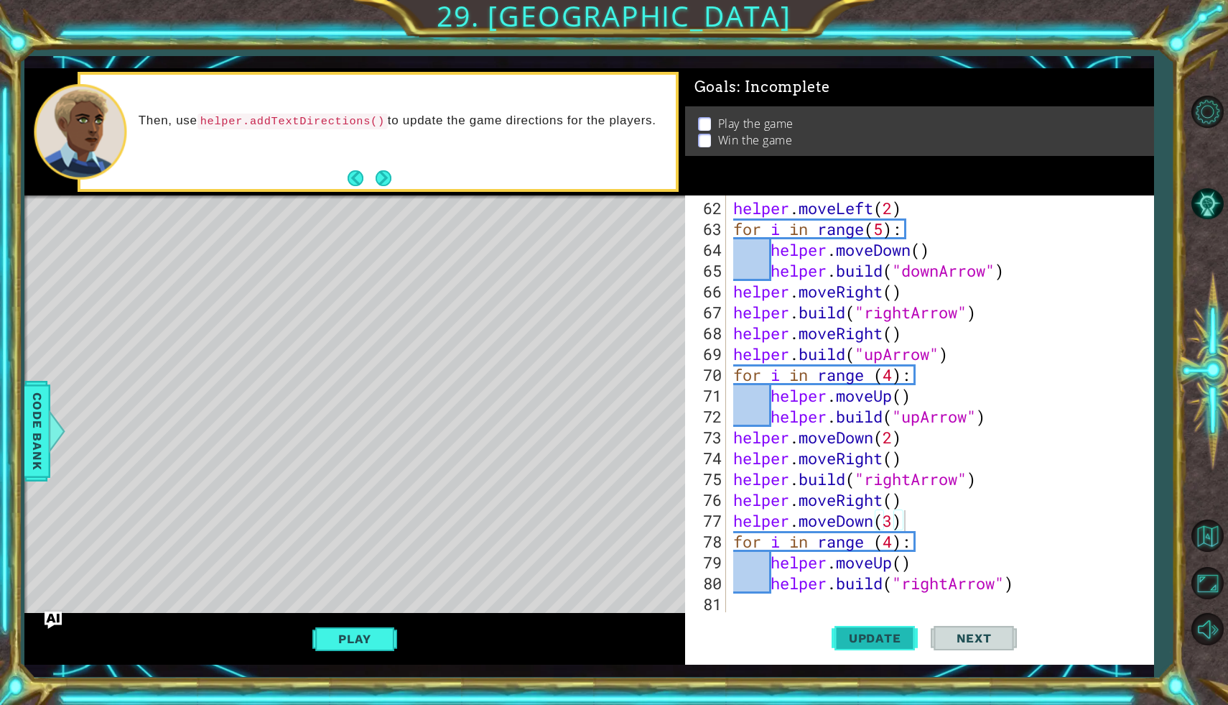
click at [885, 636] on span "Update" at bounding box center [875, 638] width 81 height 14
click at [893, 502] on div "helper . moveLeft ( 2 ) for i in range ( 5 ) : helper . moveDown ( ) helper . b…" at bounding box center [943, 427] width 427 height 458
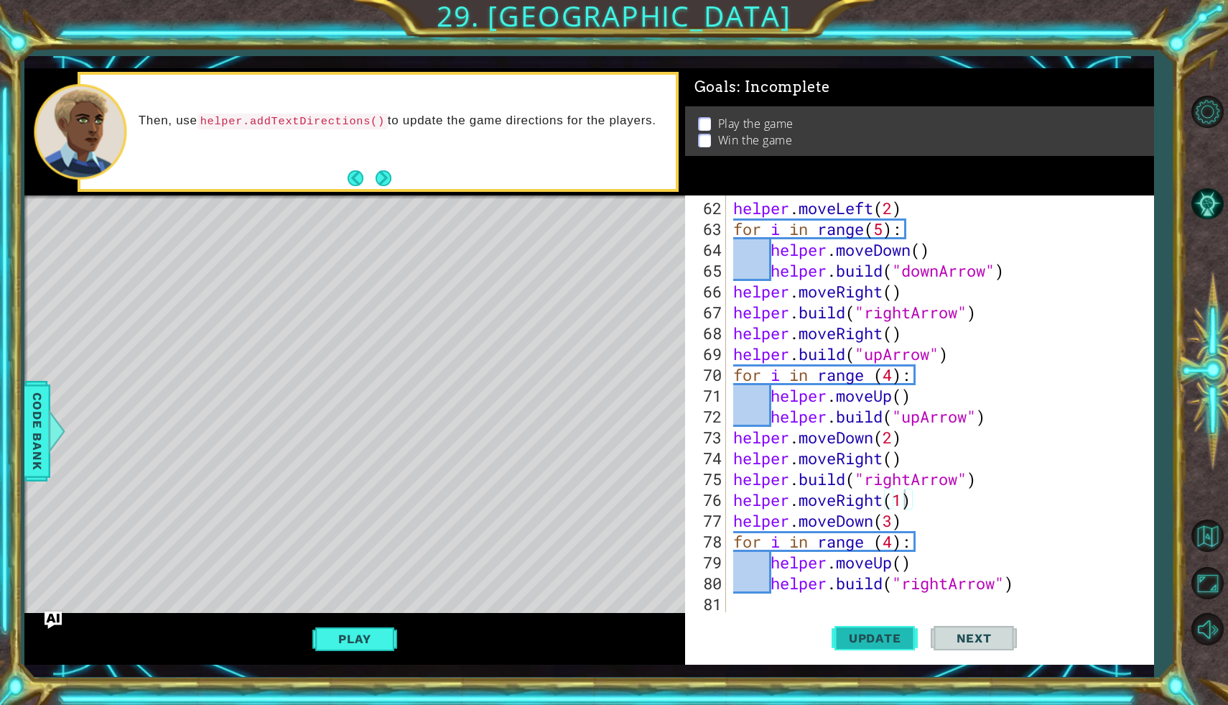
click at [888, 629] on button "Update" at bounding box center [875, 638] width 86 height 47
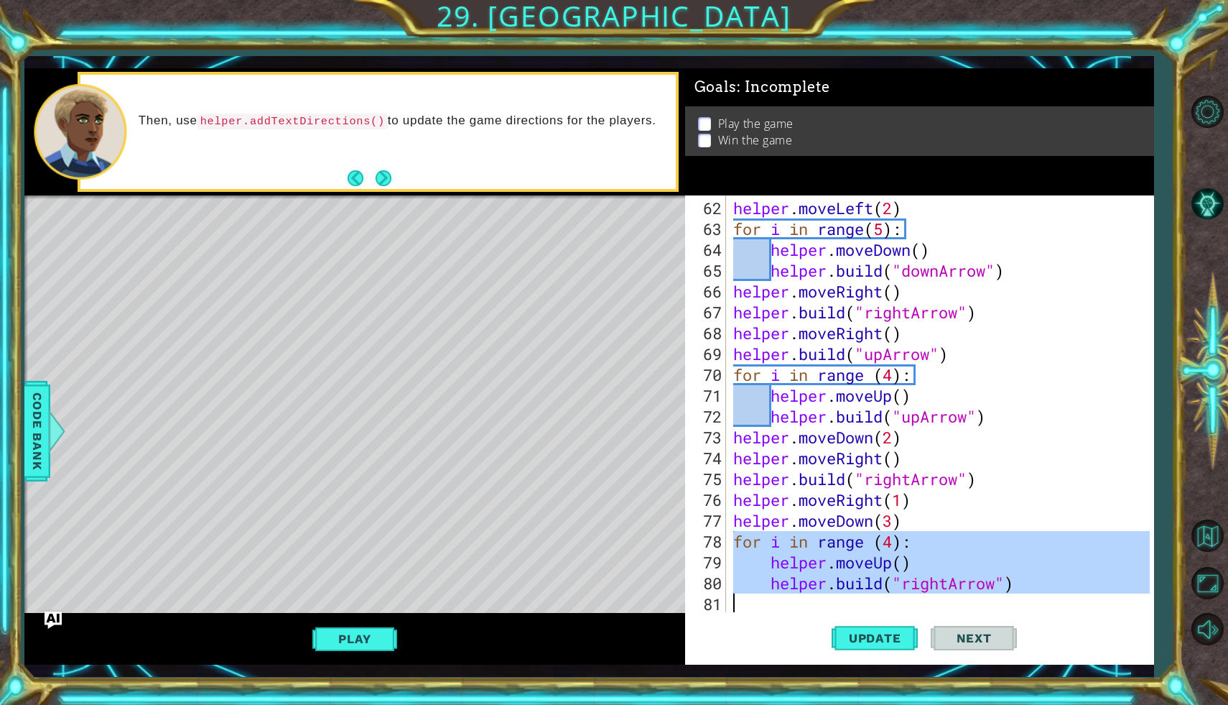
drag, startPoint x: 731, startPoint y: 539, endPoint x: 981, endPoint y: 603, distance: 258.2
click at [981, 603] on div "helper . moveLeft ( 2 ) for i in range ( 5 ) : helper . moveDown ( ) helper . b…" at bounding box center [943, 427] width 427 height 458
type textarea "[DOMAIN_NAME]("rightArrow")"
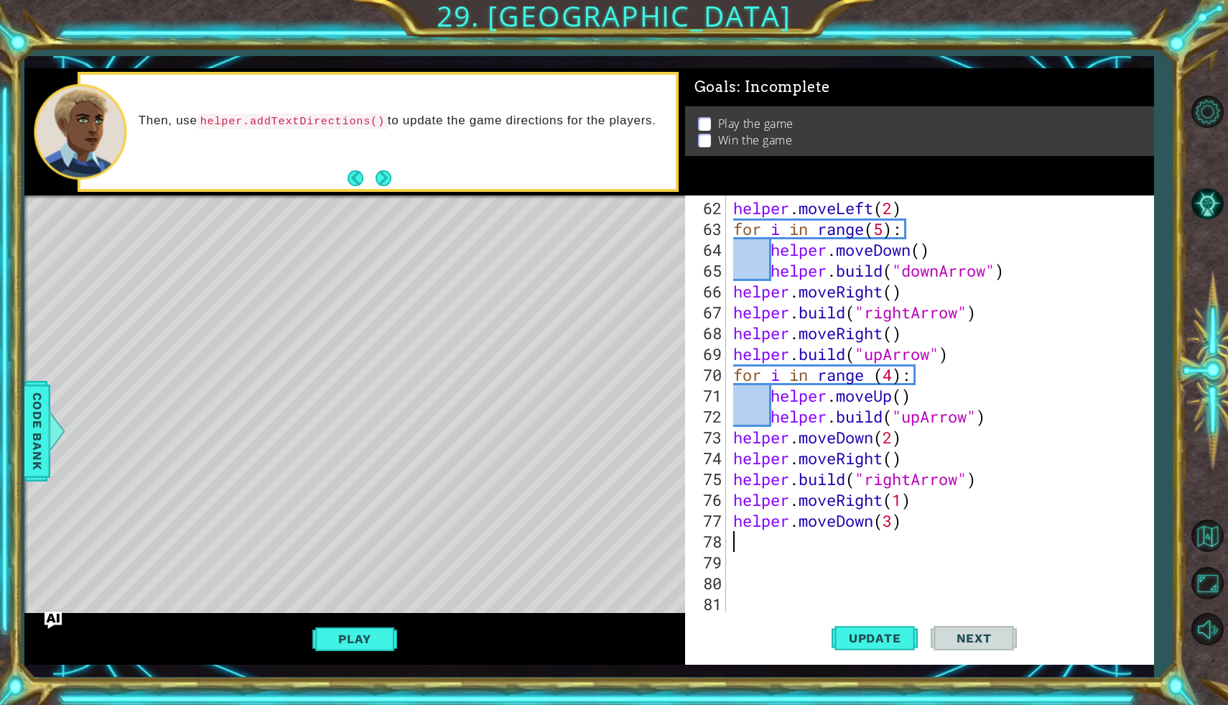
scroll to position [0, 0]
click at [884, 631] on span "Update" at bounding box center [875, 638] width 81 height 14
type textarea "h"
type textarea "for i in range (4):"
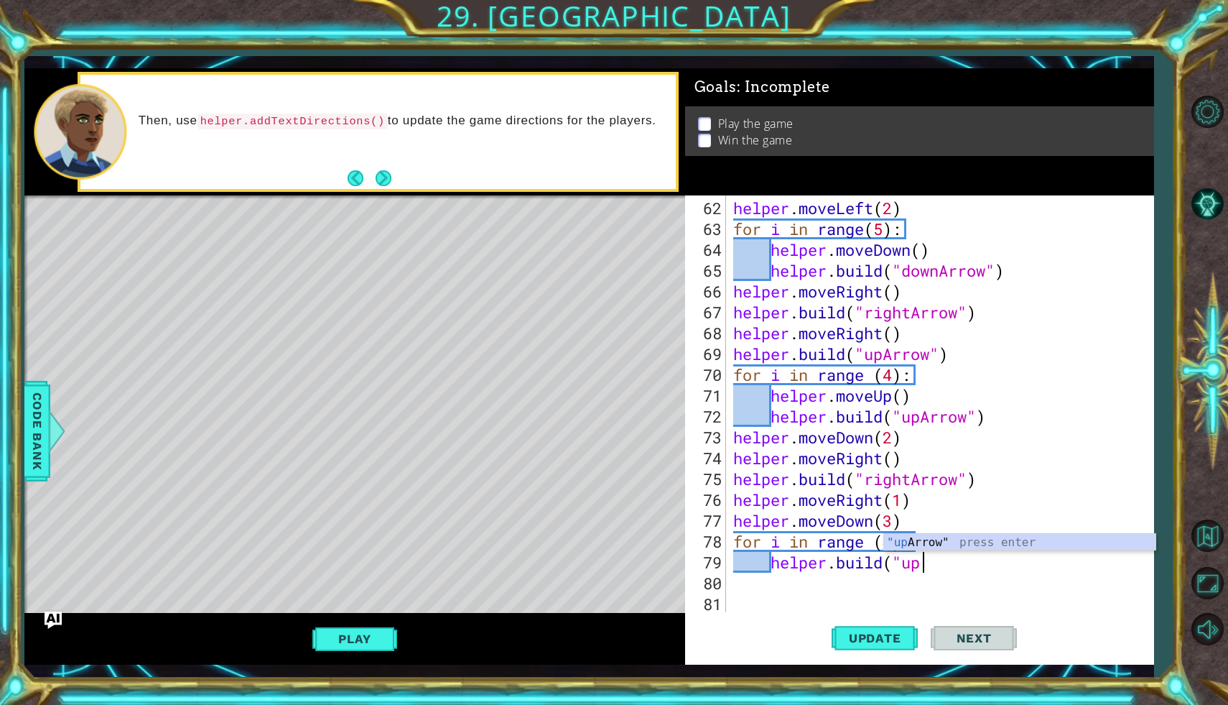
scroll to position [0, 8]
type textarea "[DOMAIN_NAME]("upArrow")"
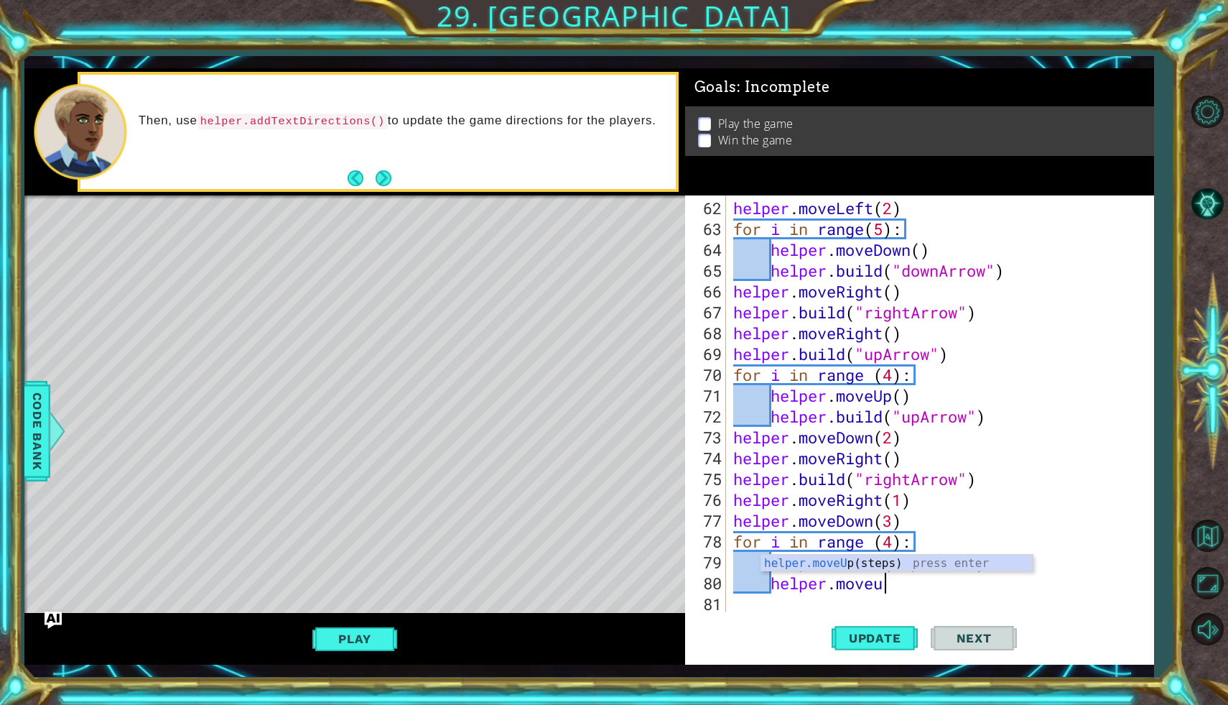
type textarea "helper.moveup"
click at [894, 636] on span "Update" at bounding box center [875, 638] width 81 height 14
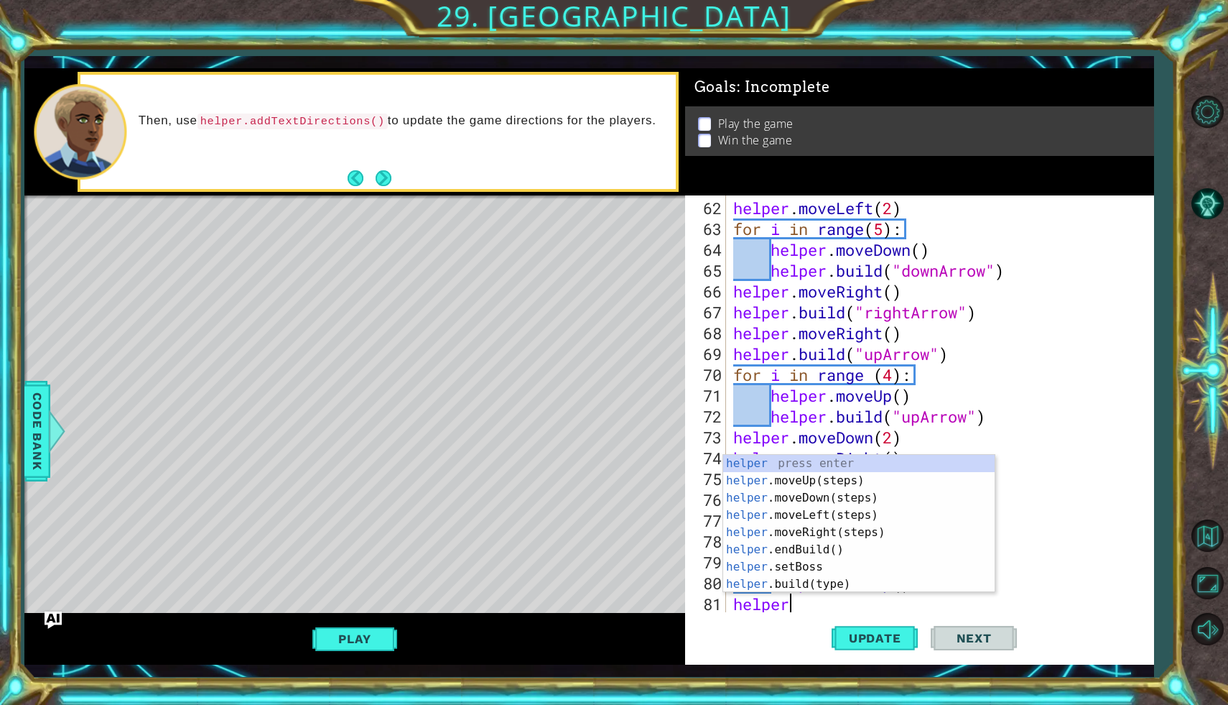
scroll to position [0, 1]
type textarea "helper"
